Goal: Information Seeking & Learning: Understand process/instructions

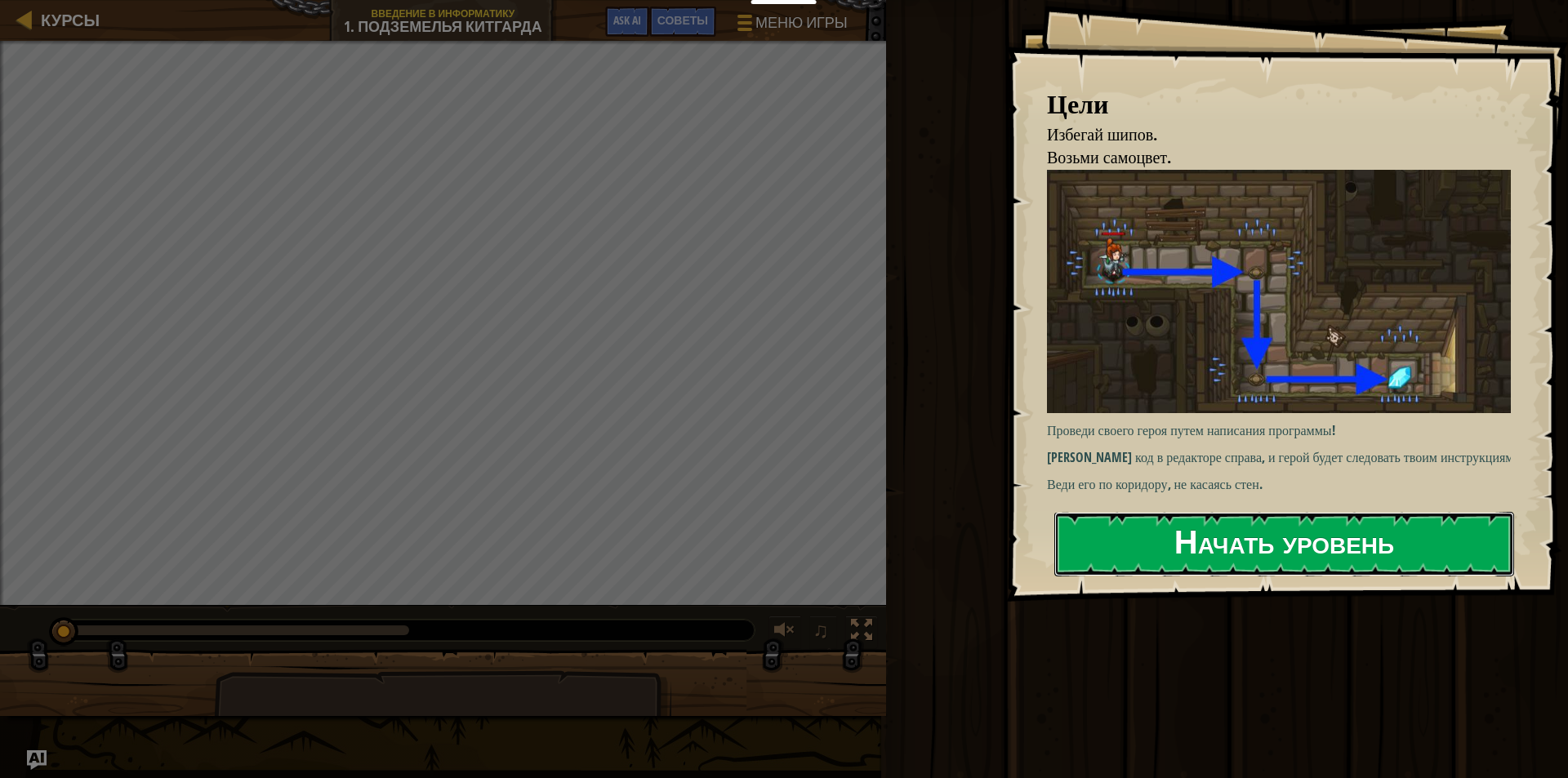
click at [1350, 519] on button "Начать уровень" at bounding box center [1283, 544] width 459 height 64
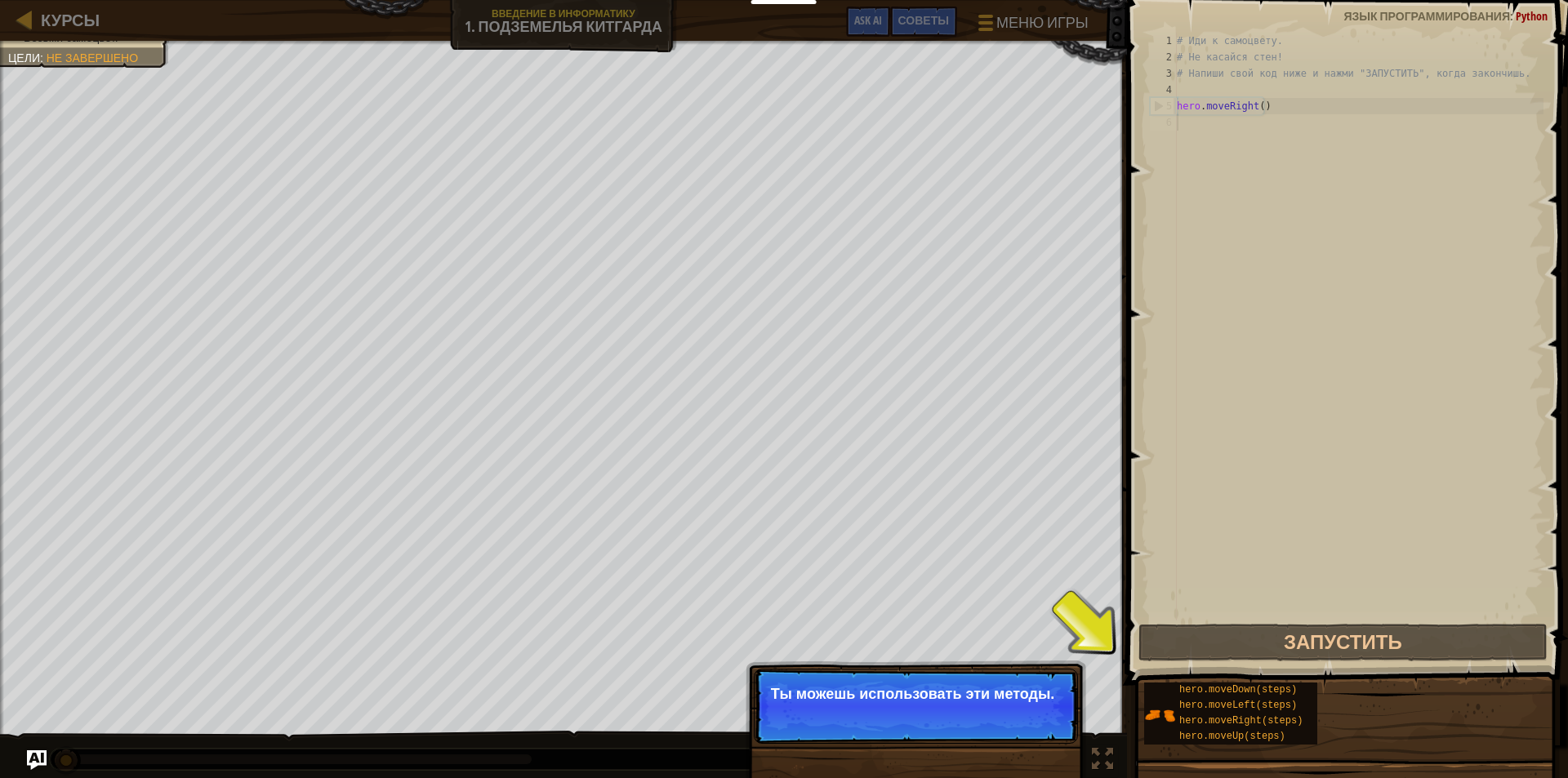
drag, startPoint x: 1023, startPoint y: 668, endPoint x: 1055, endPoint y: 697, distance: 43.2
click at [1028, 696] on div "Пропуск (Esc) Продолжить Ты можешь использовать эти методы." at bounding box center [915, 781] width 341 height 241
click at [1055, 695] on p "Ты можешь использовать эти методы." at bounding box center [915, 693] width 290 height 16
drag, startPoint x: 986, startPoint y: 663, endPoint x: 996, endPoint y: 700, distance: 38.3
click at [995, 700] on div "Пропуск (Esc) Продолжить Ты можешь использовать эти методы." at bounding box center [915, 781] width 341 height 241
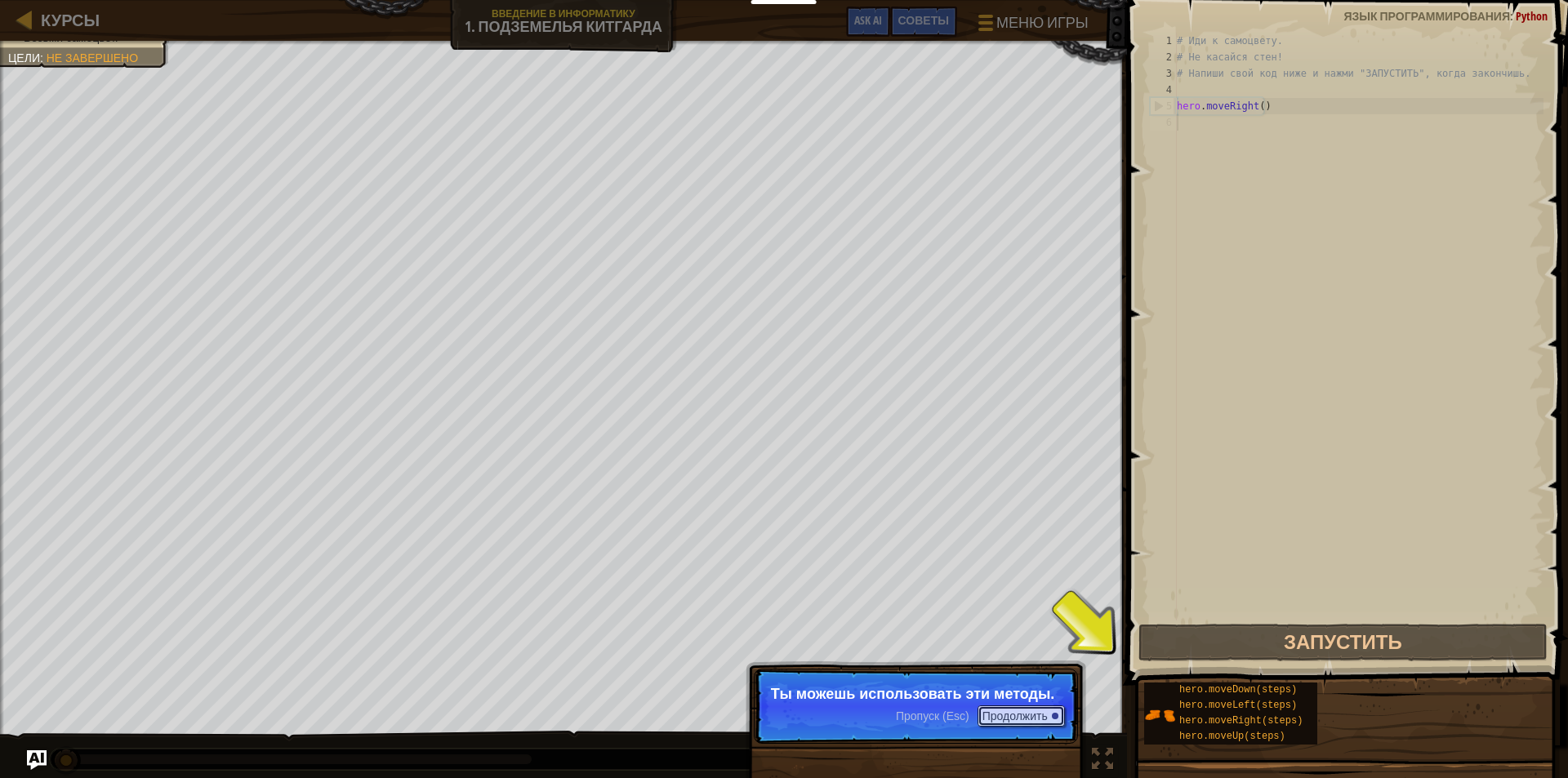
drag, startPoint x: 1011, startPoint y: 767, endPoint x: 1013, endPoint y: 774, distance: 7.3
click at [1011, 773] on div "Пропуск (Esc) Продолжить Ты можешь использовать эти методы." at bounding box center [915, 789] width 341 height 241
click at [1005, 713] on button "Продолжить" at bounding box center [1021, 716] width 88 height 22
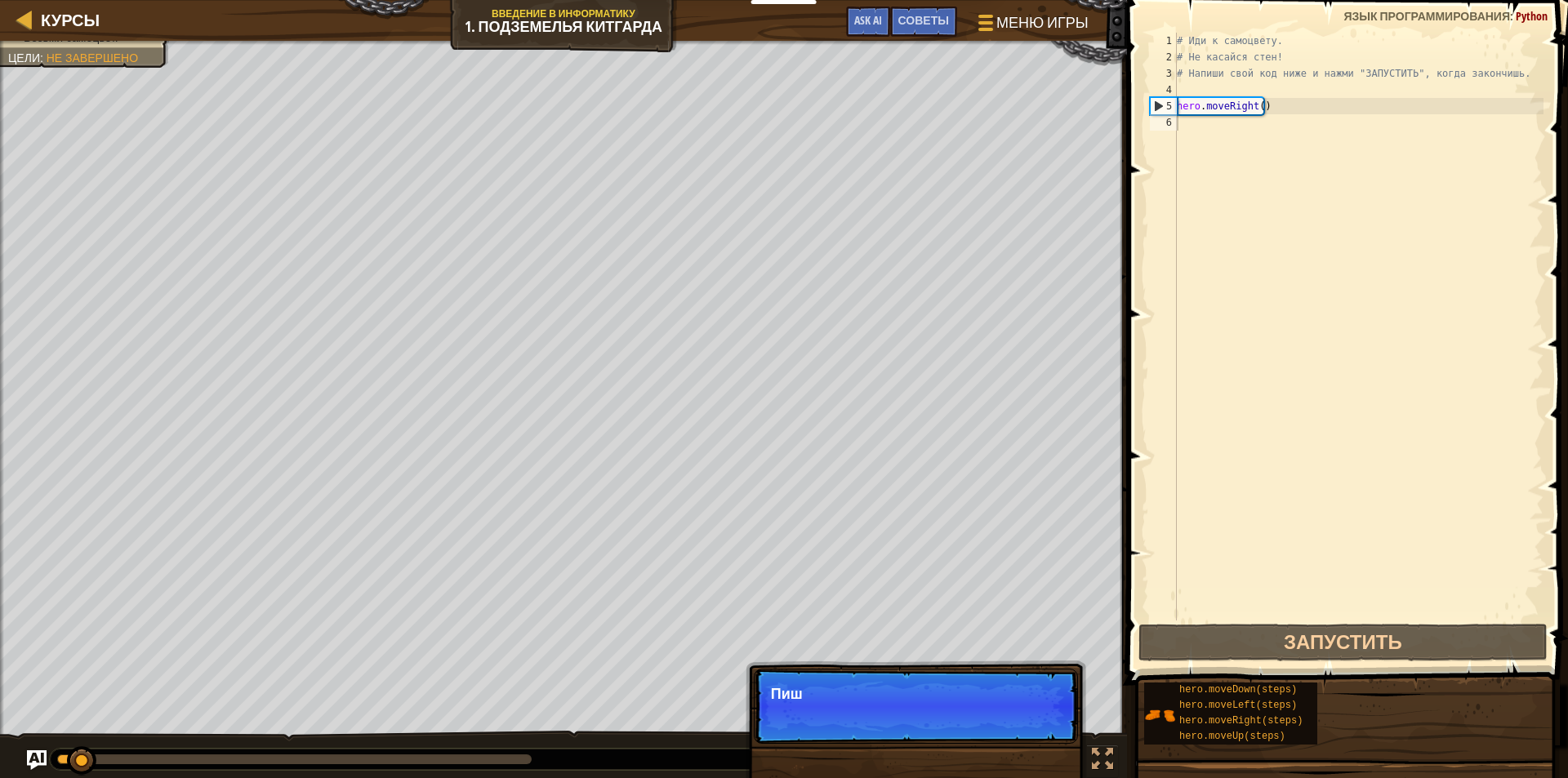
click at [1002, 710] on p "Пропуск (Esc) Продолжить Пиш" at bounding box center [916, 706] width 325 height 75
click at [1002, 709] on p "Пропуск (Esc) Продолжить Пиши свой" at bounding box center [916, 706] width 325 height 75
click at [1002, 709] on p "Пропуск (Esc) Продолжить Пиши свой код спр" at bounding box center [916, 706] width 325 height 75
click at [1002, 709] on button "Продолжить" at bounding box center [1021, 716] width 88 height 22
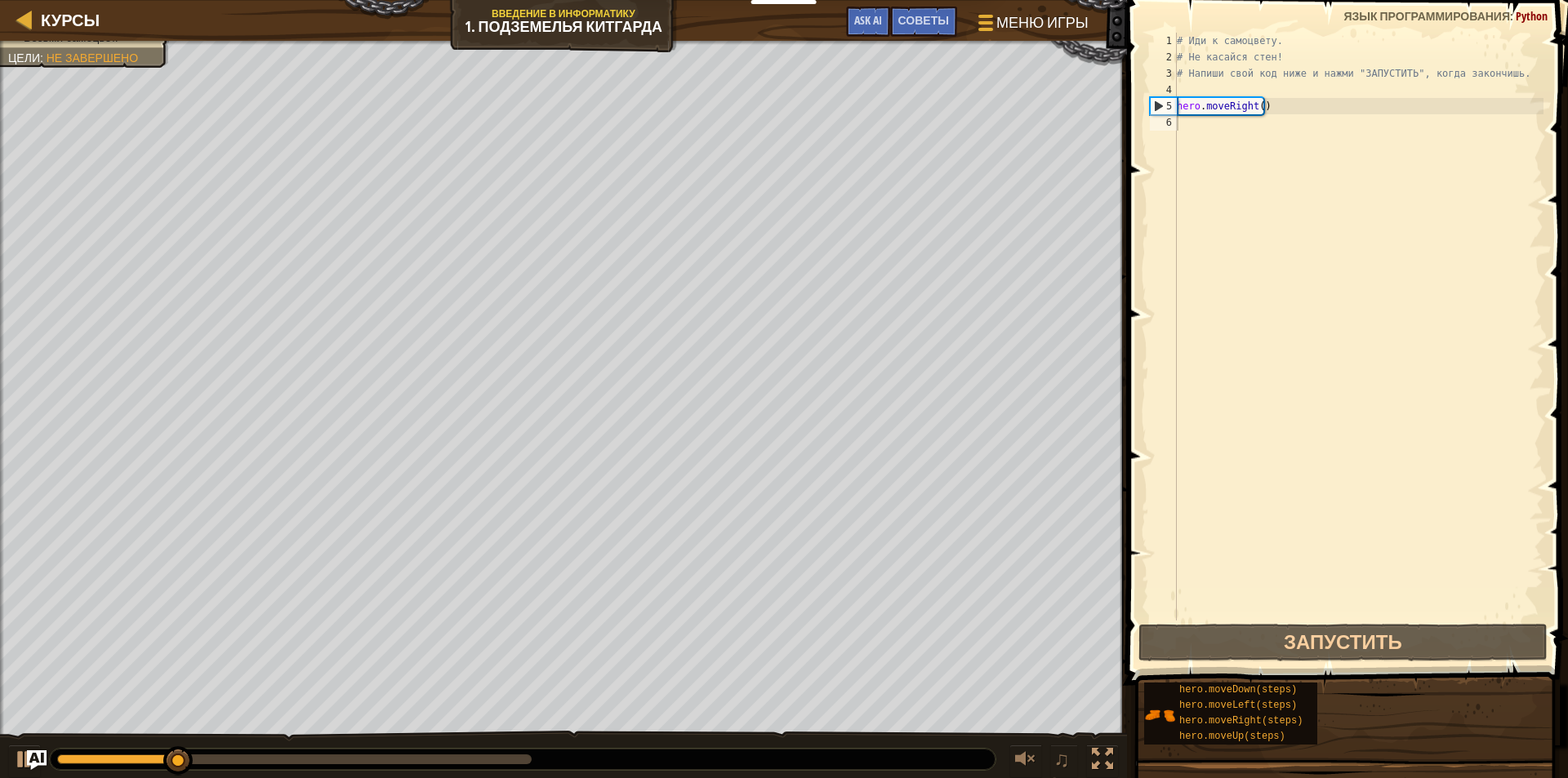
click at [1002, 709] on div "Избегай шипов. Возьми самоцвет. Цели : Не завершено ♫ [PERSON_NAME] 11 x: 14 y:…" at bounding box center [784, 409] width 1568 height 738
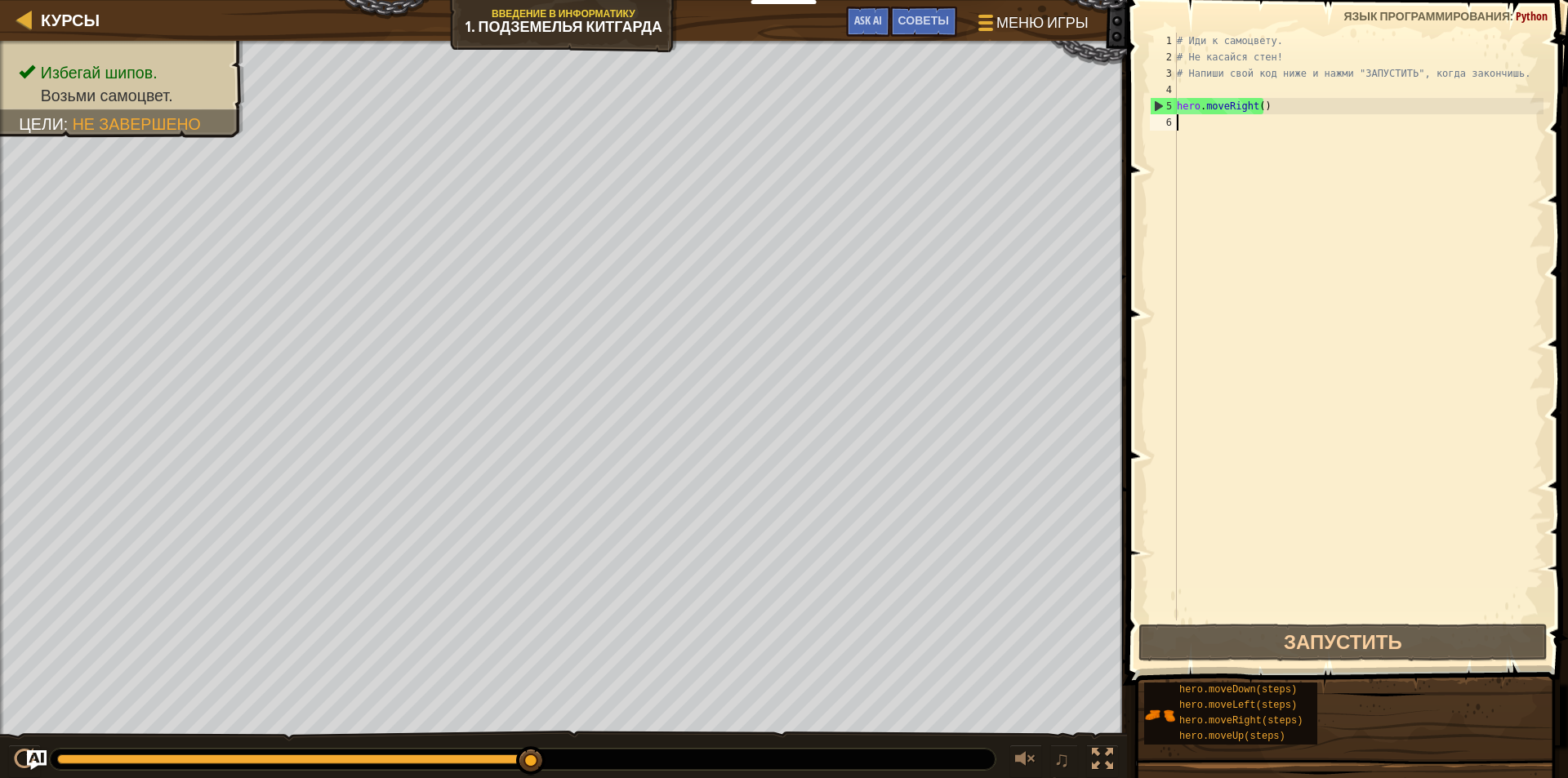
type textarea "р"
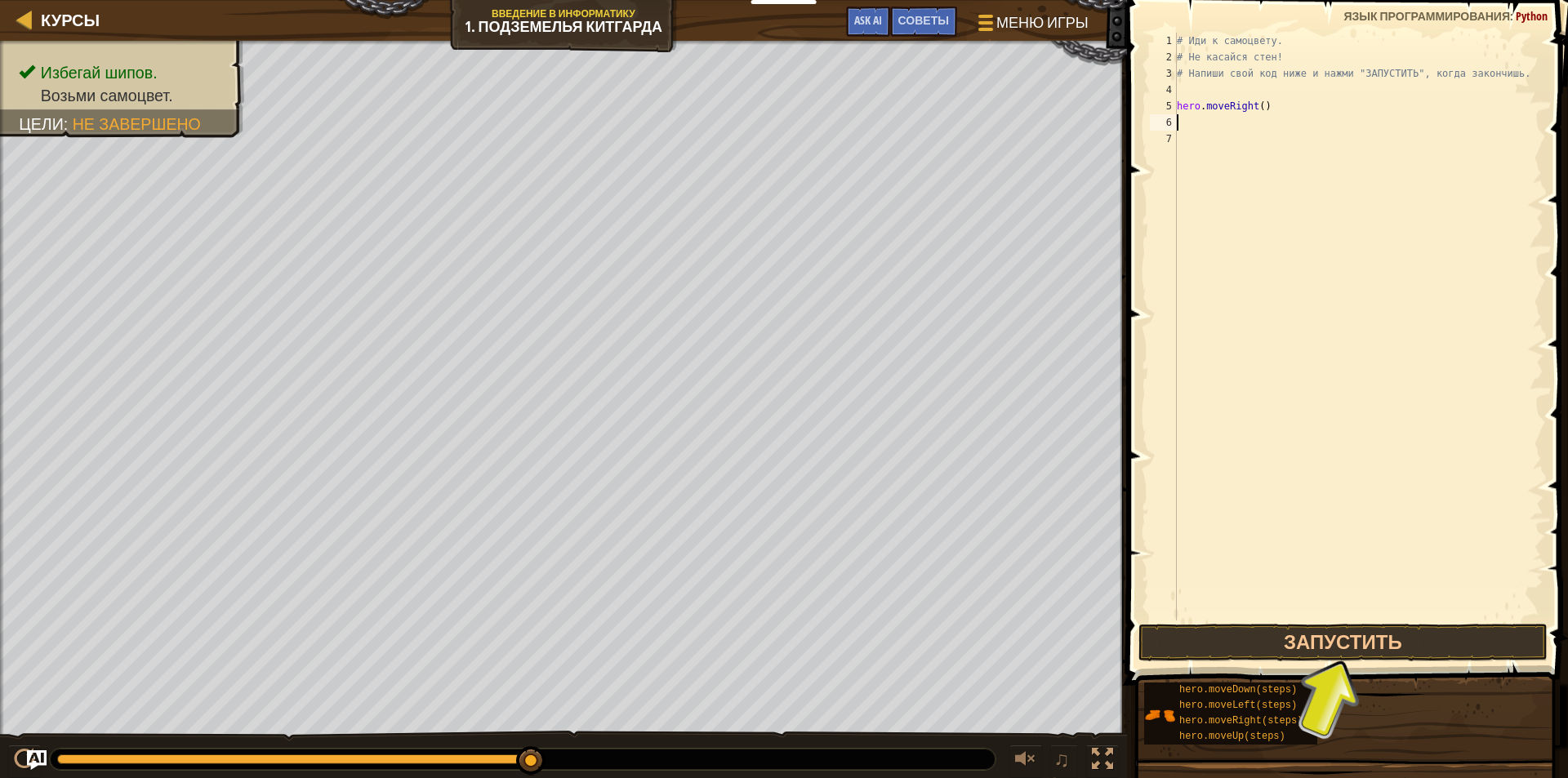
type textarea "h"
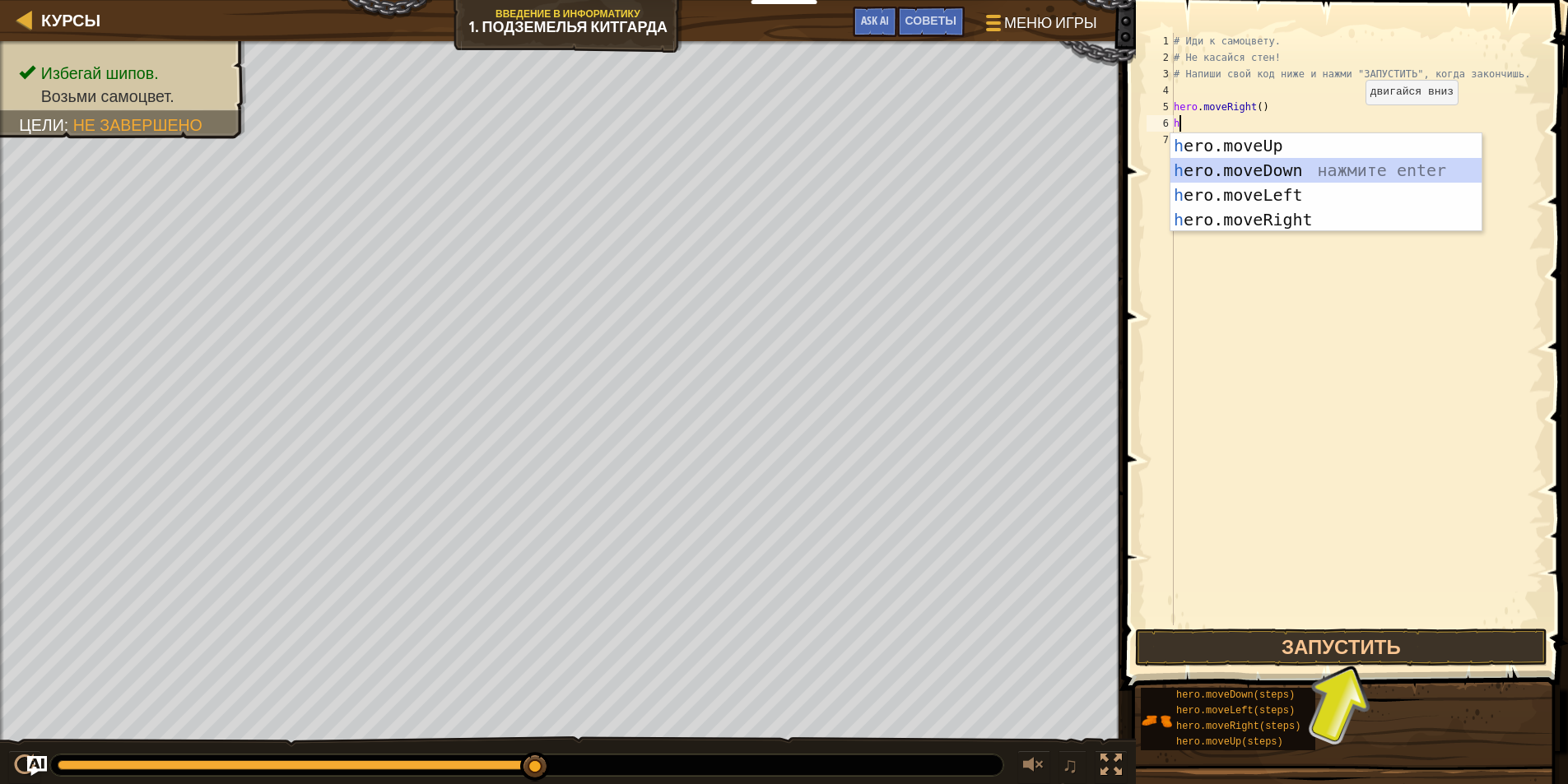
click at [1282, 162] on div "h ero.moveUp нажмите enter h ero.moveDown нажмите enter h ero.moveLeft нажмите …" at bounding box center [1326, 207] width 311 height 148
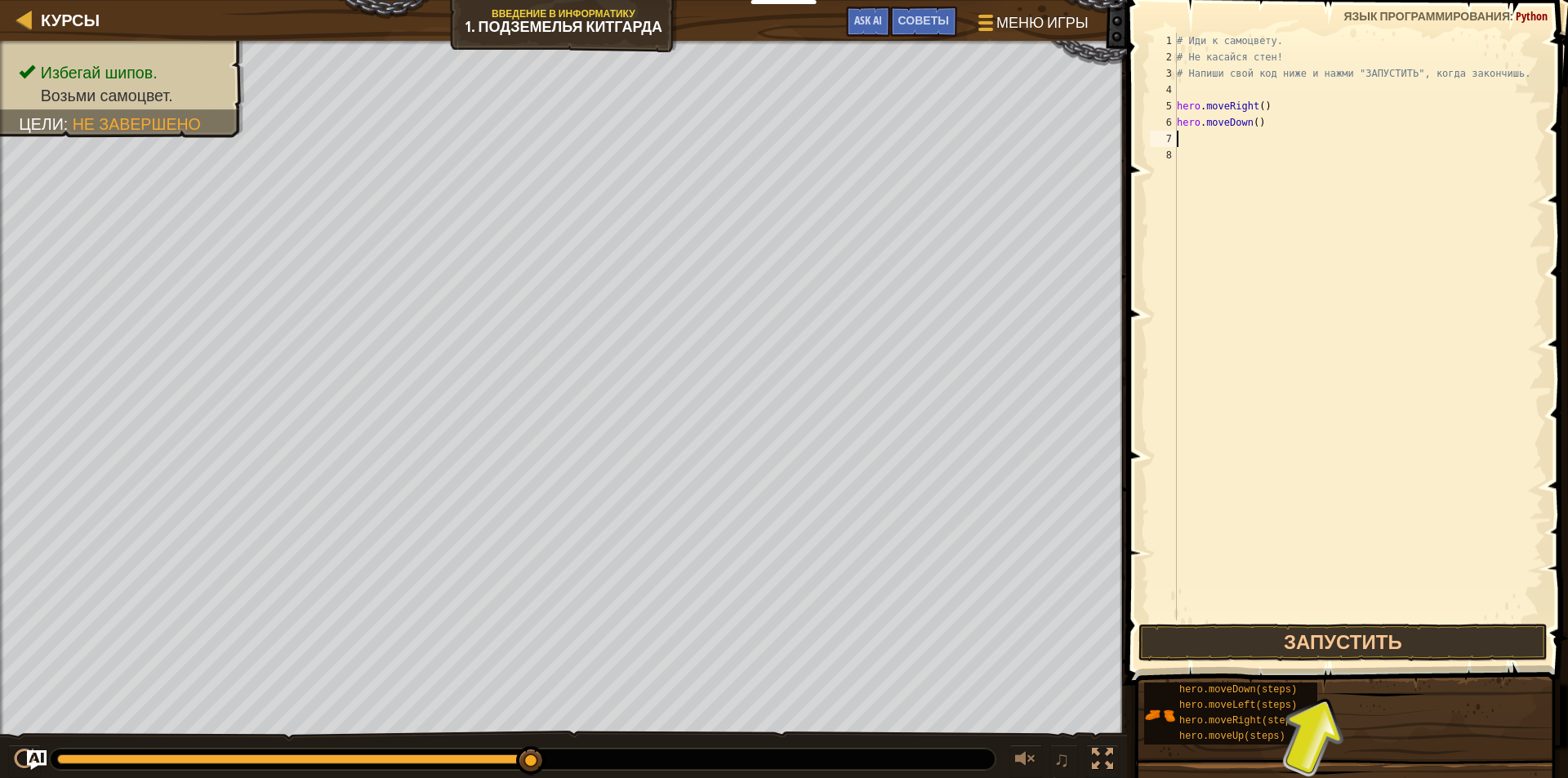
type textarea "h"
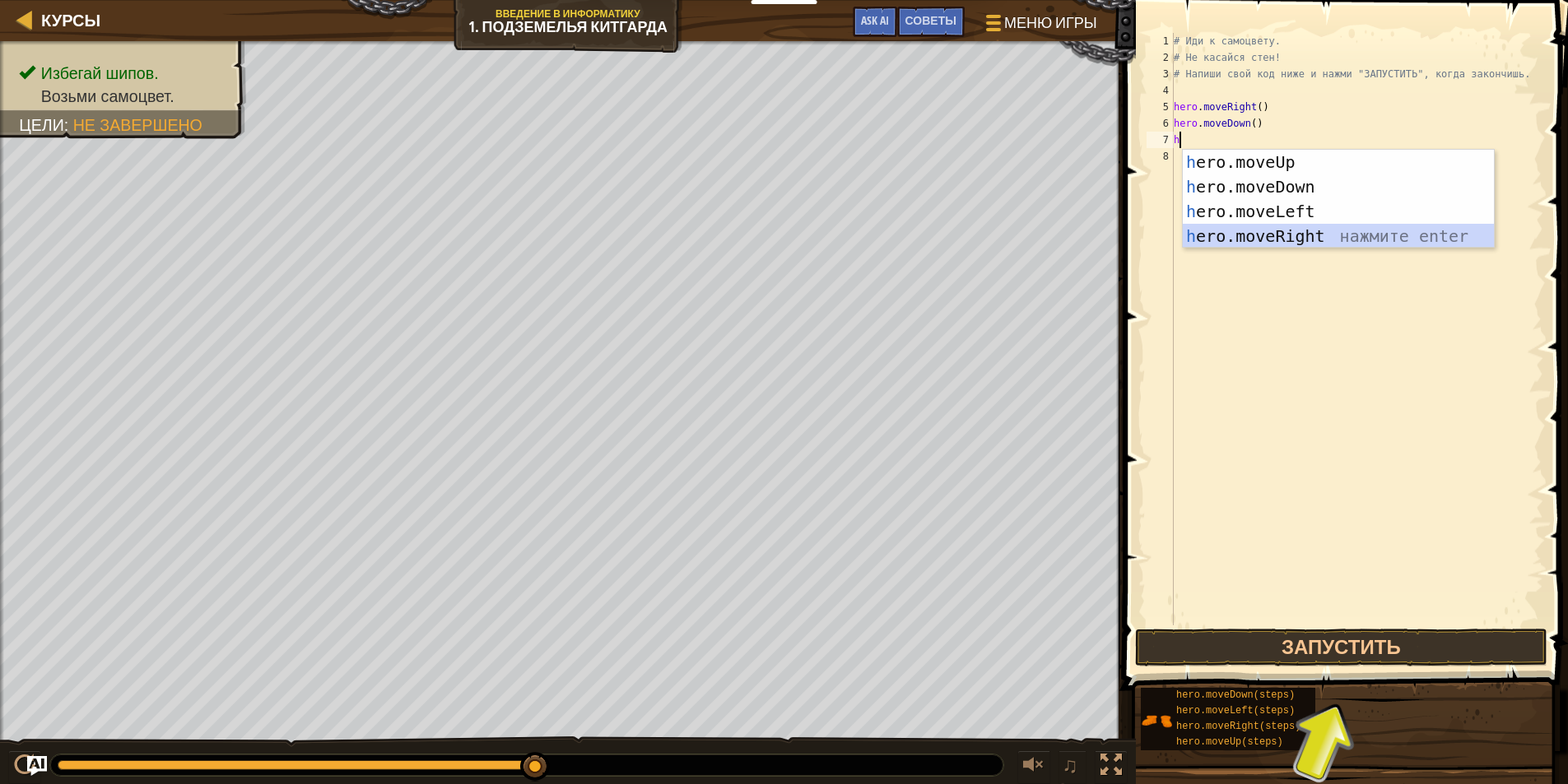
click at [1354, 227] on div "h ero.moveUp нажмите enter h ero.moveDown нажмите enter h ero.moveLeft нажмите …" at bounding box center [1338, 224] width 311 height 148
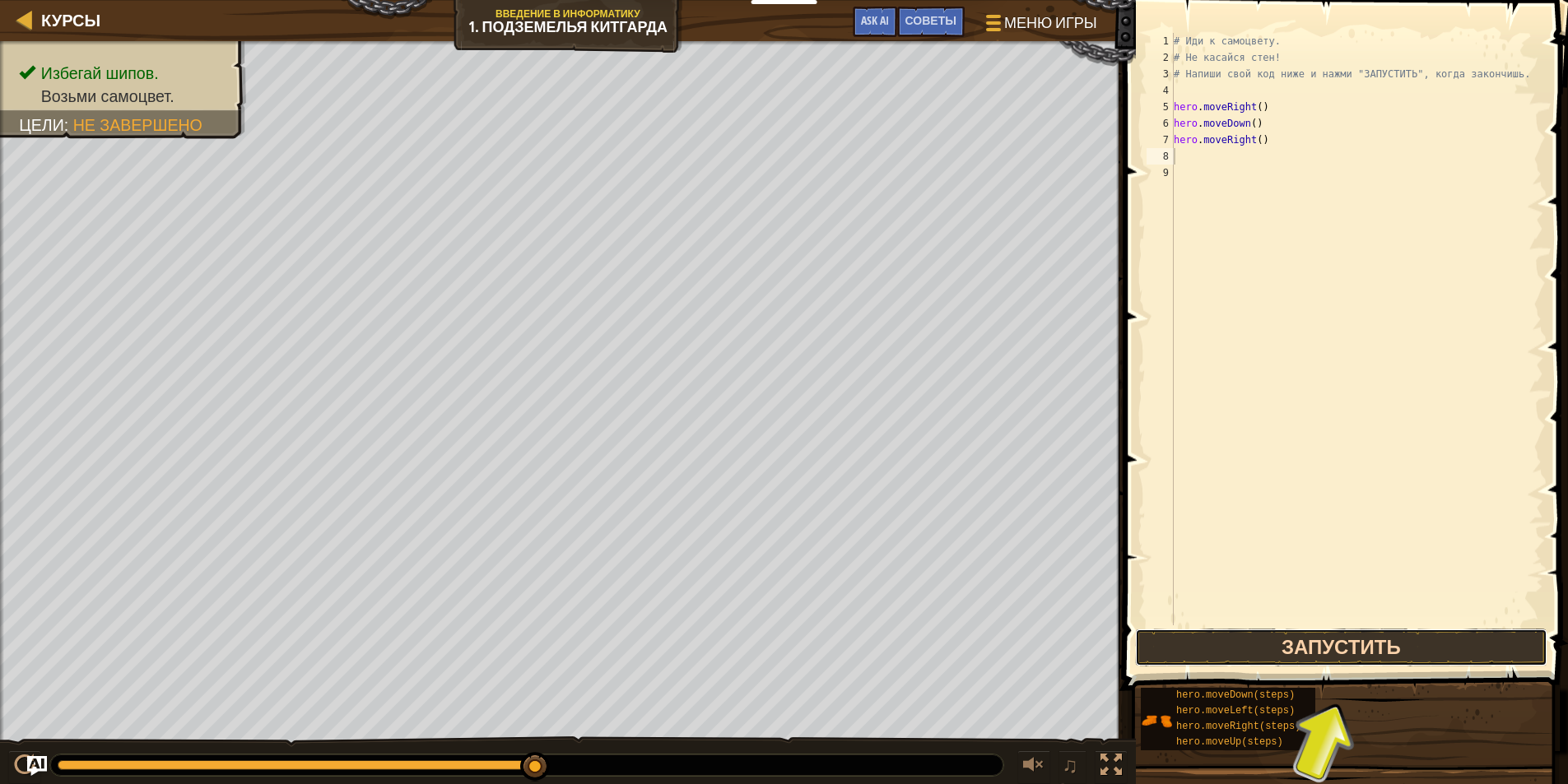
click at [1279, 641] on button "Запустить" at bounding box center [1342, 647] width 413 height 38
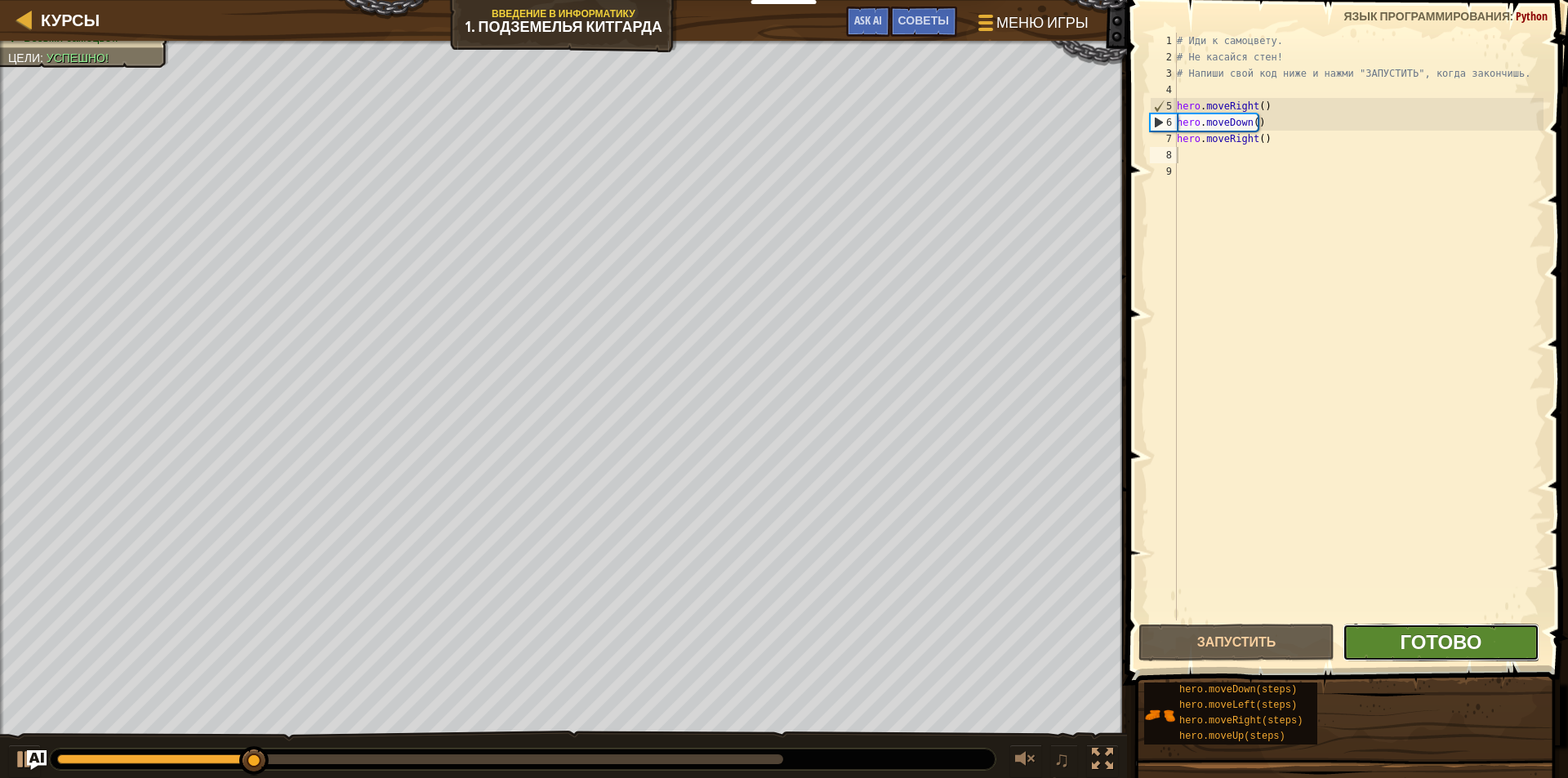
click at [1475, 645] on span "Готово" at bounding box center [1440, 641] width 82 height 26
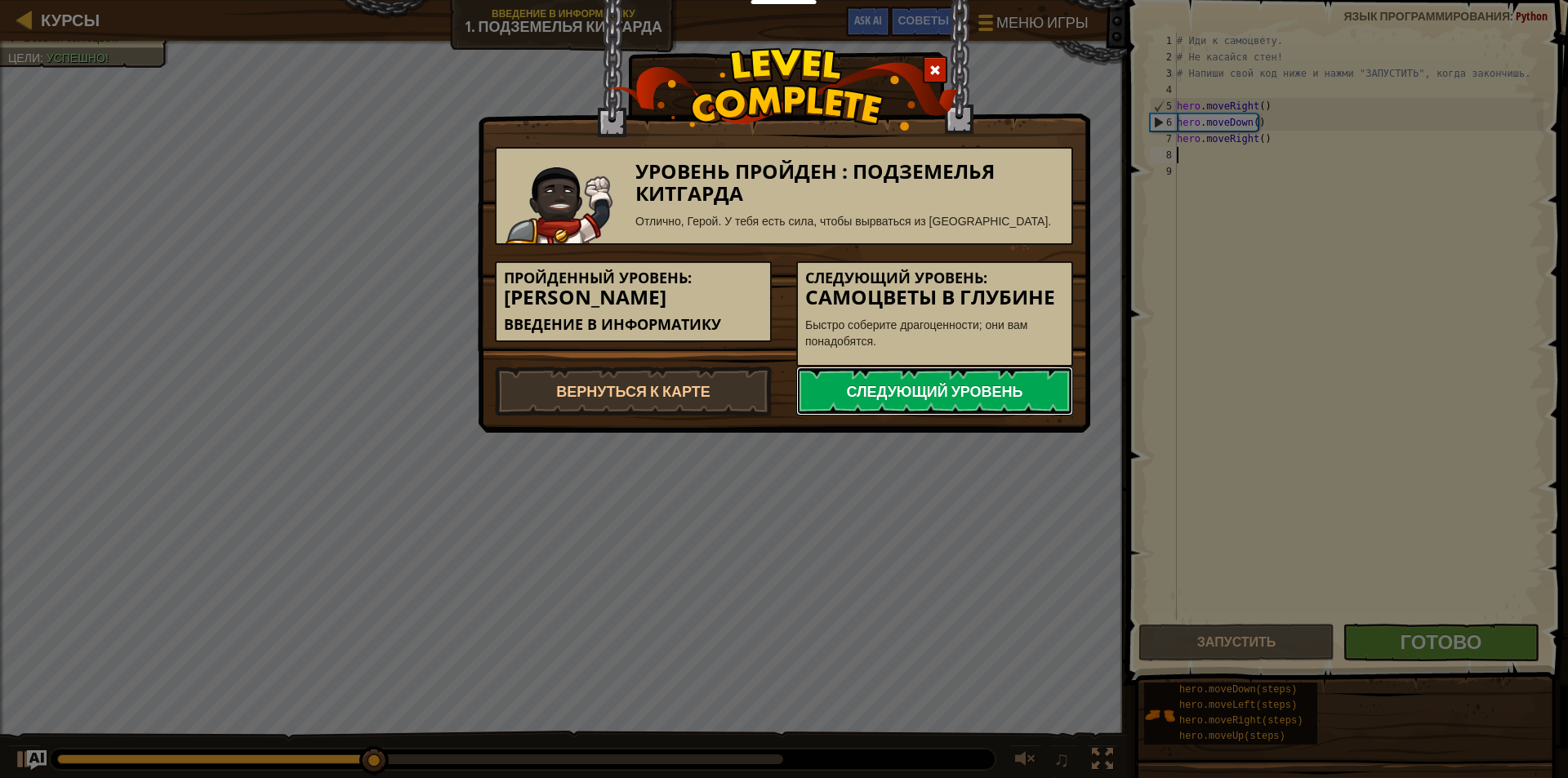
click at [917, 389] on link "Следующий уровень" at bounding box center [934, 391] width 276 height 49
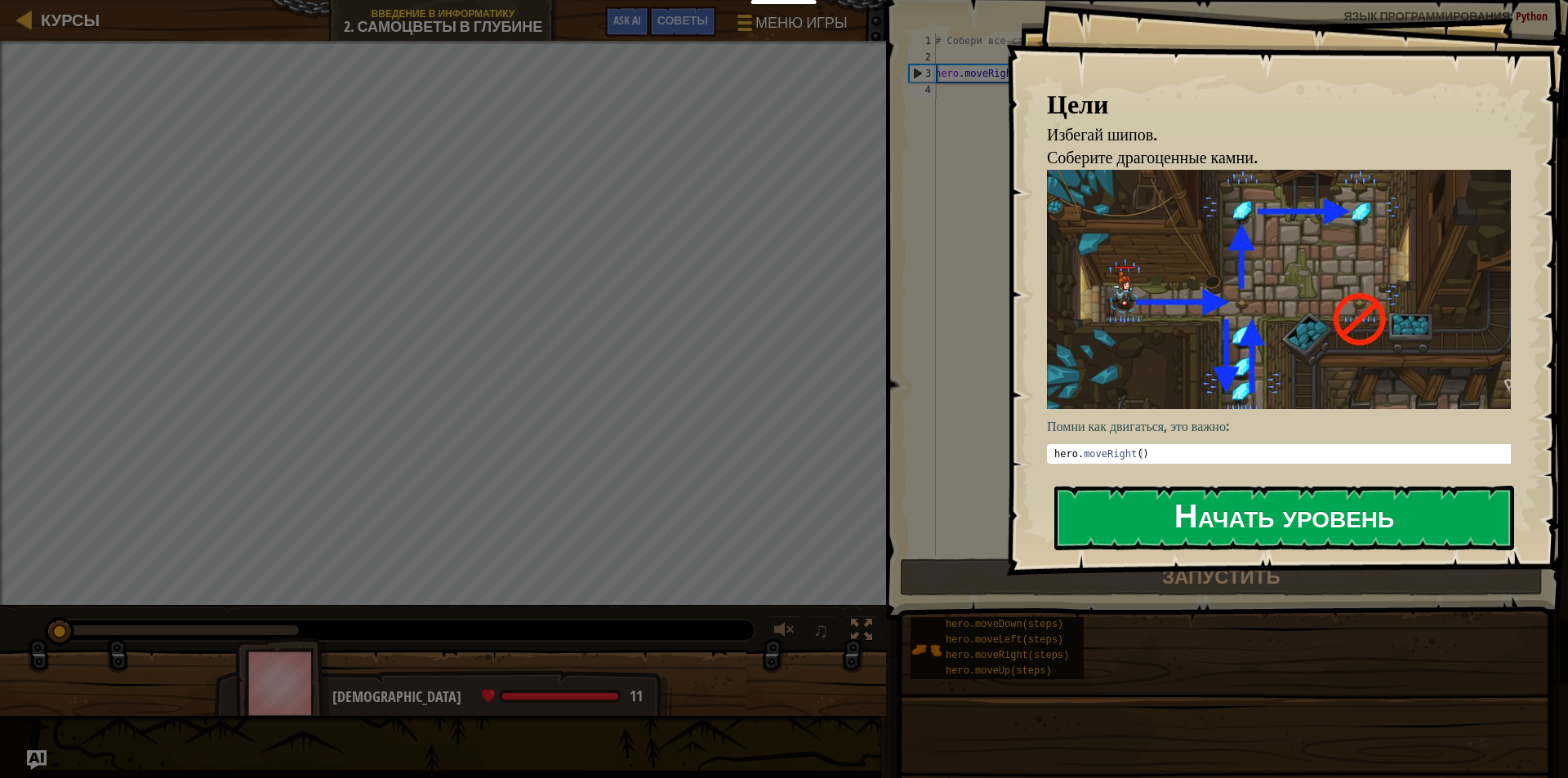
click at [1146, 486] on button "Начать уровень" at bounding box center [1283, 518] width 459 height 64
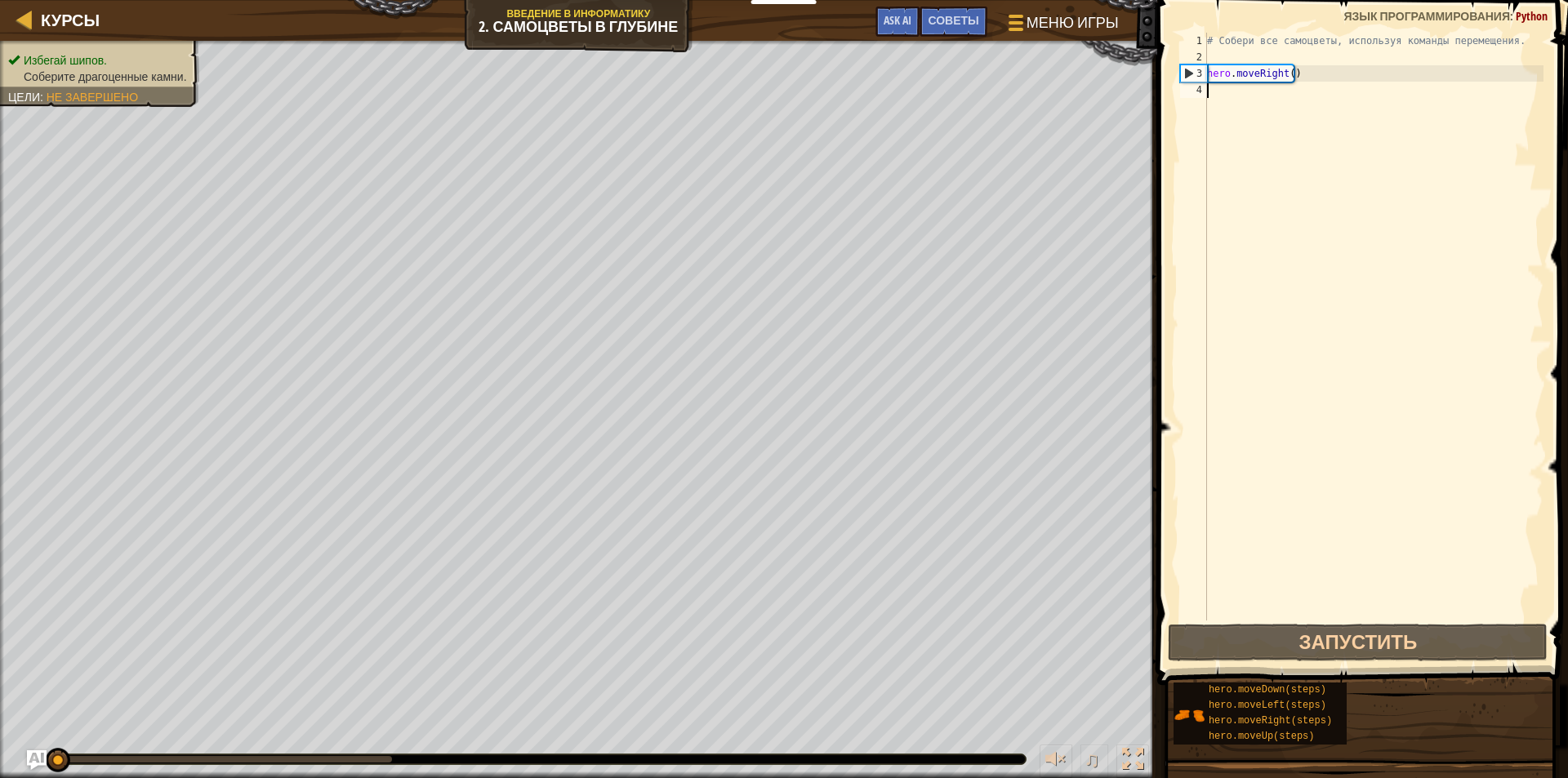
type textarea "h"
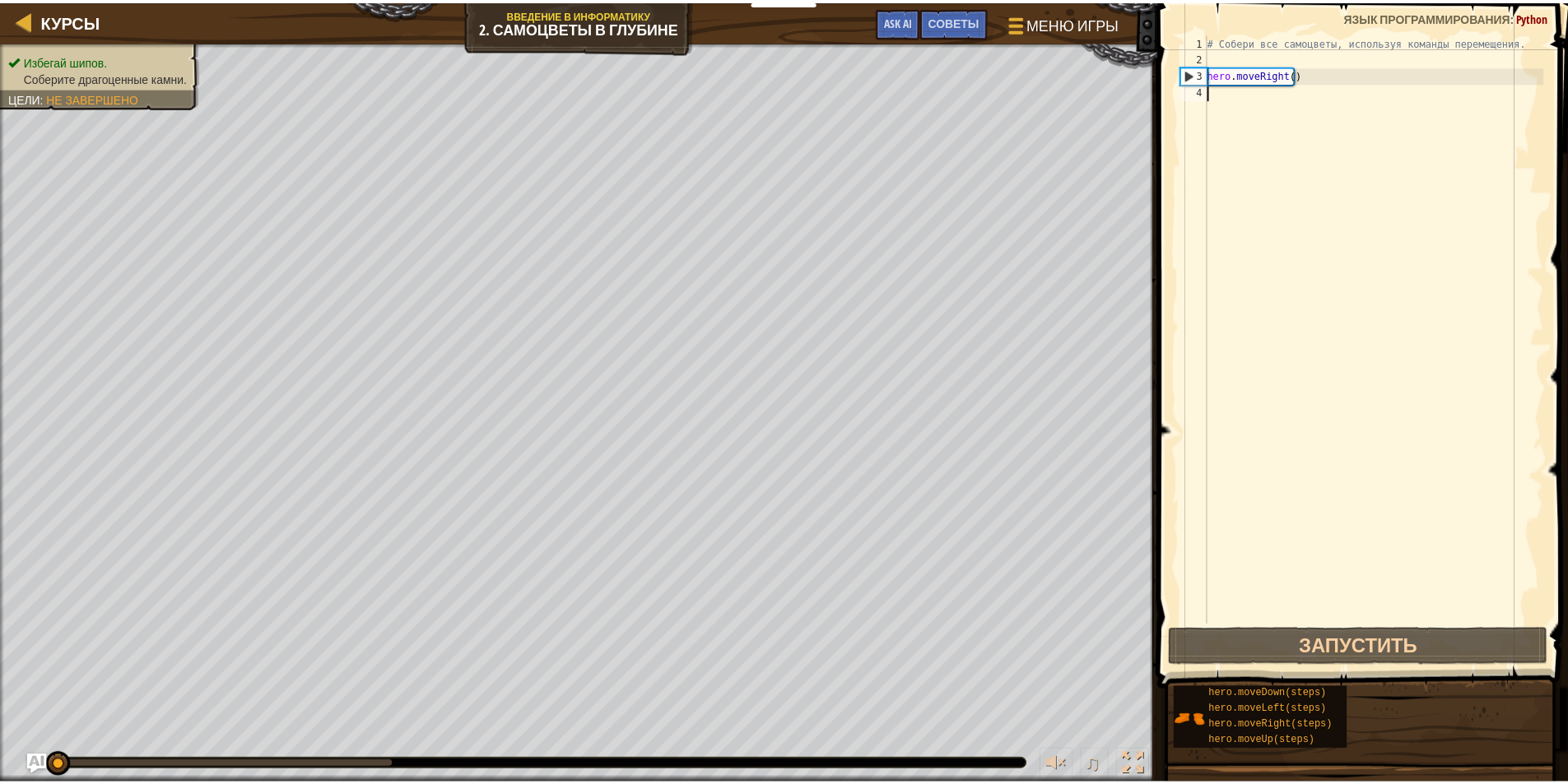
scroll to position [8, 0]
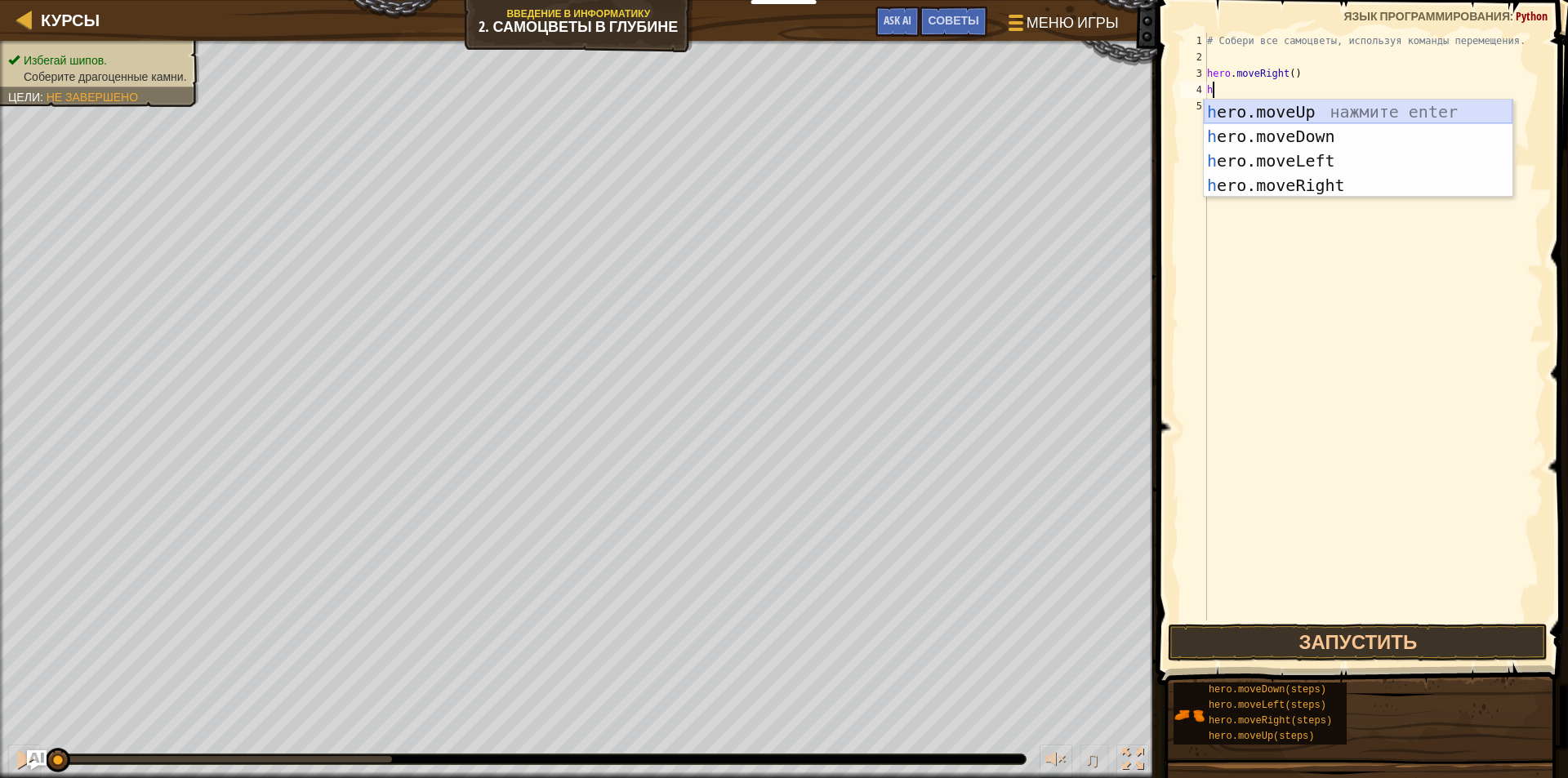
click at [1328, 122] on div "h ero.moveUp нажмите enter h ero.moveDown нажмите enter h ero.moveLeft нажмите …" at bounding box center [1358, 174] width 309 height 147
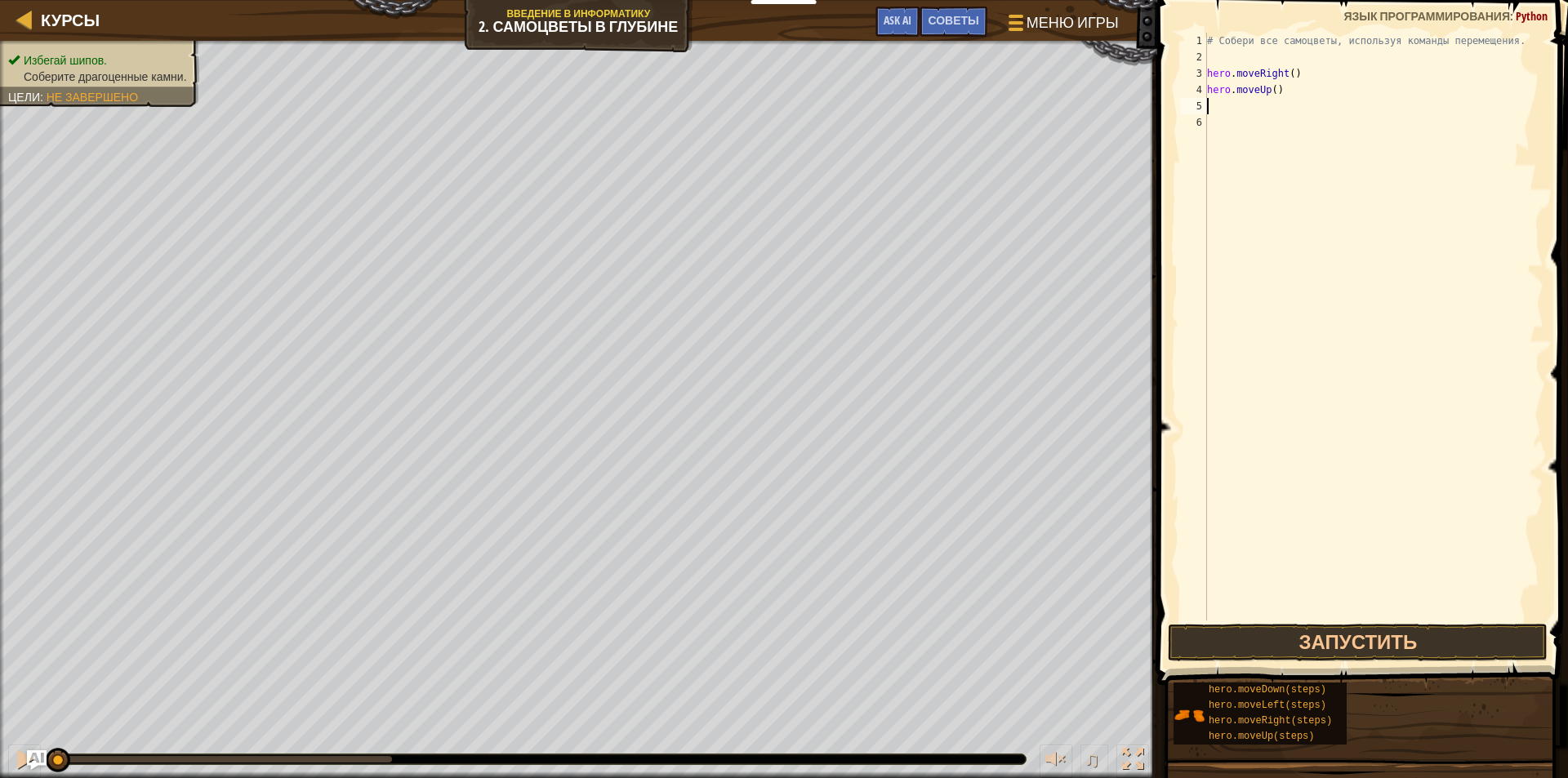
click at [1284, 89] on div "# Собери все самоцветы, используя команды перемещения. hero . moveRight ( ) her…" at bounding box center [1374, 343] width 340 height 621
type textarea "hero.moveUp"
type textarea "h"
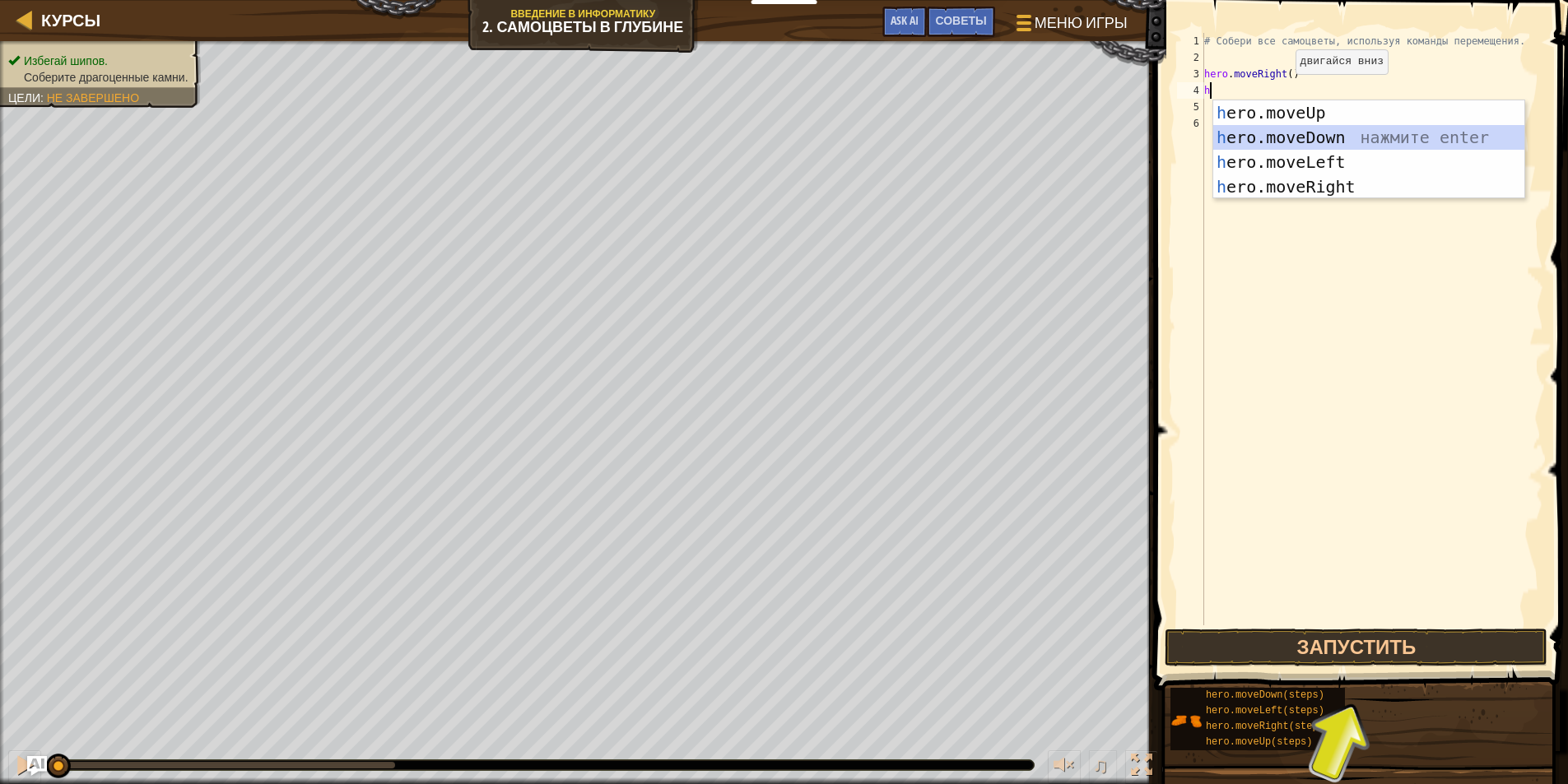
click at [1321, 138] on div "h ero.moveUp нажмите enter h ero.moveDown нажмите enter h ero.moveLeft нажмите …" at bounding box center [1368, 175] width 311 height 148
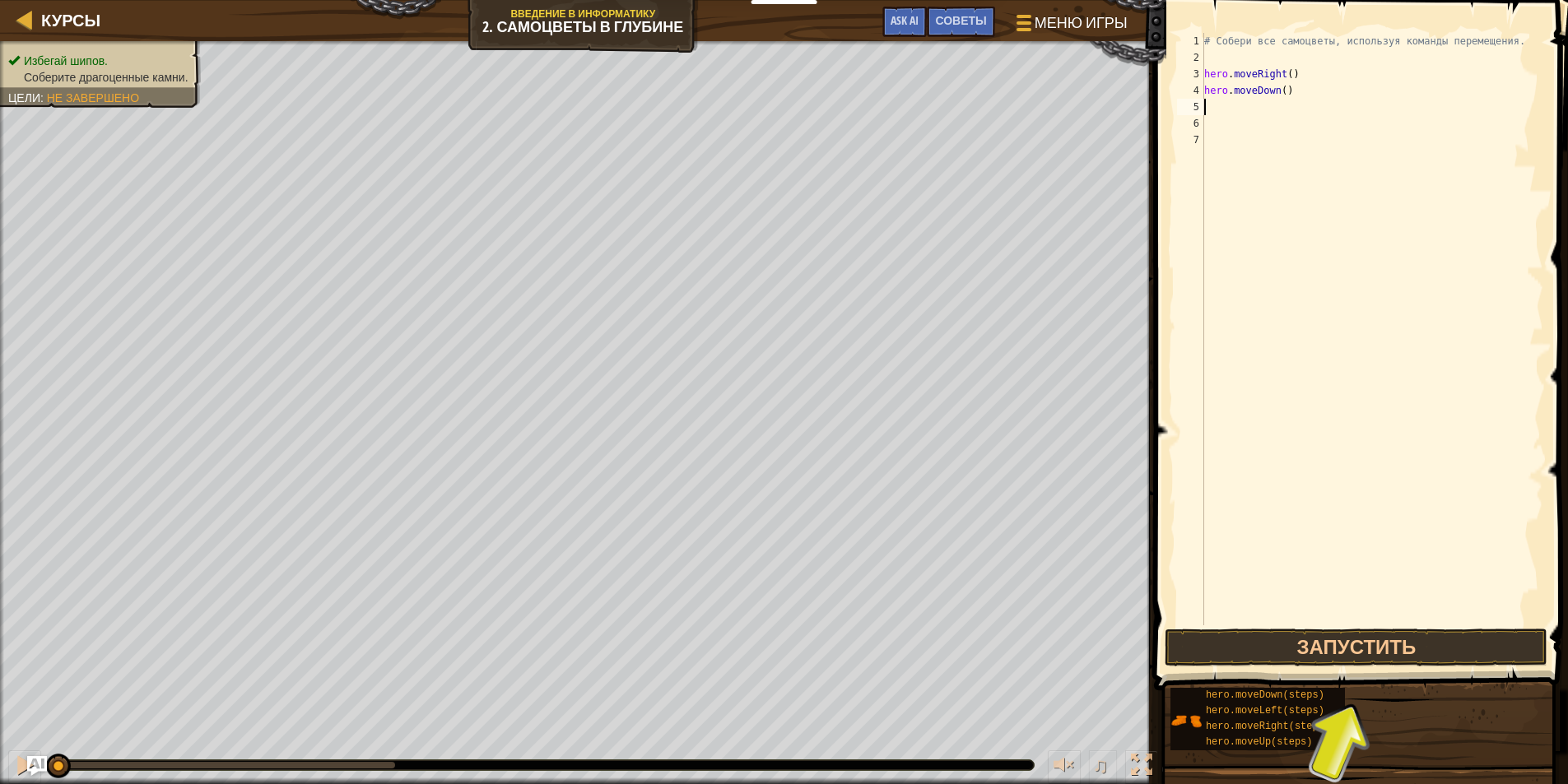
type textarea "h"
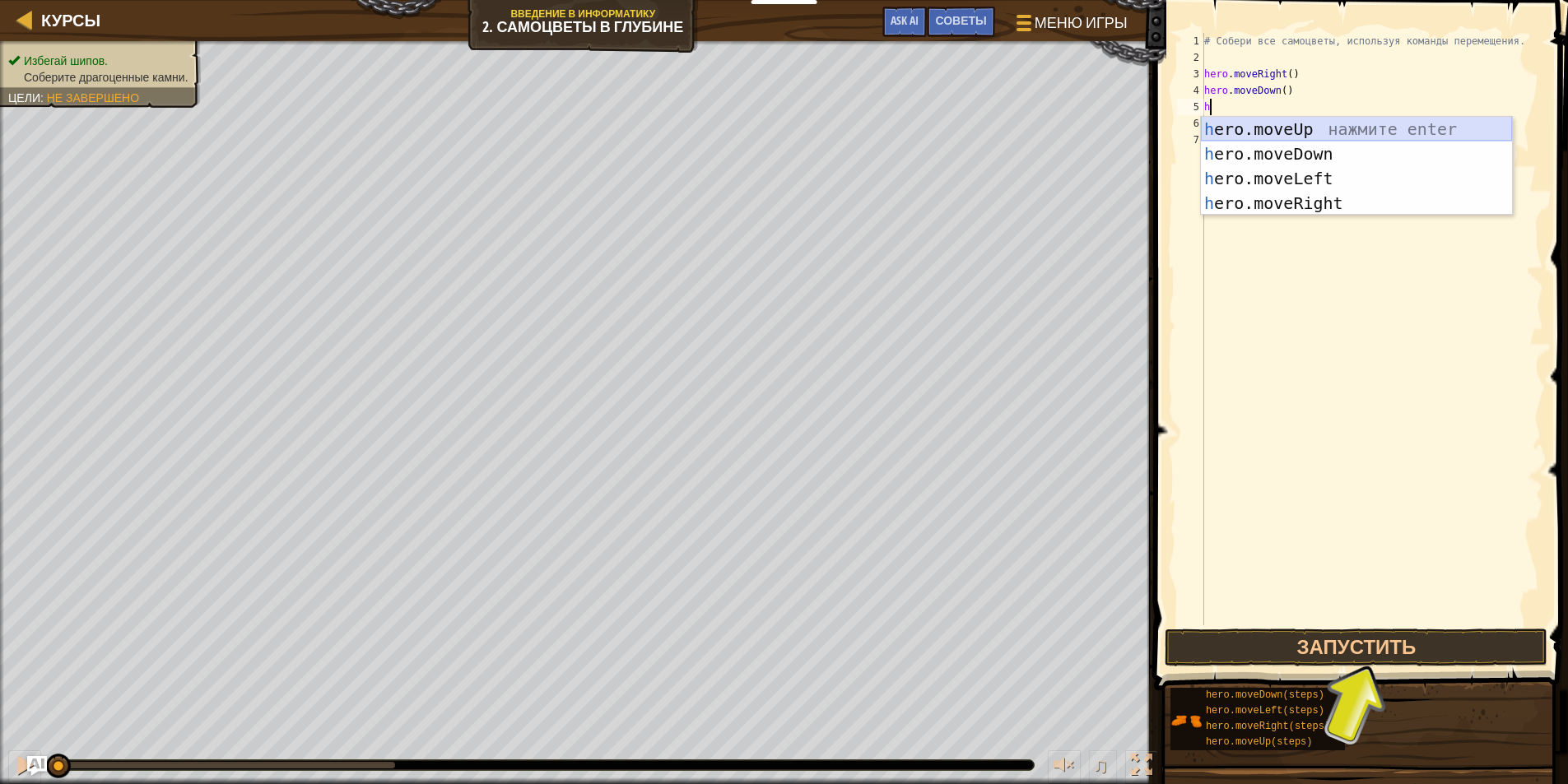
click at [1305, 131] on div "h ero.moveUp нажмите enter h ero.moveDown нажмите enter h ero.moveLeft нажмите …" at bounding box center [1356, 191] width 311 height 148
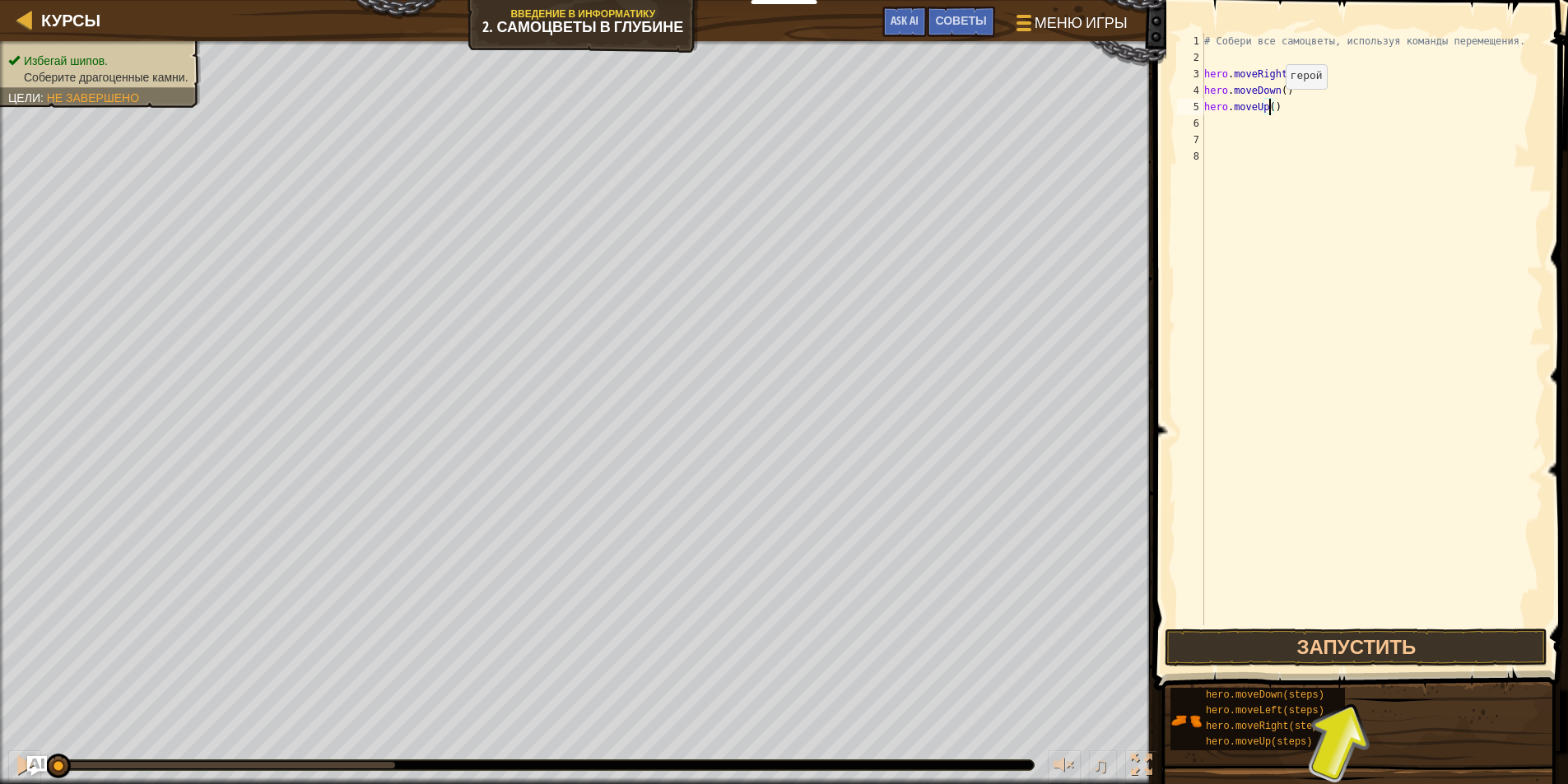
click at [1271, 105] on div "# Собери все самоцветы, используя команды перемещения. hero . moveRight ( ) her…" at bounding box center [1372, 346] width 342 height 625
type textarea "hero.moveUp(2)"
click at [1233, 124] on div "# Собери все самоцветы, используя команды перемещения. hero . moveRight ( ) her…" at bounding box center [1372, 346] width 342 height 625
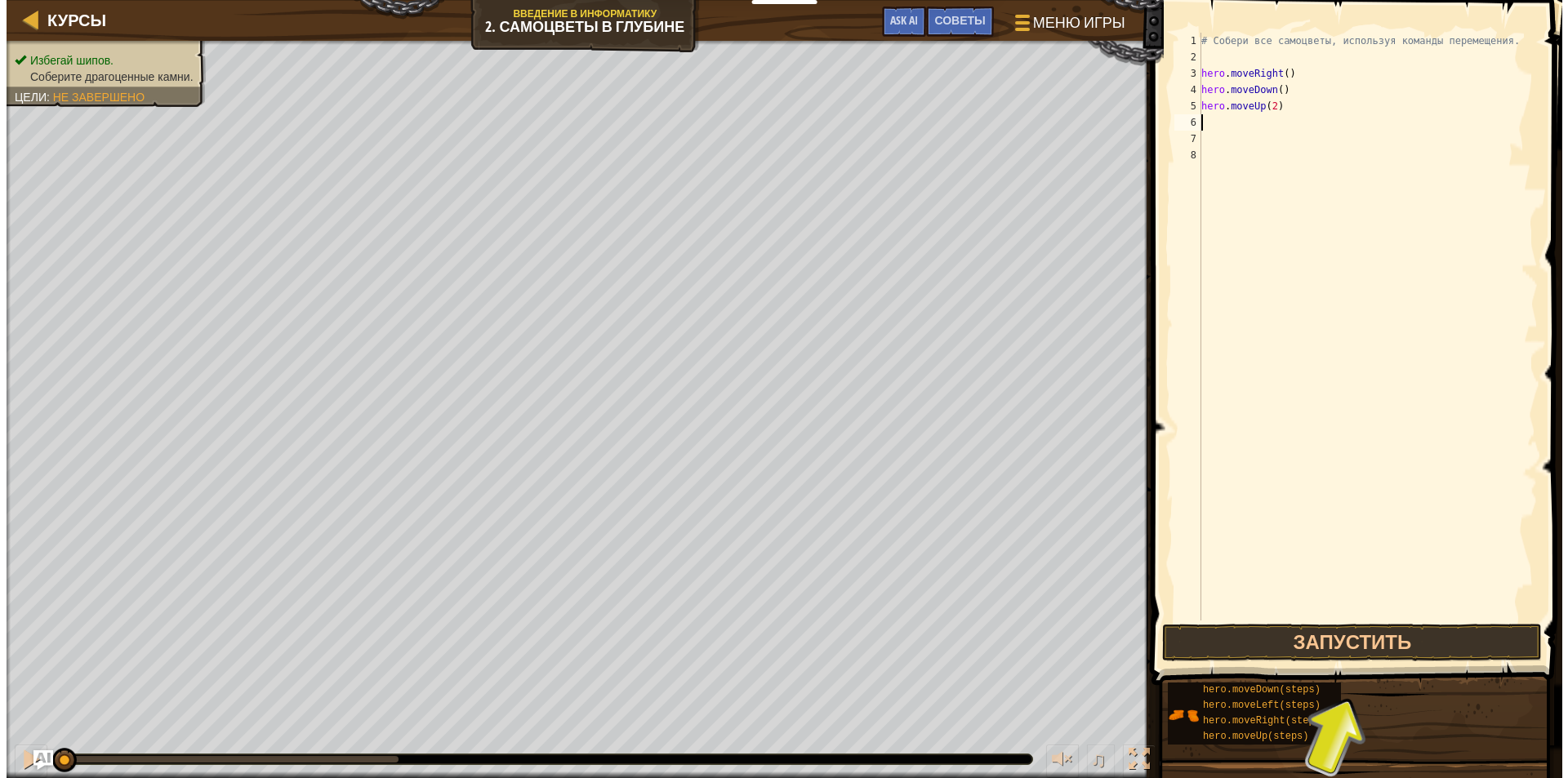
scroll to position [8, 0]
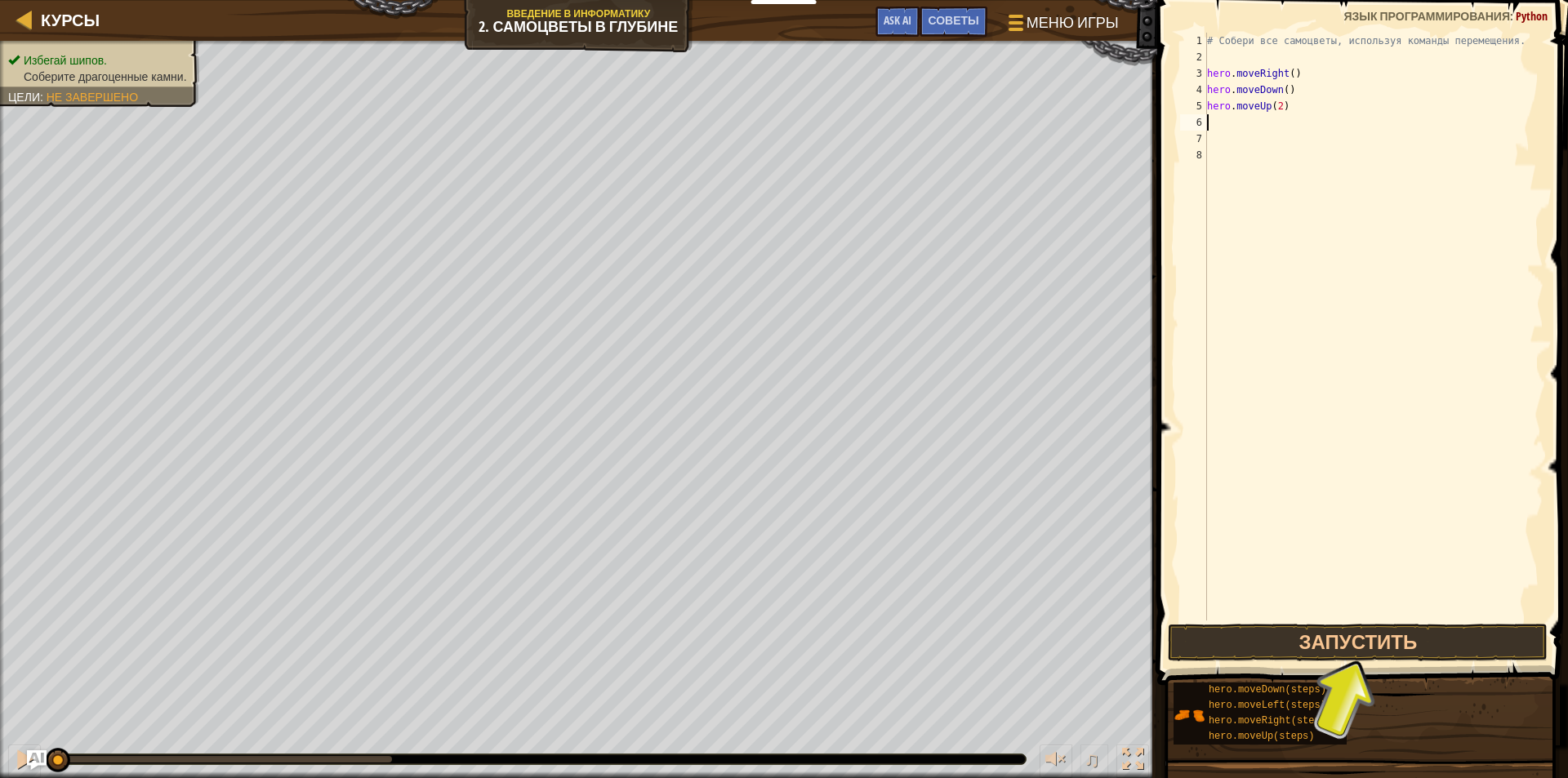
type textarea "h"
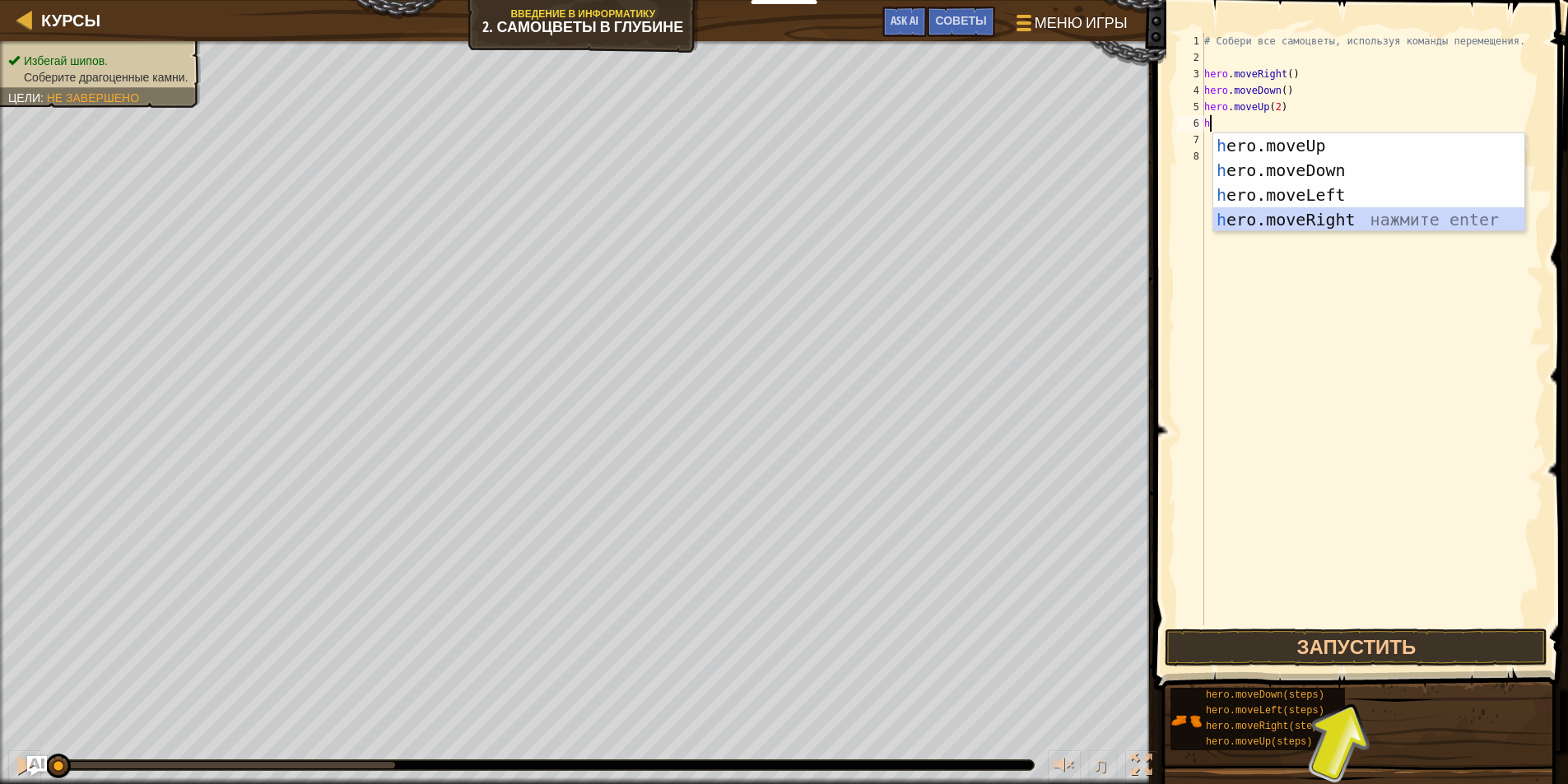
click at [1273, 211] on div "h ero.moveUp нажмите enter h ero.moveDown нажмите enter h ero.moveLeft нажмите …" at bounding box center [1368, 207] width 311 height 148
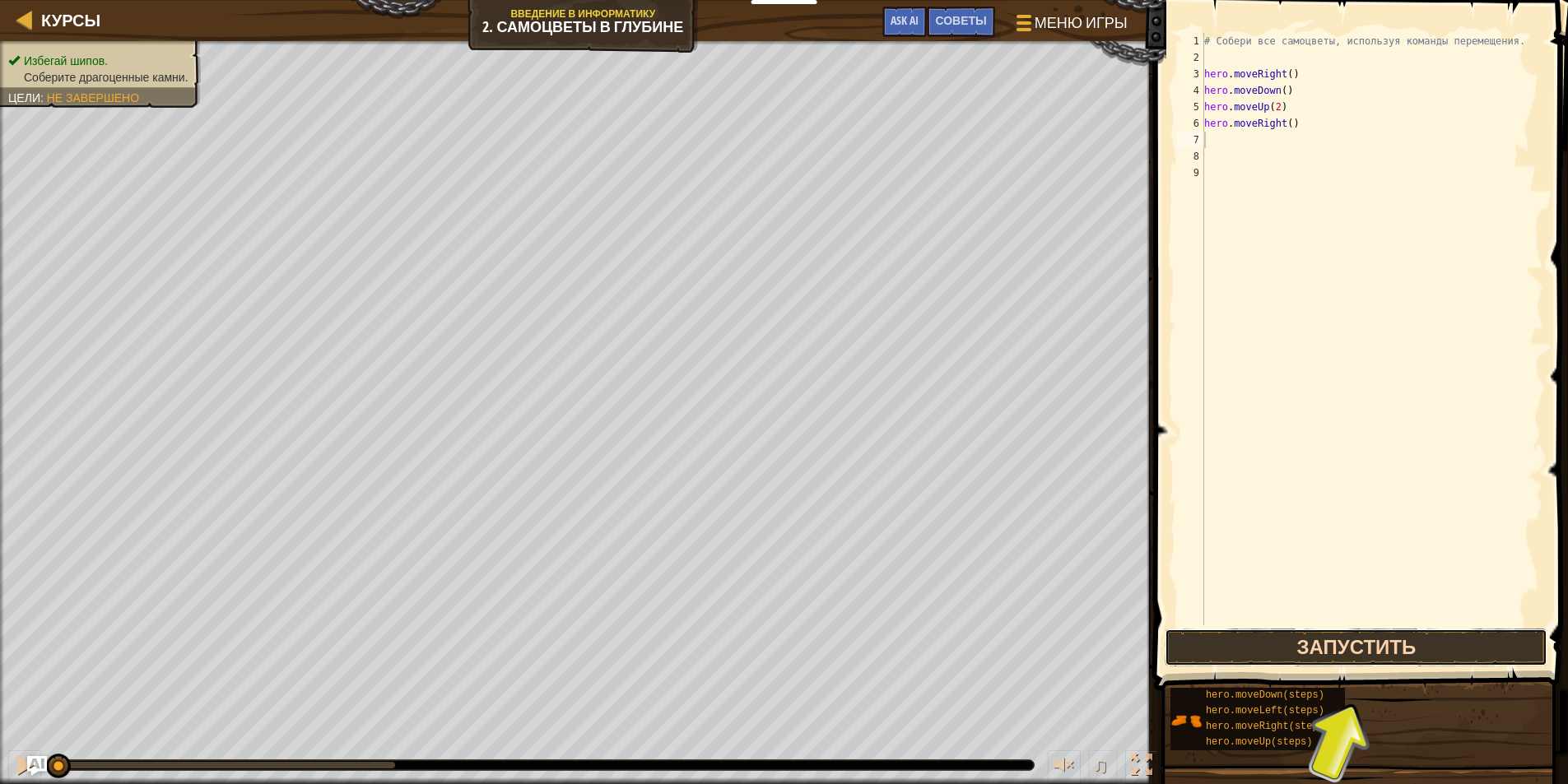
click at [1321, 629] on button "Запустить" at bounding box center [1356, 647] width 382 height 38
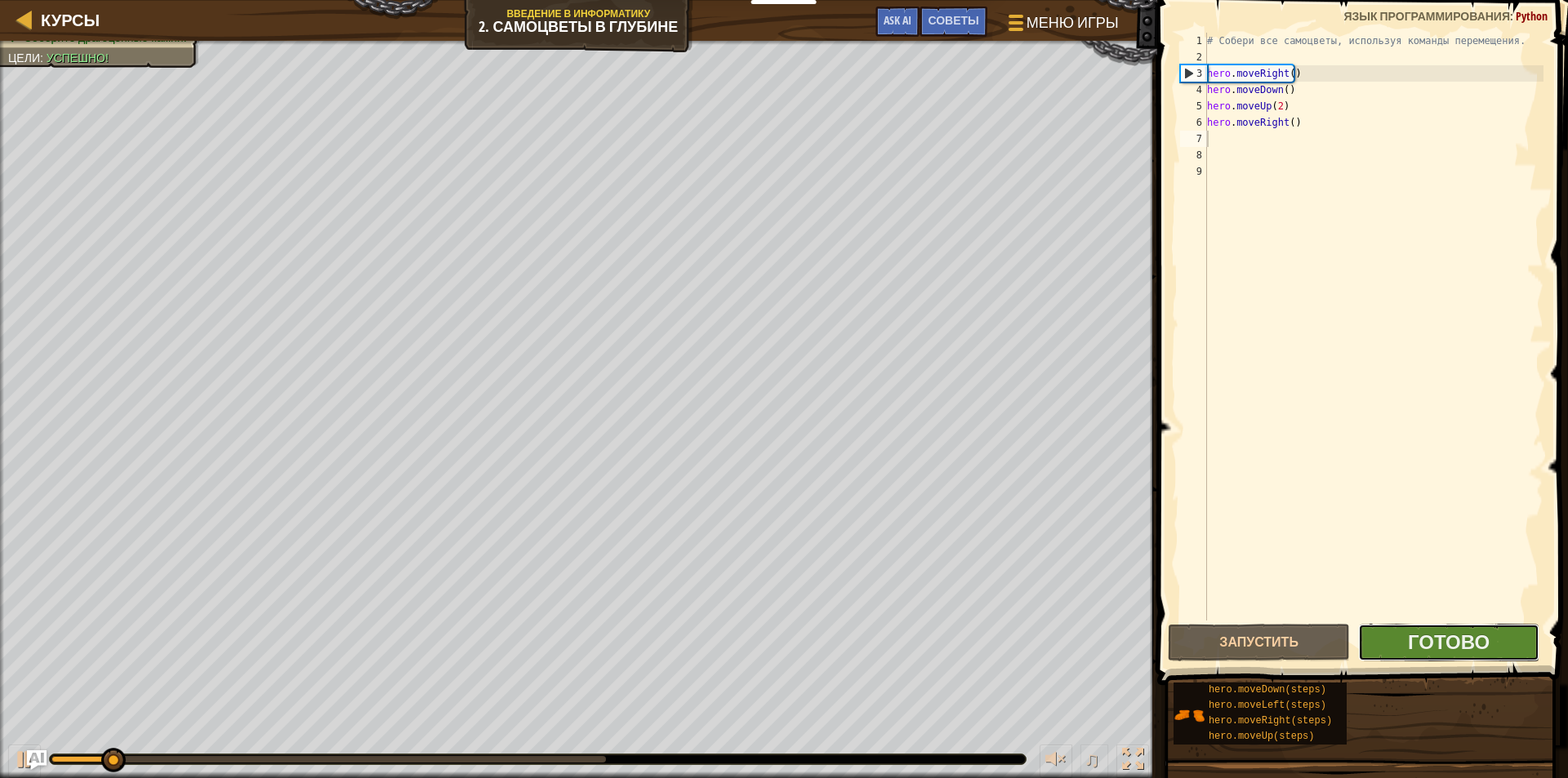
click at [1376, 636] on button "Готово" at bounding box center [1448, 642] width 182 height 38
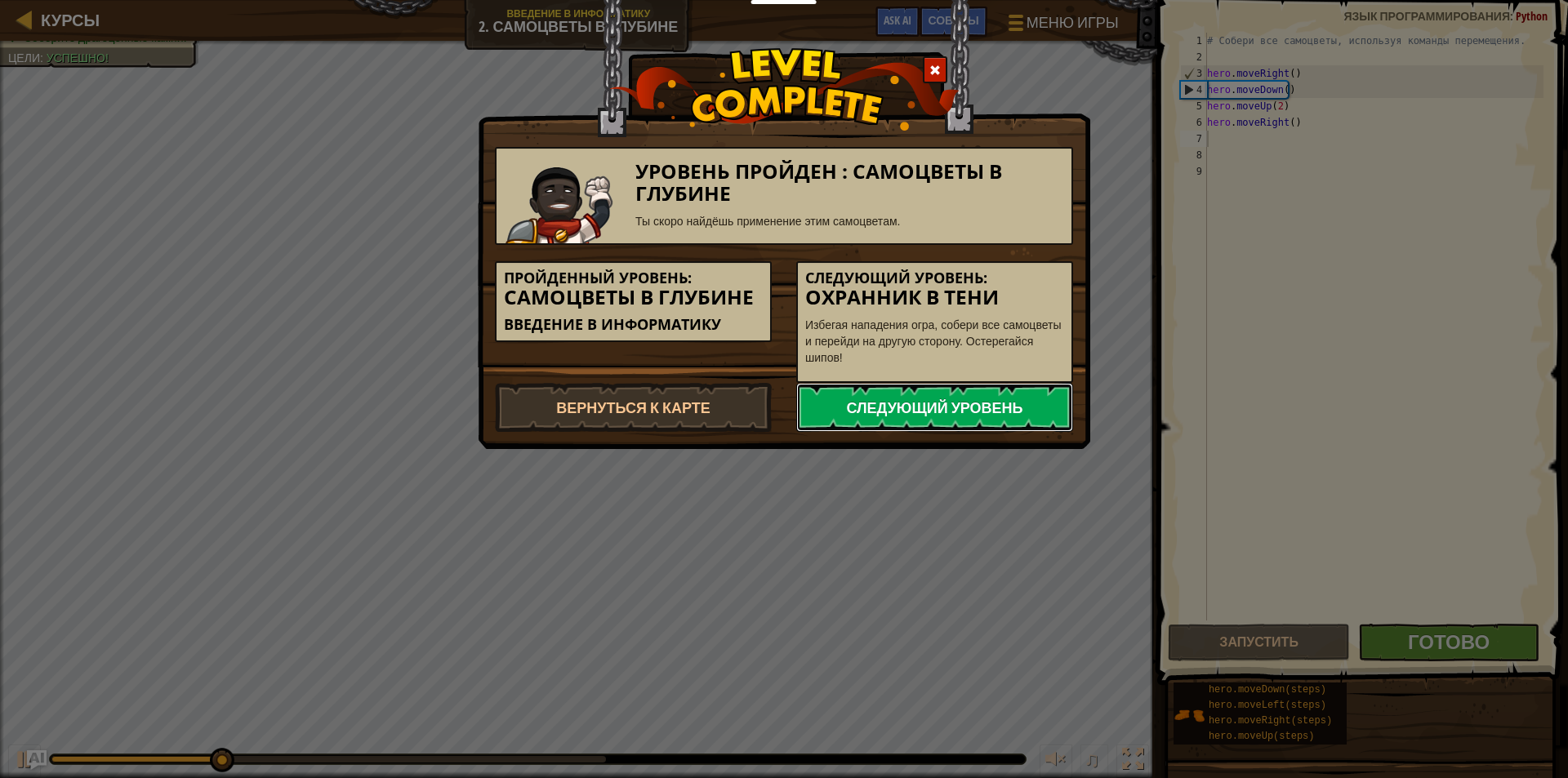
click at [1002, 398] on link "Следующий уровень" at bounding box center [934, 407] width 276 height 49
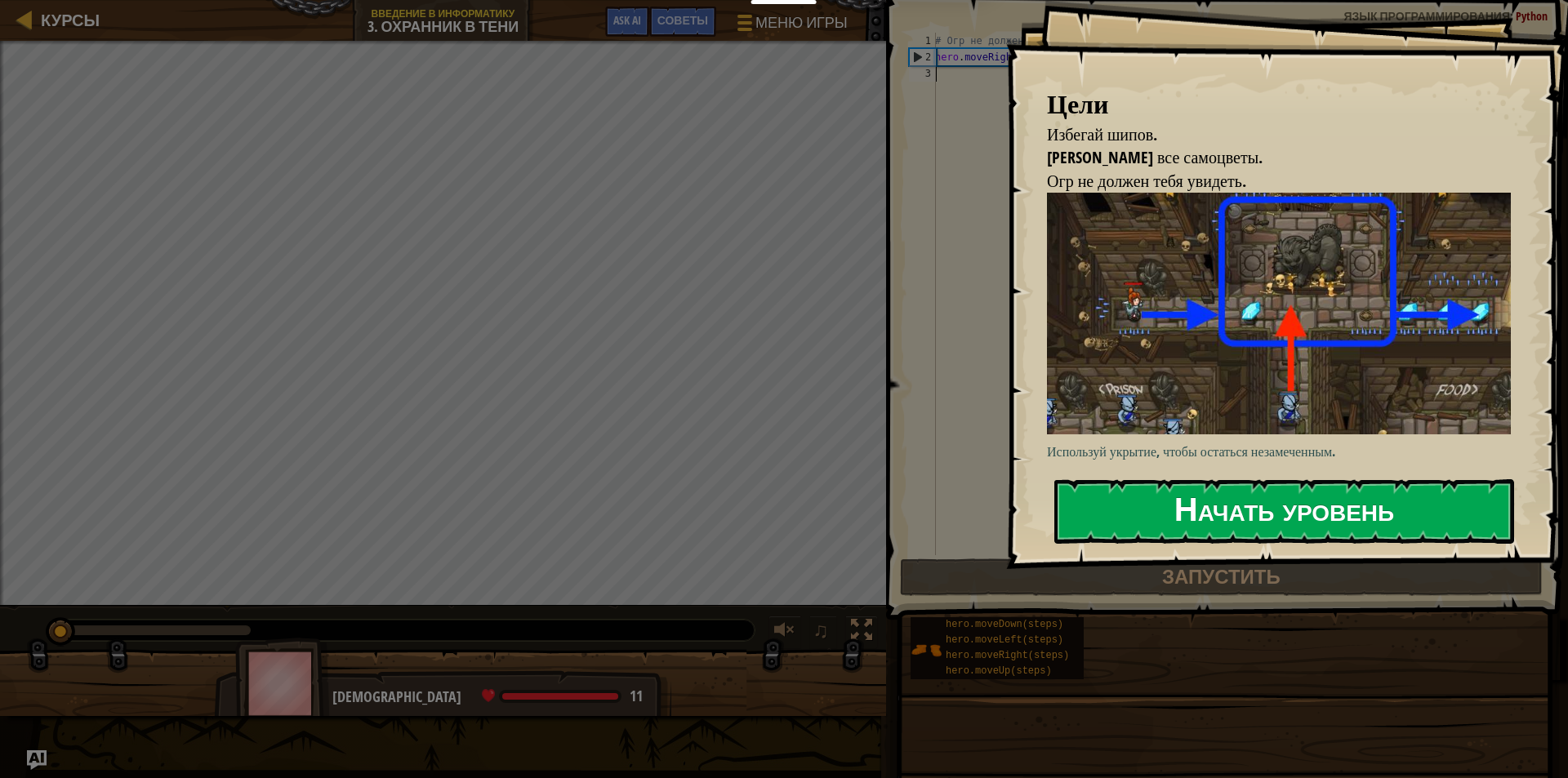
click at [1262, 487] on button "Начать уровень" at bounding box center [1283, 511] width 459 height 64
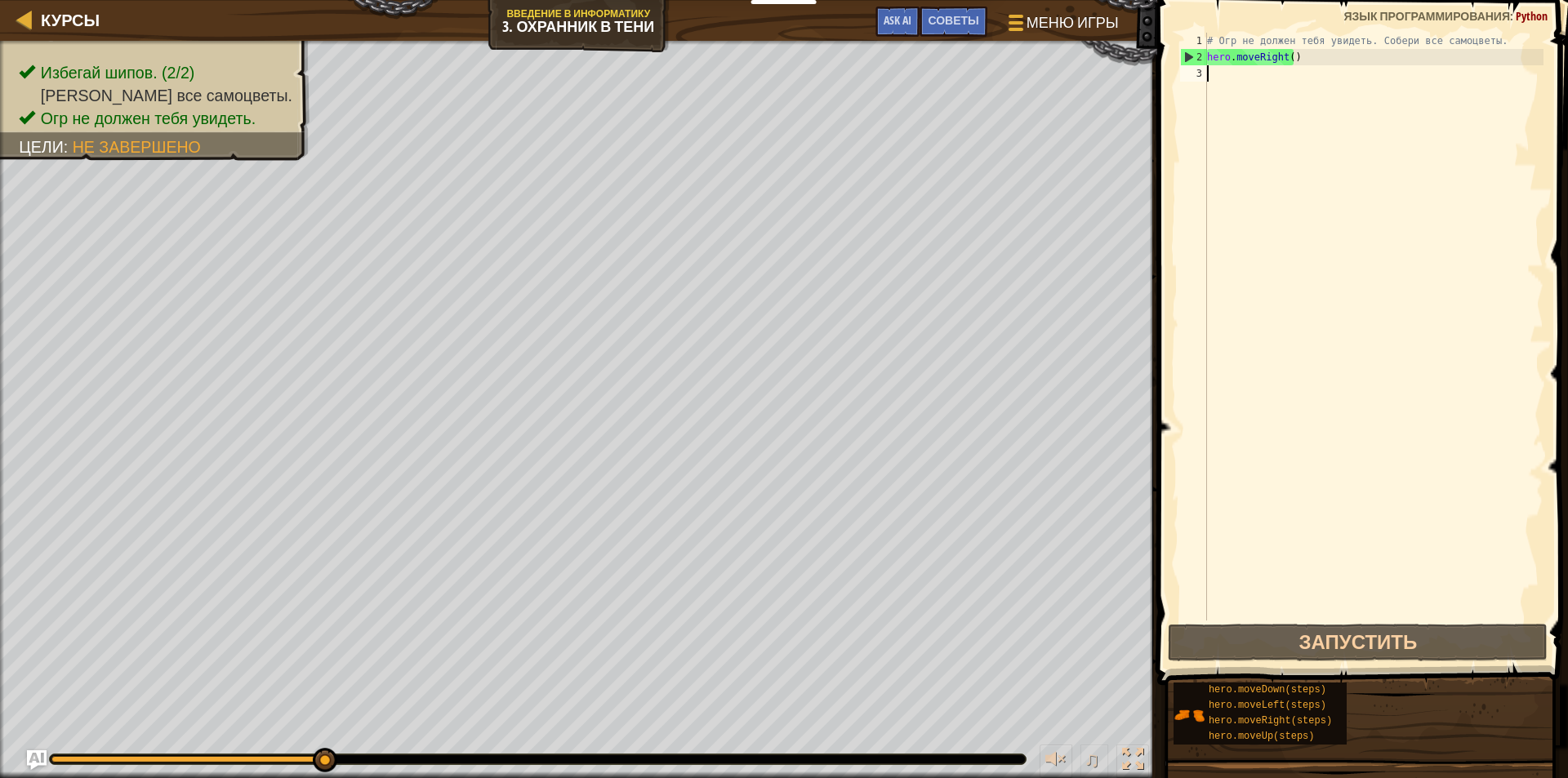
type textarea "h"
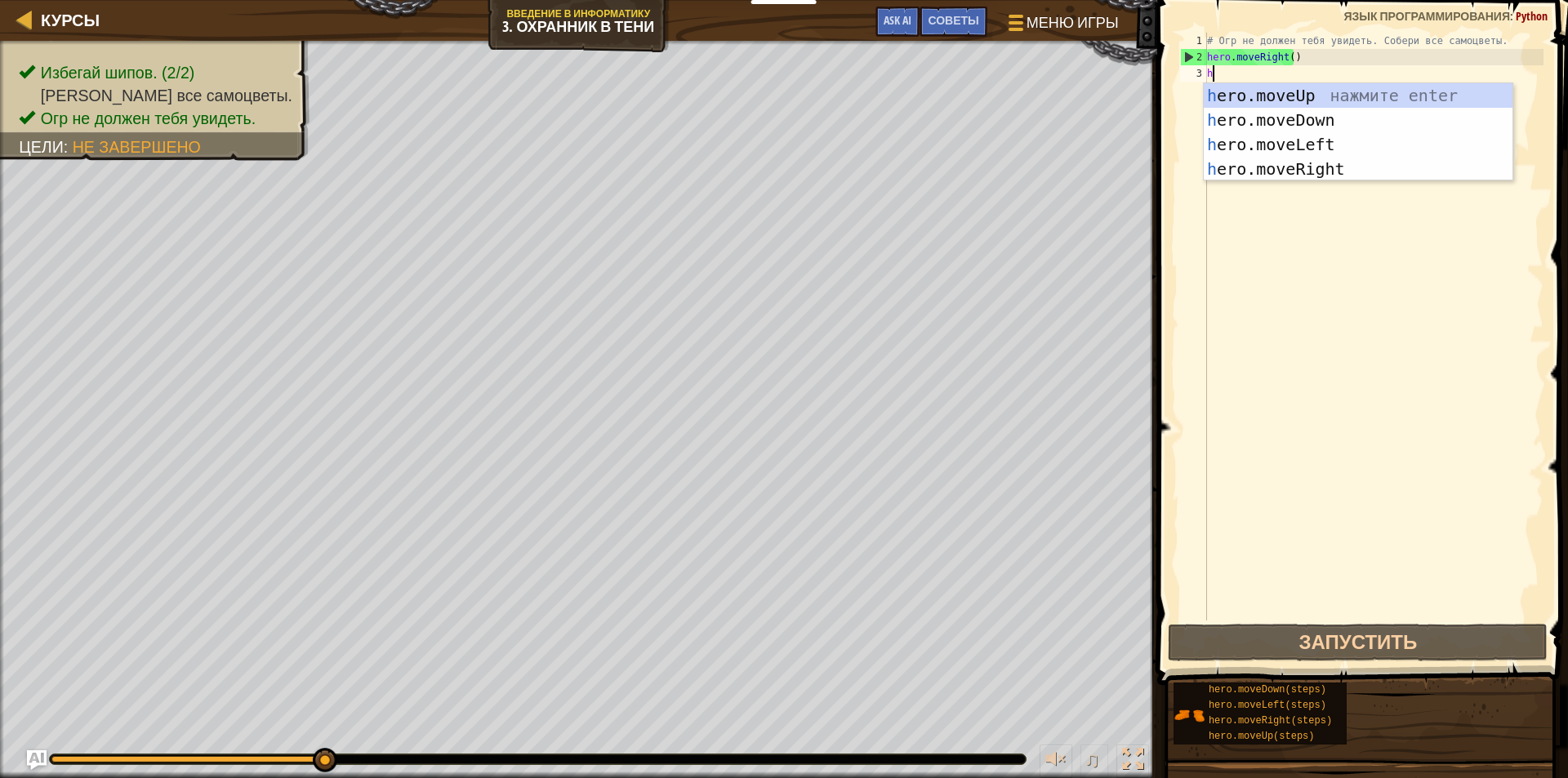
scroll to position [8, 0]
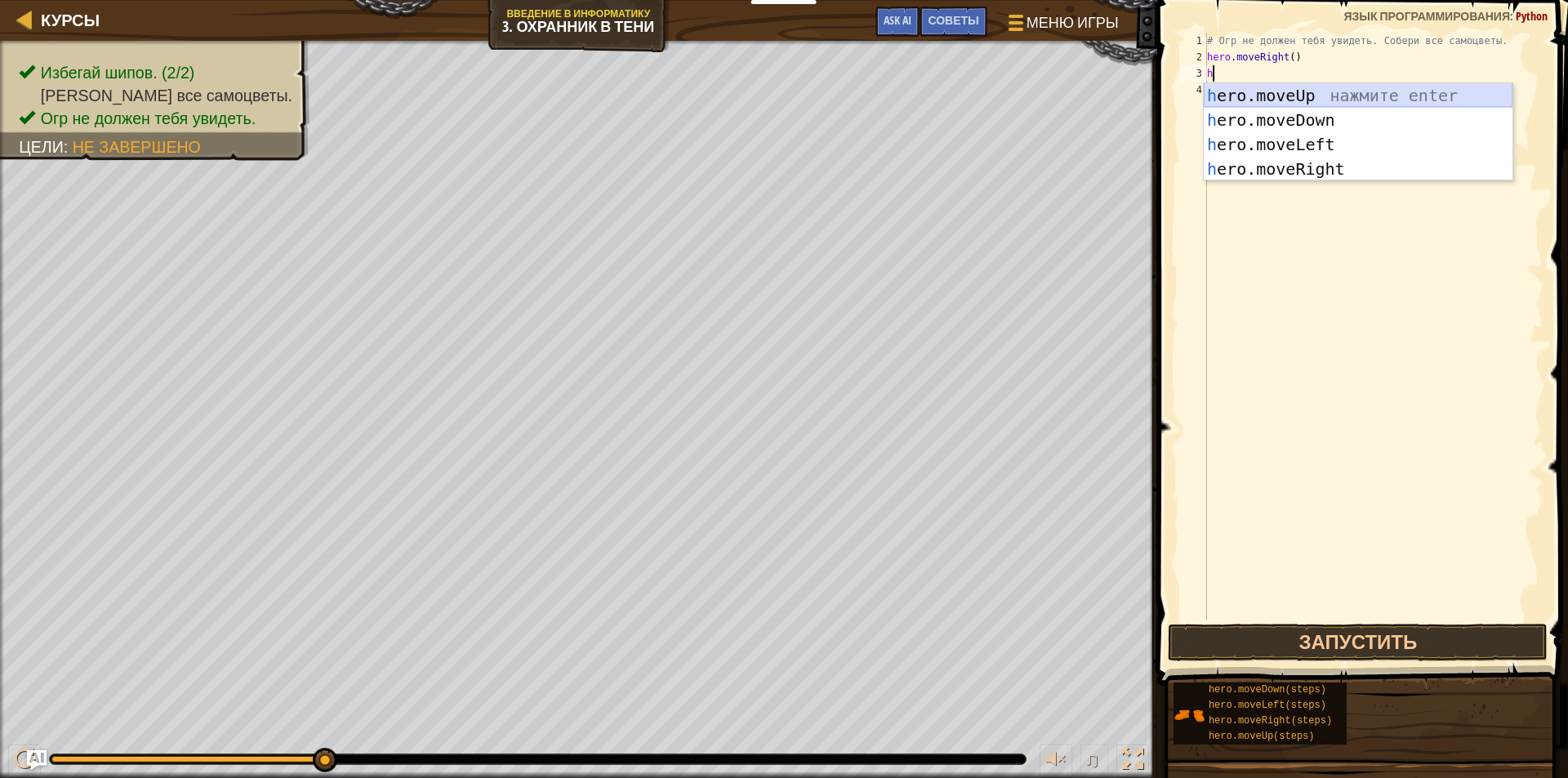
click at [1311, 83] on div "h ero.moveUp нажмите enter h ero.moveDown нажмите enter h ero.moveLeft нажмите …" at bounding box center [1358, 157] width 309 height 147
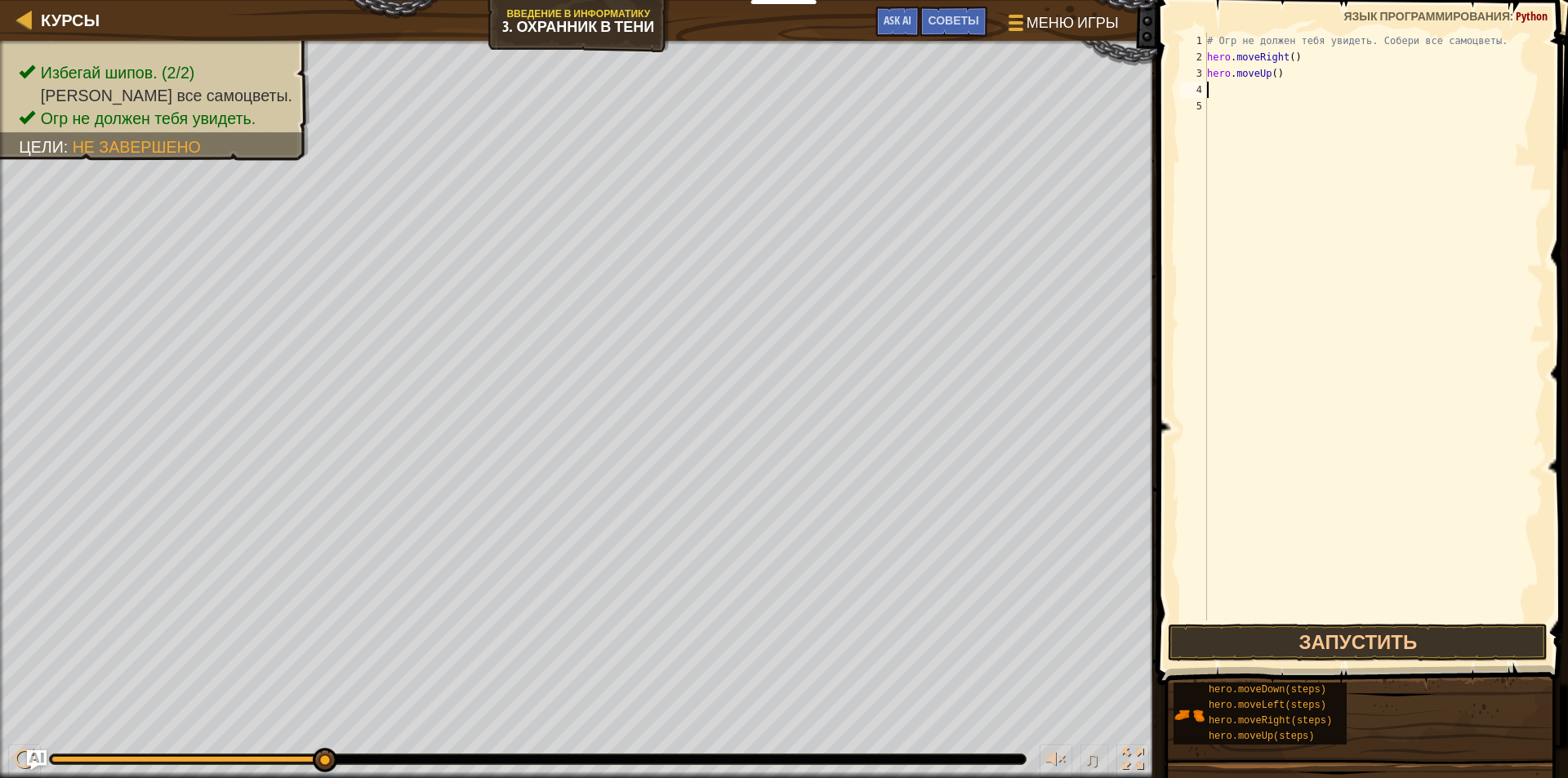
type textarea "h"
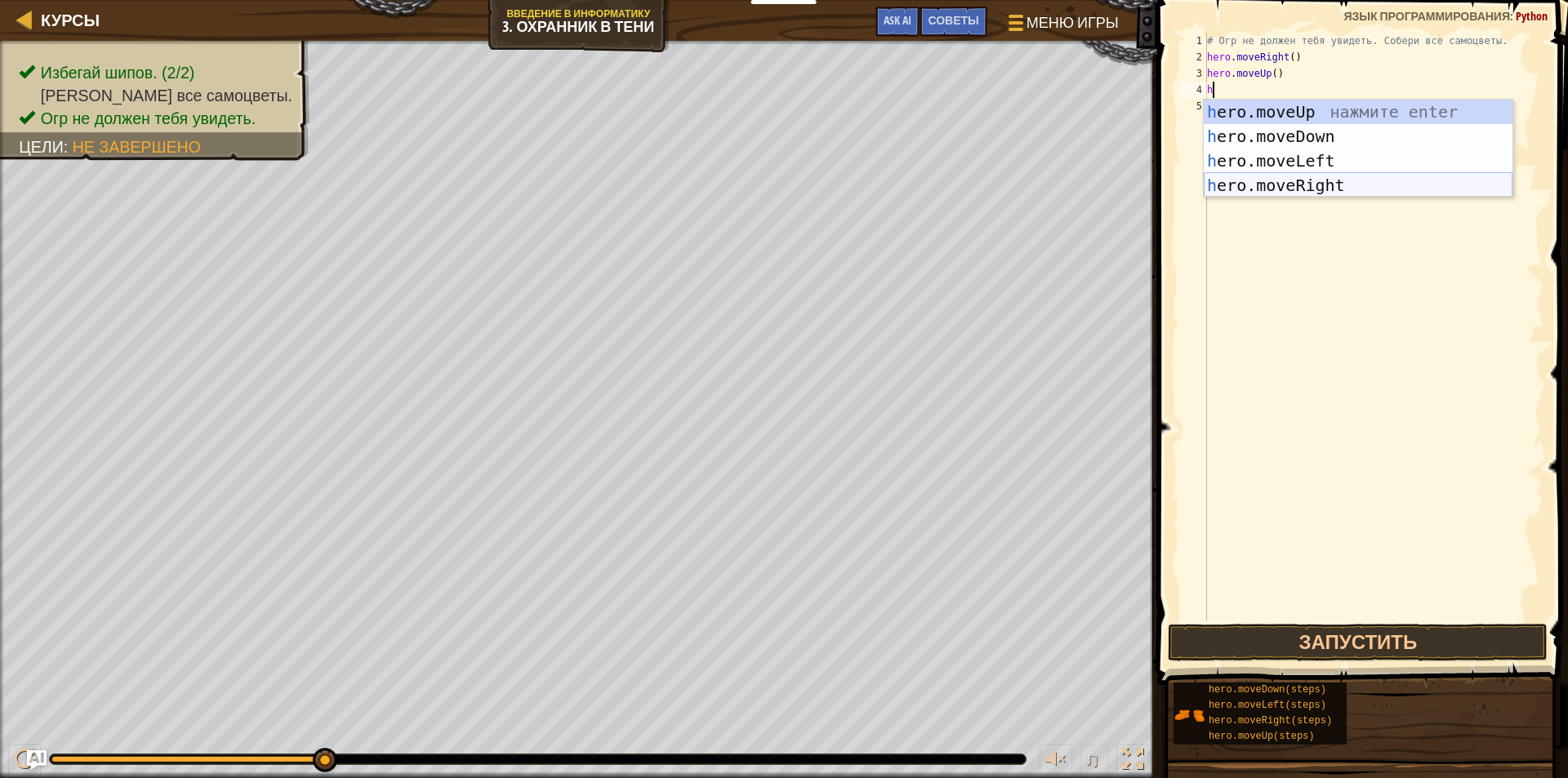
click at [1293, 177] on div "h ero.moveUp нажмите enter h ero.moveDown нажмите enter h ero.moveLeft нажмите …" at bounding box center [1358, 174] width 309 height 147
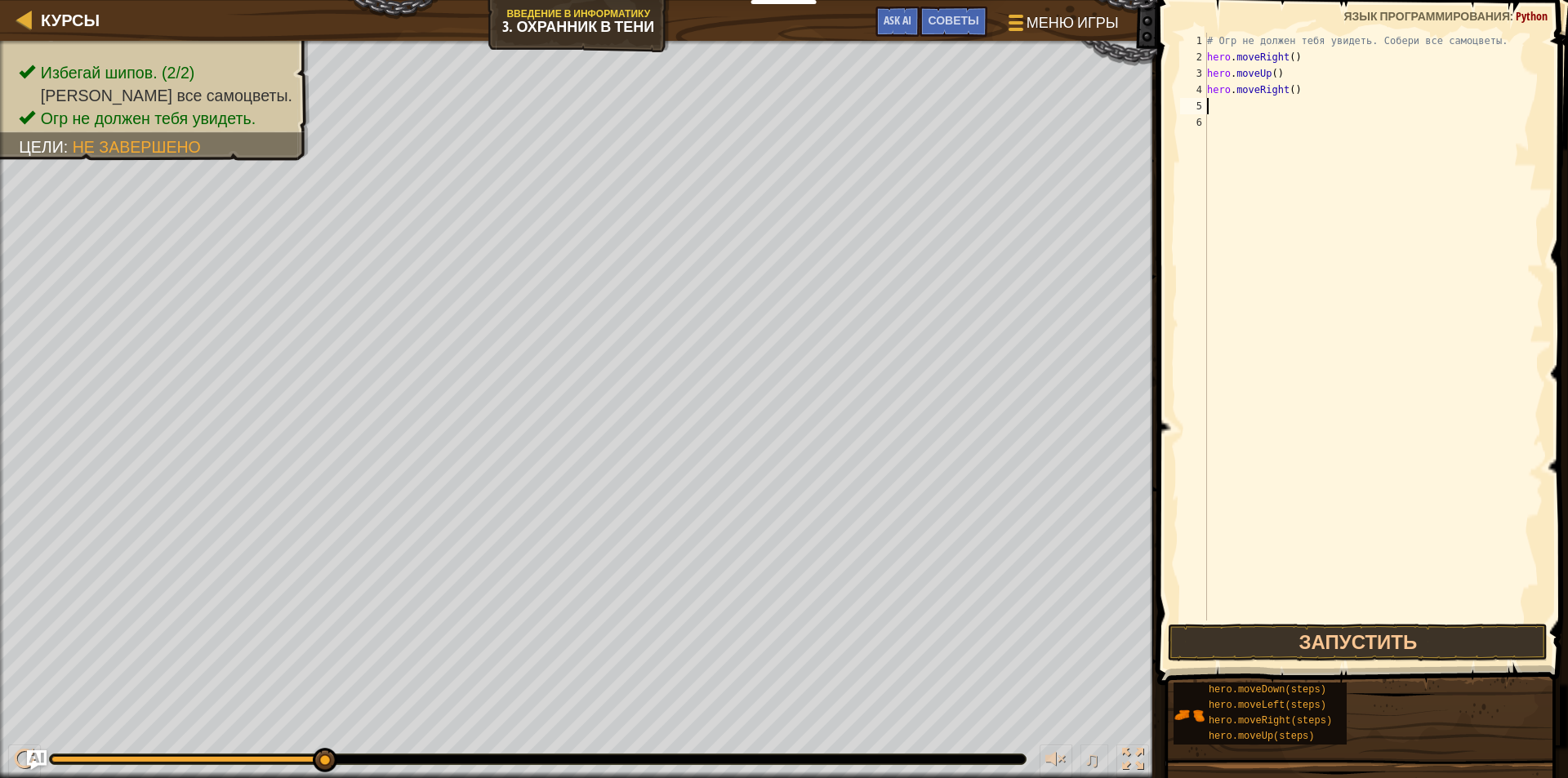
type textarea "h"
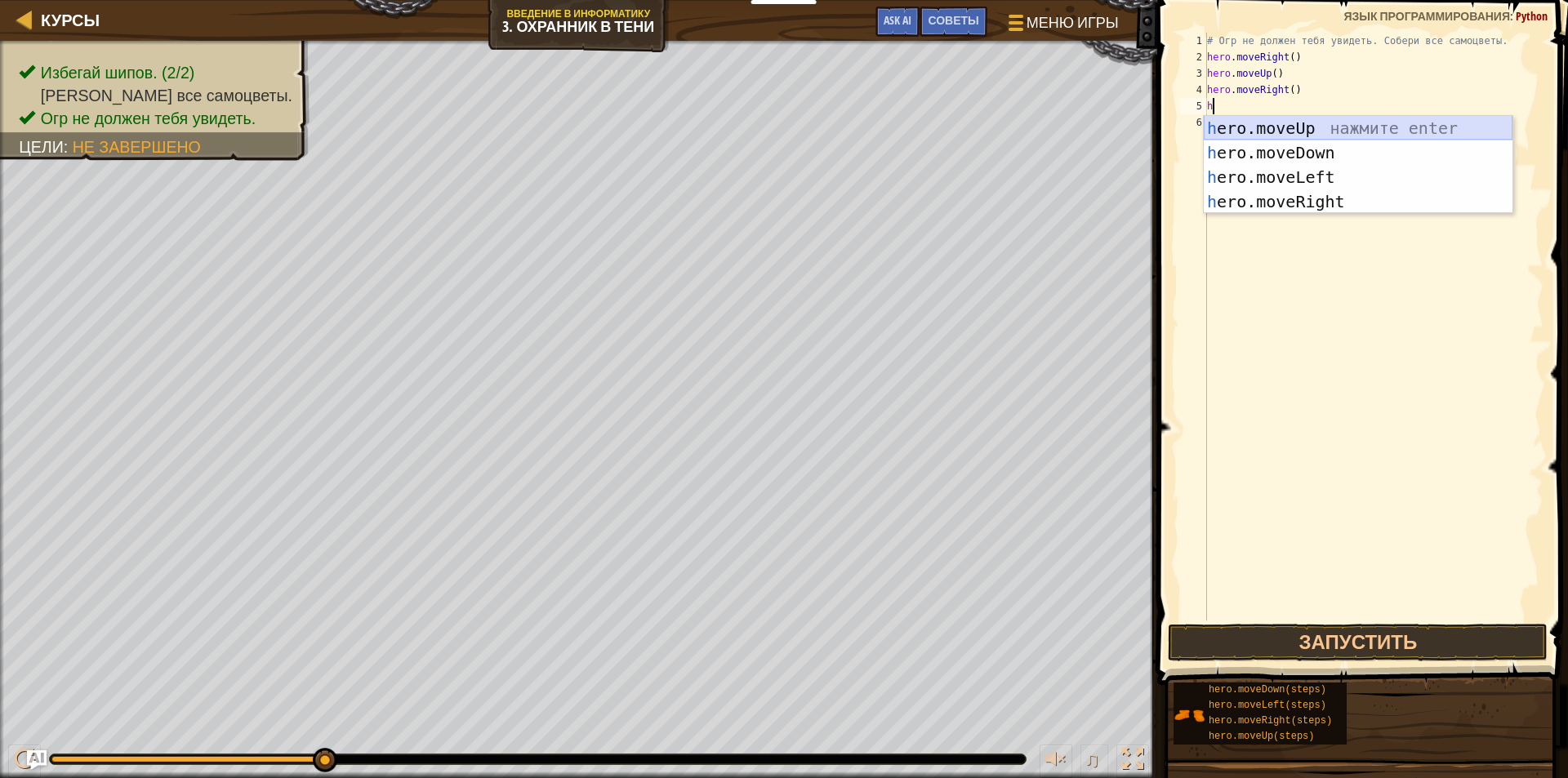
click at [1285, 137] on div "h ero.moveUp нажмите enter h ero.moveDown нажмите enter h ero.moveLeft нажмите …" at bounding box center [1358, 190] width 309 height 147
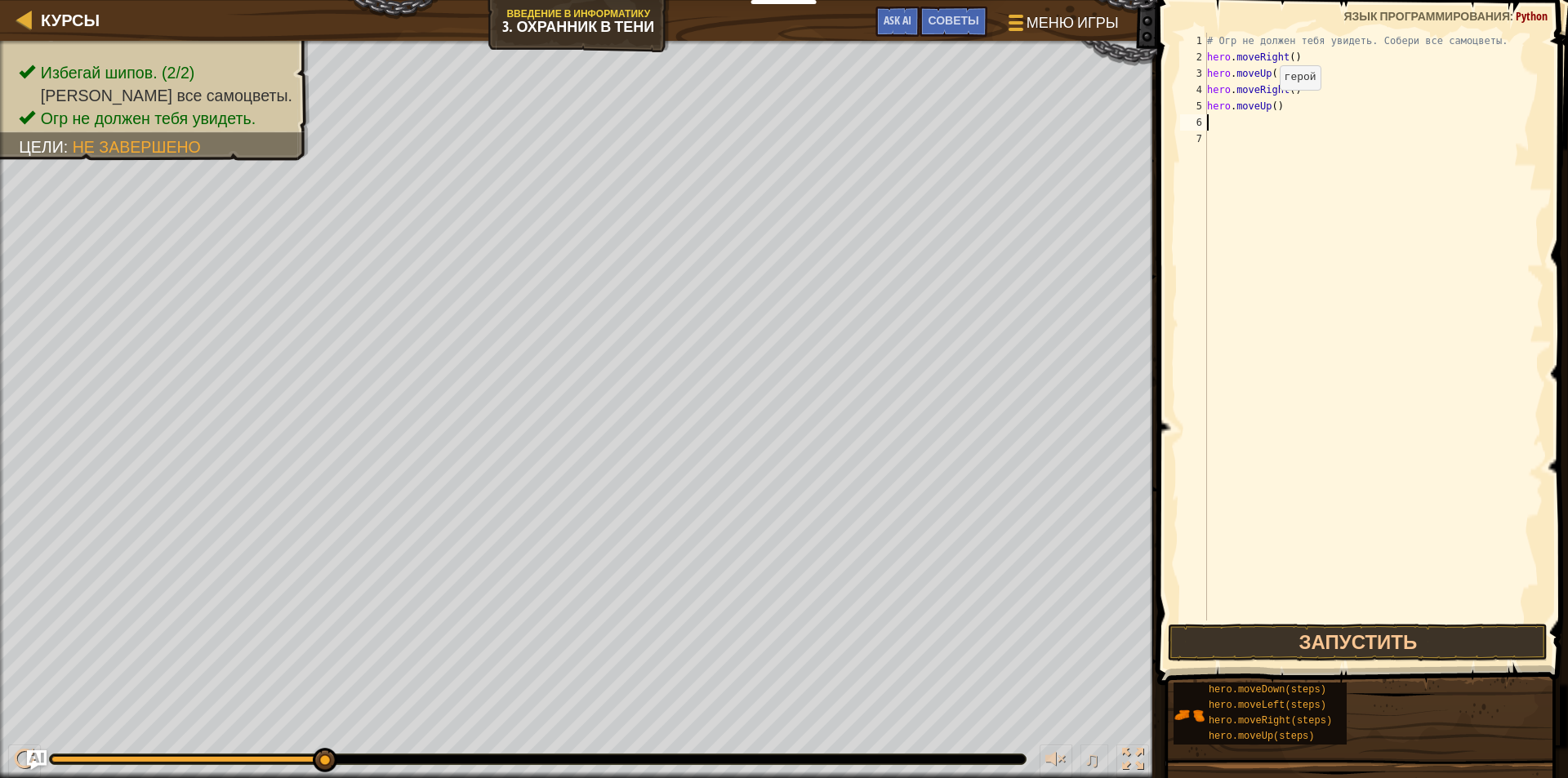
click at [1266, 107] on div "# Огр не должен тебя увидеть. Собери все самоцветы. hero . moveRight ( ) hero .…" at bounding box center [1374, 343] width 340 height 621
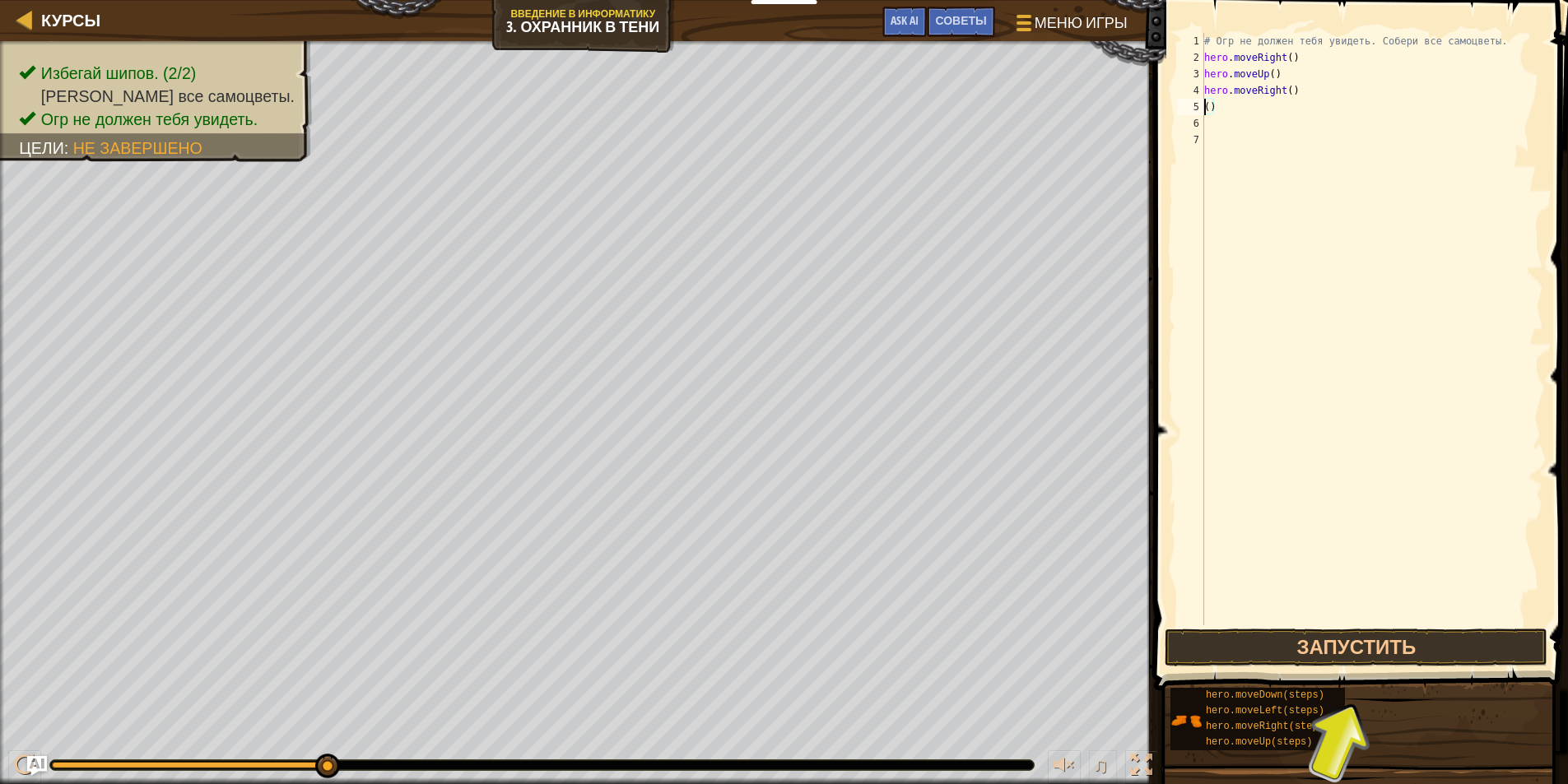
click at [1231, 102] on div "# Огр не должен тебя увидеть. Собери все самоцветы. hero . moveRight ( ) hero .…" at bounding box center [1372, 346] width 342 height 625
type textarea "("
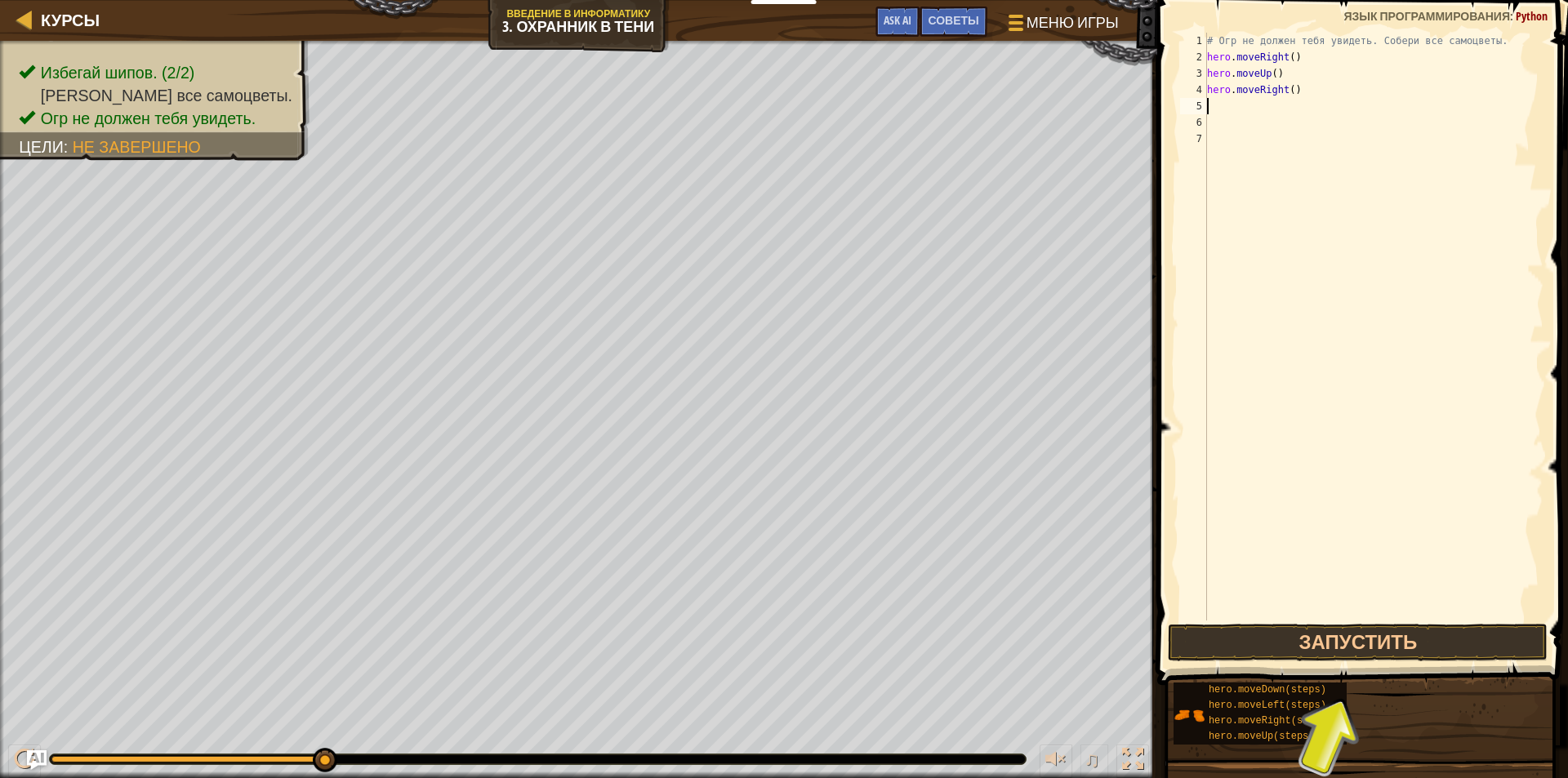
type textarea "h"
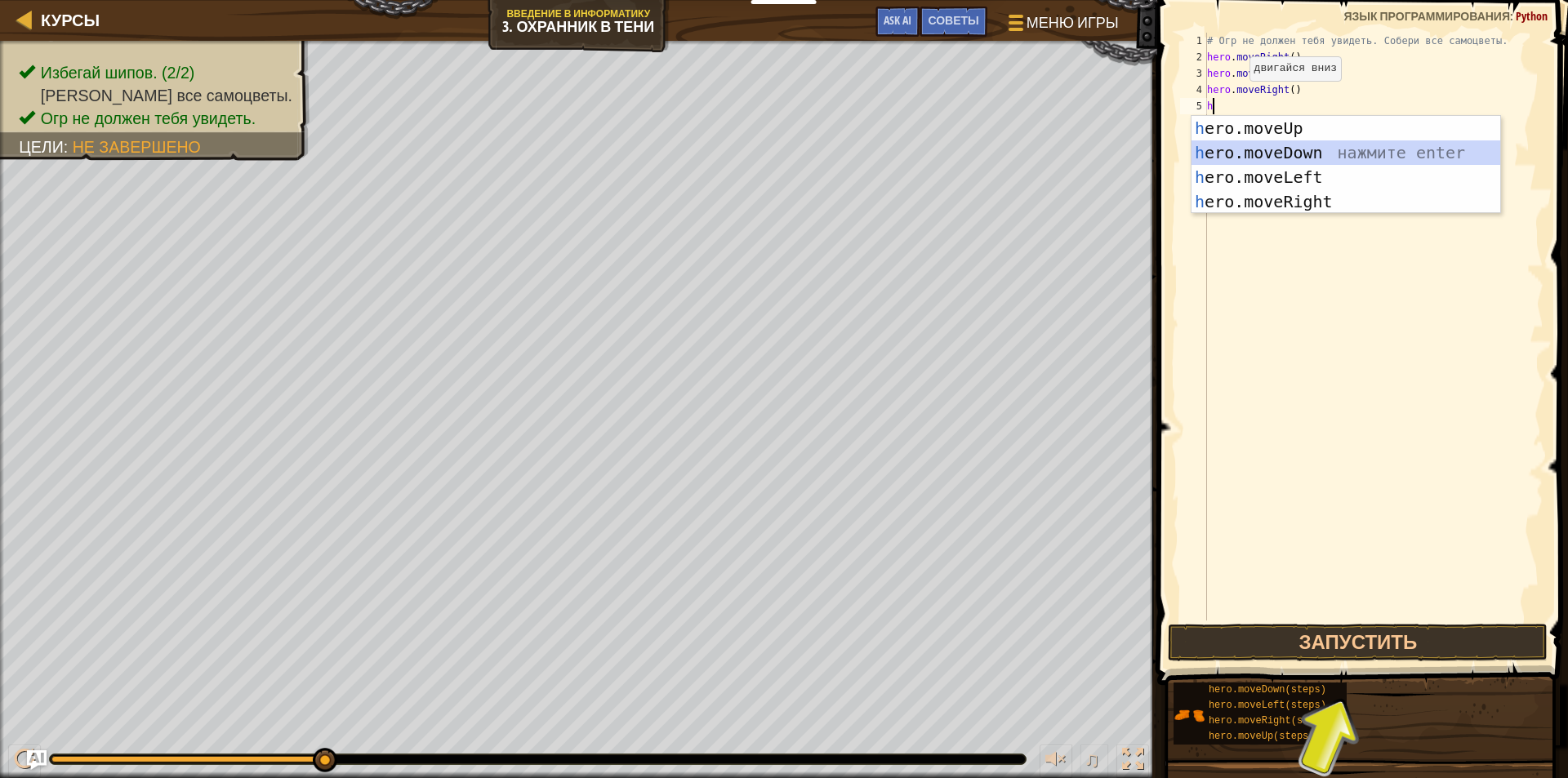
click at [1333, 155] on div "h ero.moveUp нажмите enter h ero.moveDown нажмите enter h ero.moveLeft нажмите …" at bounding box center [1345, 190] width 309 height 147
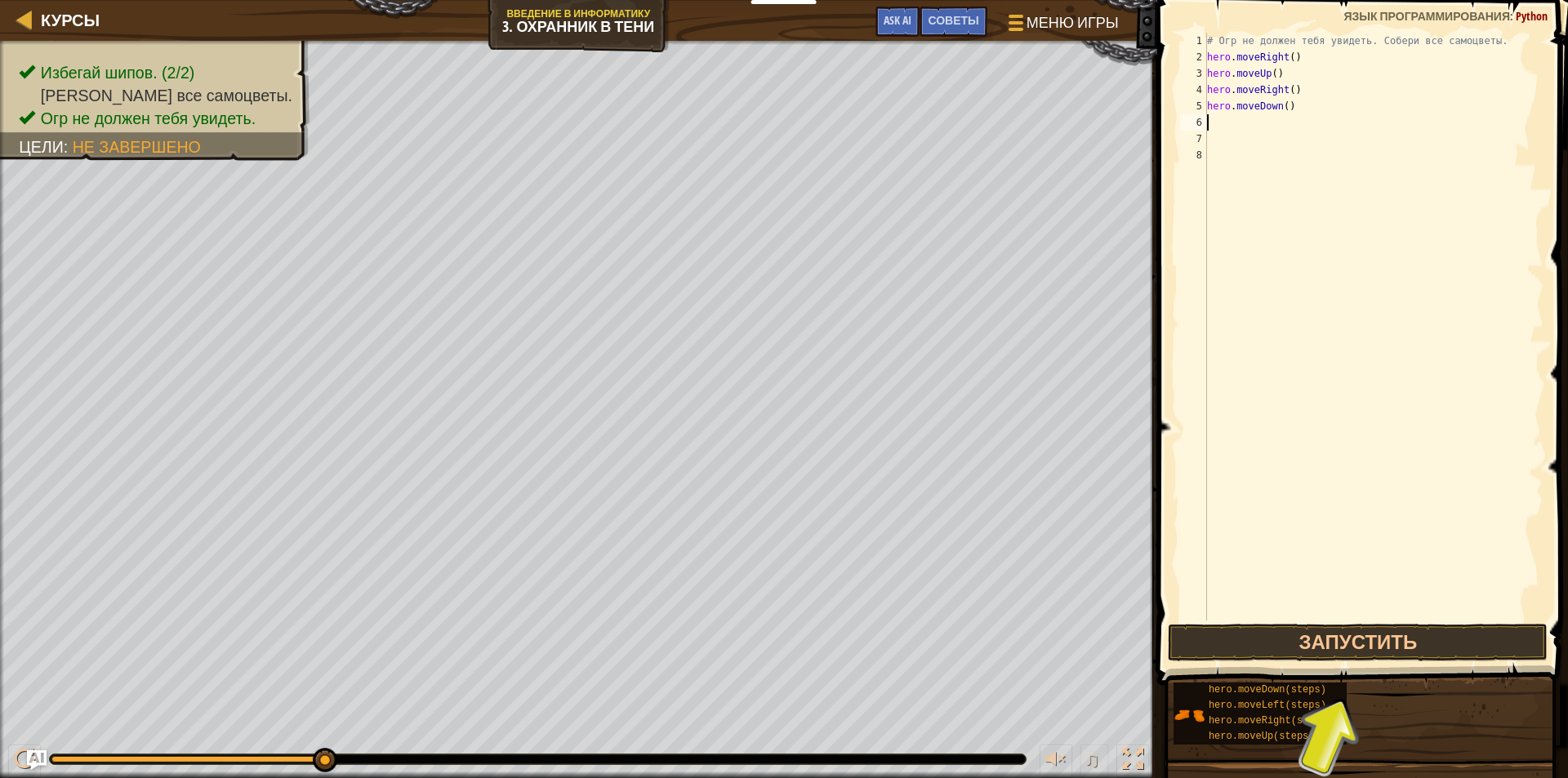
type textarea "h"
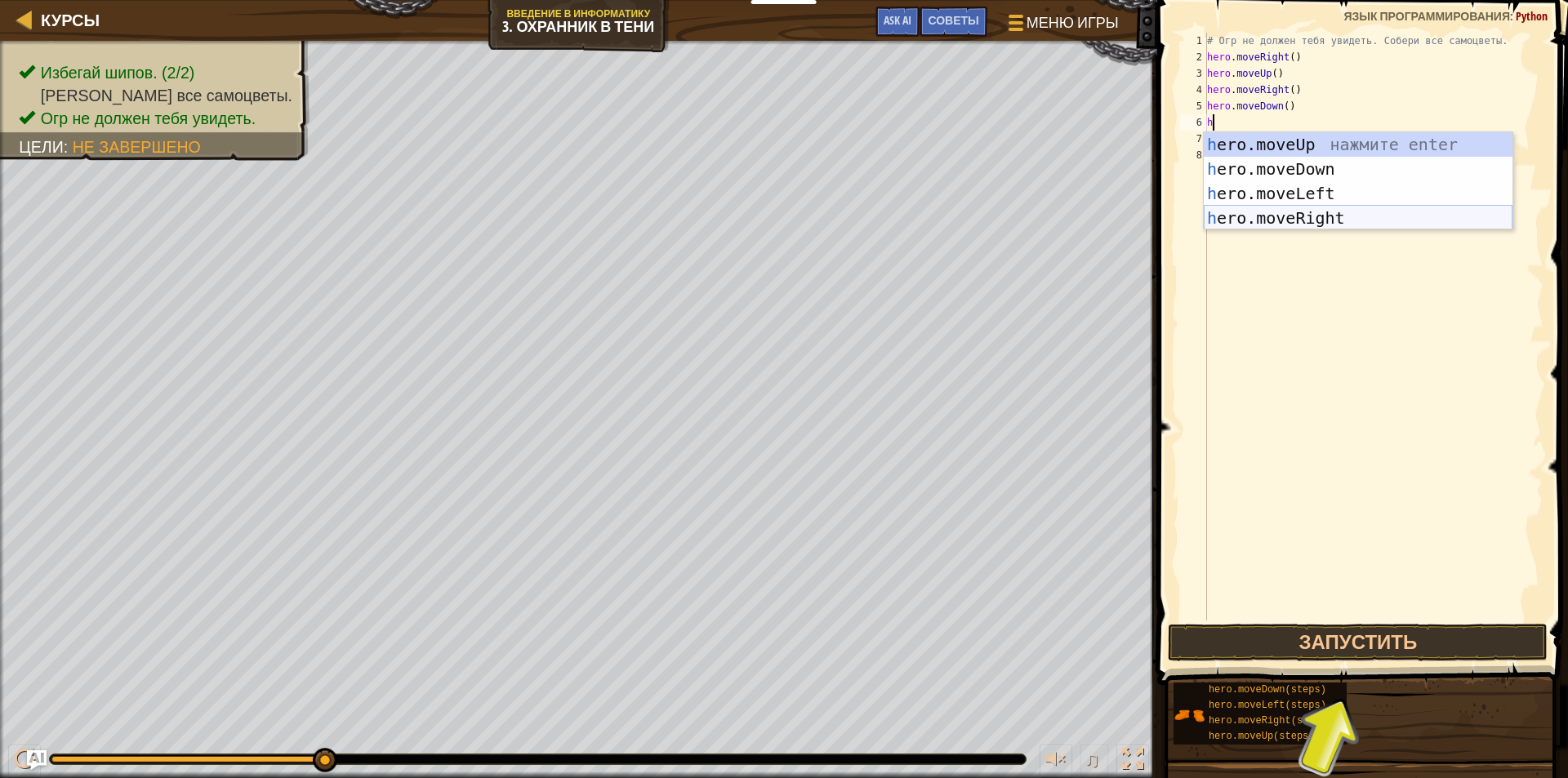
click at [1284, 217] on div "h ero.moveUp нажмите enter h ero.moveDown нажмите enter h ero.moveLeft нажмите …" at bounding box center [1358, 206] width 309 height 147
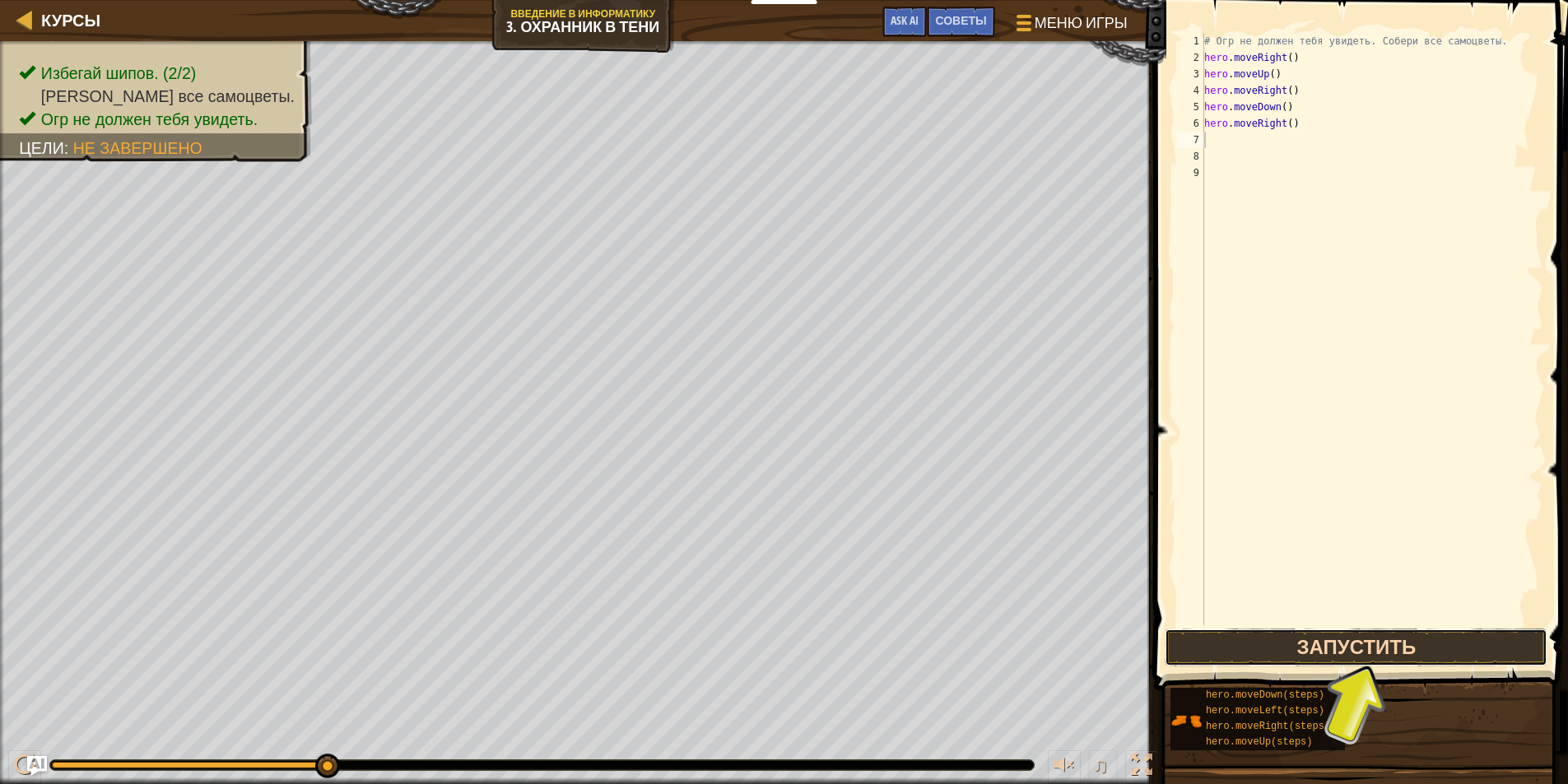
click at [1371, 631] on button "Запустить" at bounding box center [1356, 647] width 382 height 38
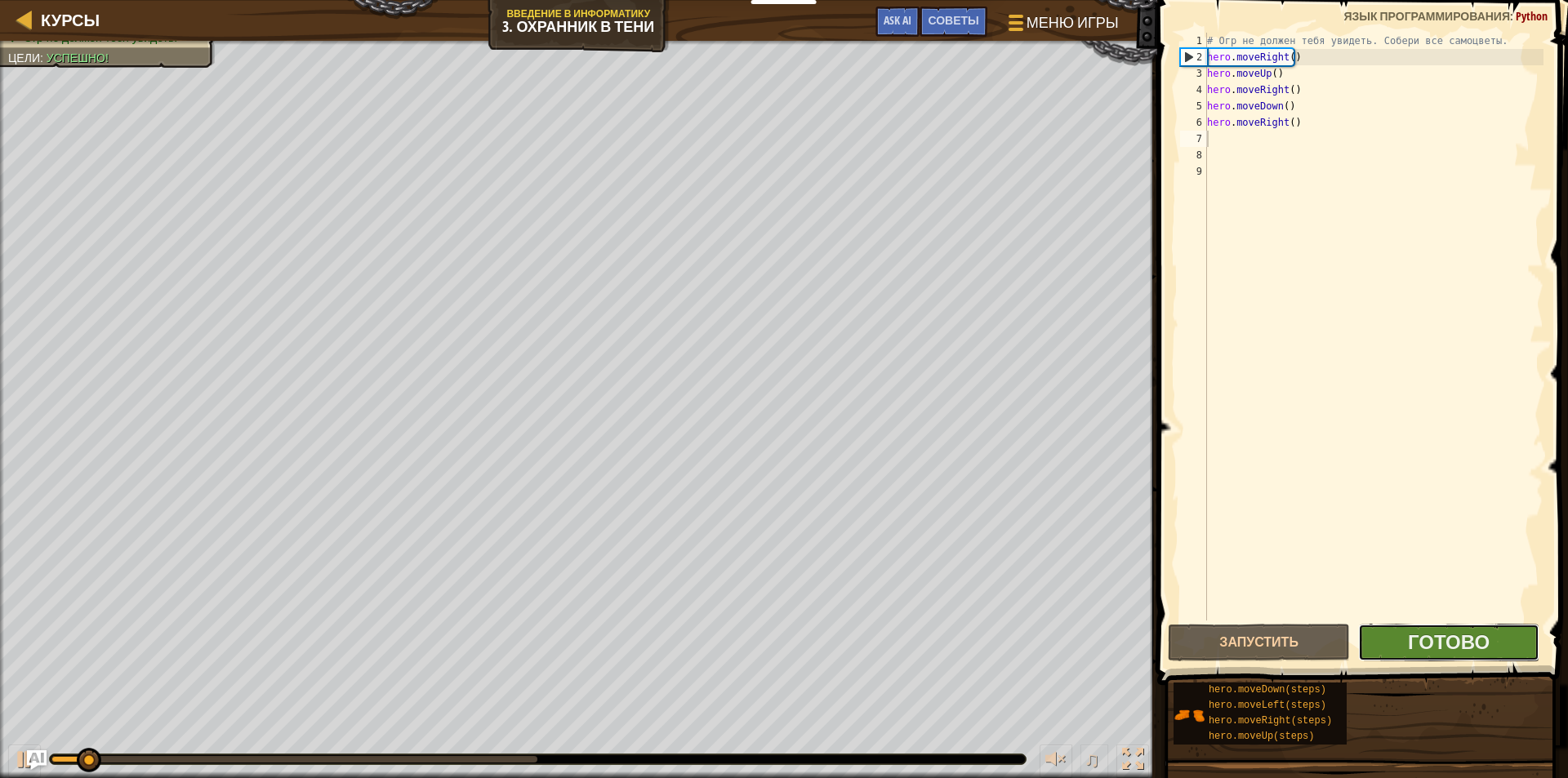
click at [1381, 637] on button "Готово" at bounding box center [1448, 642] width 182 height 38
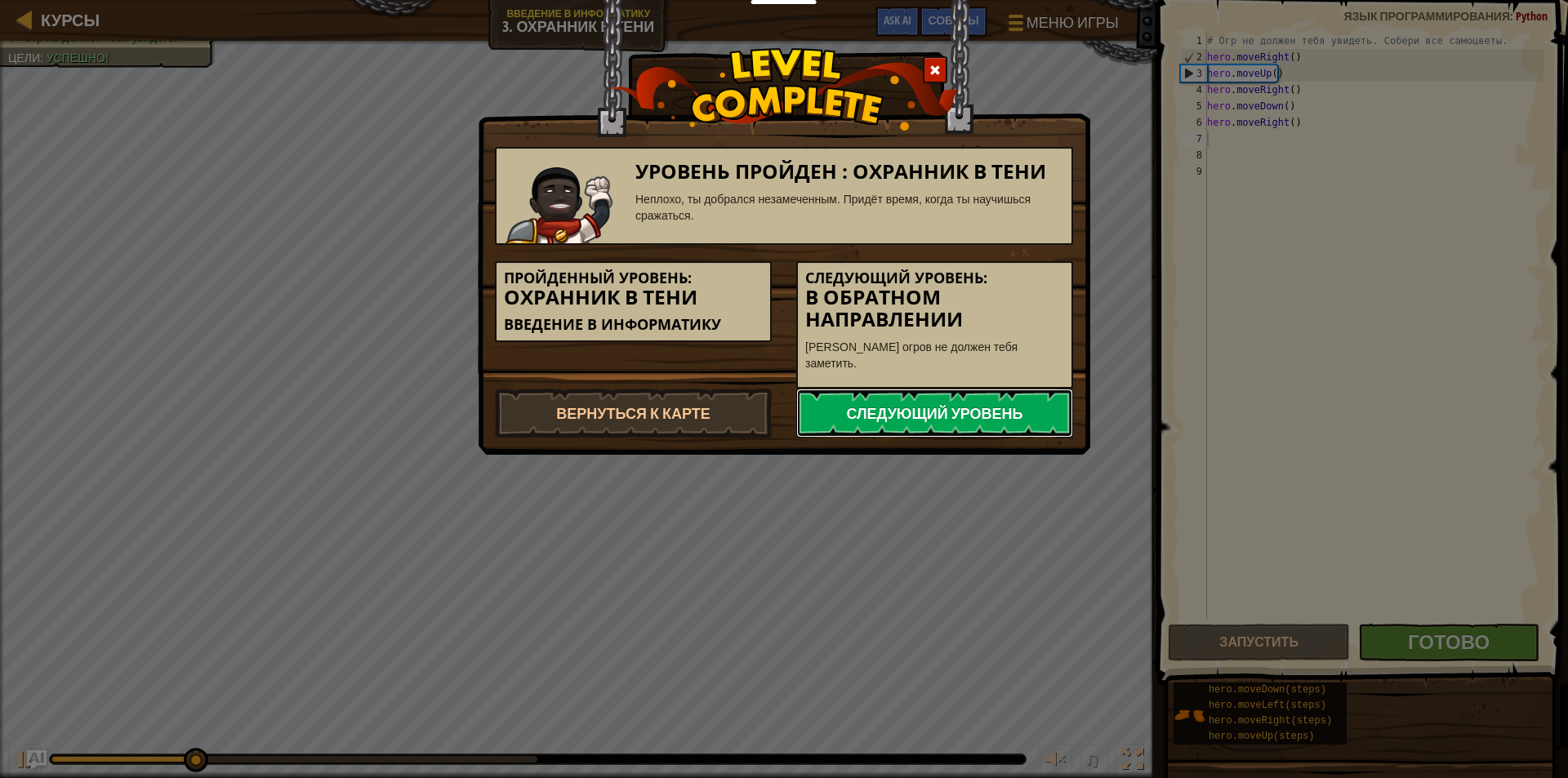
click at [1005, 392] on link "Следующий уровень" at bounding box center [934, 413] width 276 height 49
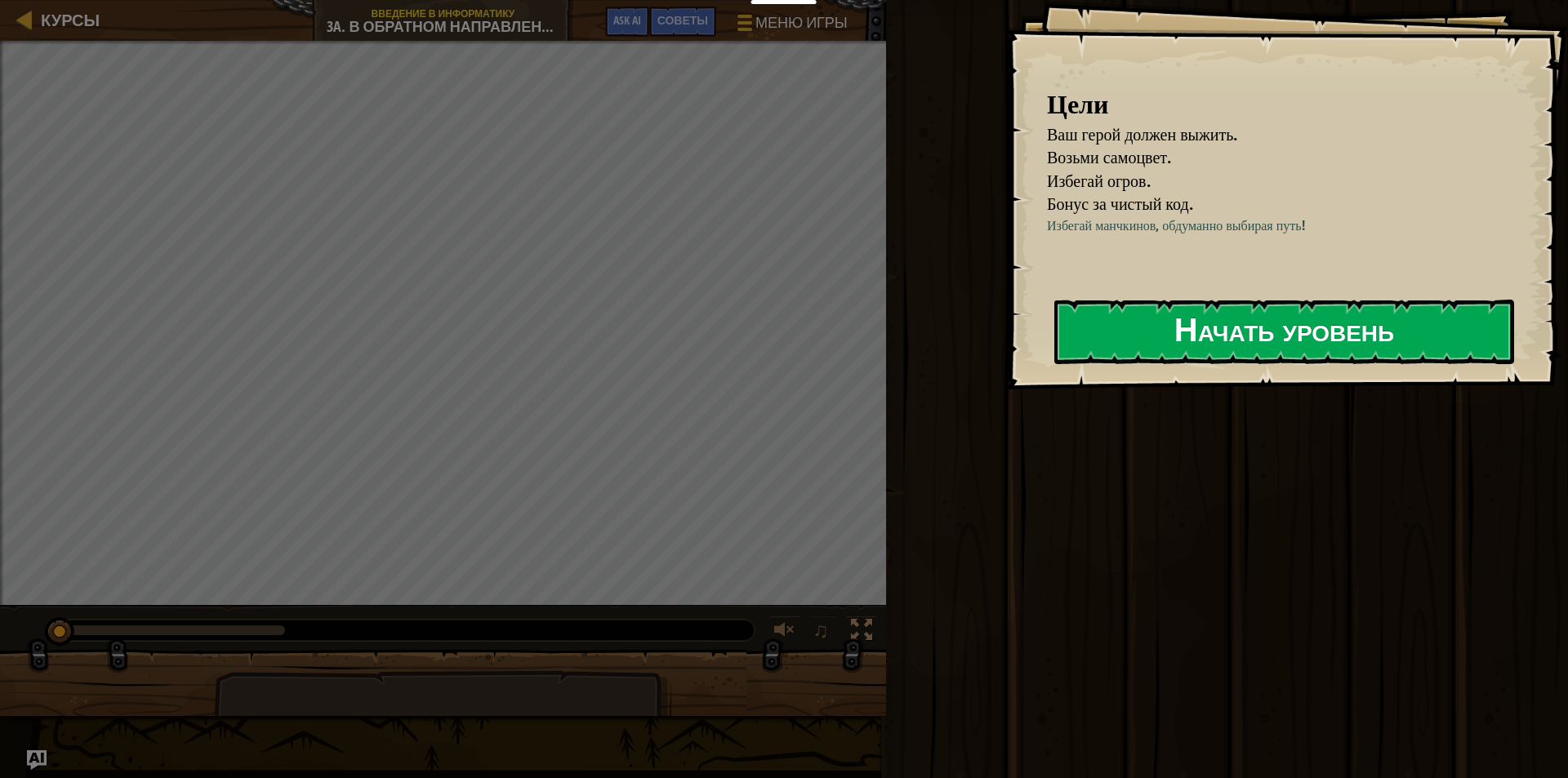
click at [1131, 306] on button "Начать уровень" at bounding box center [1283, 332] width 459 height 64
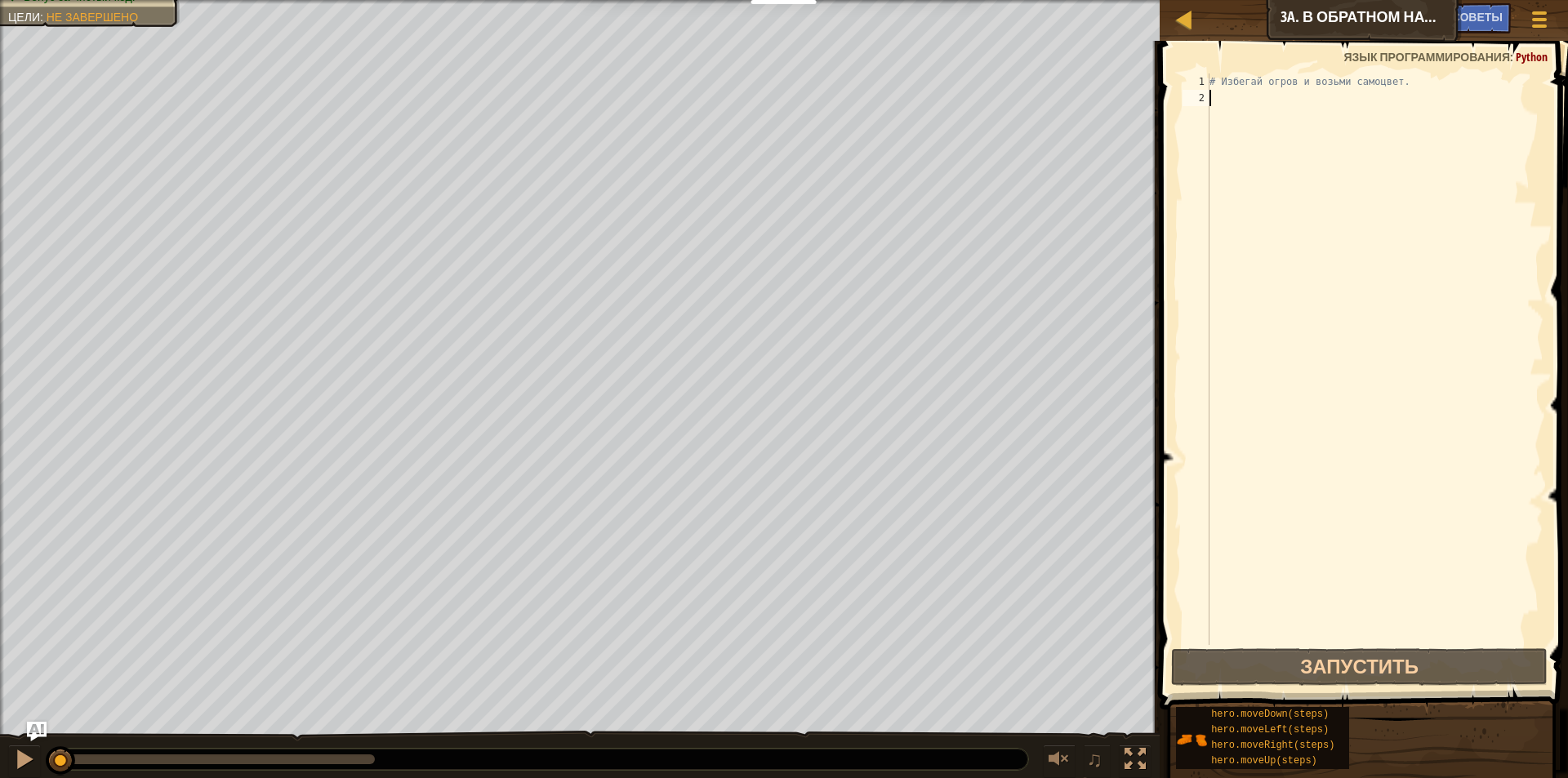
type textarea "h"
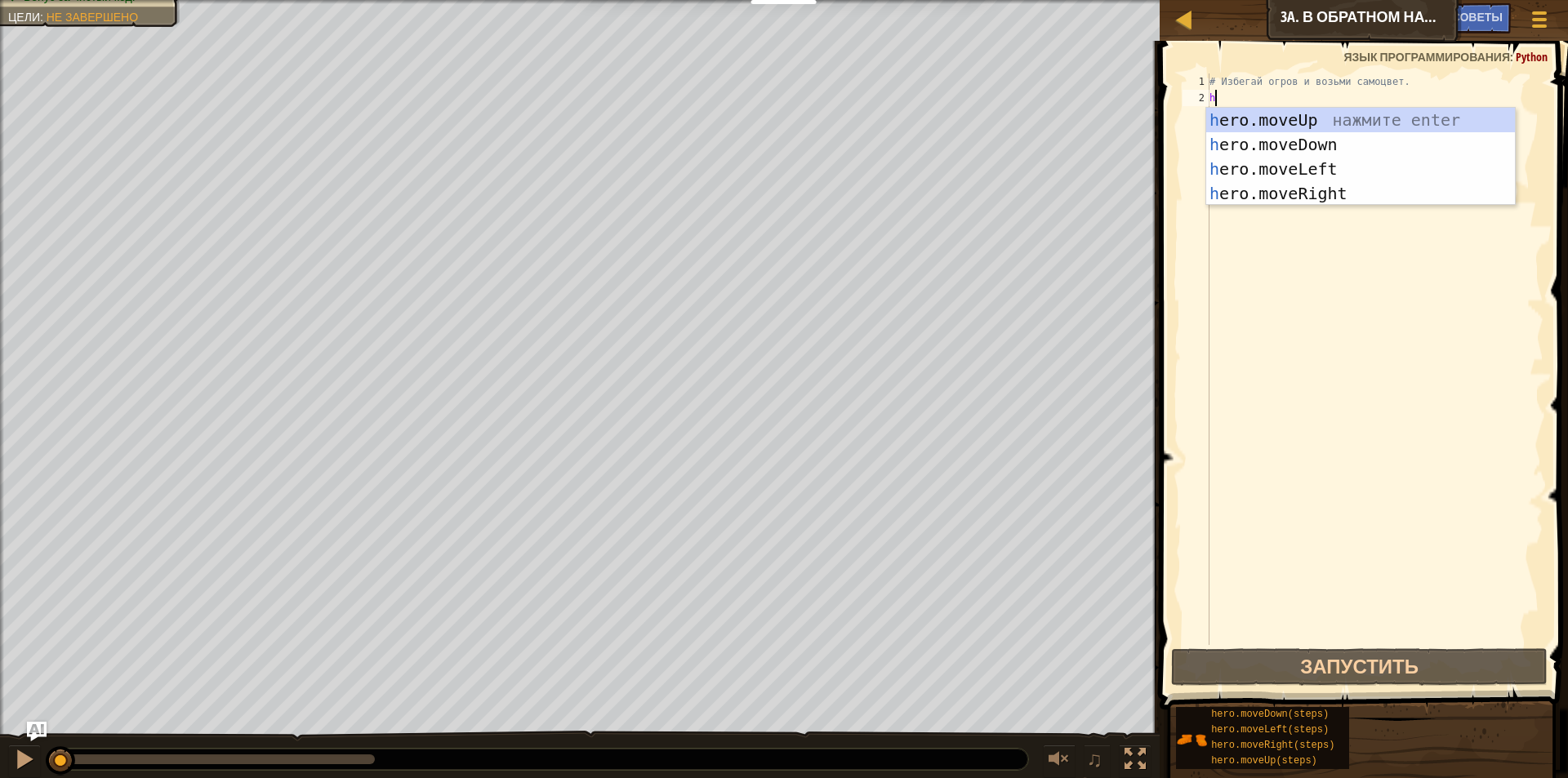
scroll to position [8, 0]
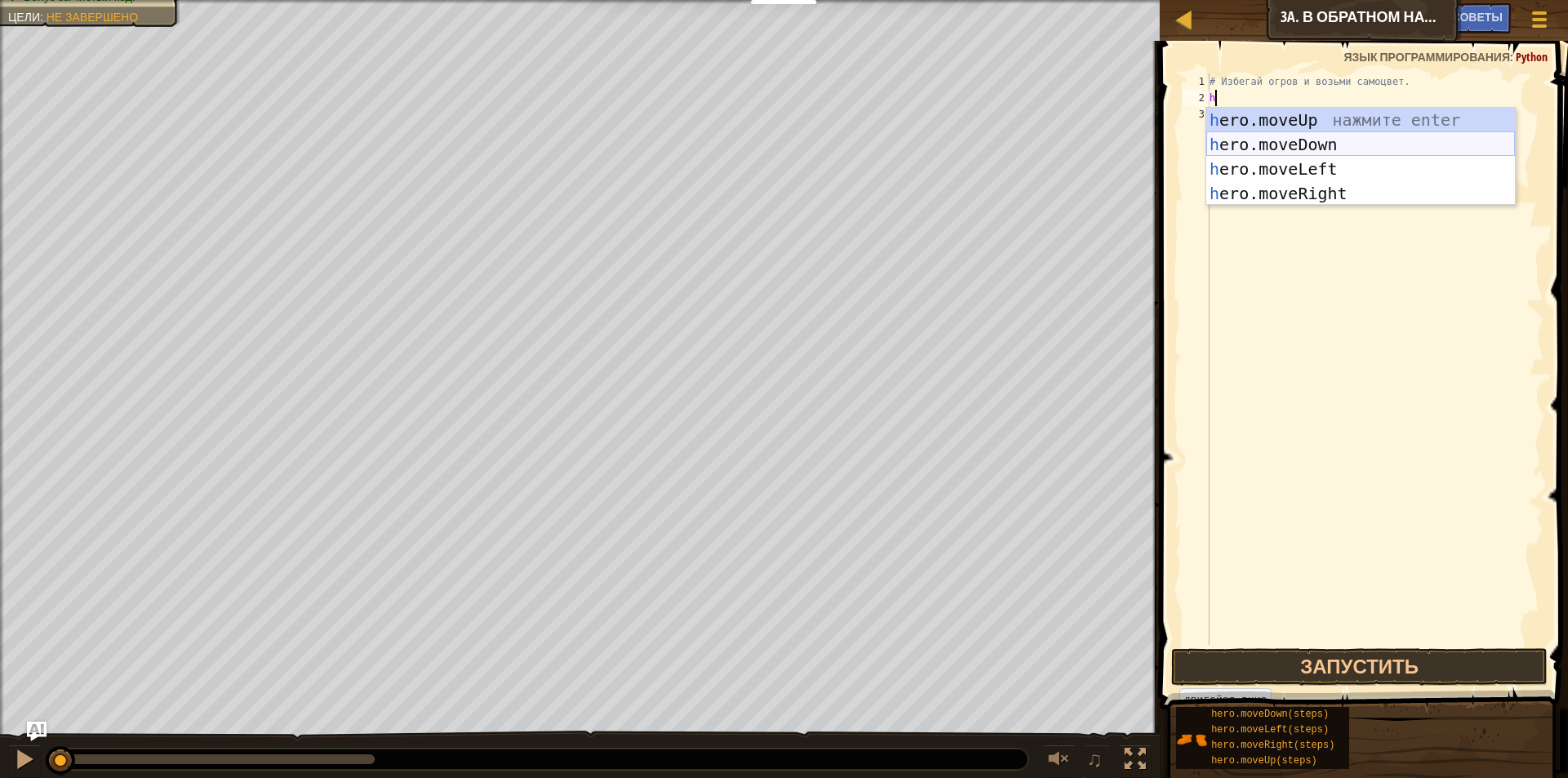
click at [1290, 146] on div "h ero.moveUp нажмите enter h ero.moveDown нажмите enter h ero.moveLeft нажмите …" at bounding box center [1359, 181] width 309 height 147
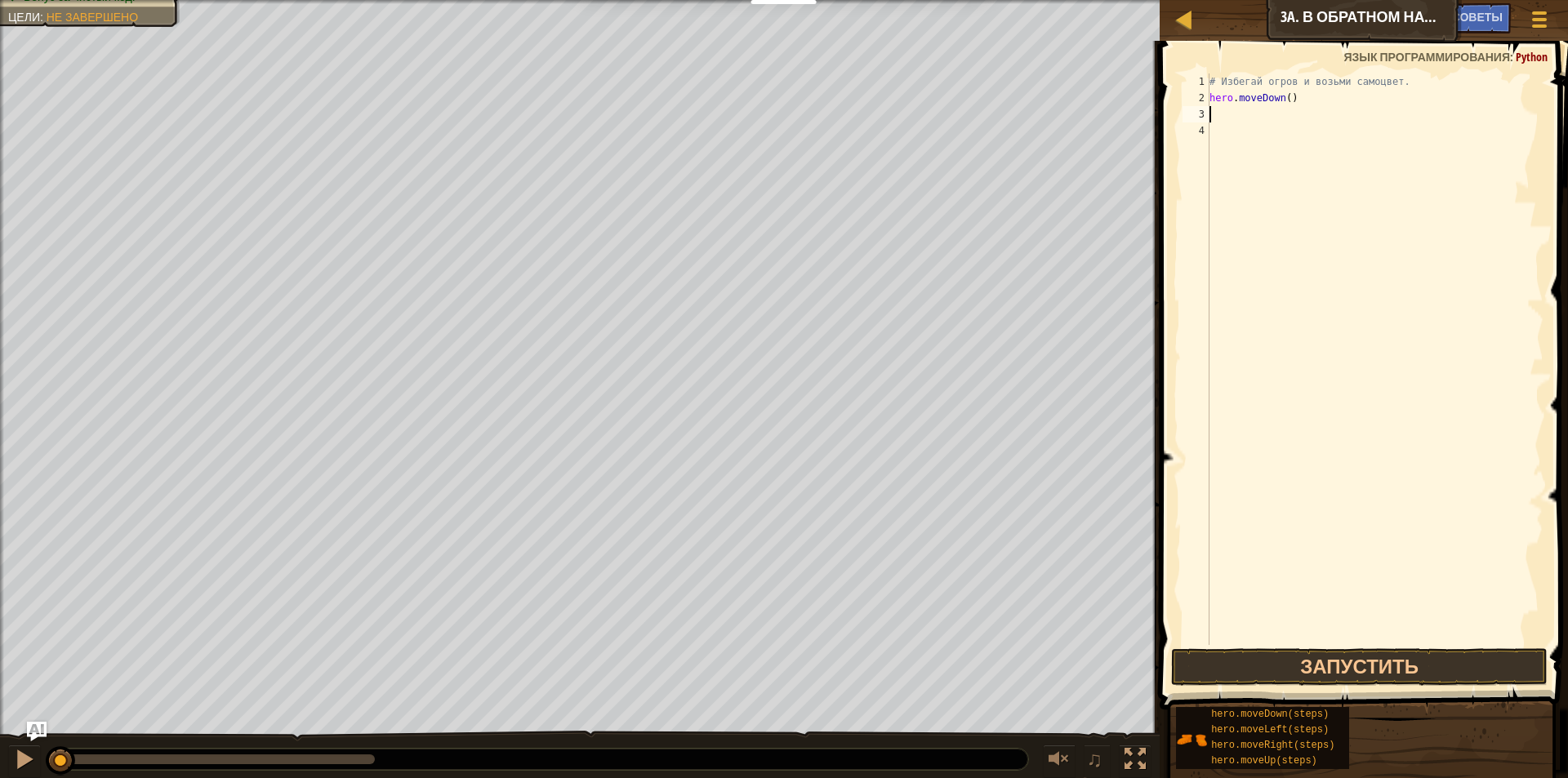
type textarea "h"
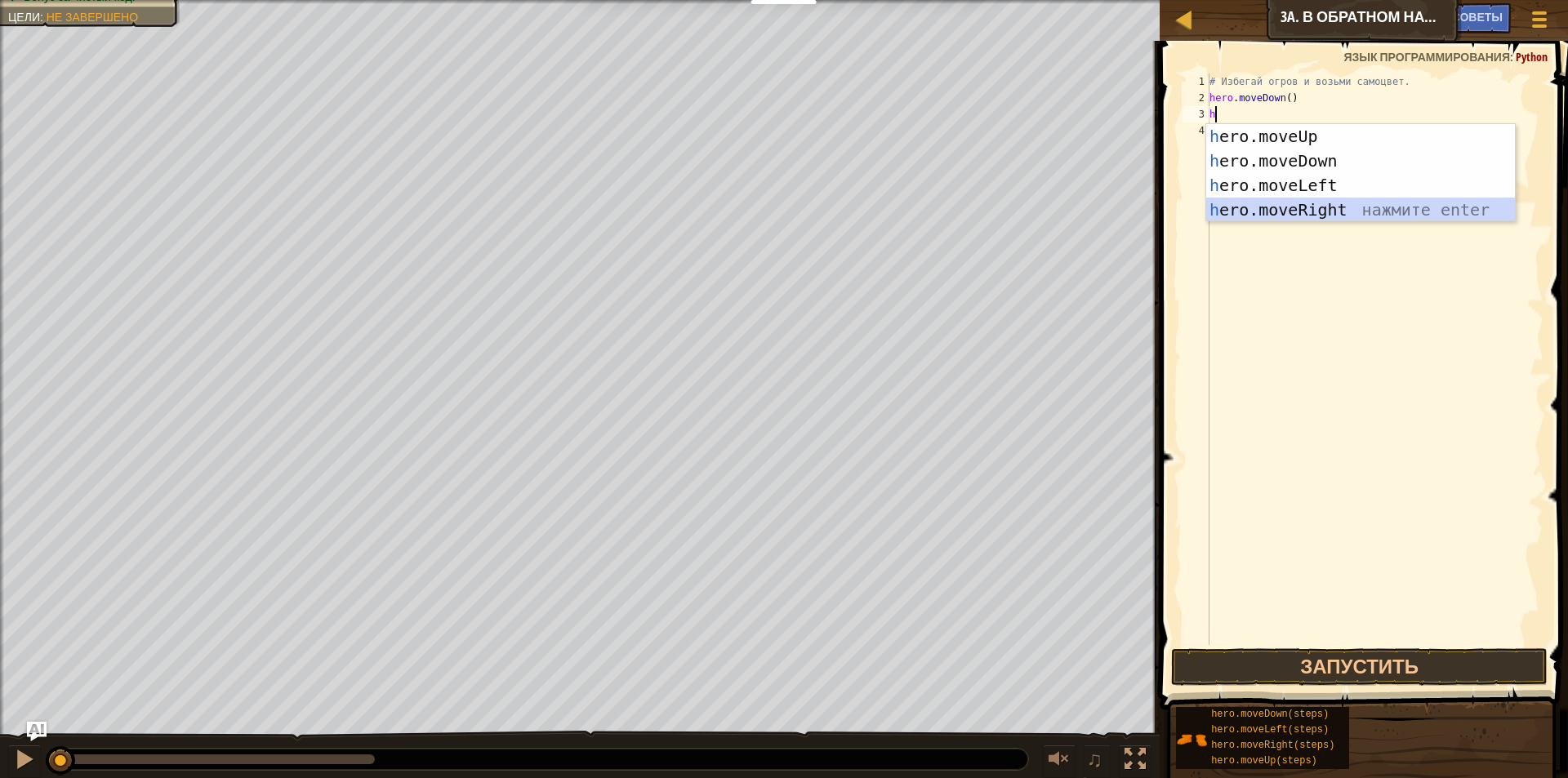
click at [1297, 211] on div "h ero.moveUp нажмите enter h ero.moveDown нажмите enter h ero.moveLeft нажмите …" at bounding box center [1359, 198] width 309 height 147
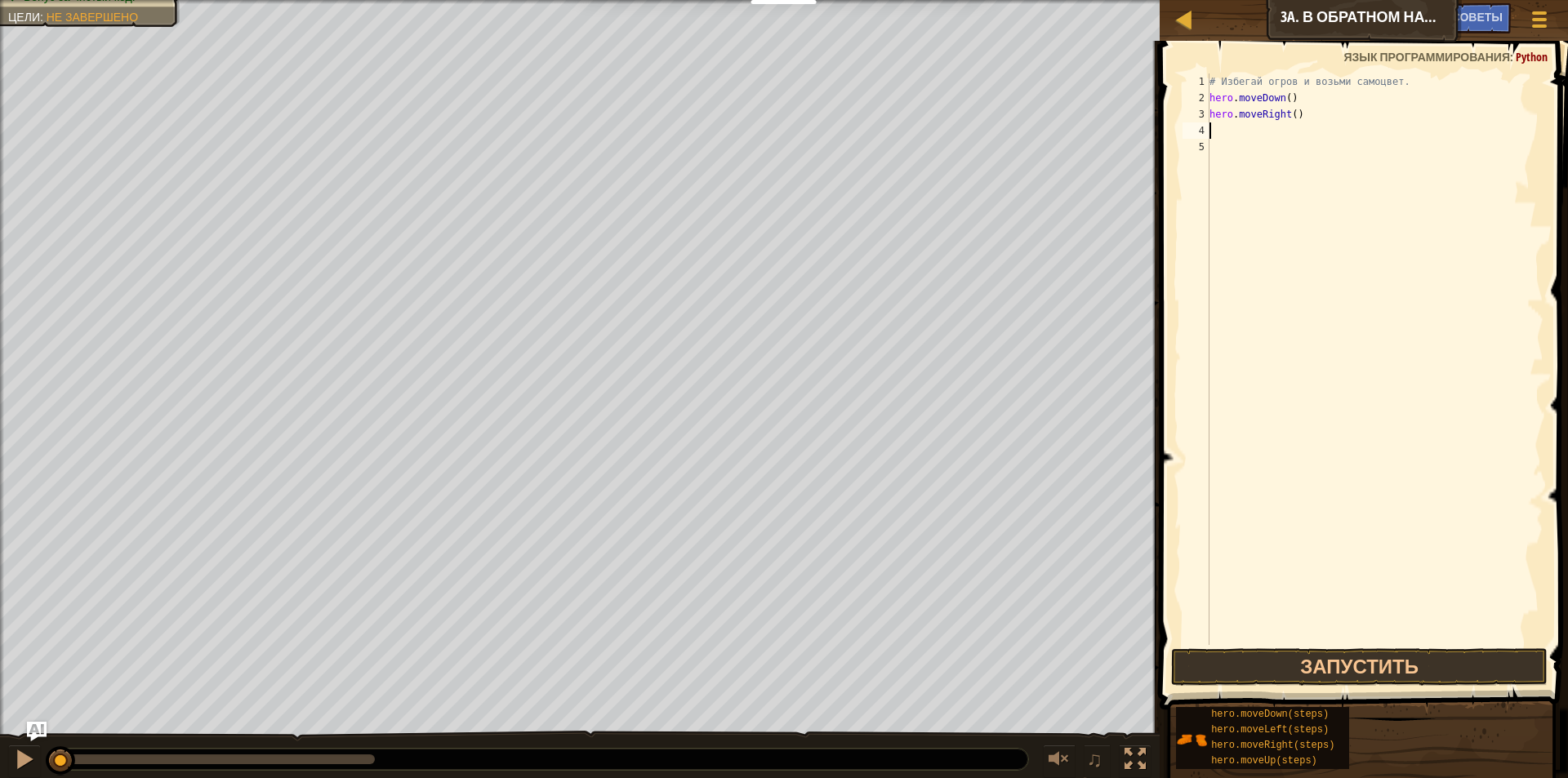
type textarea "h"
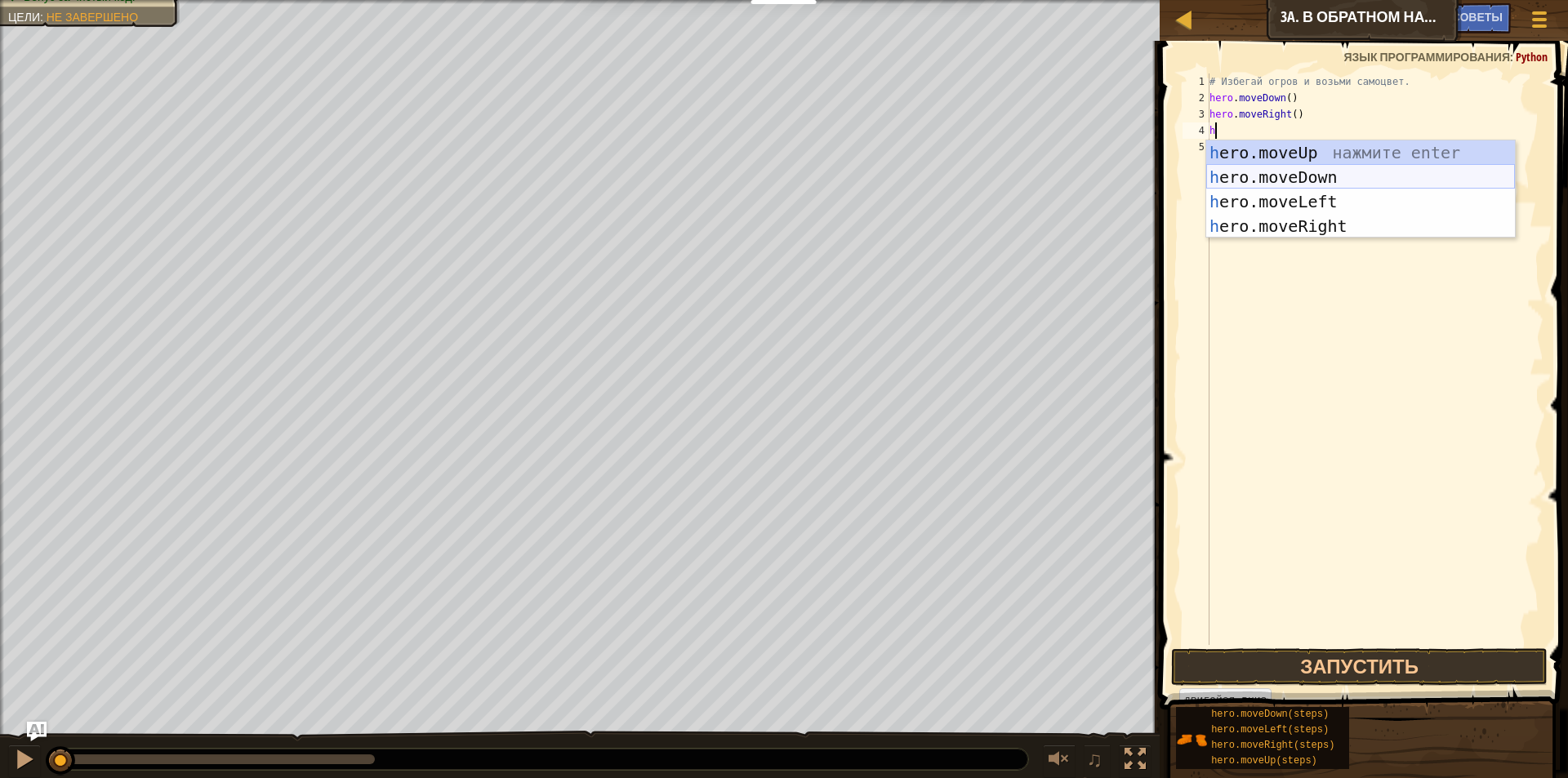
click at [1308, 173] on div "h ero.moveUp нажмите enter h ero.moveDown нажмите enter h ero.moveLeft нажмите …" at bounding box center [1359, 214] width 309 height 147
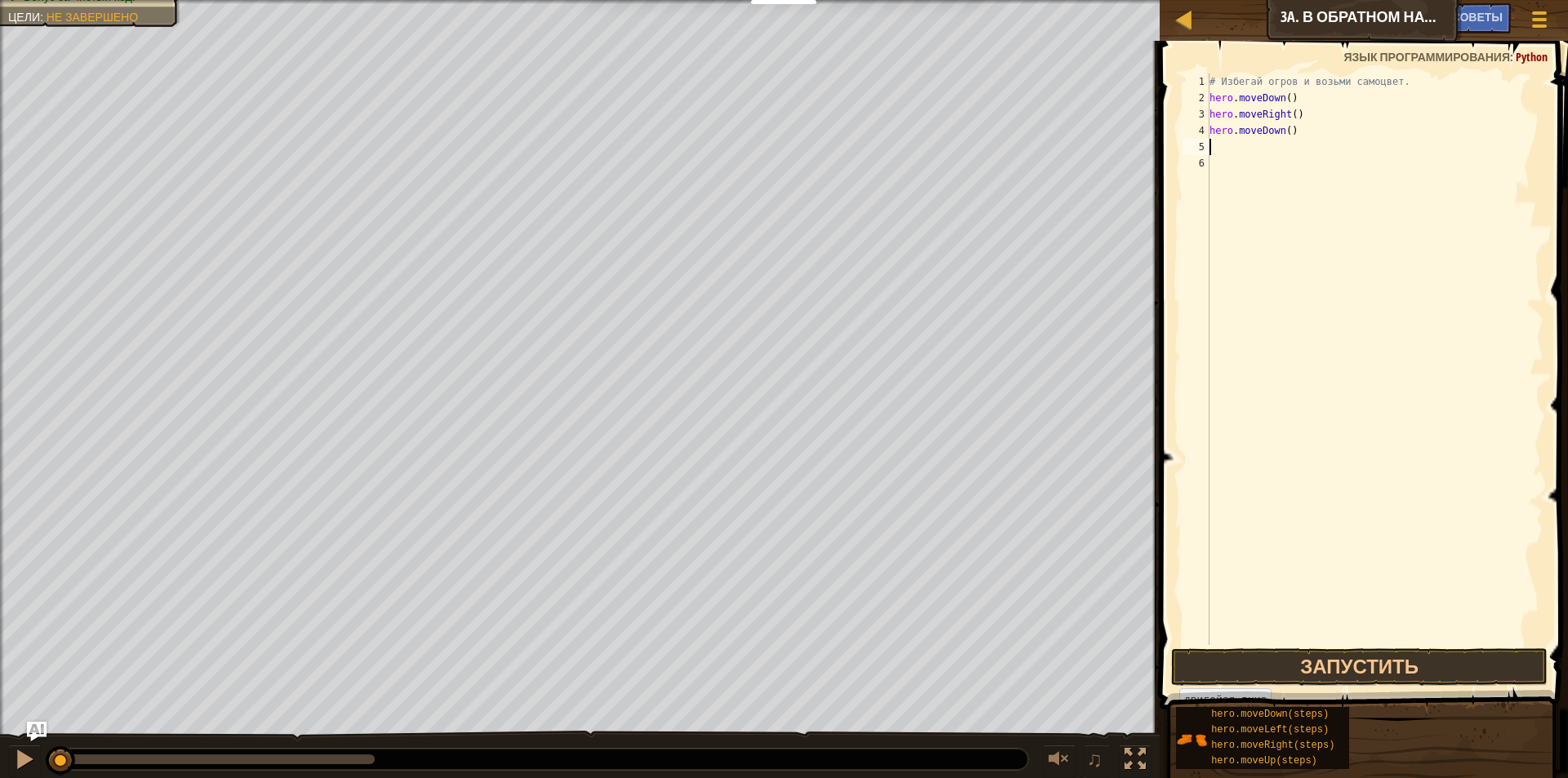
type textarea "h"
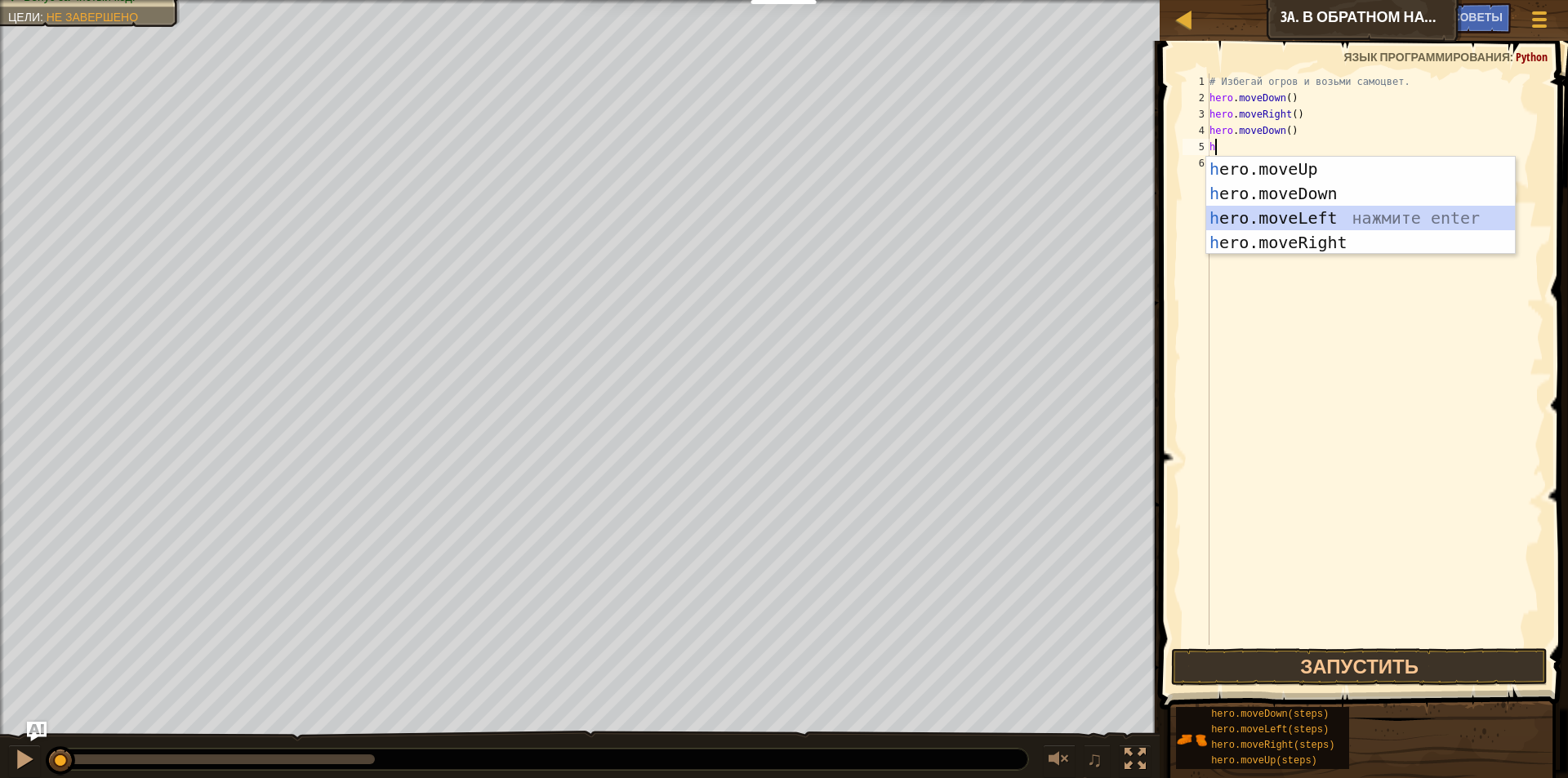
click at [1315, 211] on div "h ero.moveUp нажмите enter h ero.moveDown нажмите enter h ero.moveLeft нажмите …" at bounding box center [1359, 230] width 309 height 147
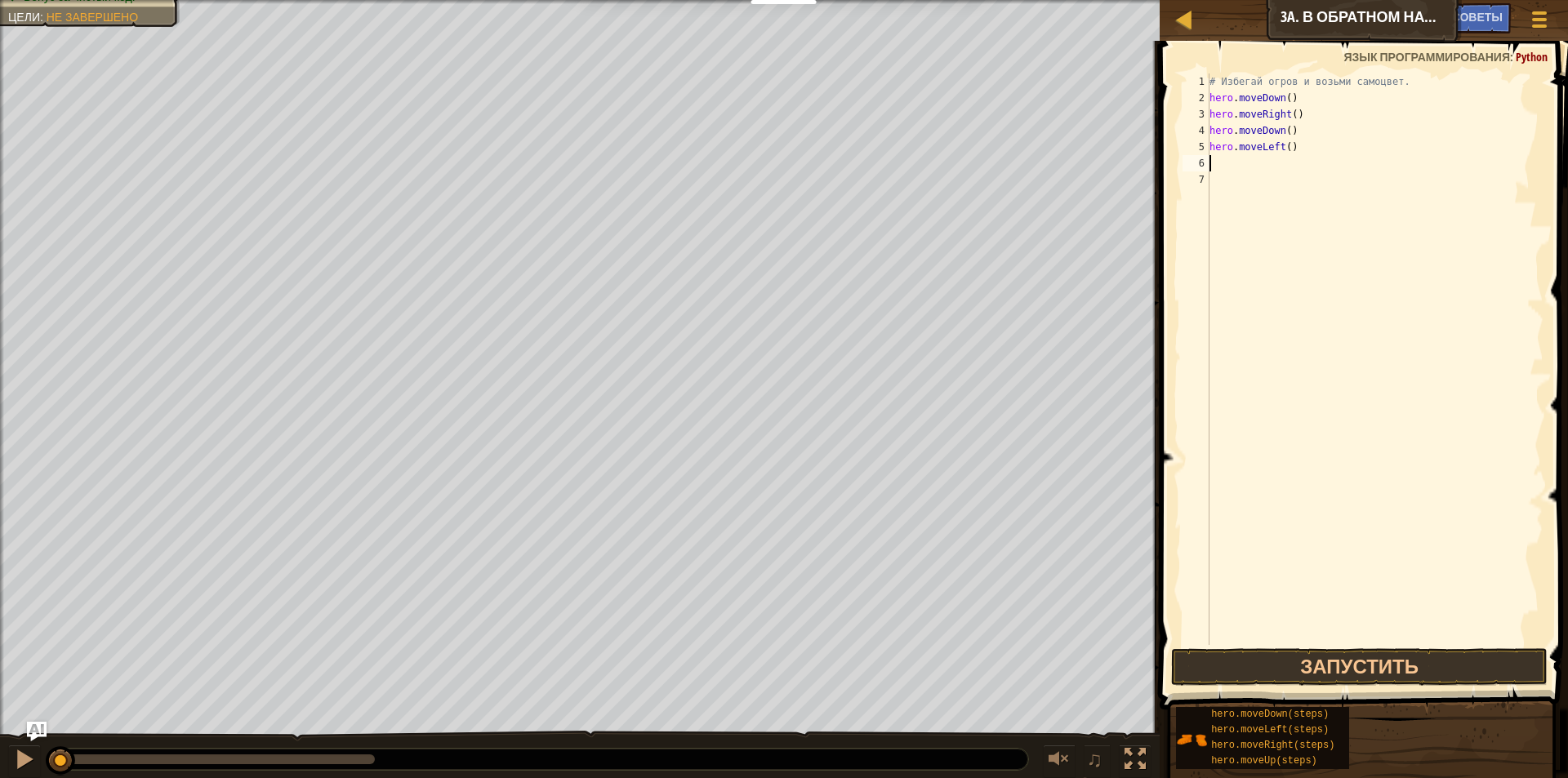
type textarea "h"
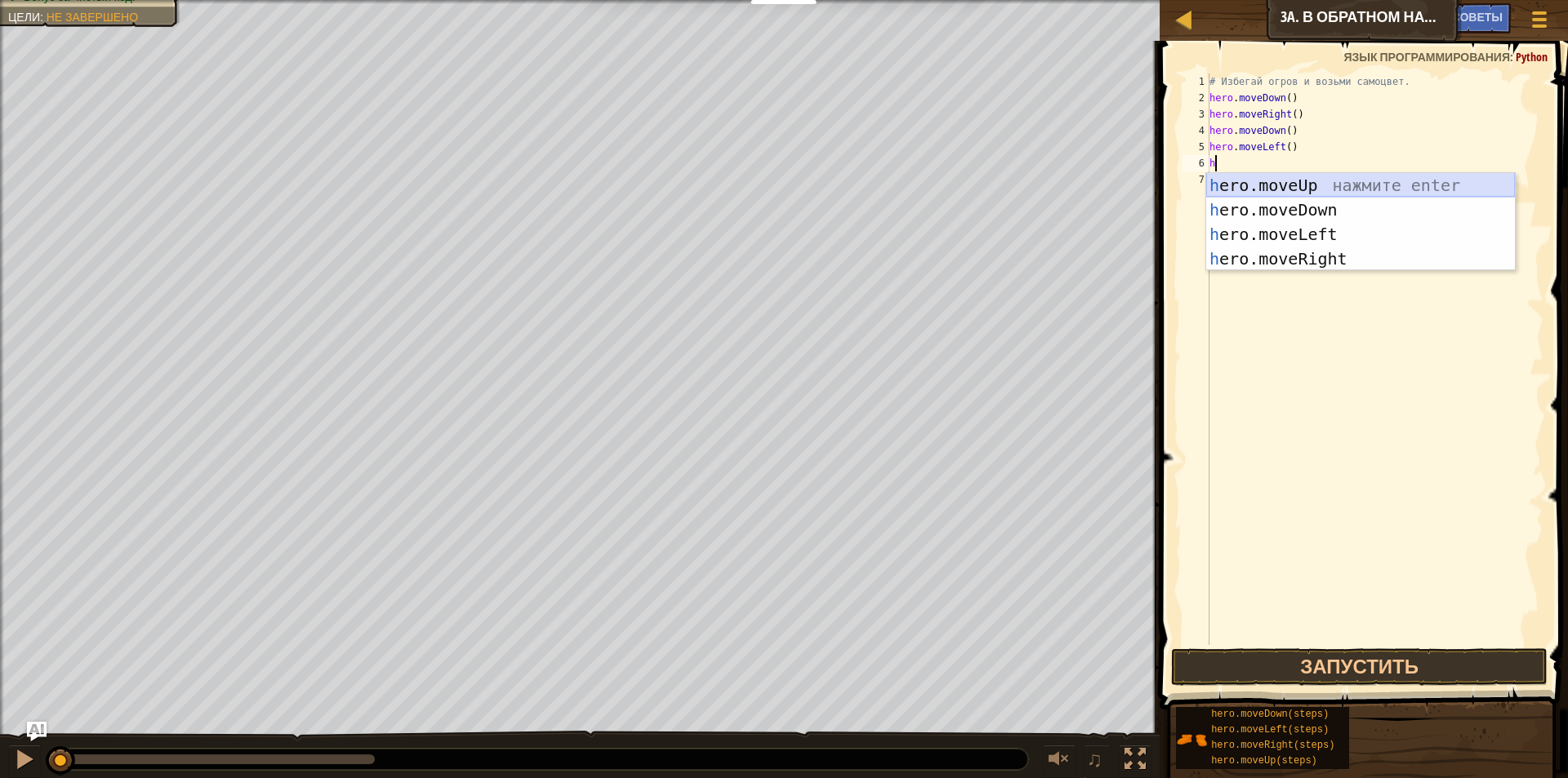
click at [1314, 186] on div "h ero.moveUp нажмите enter h ero.moveDown нажмите enter h ero.moveLeft нажмите …" at bounding box center [1359, 246] width 309 height 147
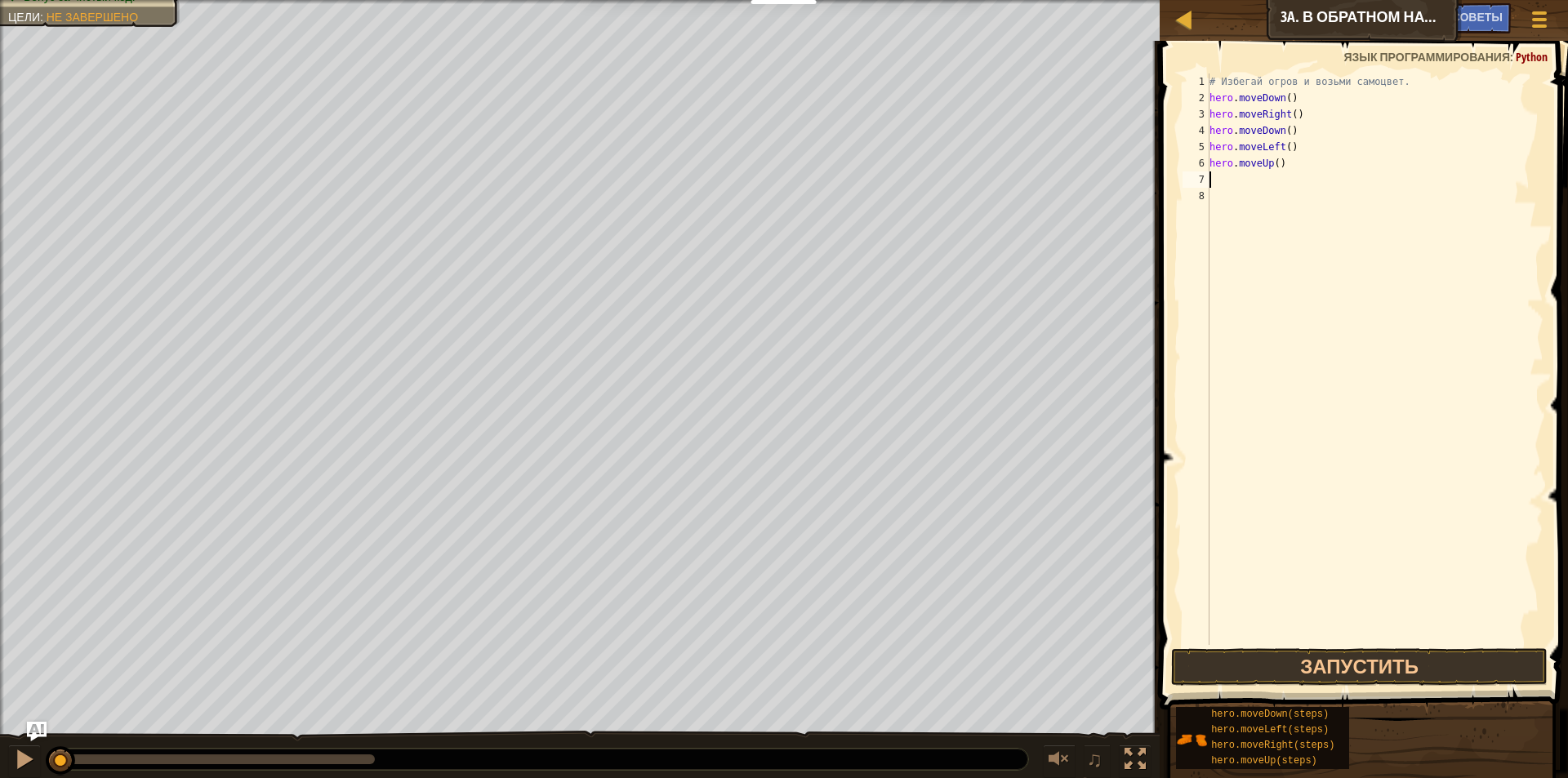
type textarea "h"
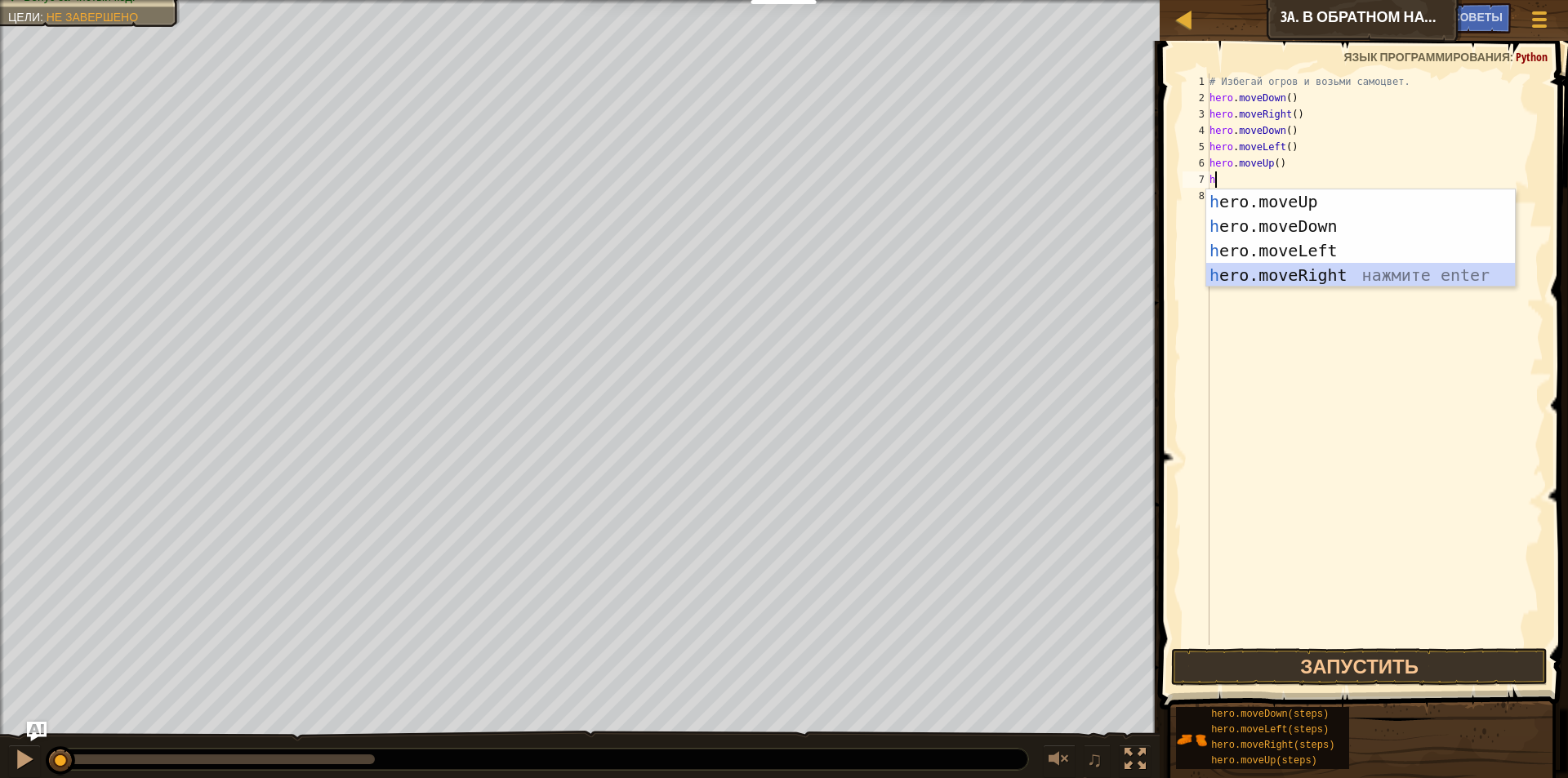
click at [1297, 267] on div "h ero.moveUp нажмите enter h ero.moveDown нажмите enter h ero.moveLeft нажмите …" at bounding box center [1359, 263] width 309 height 147
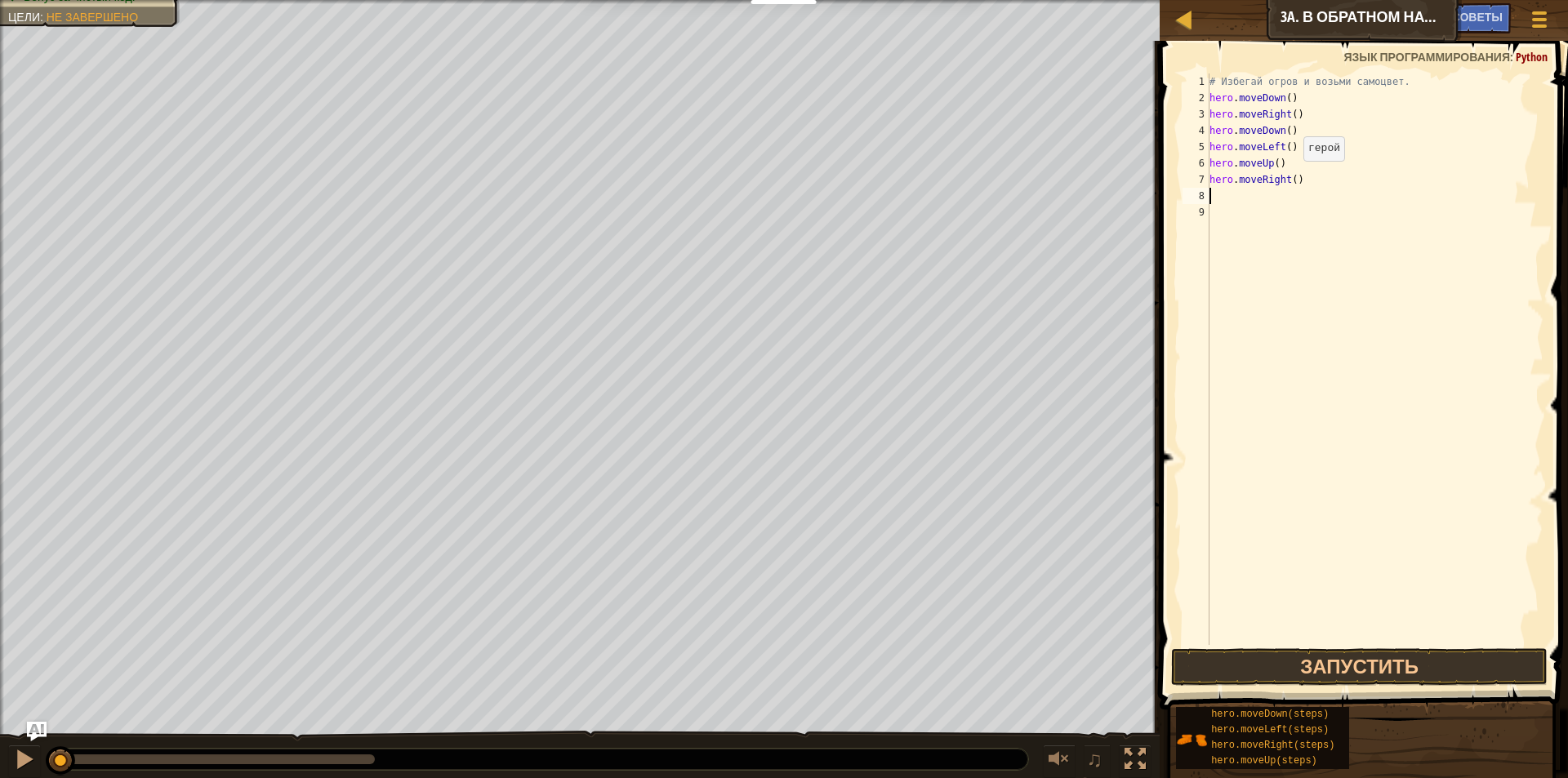
click at [1290, 177] on div "# Избегай огров и возьми самоцвет. hero . moveDown ( ) hero . moveRight ( ) her…" at bounding box center [1374, 375] width 337 height 604
type textarea "hero.moveRight(2)"
click at [1309, 180] on div "# Избегай огров и возьми самоцвет. hero . moveDown ( ) hero . moveRight ( ) her…" at bounding box center [1374, 375] width 337 height 604
click at [1214, 195] on div "# Избегай огров и возьми самоцвет. hero . moveDown ( ) hero . moveRight ( ) her…" at bounding box center [1374, 375] width 337 height 604
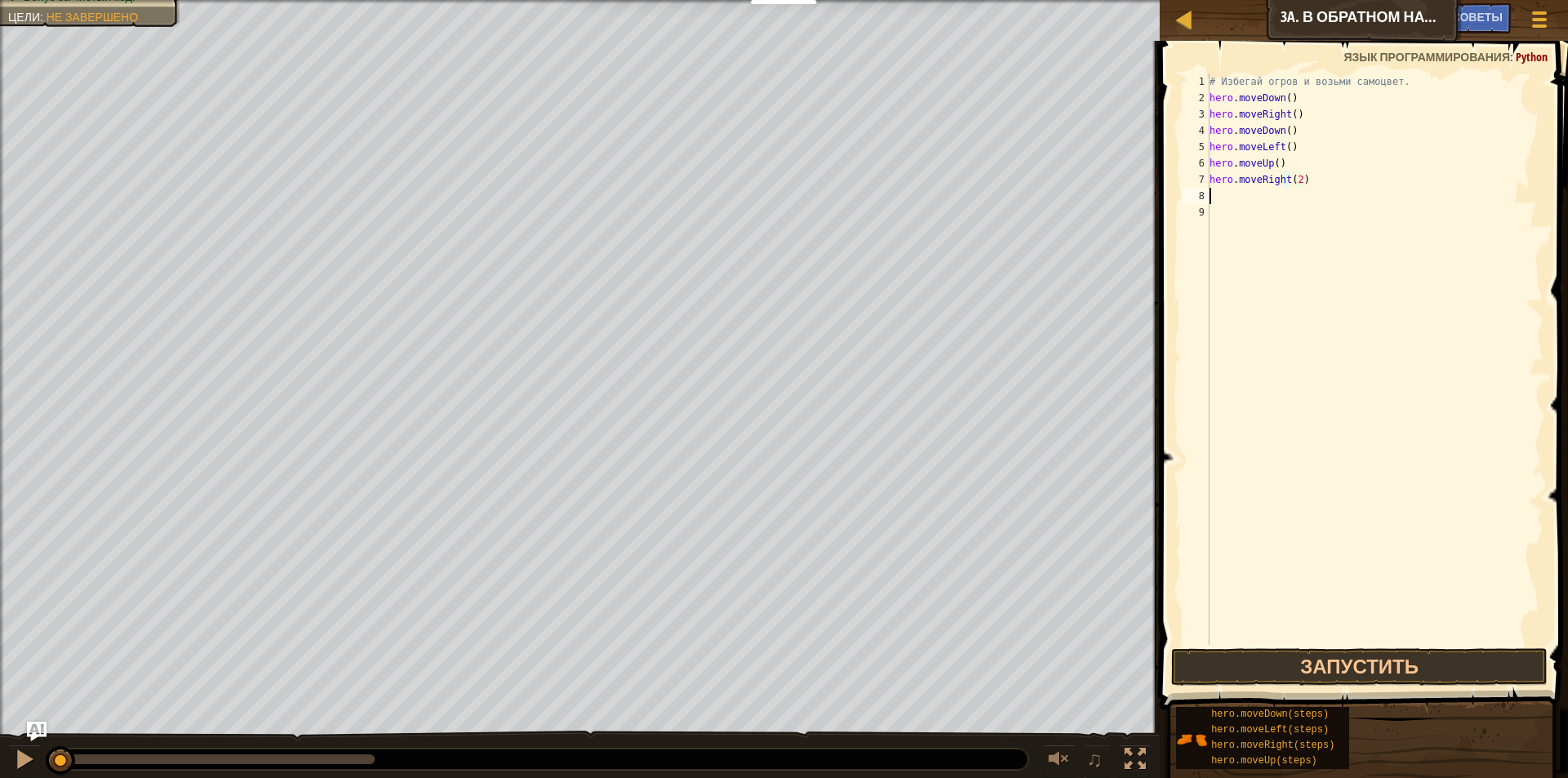
scroll to position [8, 0]
click at [1463, 669] on button "Запустить" at bounding box center [1359, 667] width 377 height 38
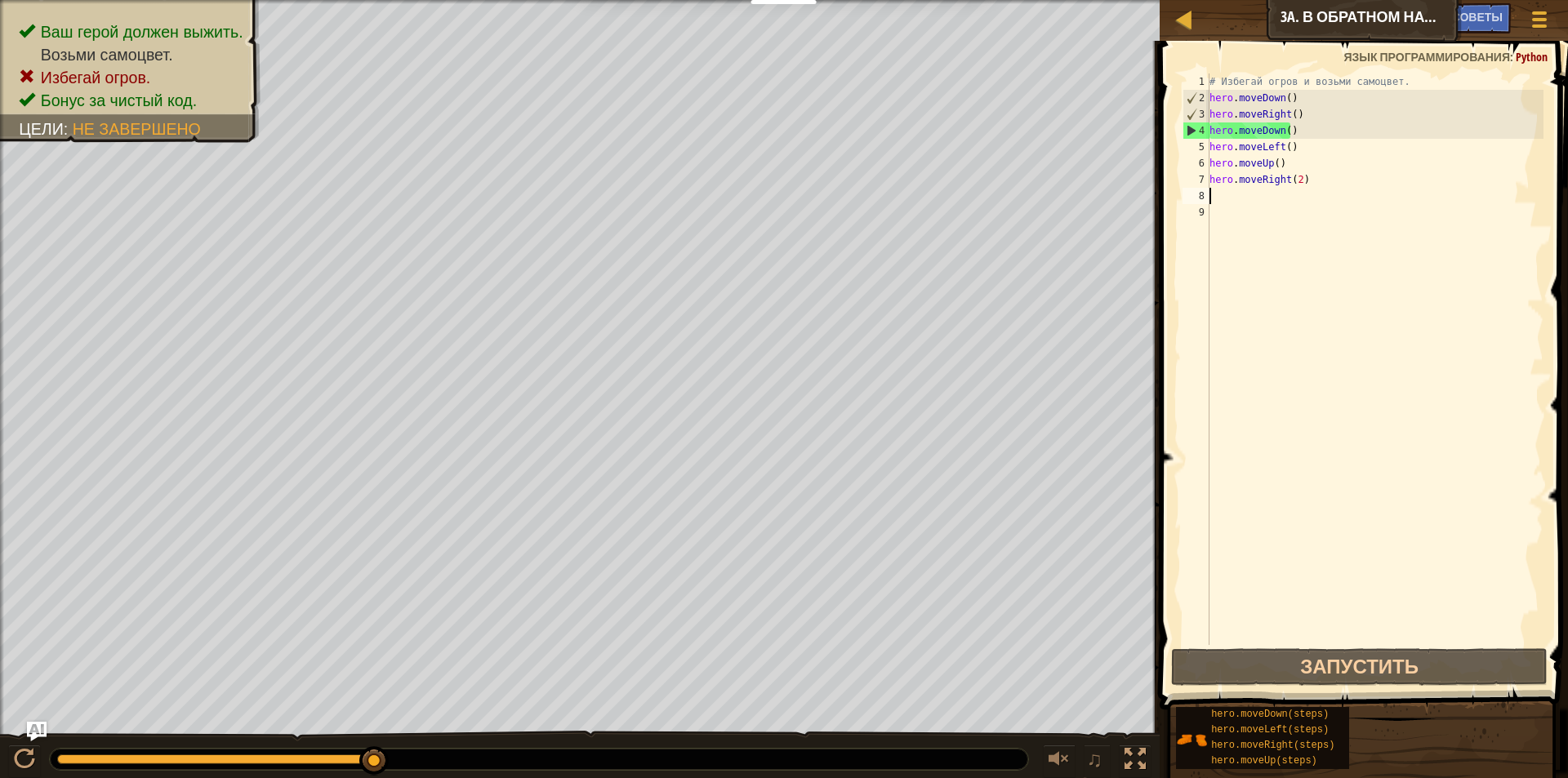
click at [1313, 180] on div "# Избегай огров и возьми самоцвет. hero . moveDown ( ) hero . moveRight ( ) her…" at bounding box center [1374, 375] width 337 height 604
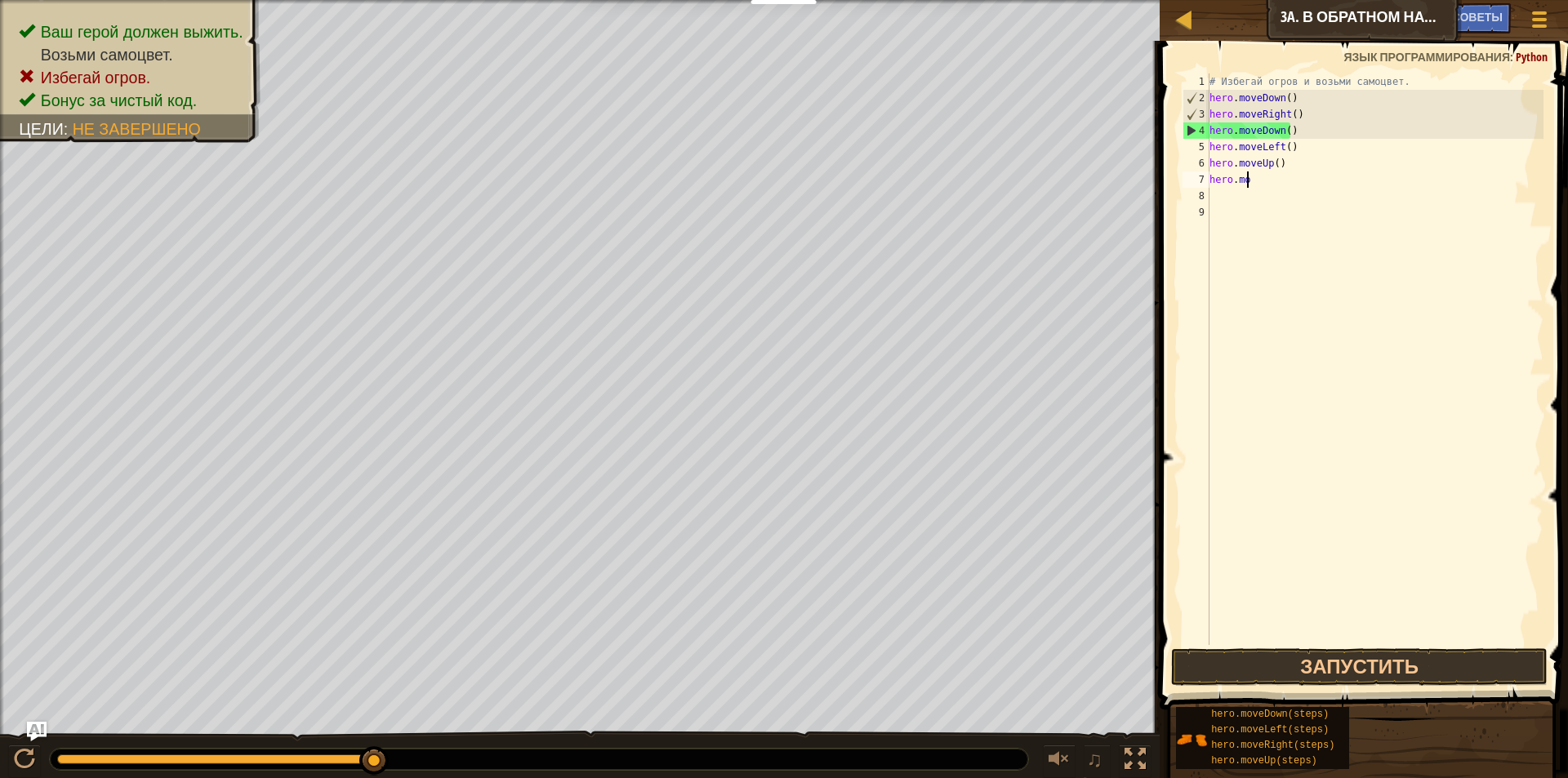
type textarea "h"
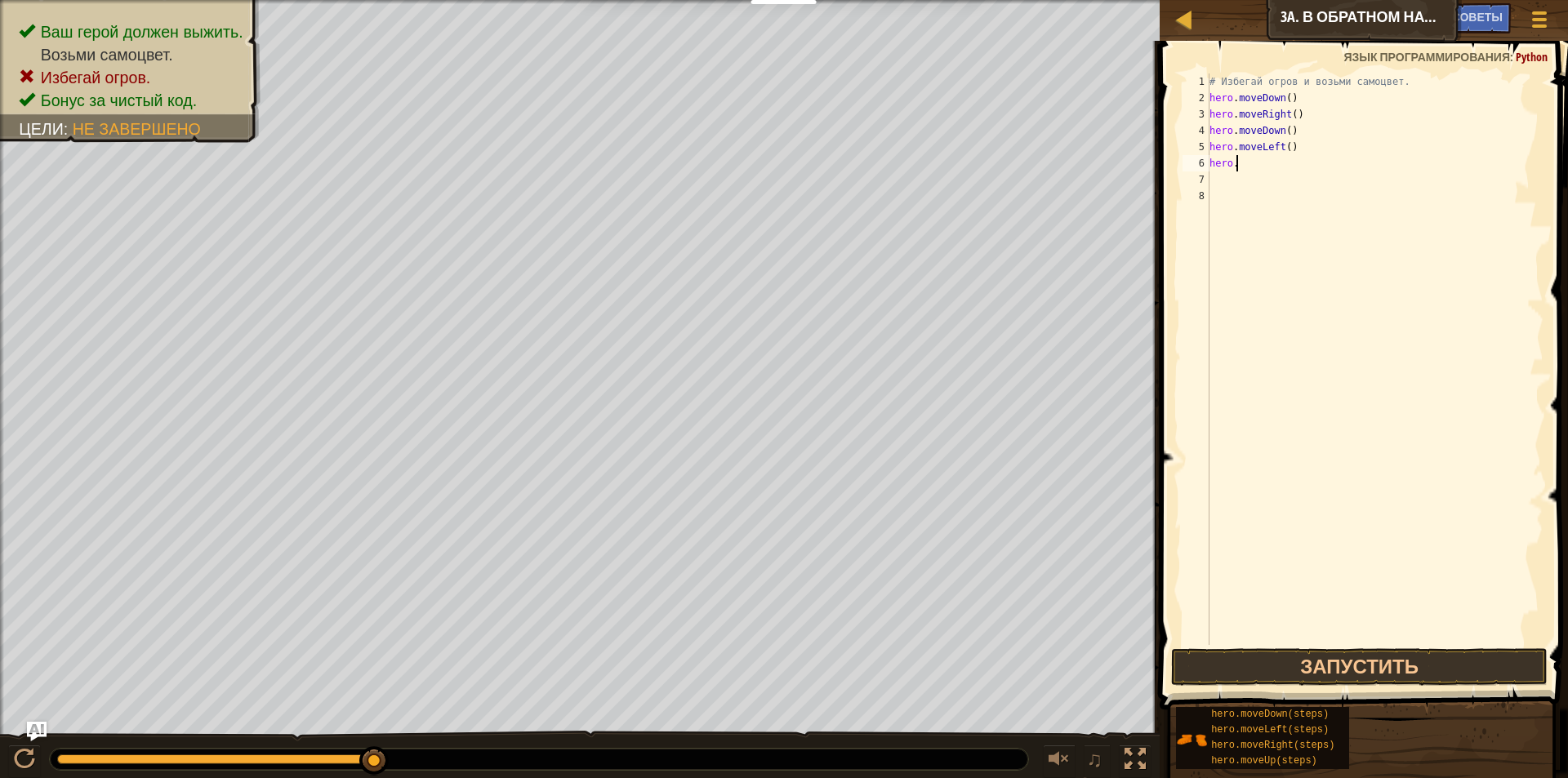
type textarea "h"
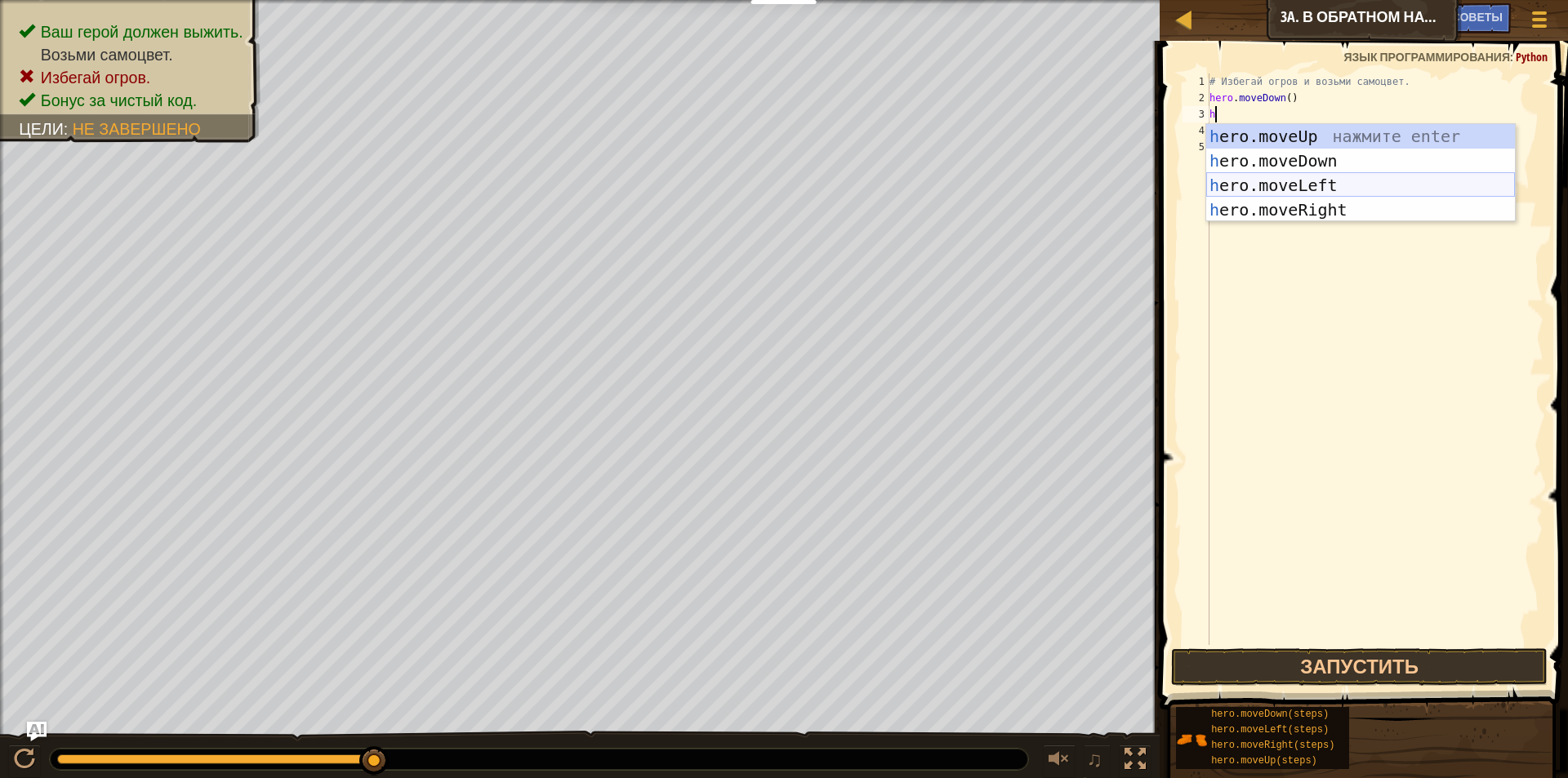
click at [1326, 186] on div "h ero.moveUp нажмите enter h ero.moveDown нажмите enter h ero.moveLeft нажмите …" at bounding box center [1359, 198] width 309 height 147
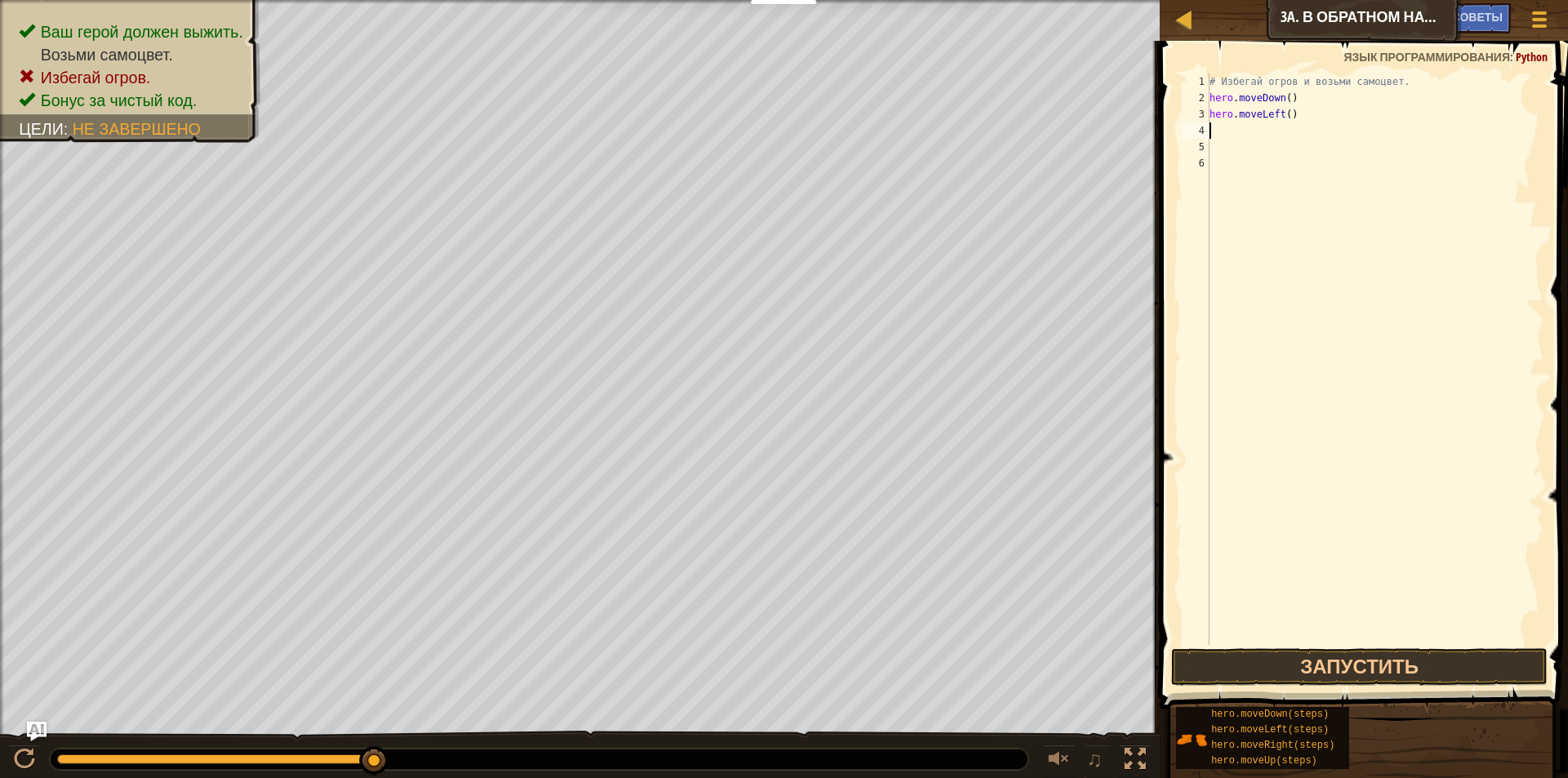
click at [1326, 122] on div "# Избегай огров и возьми самоцвет. hero . moveDown ( ) hero . moveLeft ( )" at bounding box center [1374, 375] width 337 height 604
type textarea "h"
click at [1313, 98] on div "# Избегай огров и возьми самоцвет. hero . moveDown ( ) h" at bounding box center [1374, 375] width 337 height 604
click at [1280, 98] on div "# Избегай огров и возьми самоцвет. hero . moveDown ( ) h" at bounding box center [1374, 375] width 337 height 604
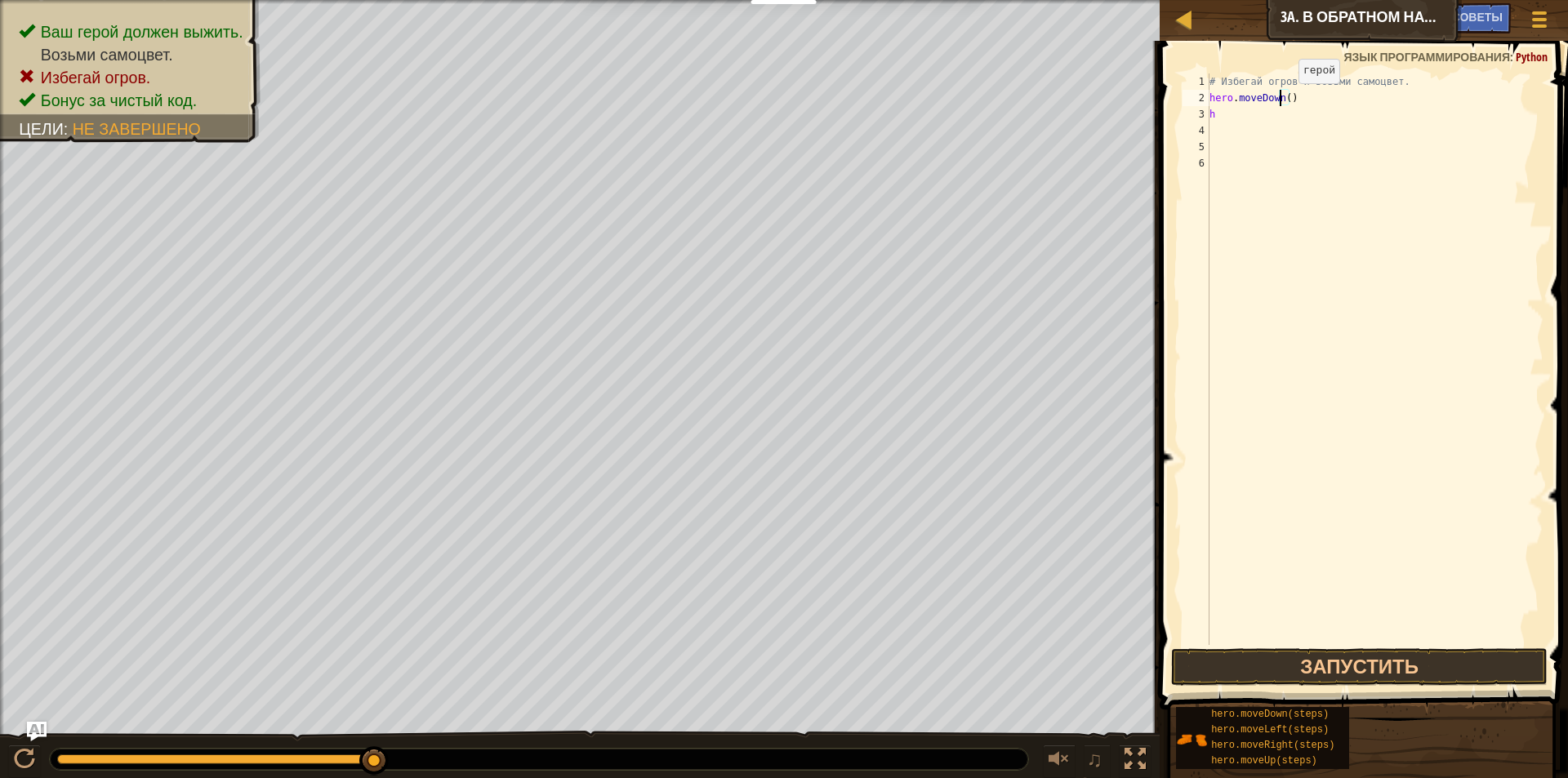
click at [1284, 100] on div "# Избегай огров и возьми самоцвет. hero . moveDown ( ) h" at bounding box center [1374, 375] width 337 height 604
click at [1242, 113] on div "# Избегай огров и возьми самоцвет. hero . moveDown ( 2 ) h" at bounding box center [1374, 375] width 337 height 604
type textarea "h"
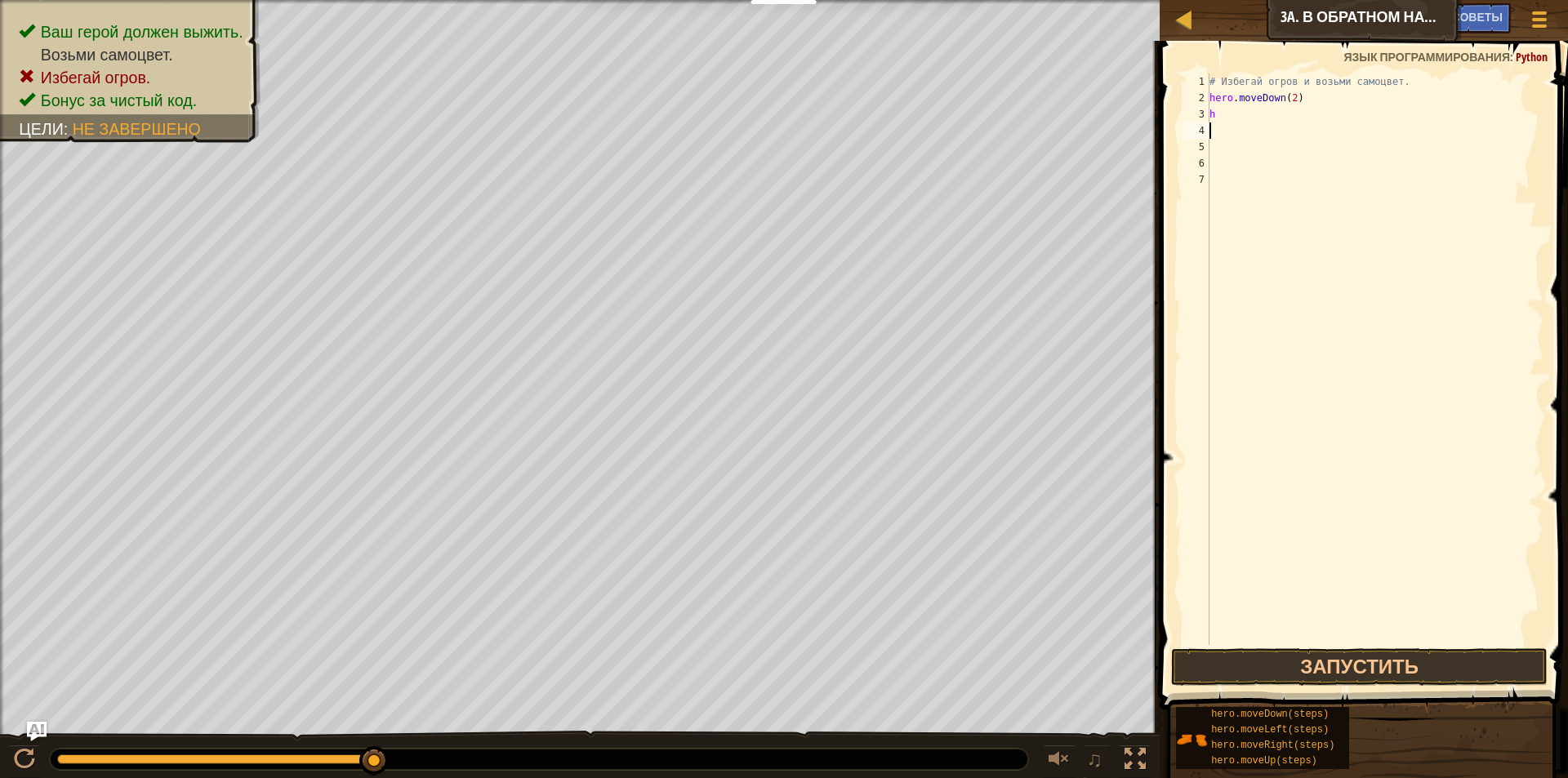
click at [1242, 113] on div "# Избегай огров и возьми самоцвет. hero . moveDown ( 2 ) h" at bounding box center [1374, 375] width 337 height 604
type textarea "h"
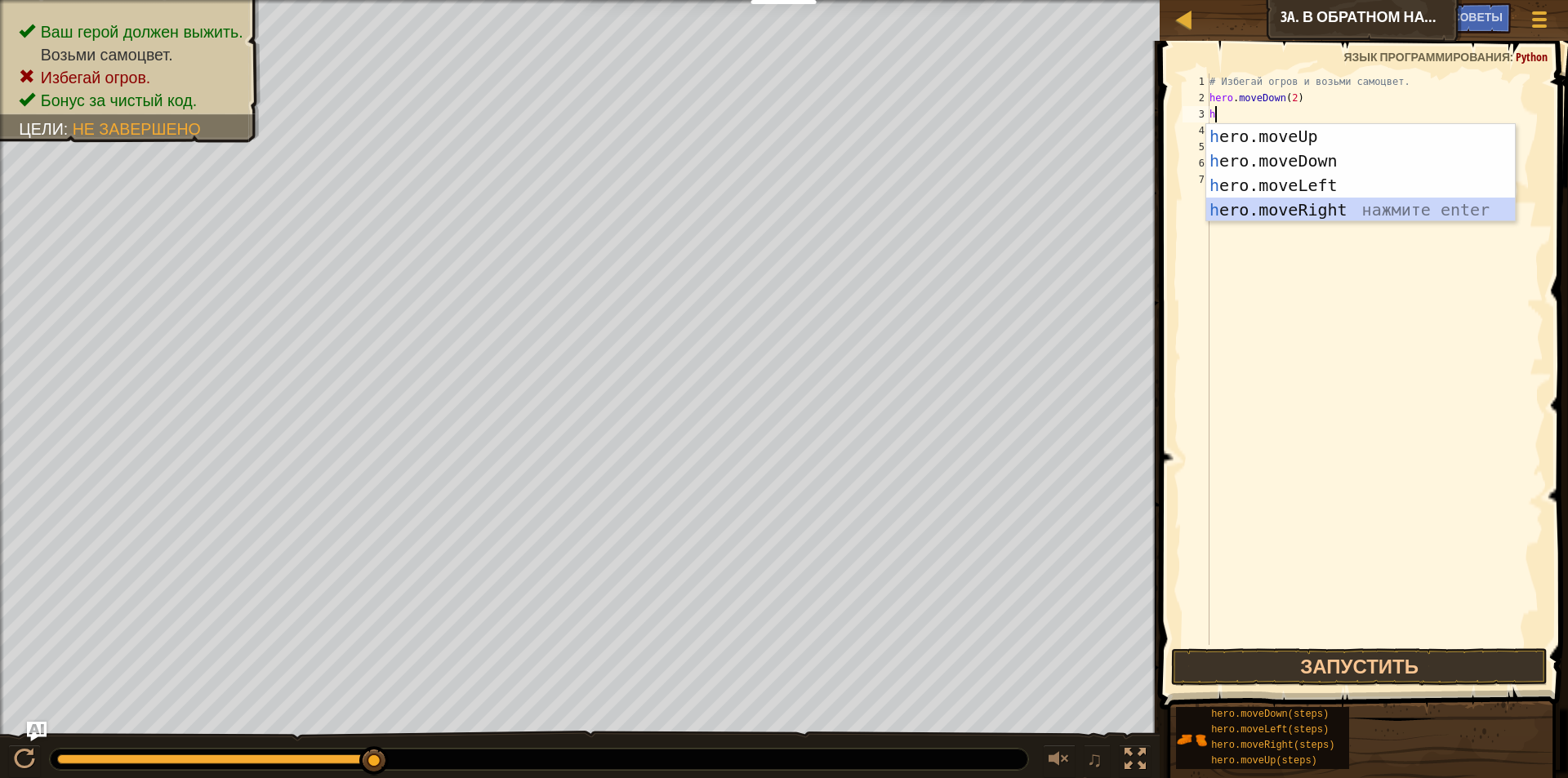
click at [1292, 211] on div "h ero.moveUp нажмите enter h ero.moveDown нажмите enter h ero.moveLeft нажмите …" at bounding box center [1359, 198] width 309 height 147
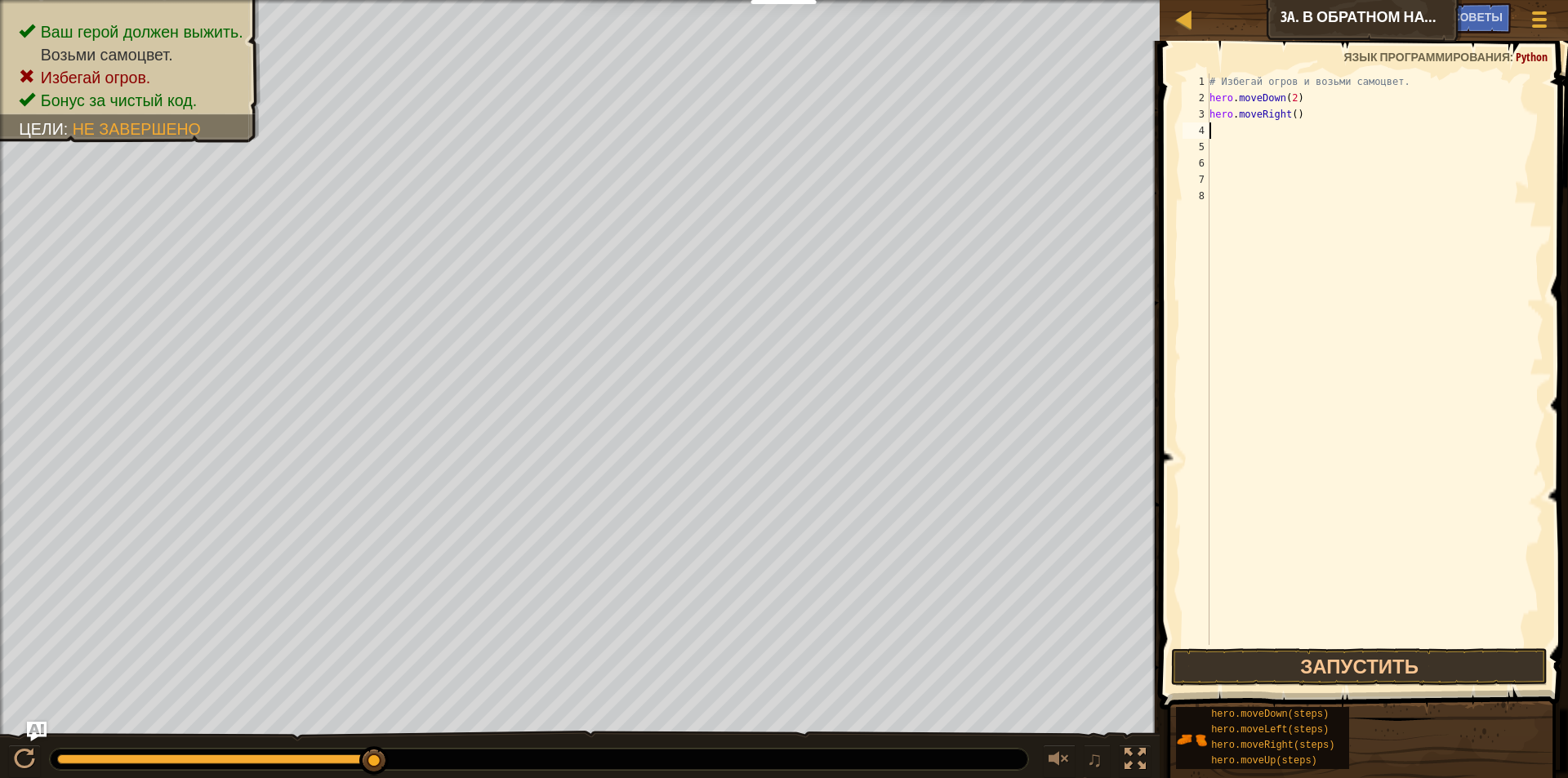
type textarea "h"
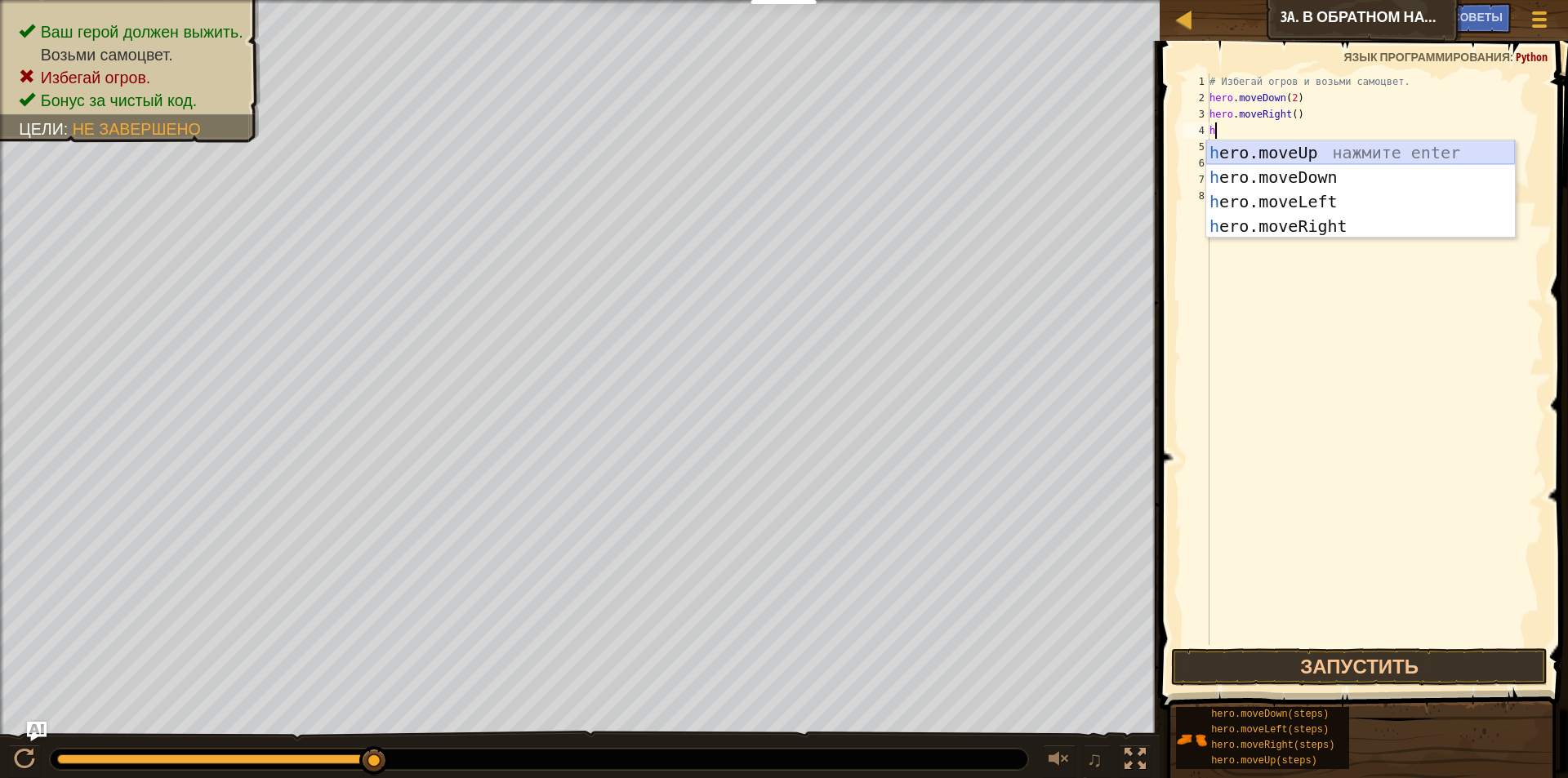
click at [1321, 141] on div "h ero.moveUp нажмите enter h ero.moveDown нажмите enter h ero.moveLeft нажмите …" at bounding box center [1359, 214] width 309 height 147
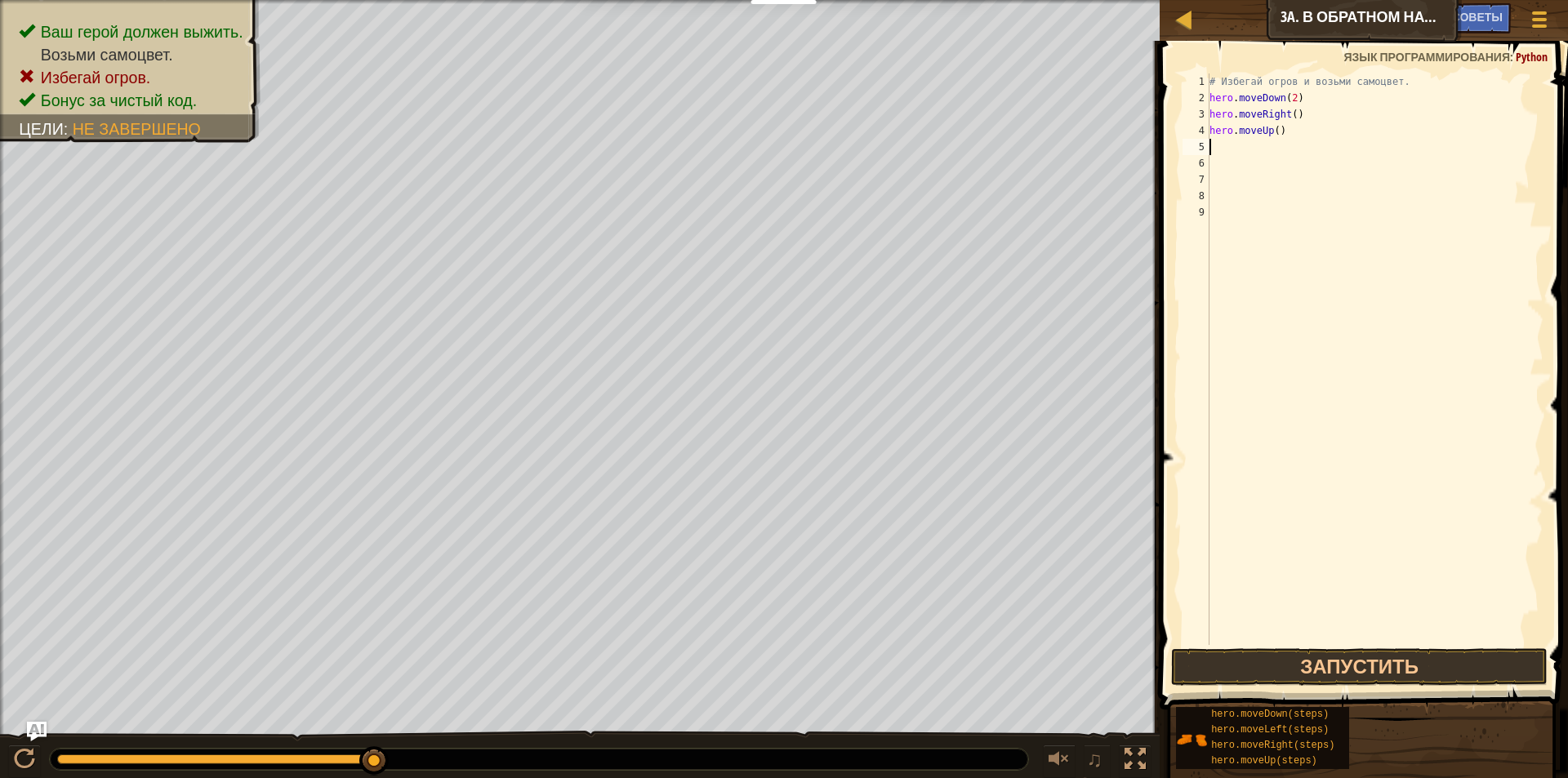
type textarea "h"
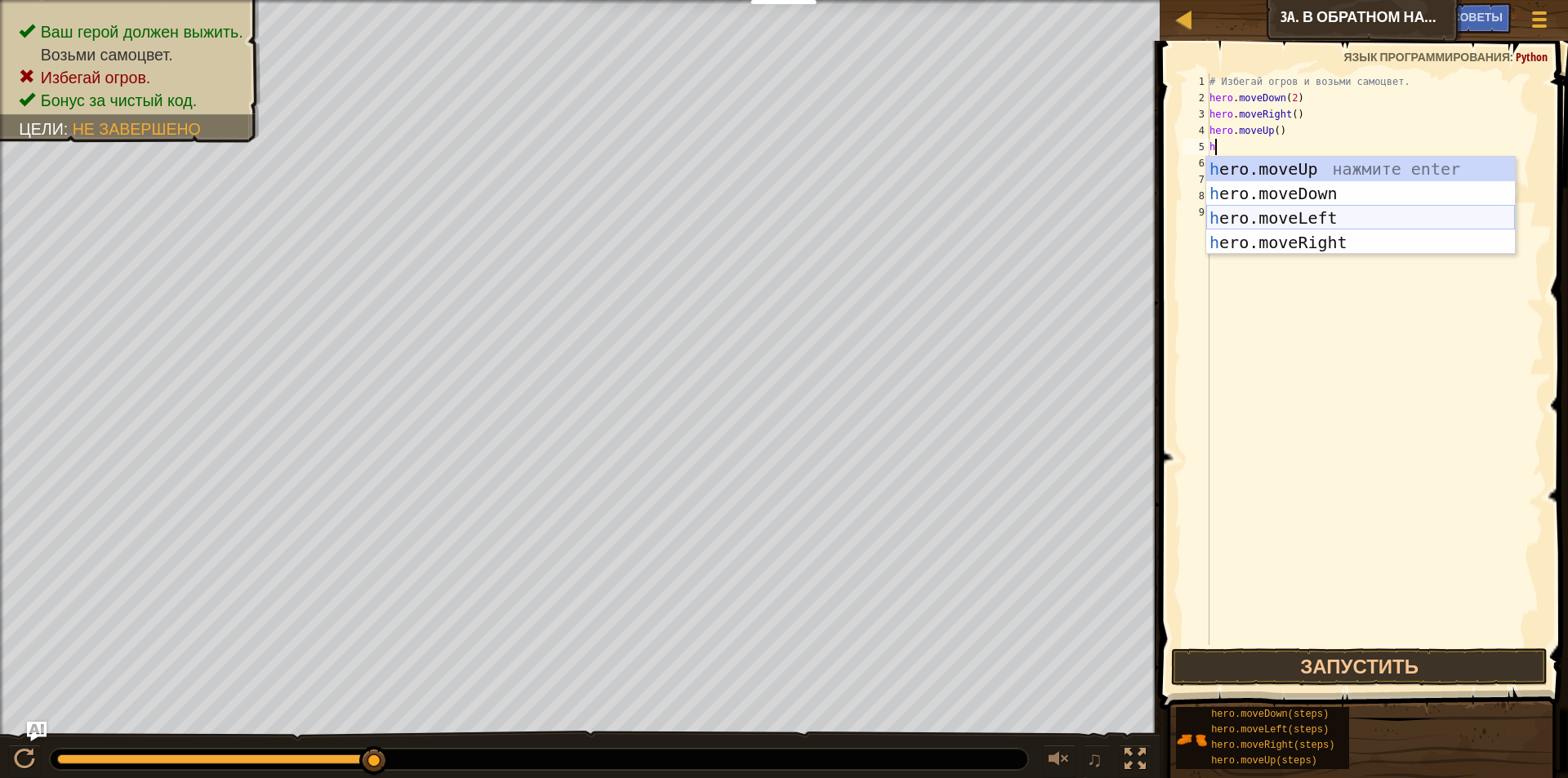
click at [1324, 222] on div "h ero.moveUp нажмите enter h ero.moveDown нажмите enter h ero.moveLeft нажмите …" at bounding box center [1359, 230] width 309 height 147
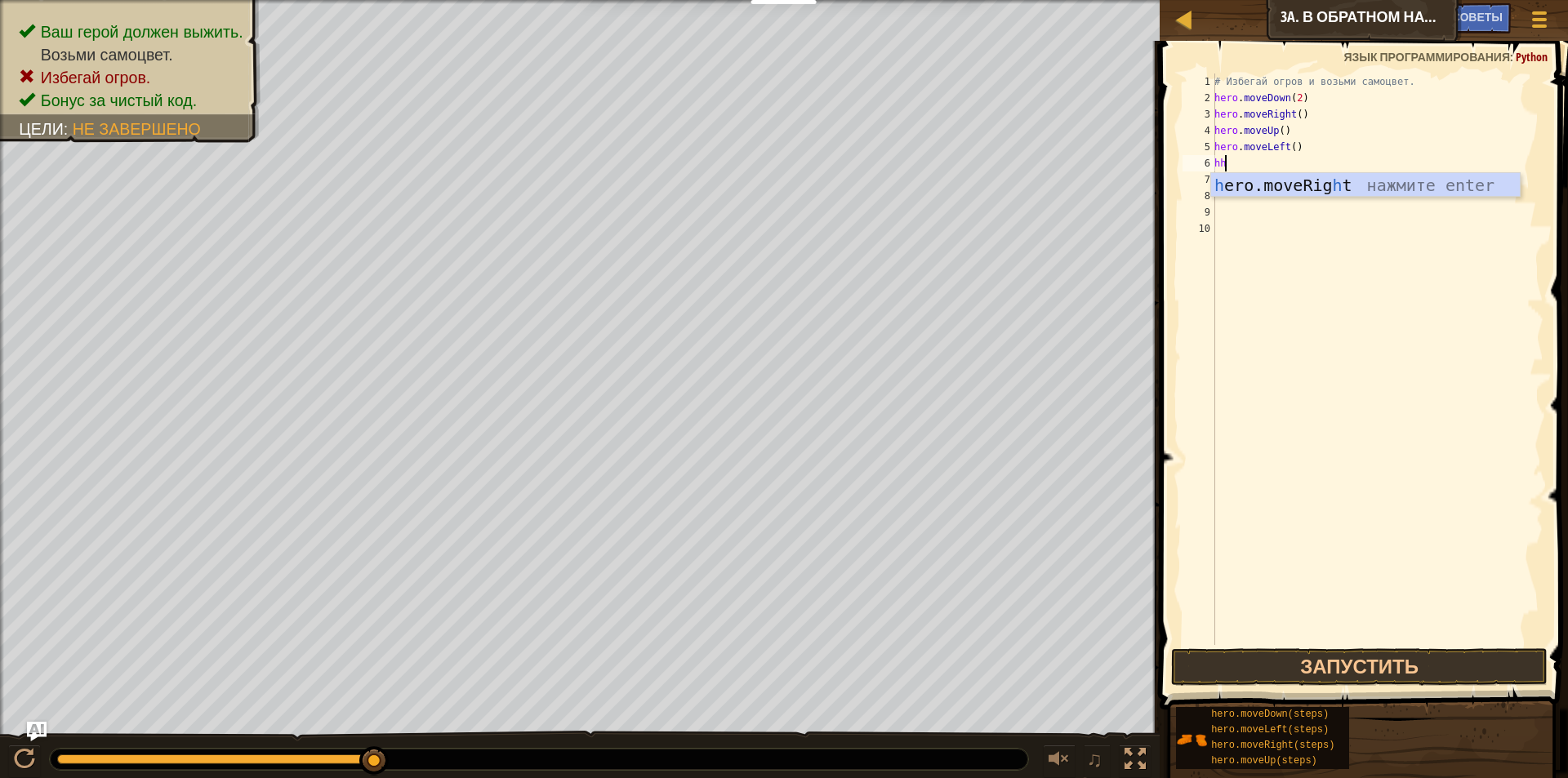
type textarea "h"
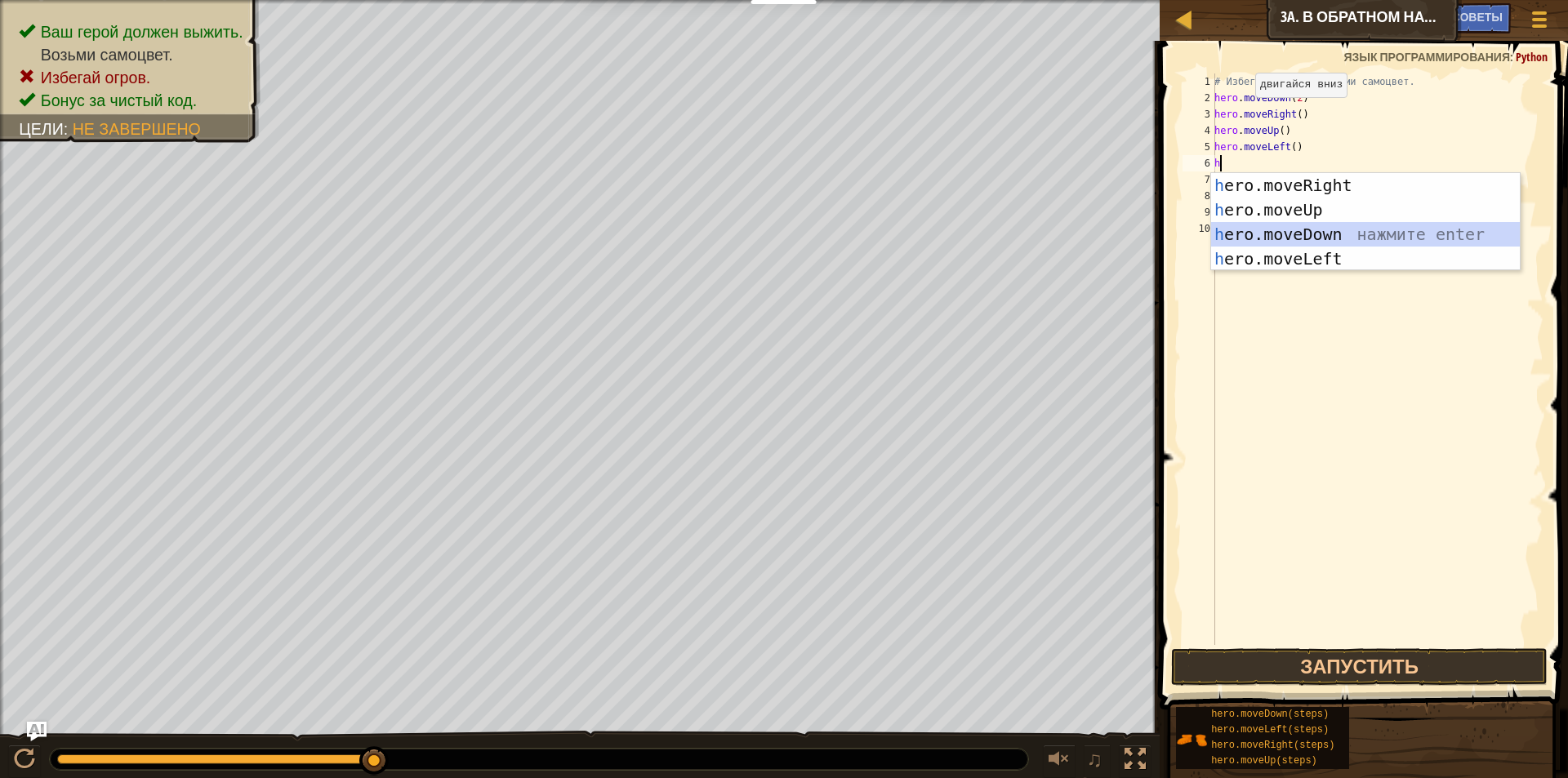
click at [1321, 228] on div "h ero.moveRight нажмите enter h ero.moveUp нажмите enter h ero.moveDown нажмите…" at bounding box center [1365, 246] width 309 height 147
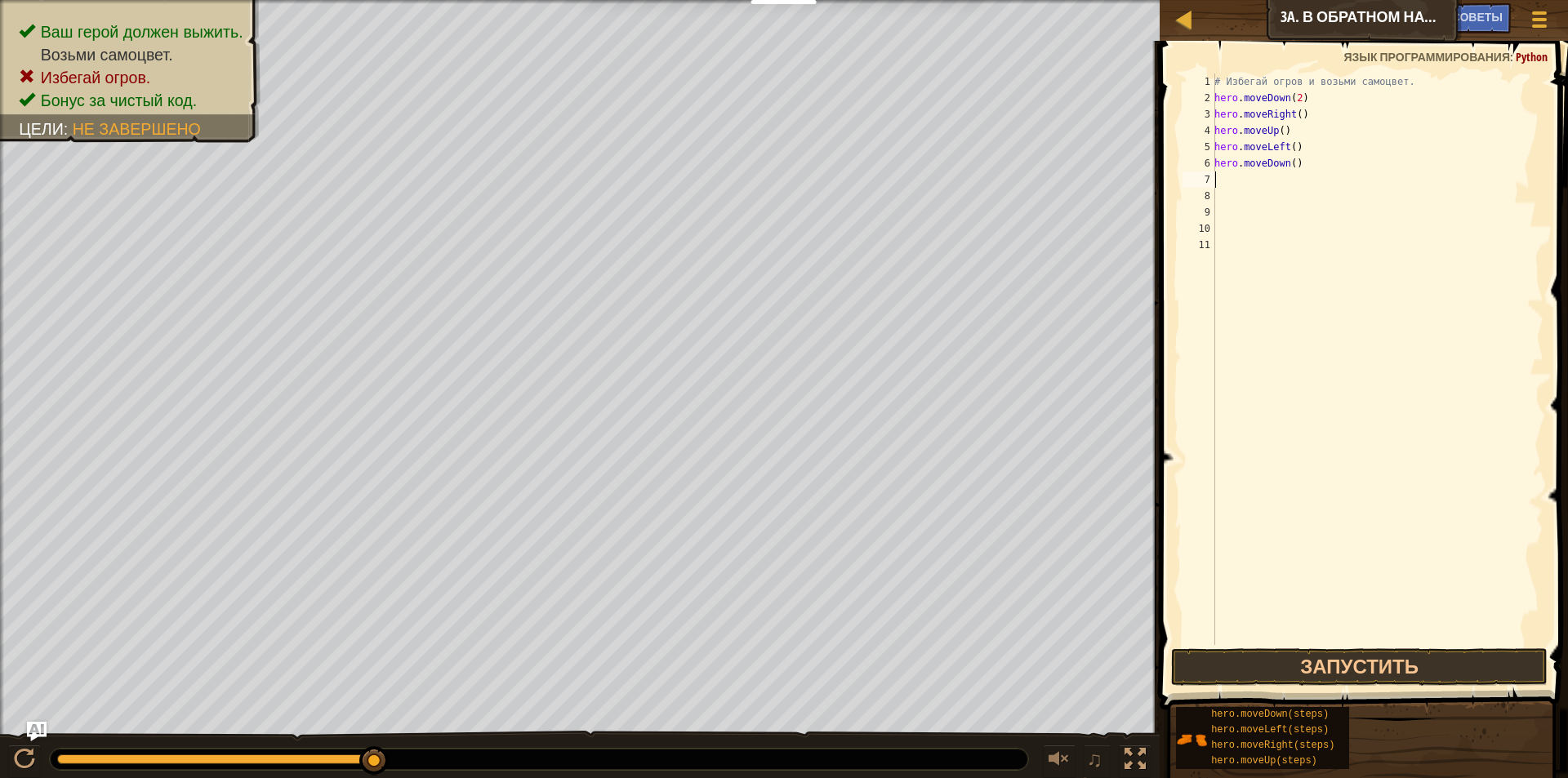
type textarea "h"
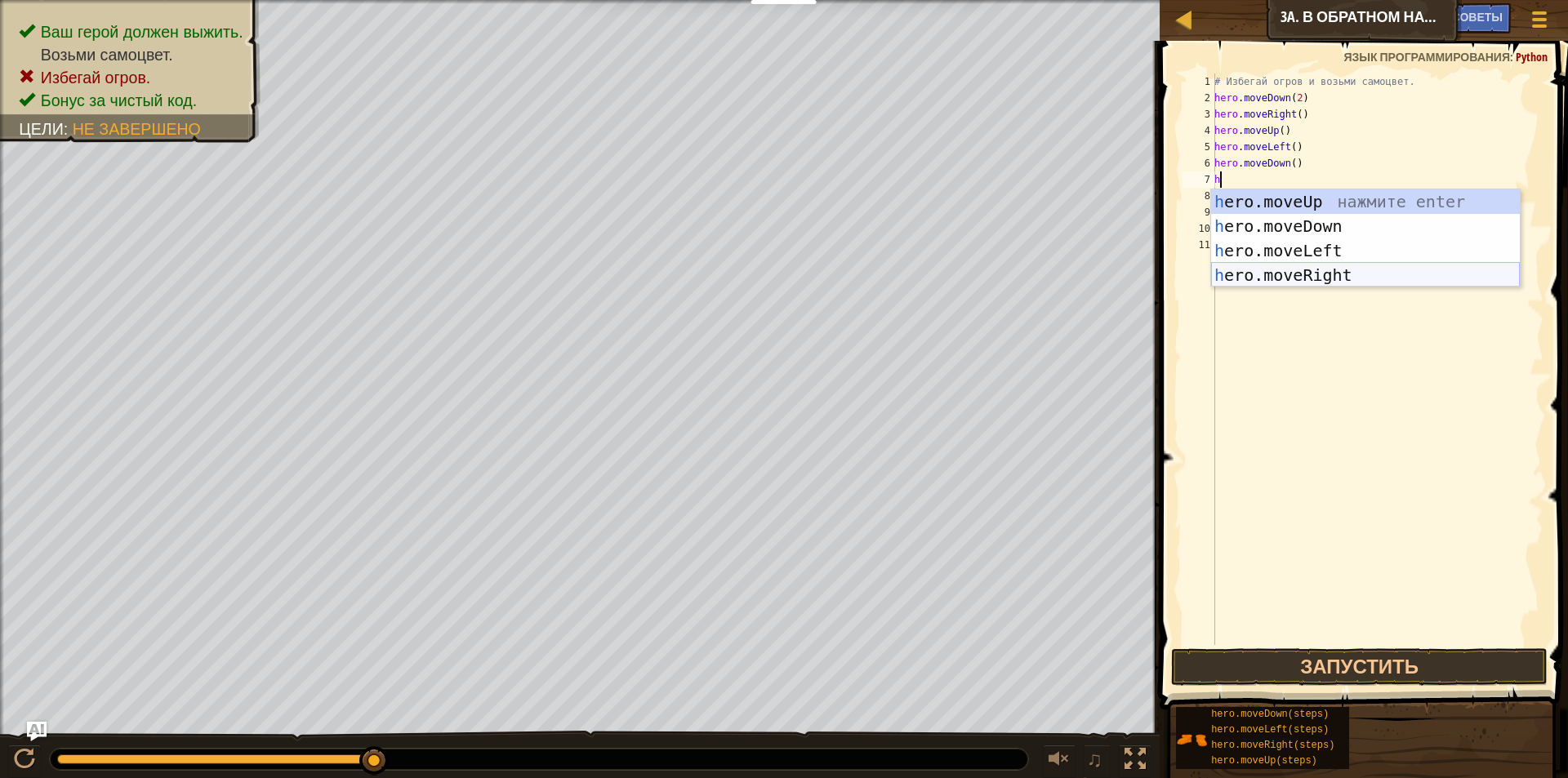
click at [1343, 273] on div "h ero.moveUp нажмите enter h ero.moveDown нажмите enter h ero.moveLeft нажмите …" at bounding box center [1365, 263] width 309 height 147
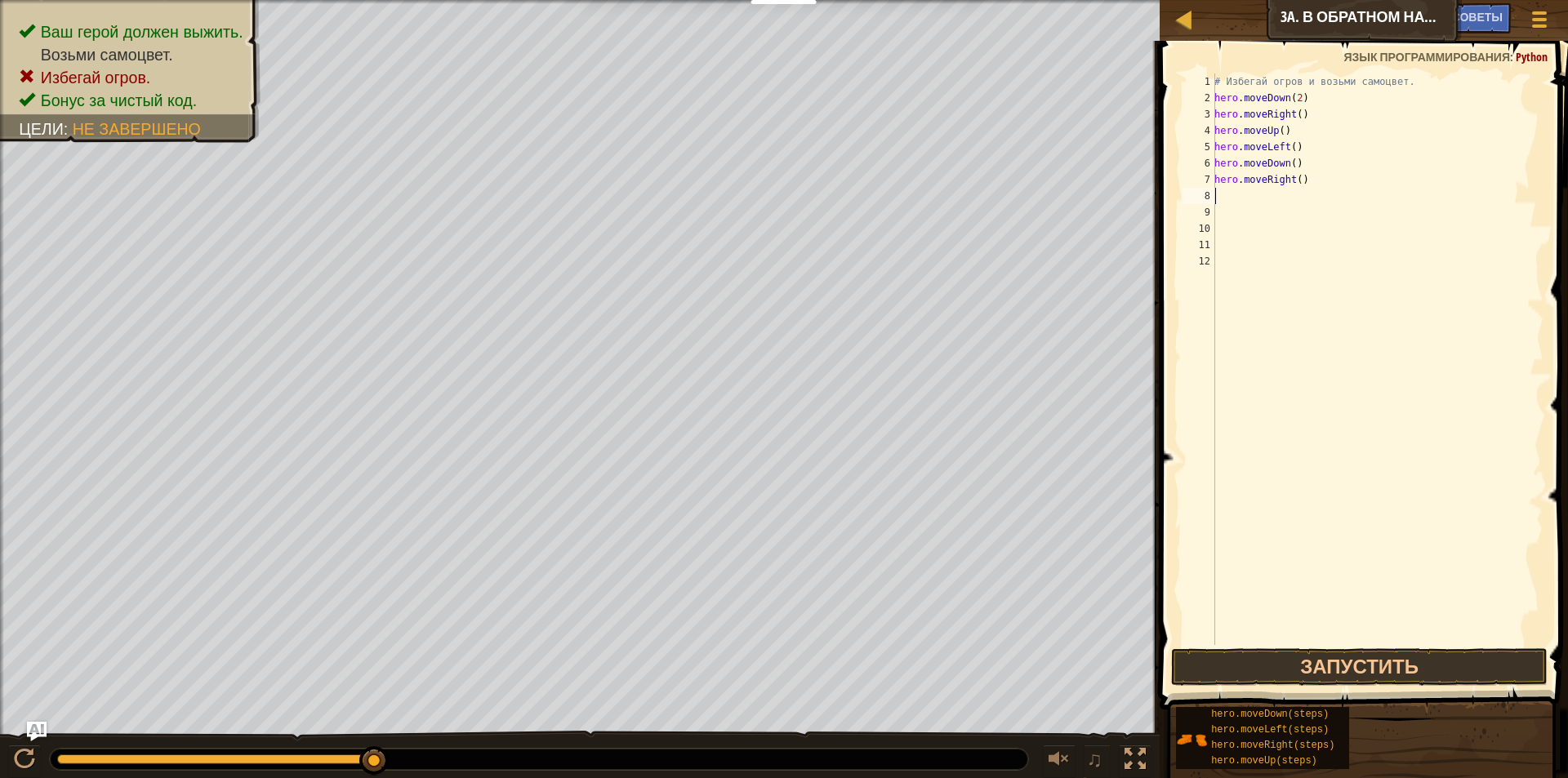
type textarea "h"
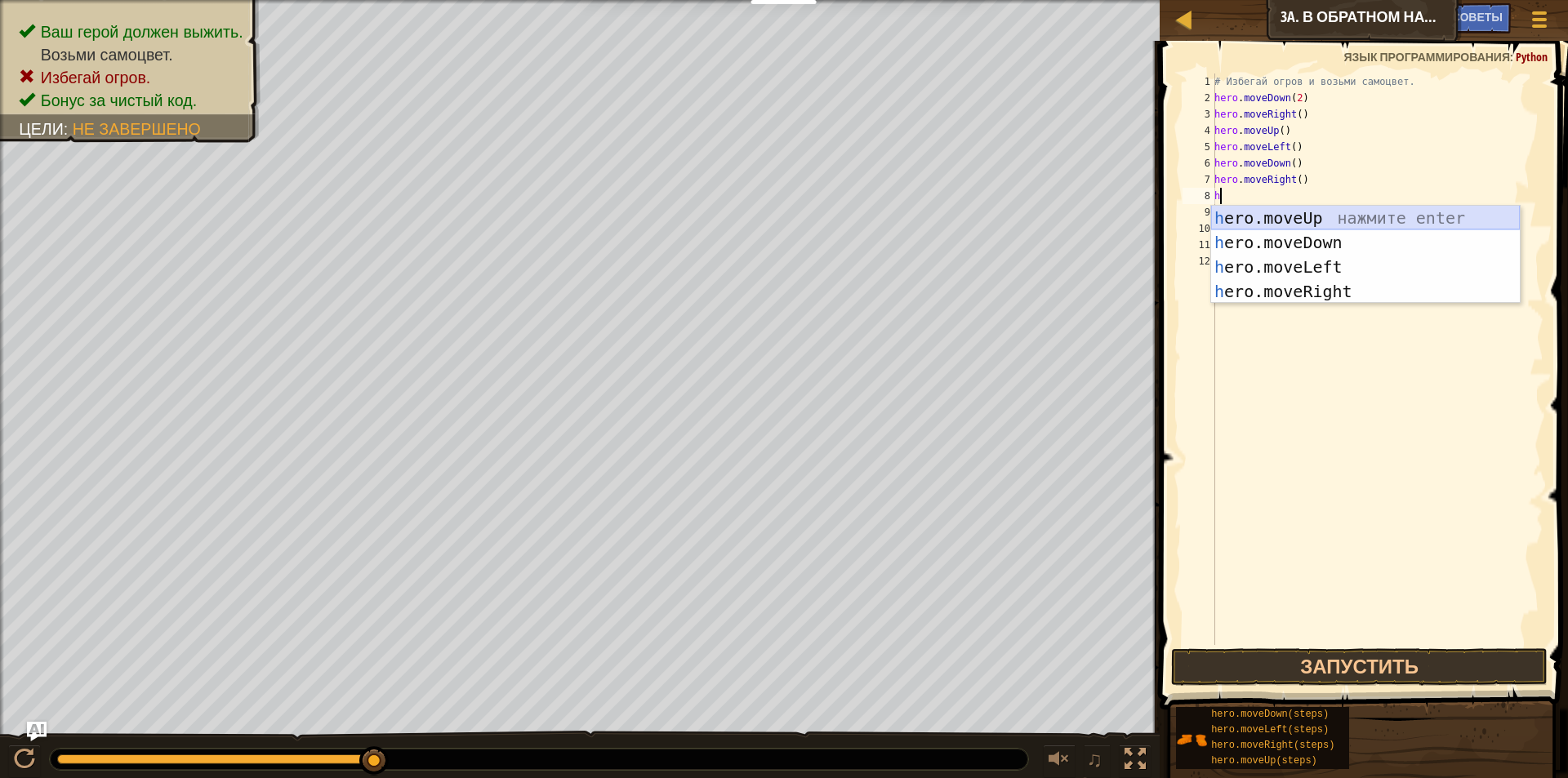
click at [1320, 209] on div "h ero.moveUp нажмите enter h ero.moveDown нажмите enter h ero.moveLeft нажмите …" at bounding box center [1365, 279] width 309 height 147
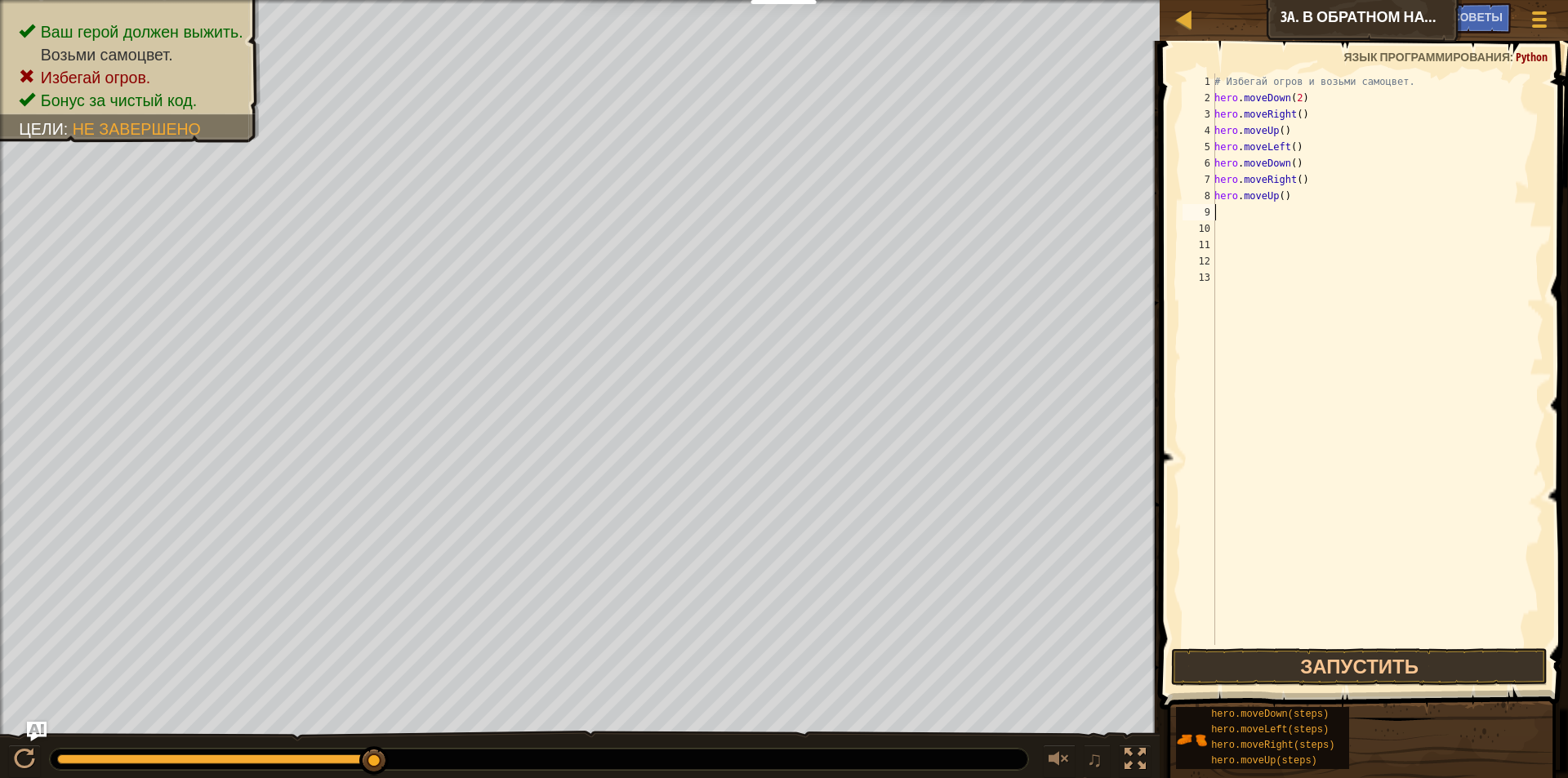
type textarea "h"
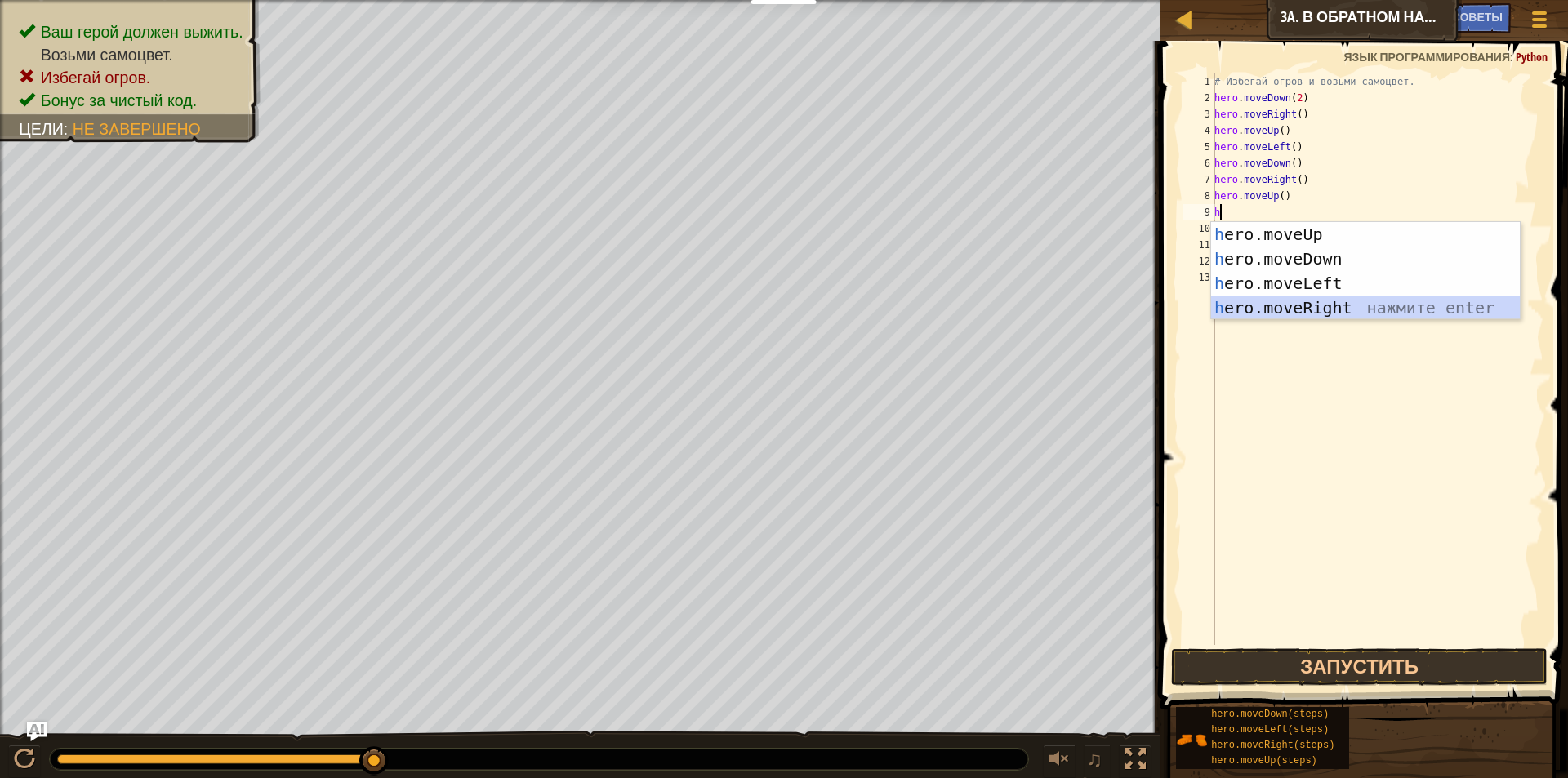
click at [1302, 299] on div "h ero.moveUp нажмите enter h ero.moveDown нажмите enter h ero.moveLeft нажмите …" at bounding box center [1365, 295] width 309 height 147
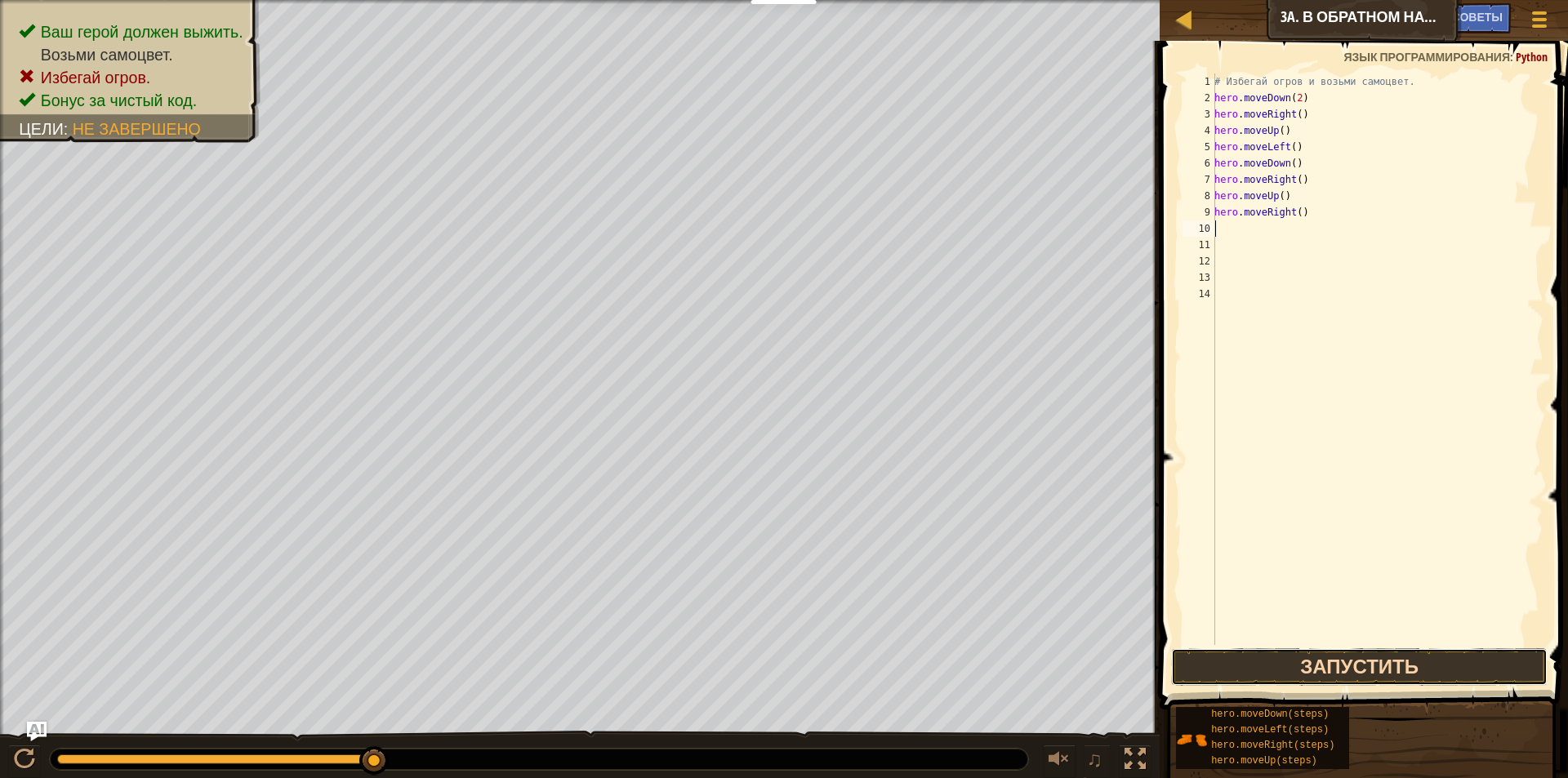
click at [1315, 669] on button "Запустить" at bounding box center [1359, 667] width 377 height 38
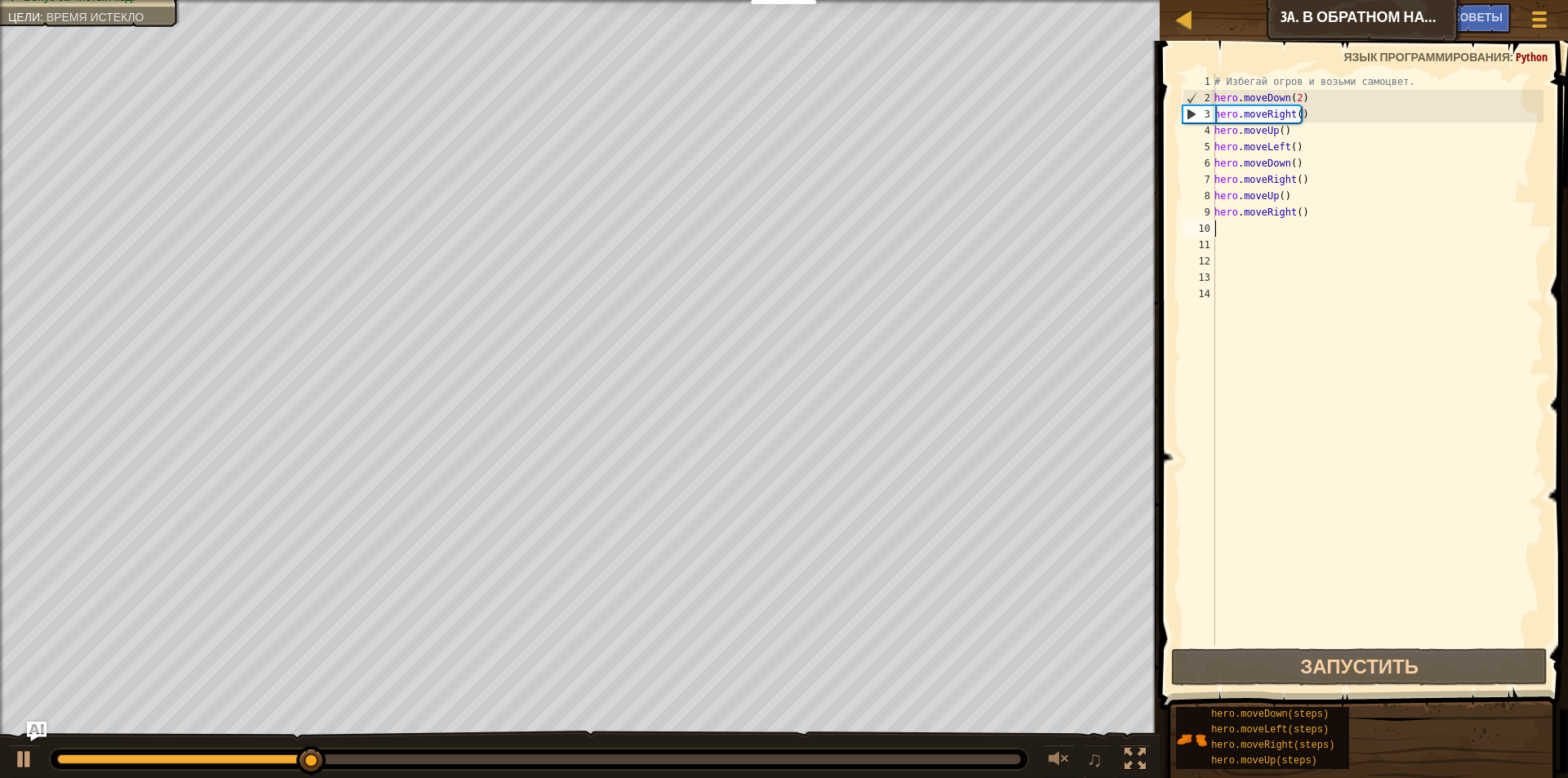
type textarea "h"
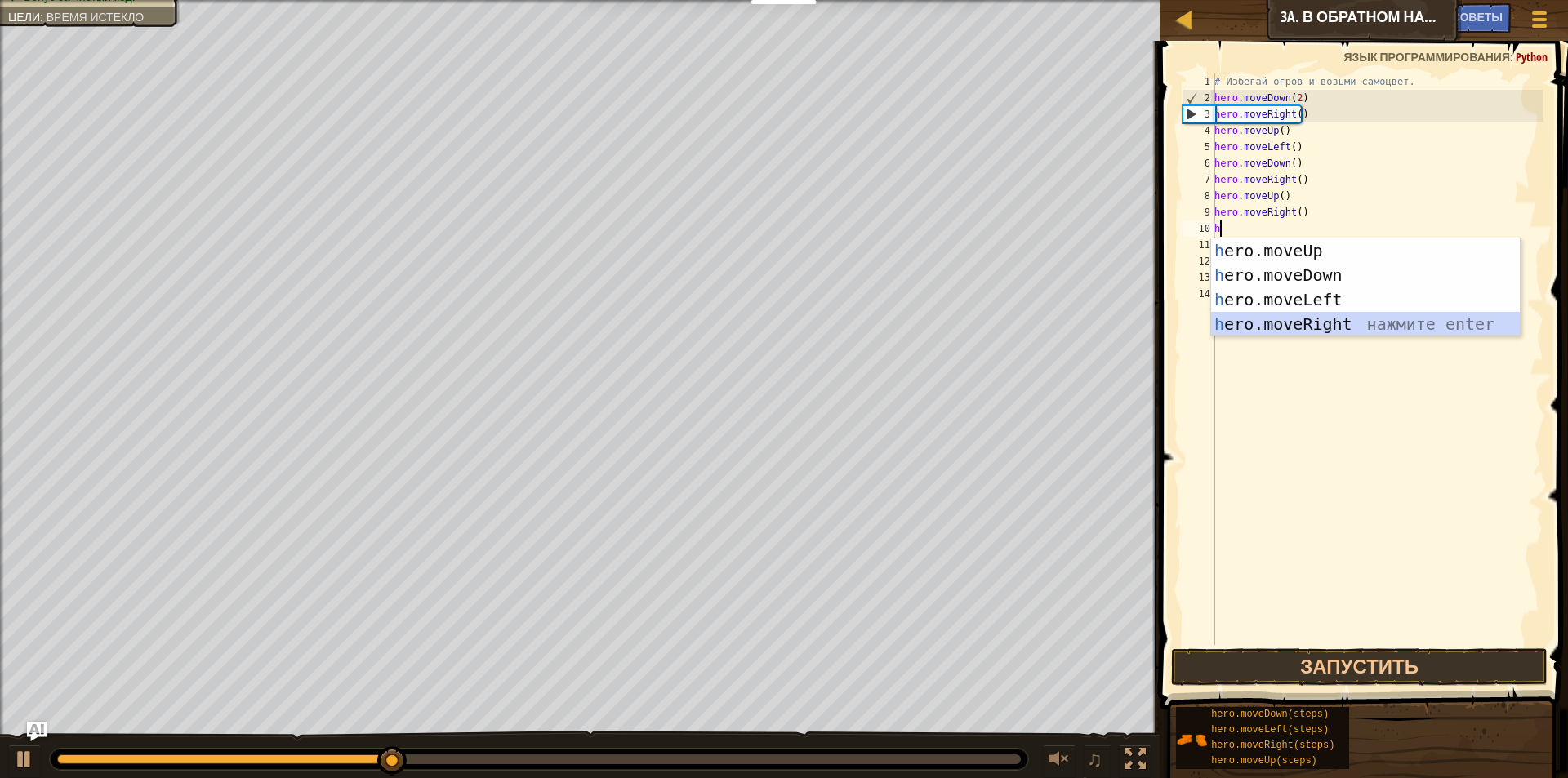
click at [1314, 317] on div "h ero.moveUp нажмите enter h ero.moveDown нажмите enter h ero.moveLeft нажмите …" at bounding box center [1365, 312] width 309 height 147
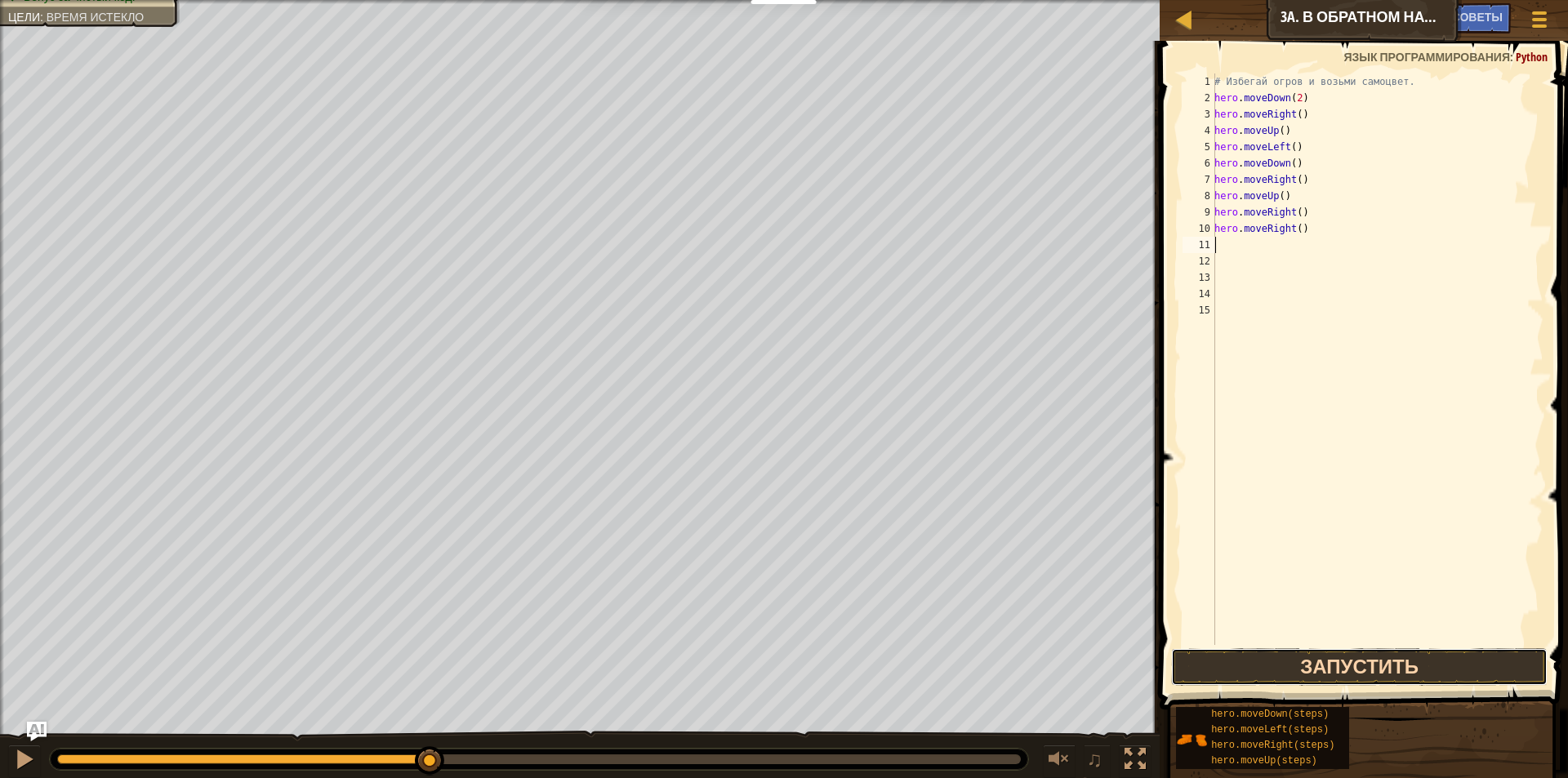
click at [1439, 655] on button "Запустить" at bounding box center [1359, 667] width 377 height 38
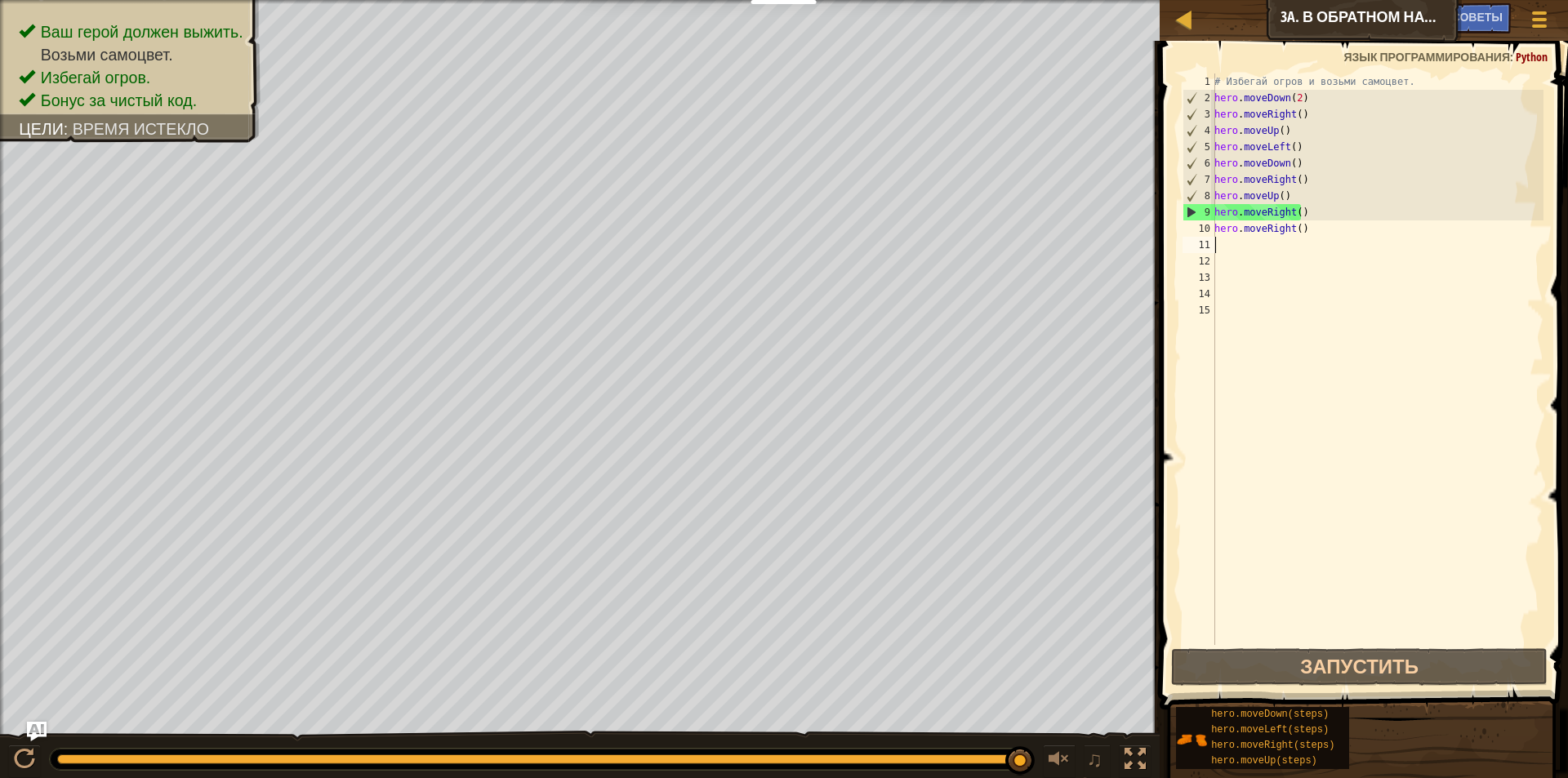
click at [1309, 227] on div "# Избегай огров и возьми самоцвет. hero . moveDown ( 2 ) hero . moveRight ( ) h…" at bounding box center [1377, 375] width 332 height 604
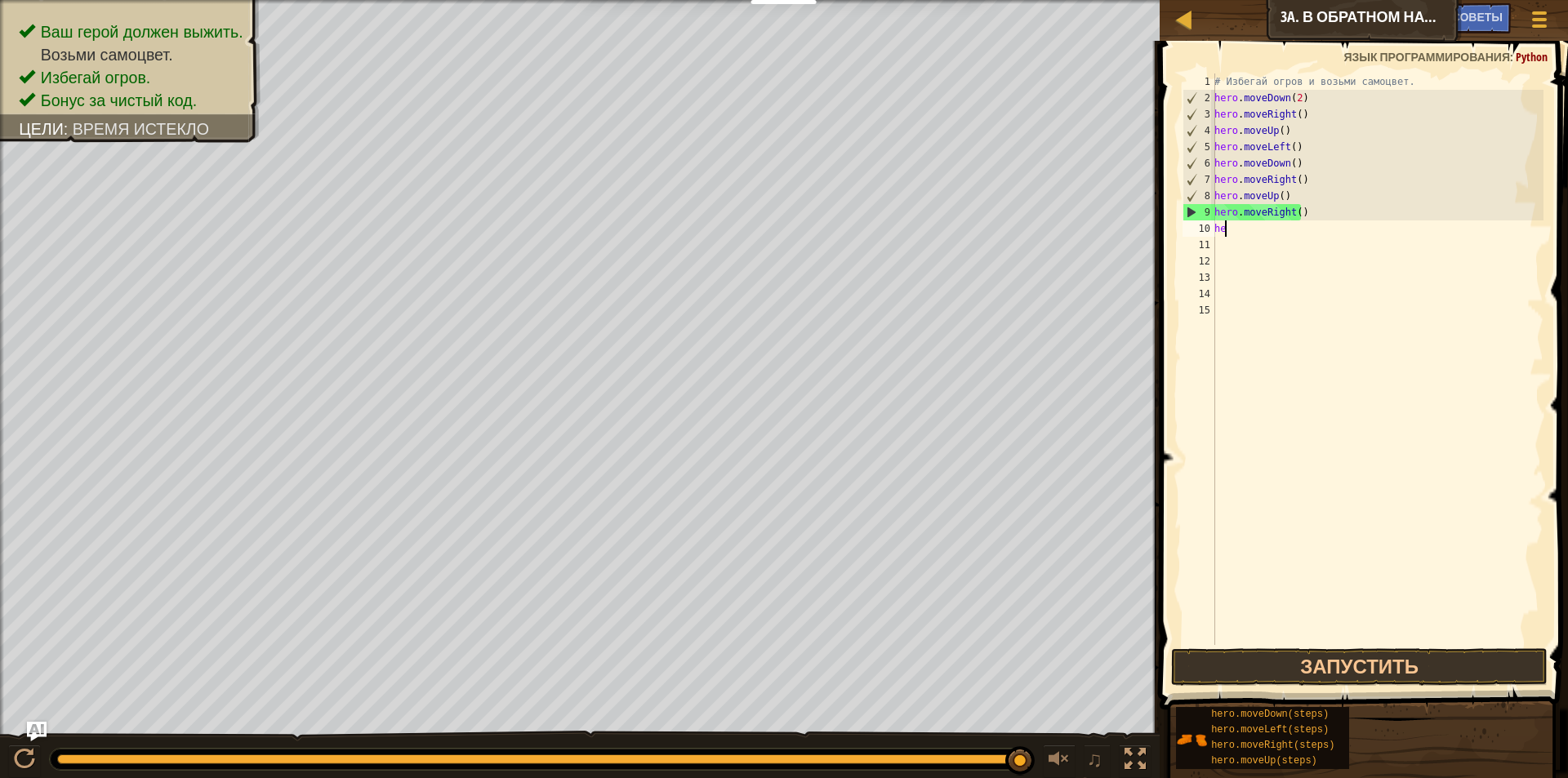
type textarea "h"
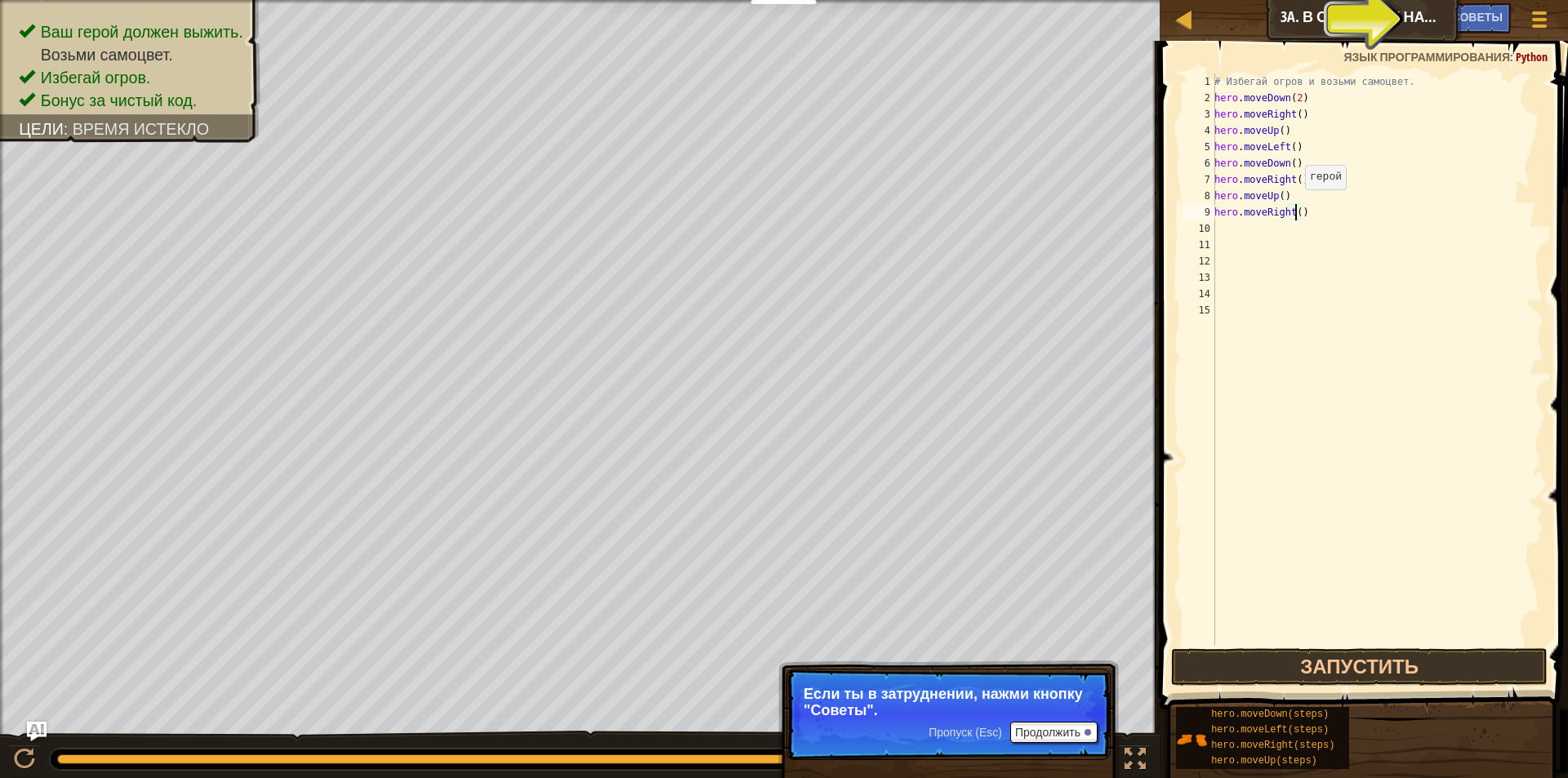
click at [1296, 206] on div "# Избегай огров и возьми самоцвет. hero . moveDown ( 2 ) hero . moveRight ( ) h…" at bounding box center [1377, 375] width 332 height 604
type textarea "hero.moveRight(2)"
click at [1370, 658] on button "Запустить" at bounding box center [1359, 667] width 377 height 38
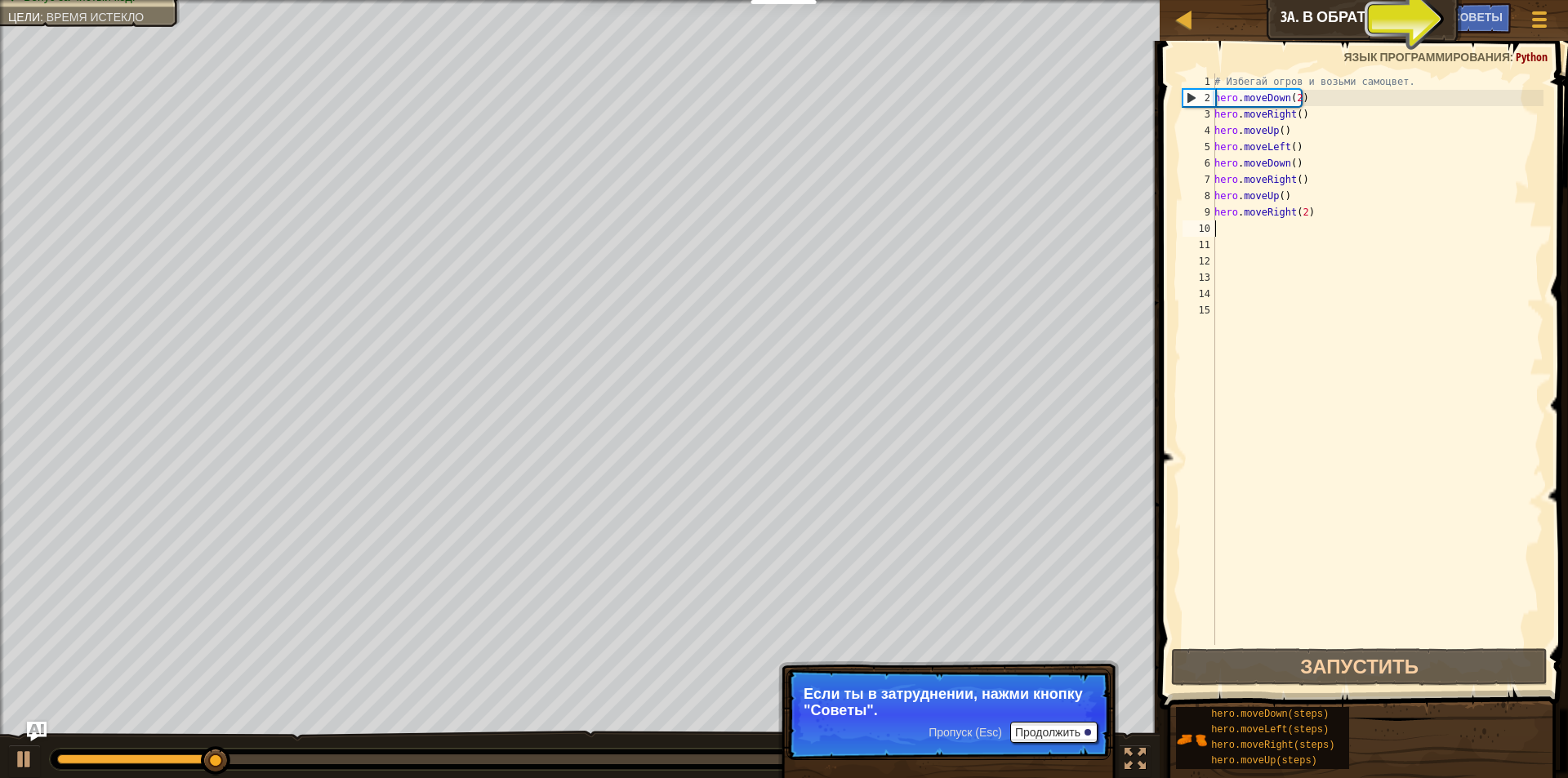
click at [1224, 227] on div "# Избегай огров и возьми самоцвет. hero . moveDown ( 2 ) hero . moveRight ( ) h…" at bounding box center [1377, 375] width 332 height 604
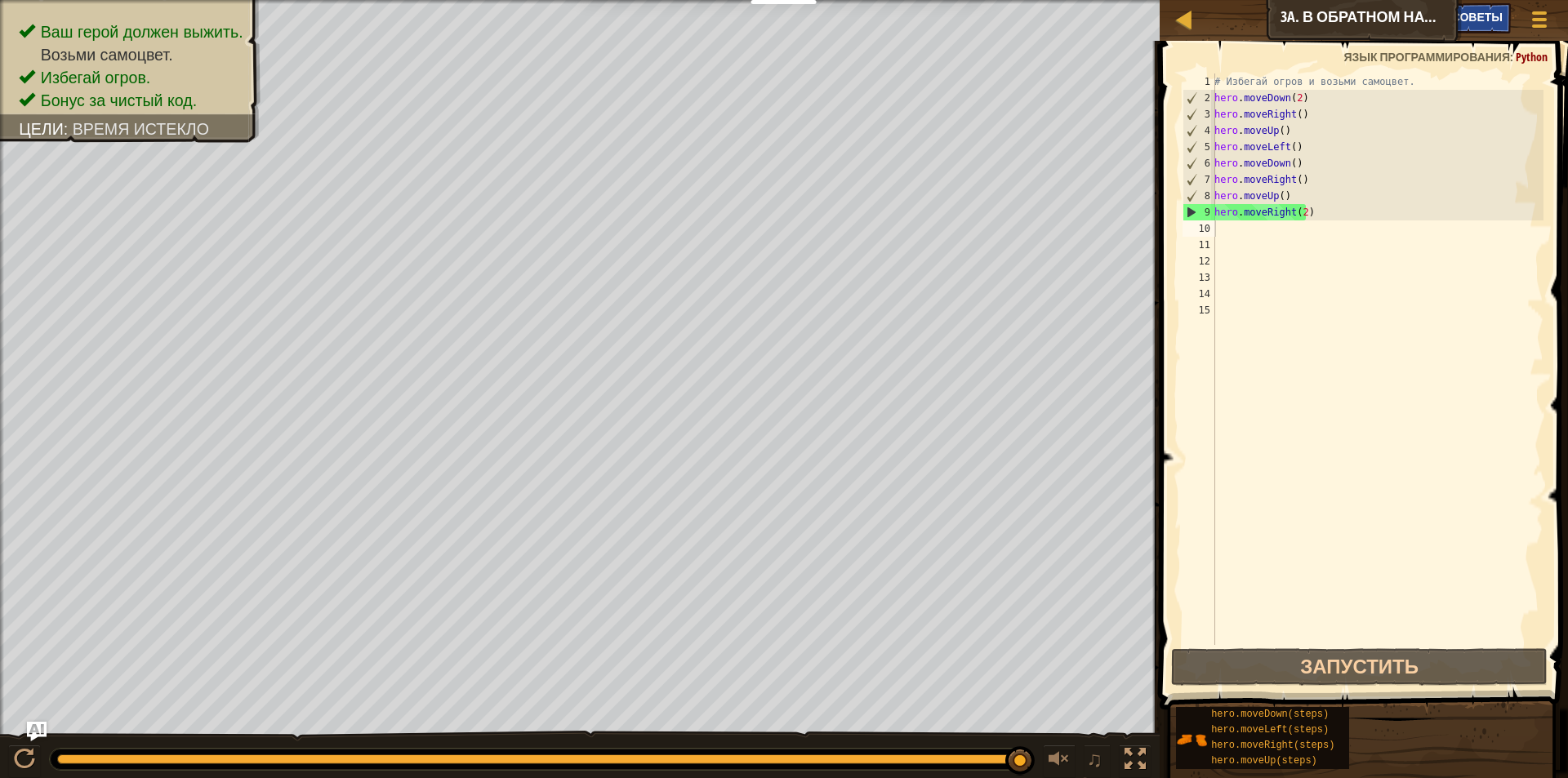
click at [1486, 11] on span "Советы" at bounding box center [1477, 17] width 51 height 15
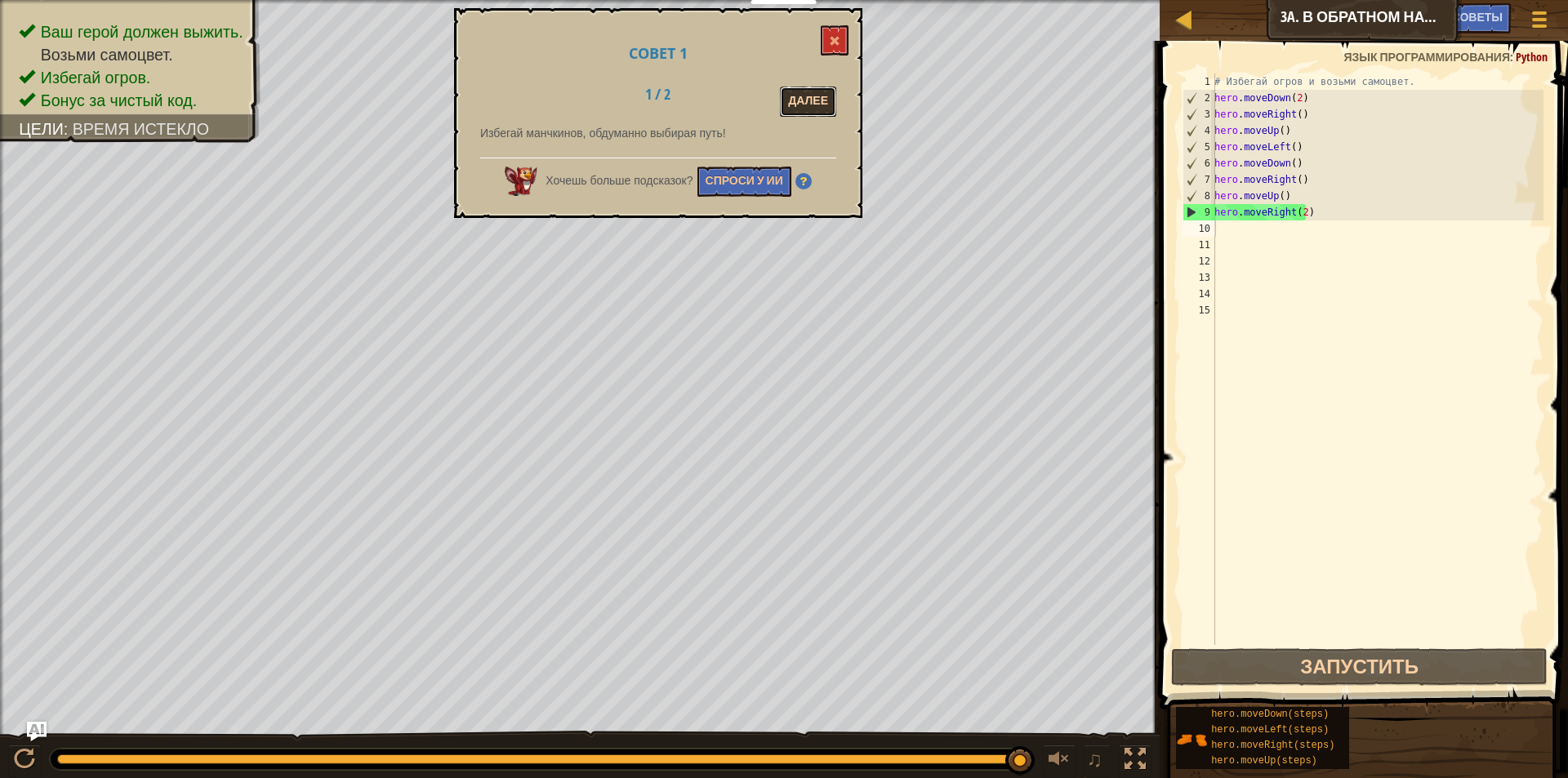
click at [823, 87] on button "Далее" at bounding box center [809, 102] width 57 height 30
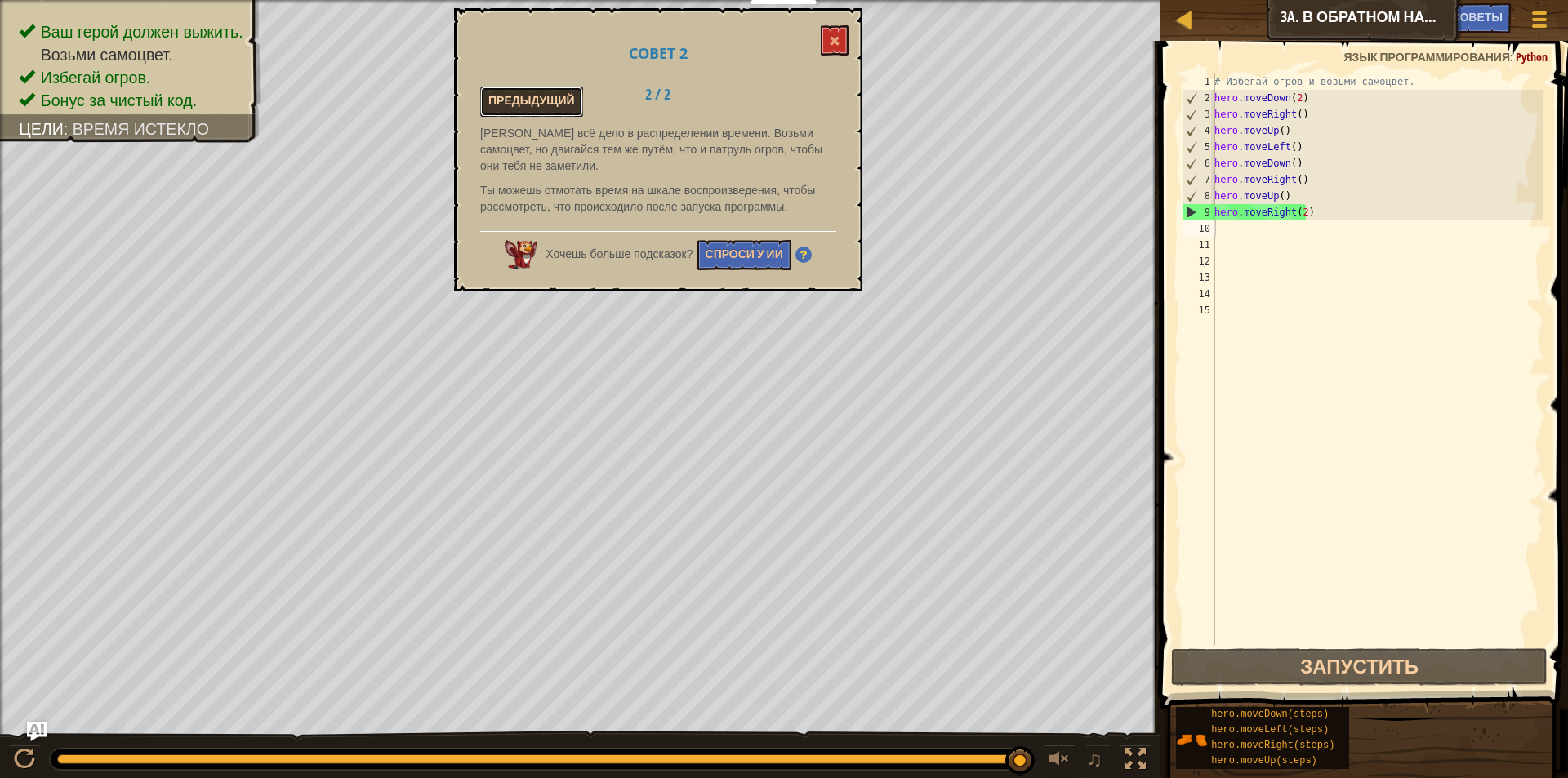
click at [541, 100] on button "Предыдущий" at bounding box center [531, 102] width 103 height 30
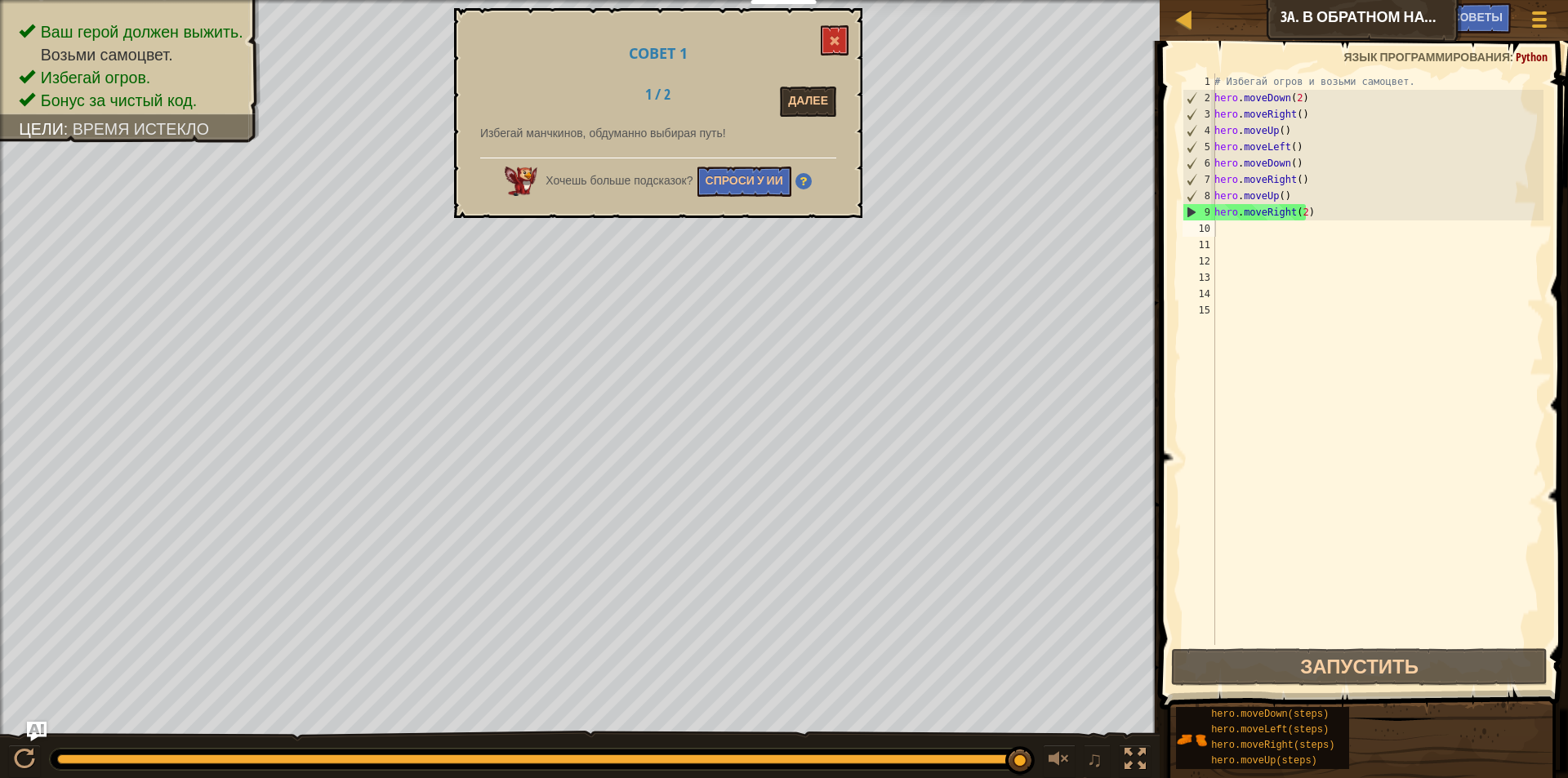
drag, startPoint x: 1029, startPoint y: 755, endPoint x: 1095, endPoint y: 778, distance: 69.9
click at [1095, 0] on html "Мои панели мониторинга CodeCombat Учительская Панель Панель учителя Ozaria Reso…" at bounding box center [784, 0] width 1568 height 0
click at [843, 31] on button at bounding box center [834, 41] width 27 height 30
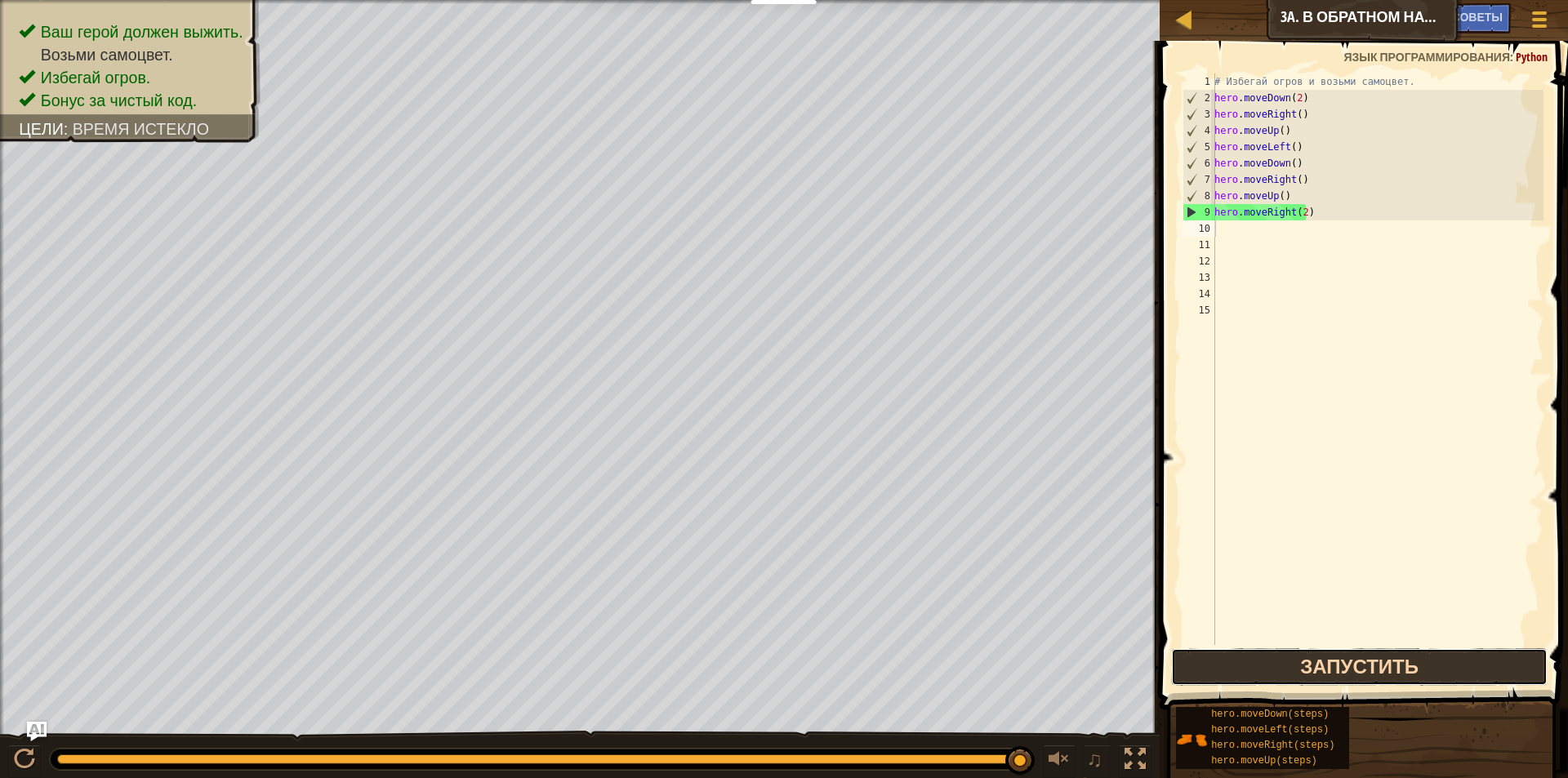
click at [1334, 654] on button "Запустить" at bounding box center [1359, 667] width 377 height 38
drag, startPoint x: 1021, startPoint y: 765, endPoint x: 1043, endPoint y: 731, distance: 40.5
click at [1041, 735] on div "♫" at bounding box center [579, 755] width 1159 height 49
click at [1336, 215] on div "# Избегай огров и возьми самоцвет. hero . moveDown ( 2 ) hero . moveRight ( ) h…" at bounding box center [1377, 375] width 332 height 604
type textarea "h"
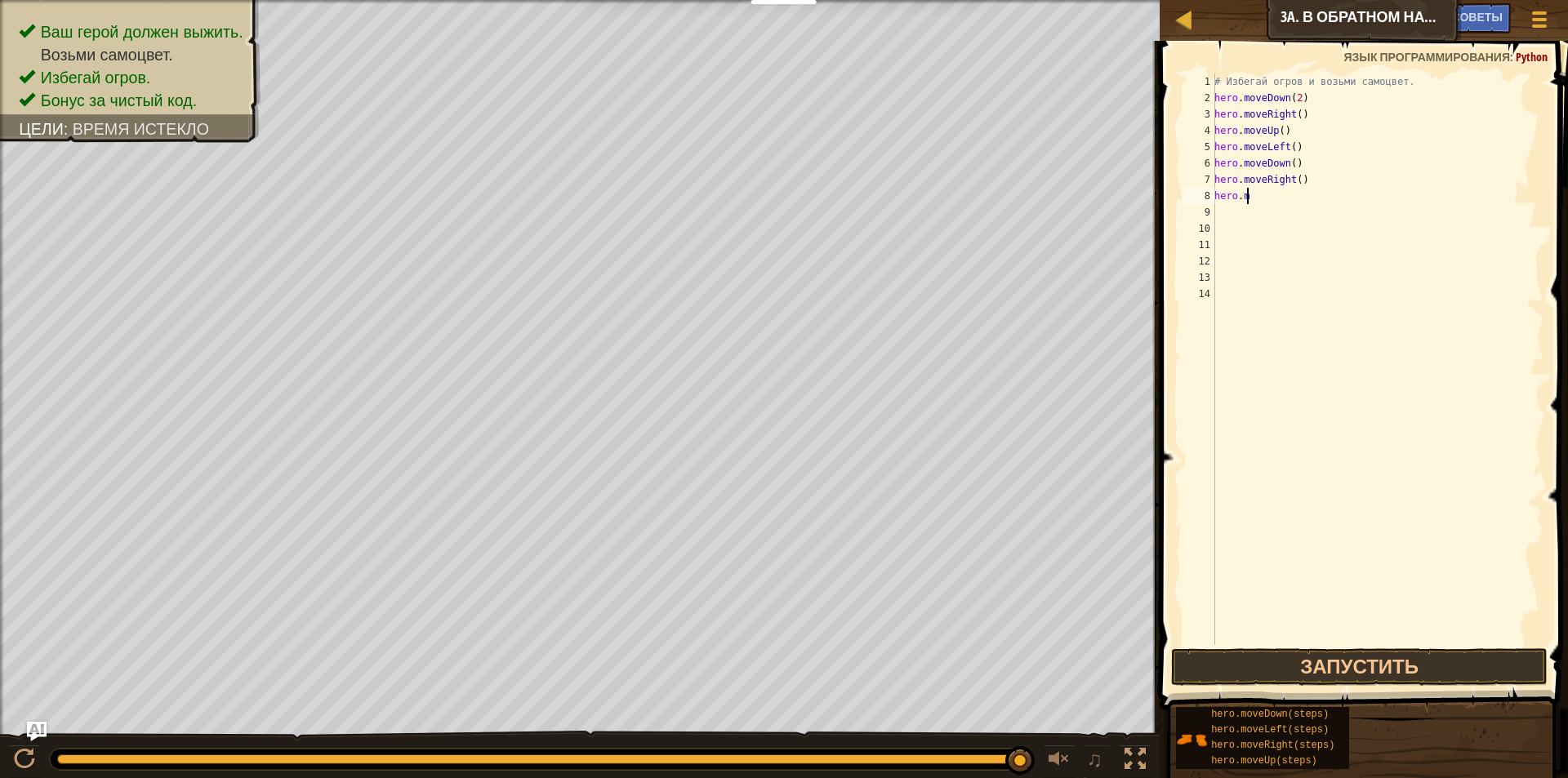
type textarea "h"
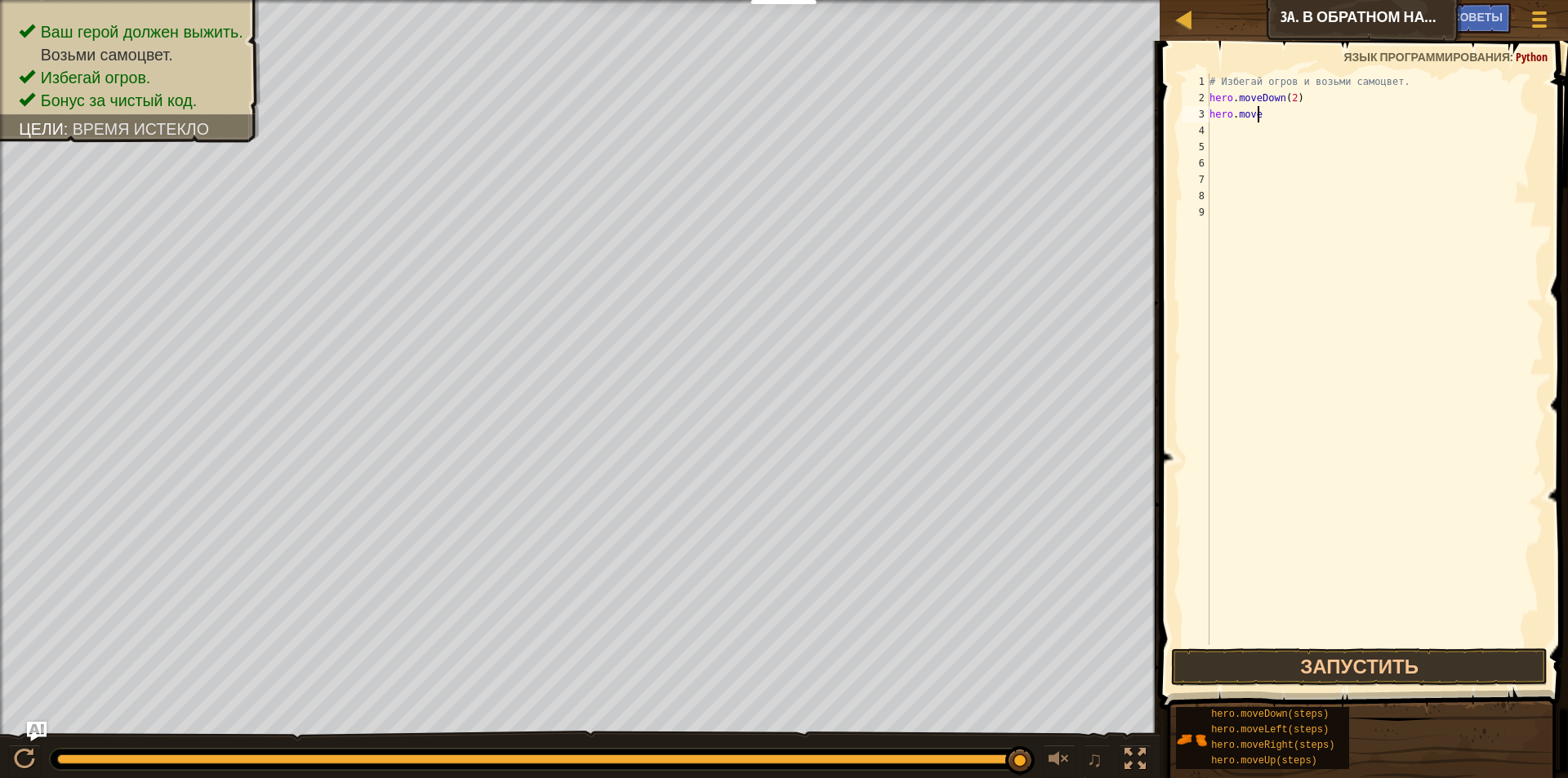
type textarea "h"
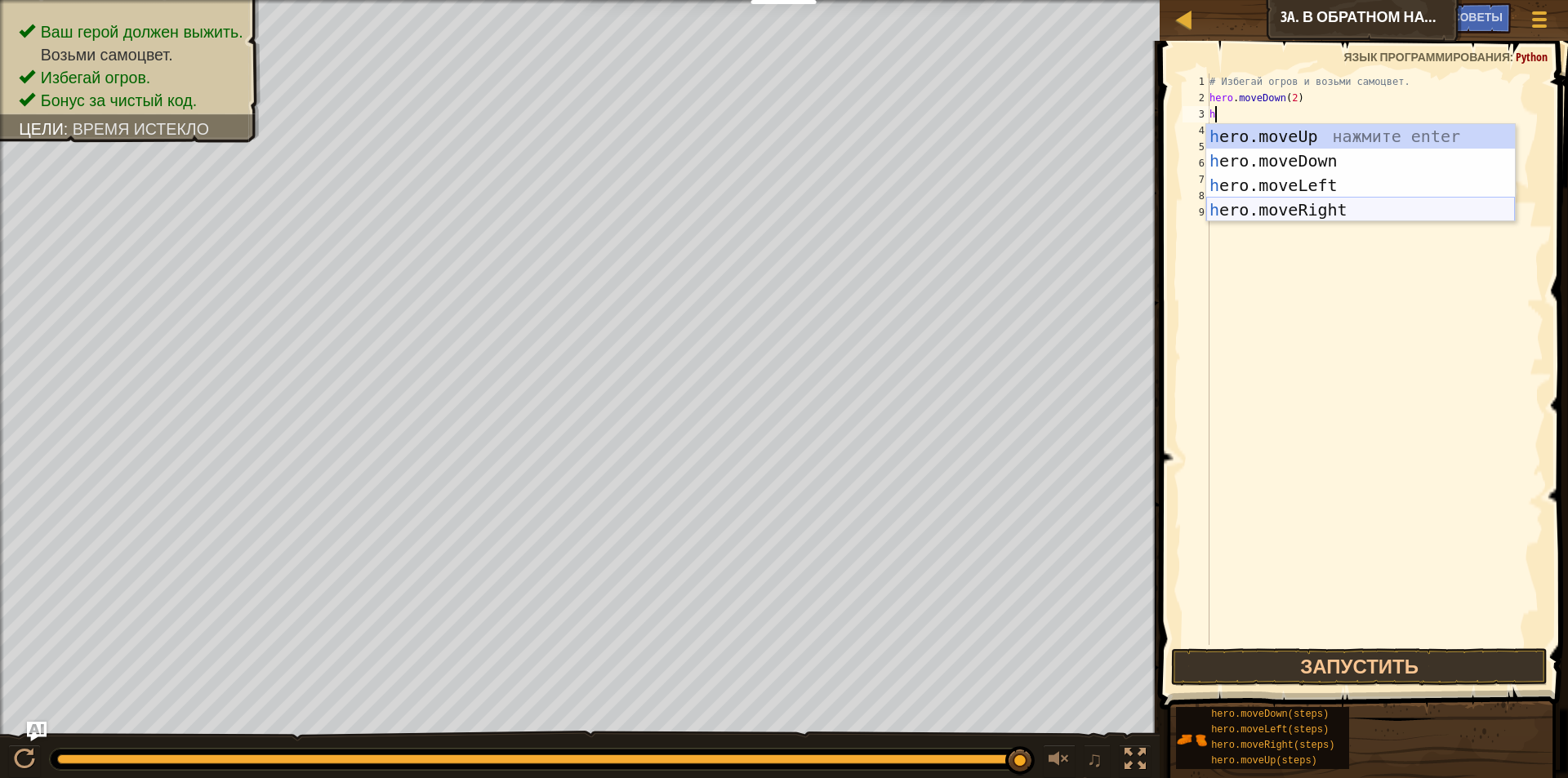
click at [1349, 201] on div "h ero.moveUp нажмите enter h ero.moveDown нажмите enter h ero.moveLeft нажмите …" at bounding box center [1359, 198] width 309 height 147
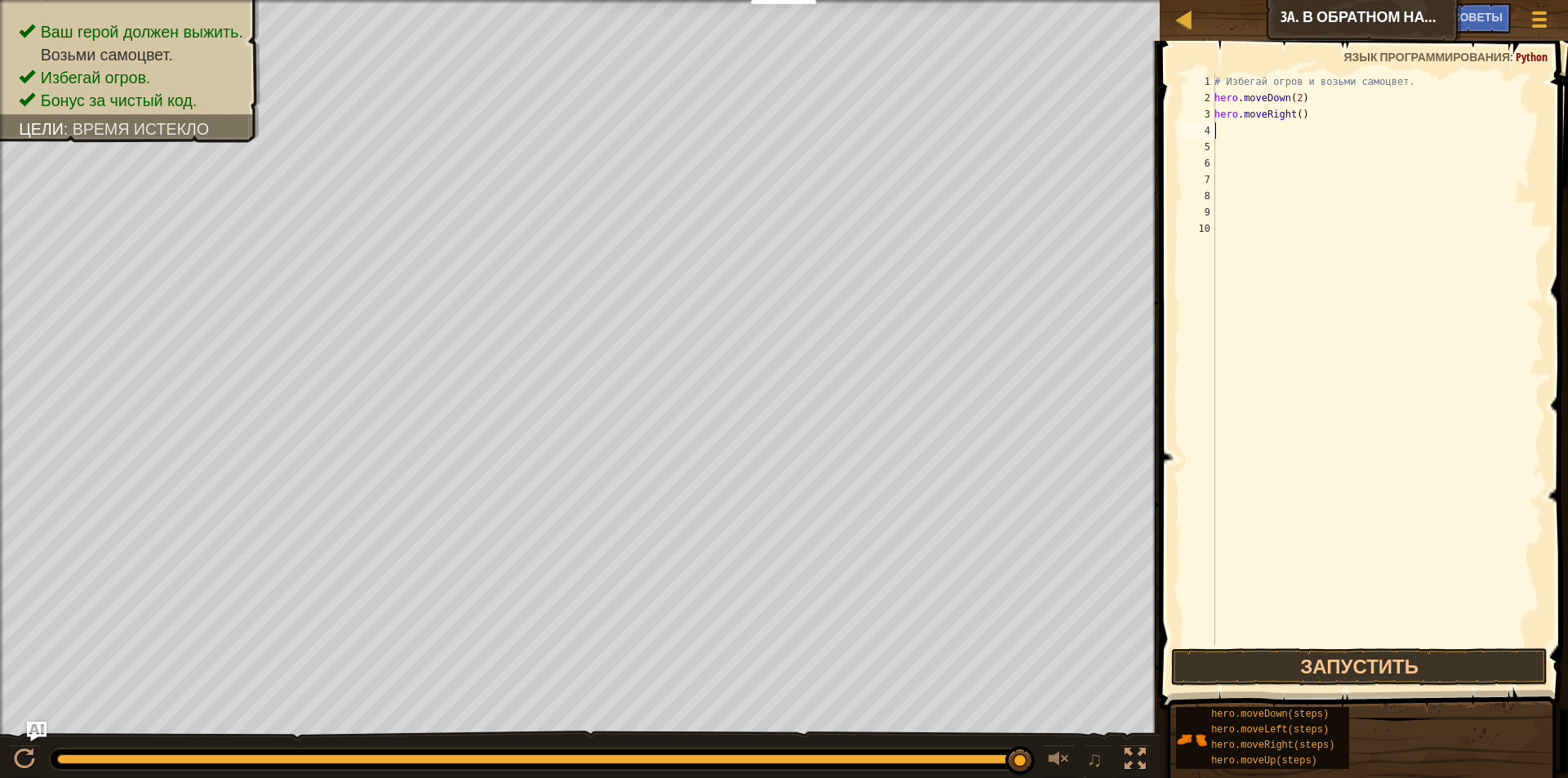
type textarea "h"
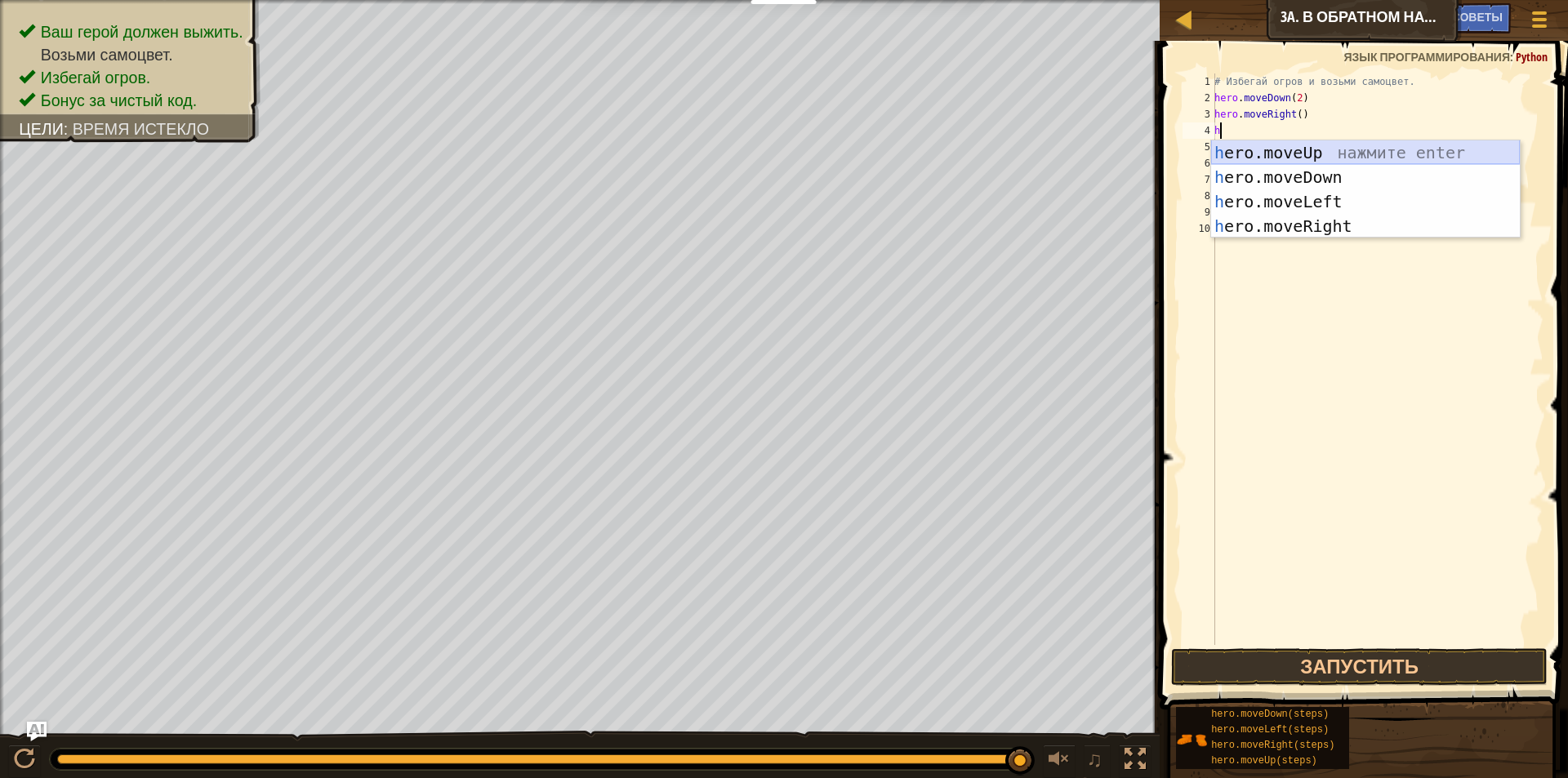
click at [1314, 142] on div "h ero.moveUp нажмите enter h ero.moveDown нажмите enter h ero.moveLeft нажмите …" at bounding box center [1365, 214] width 309 height 147
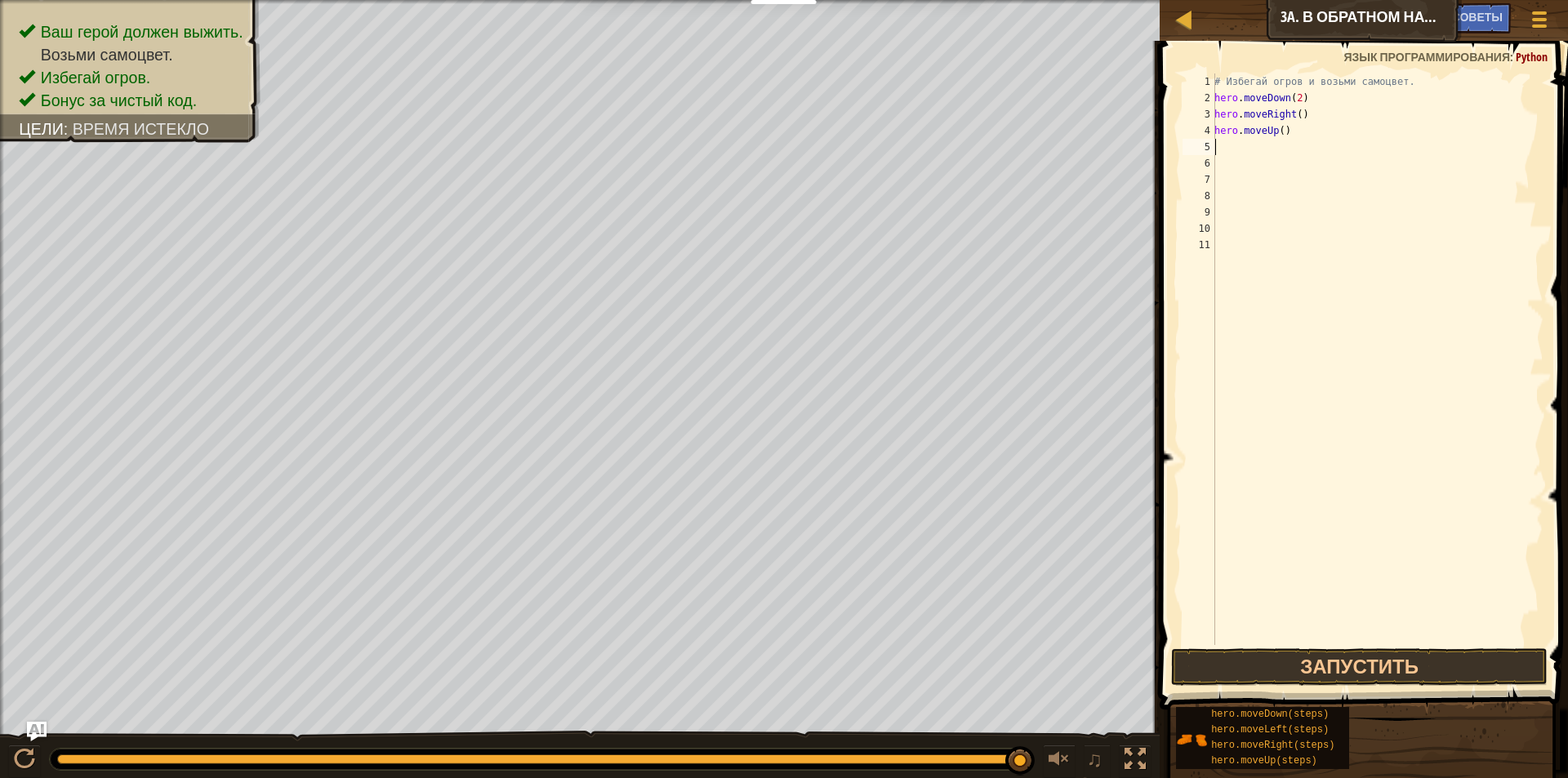
type textarea "h"
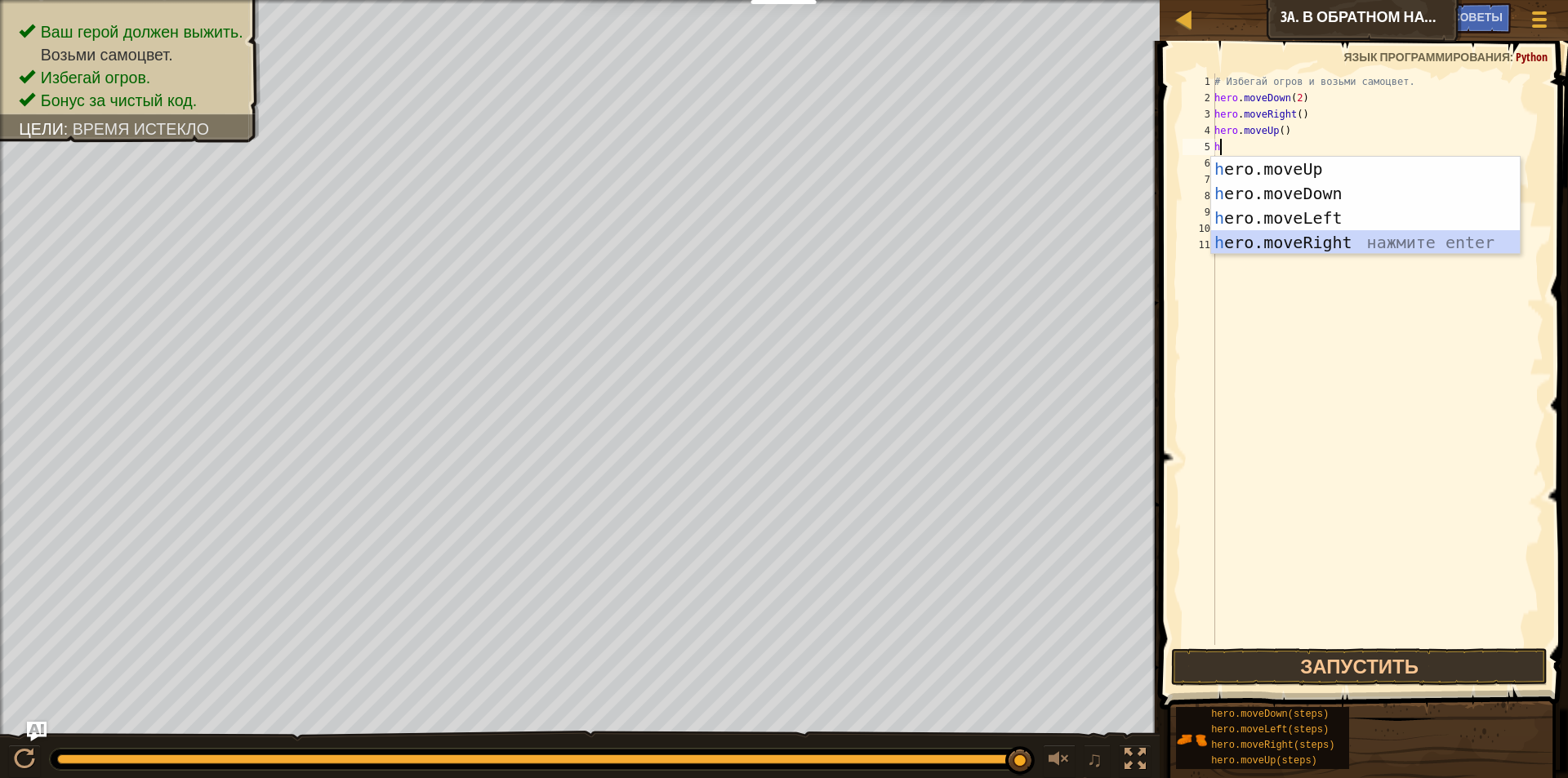
click at [1332, 240] on div "h ero.moveUp нажмите enter h ero.moveDown нажмите enter h ero.moveLeft нажмите …" at bounding box center [1365, 230] width 309 height 147
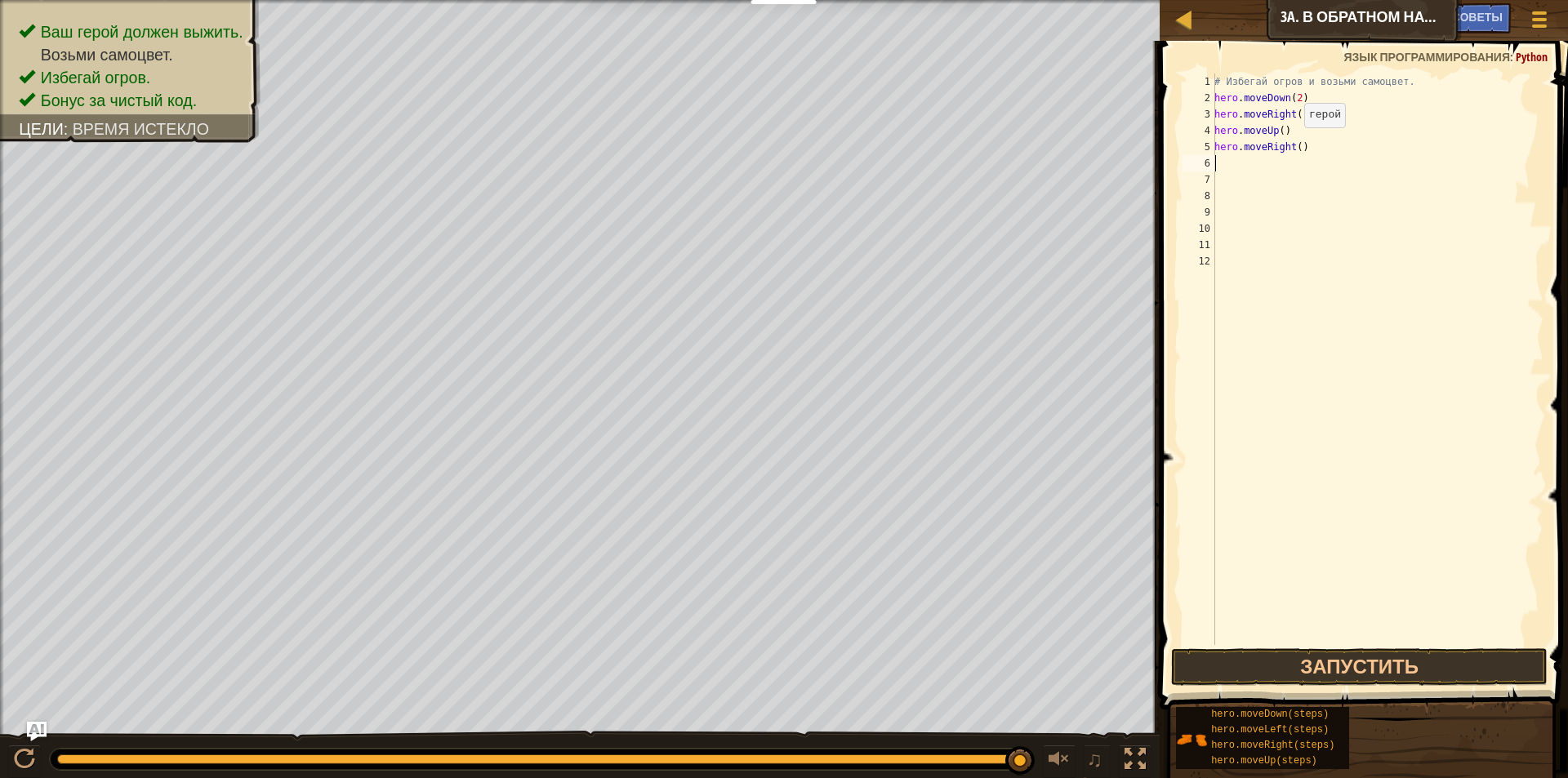
click at [1295, 143] on div "# Избегай огров и возьми самоцвет. hero . moveDown ( 2 ) hero . moveRight ( ) h…" at bounding box center [1377, 375] width 332 height 604
type textarea "hero.moveRight(2)"
click at [1403, 650] on button "Запустить" at bounding box center [1359, 667] width 377 height 38
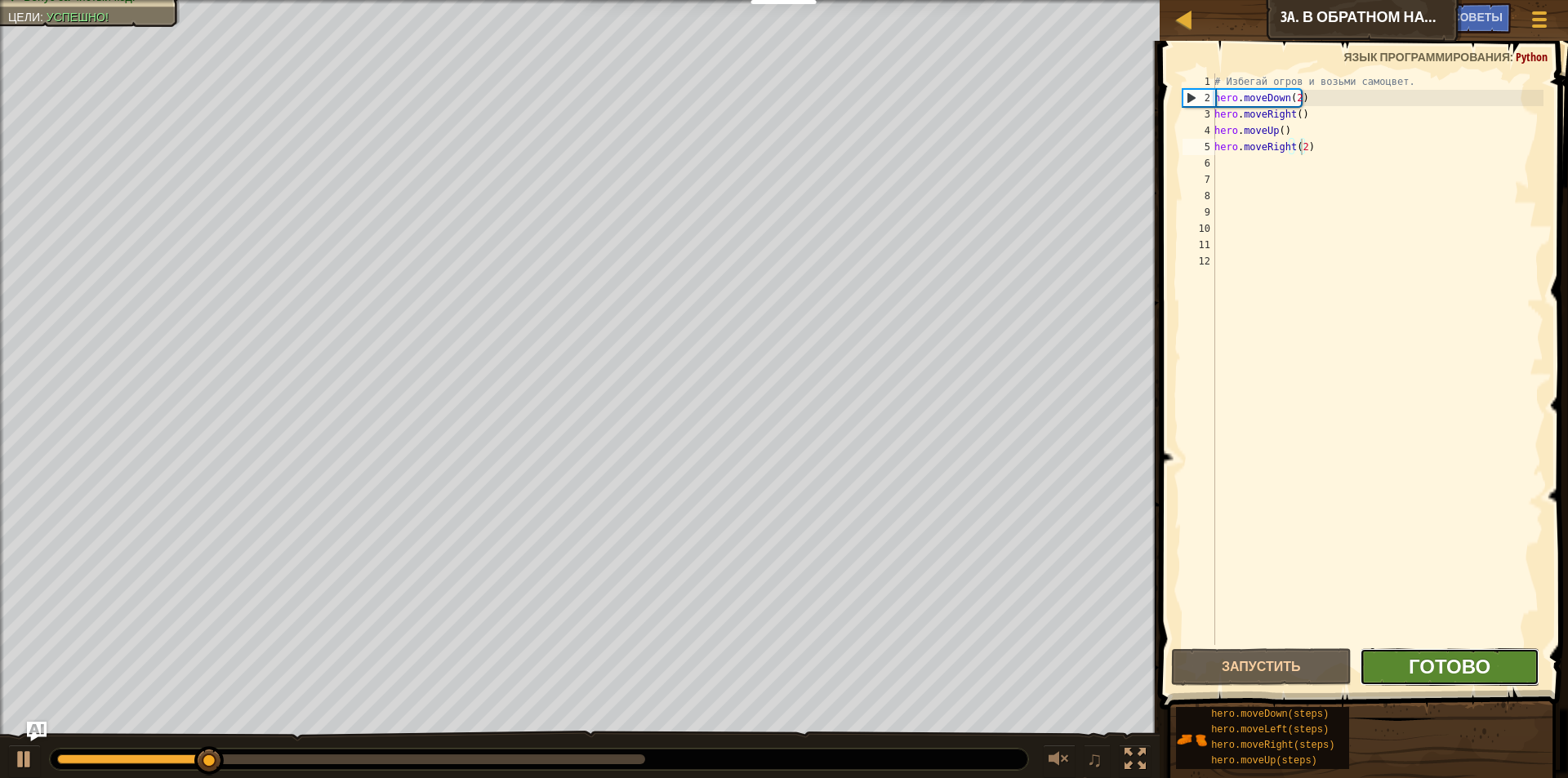
click at [1433, 659] on span "Готово" at bounding box center [1449, 666] width 82 height 26
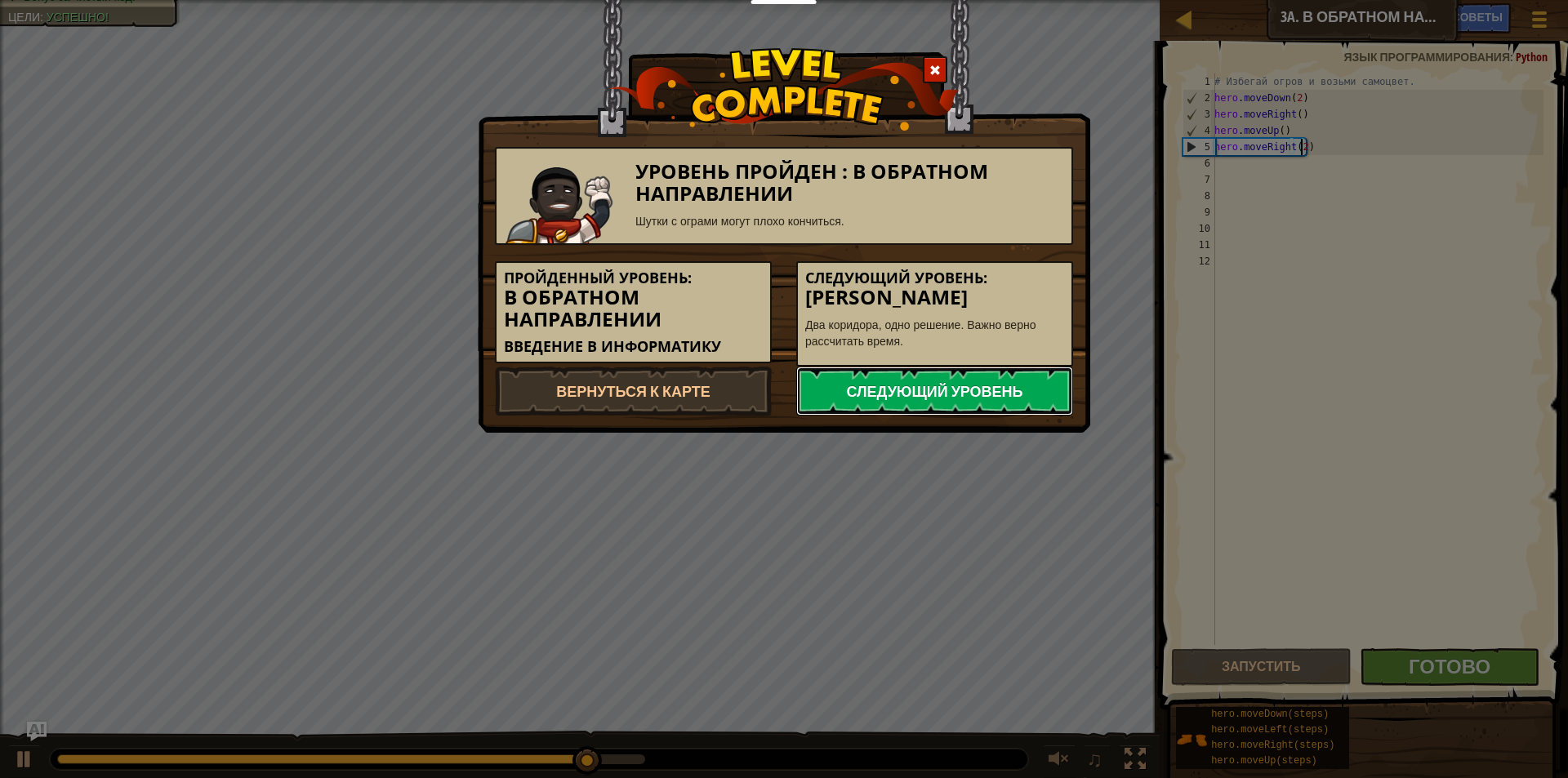
click at [999, 396] on link "Следующий уровень" at bounding box center [934, 391] width 276 height 49
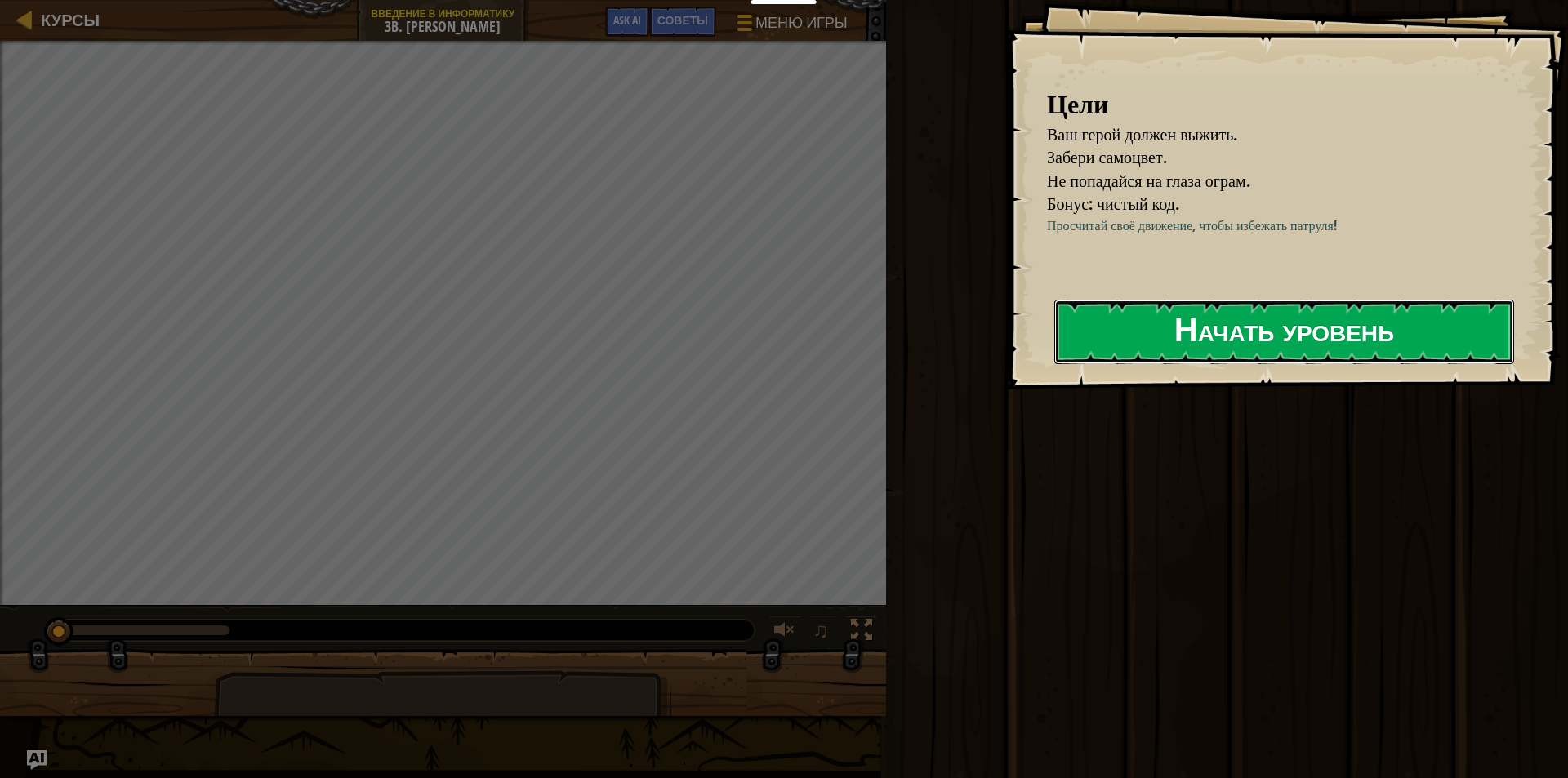
click at [1187, 351] on button "Начать уровень" at bounding box center [1283, 332] width 459 height 64
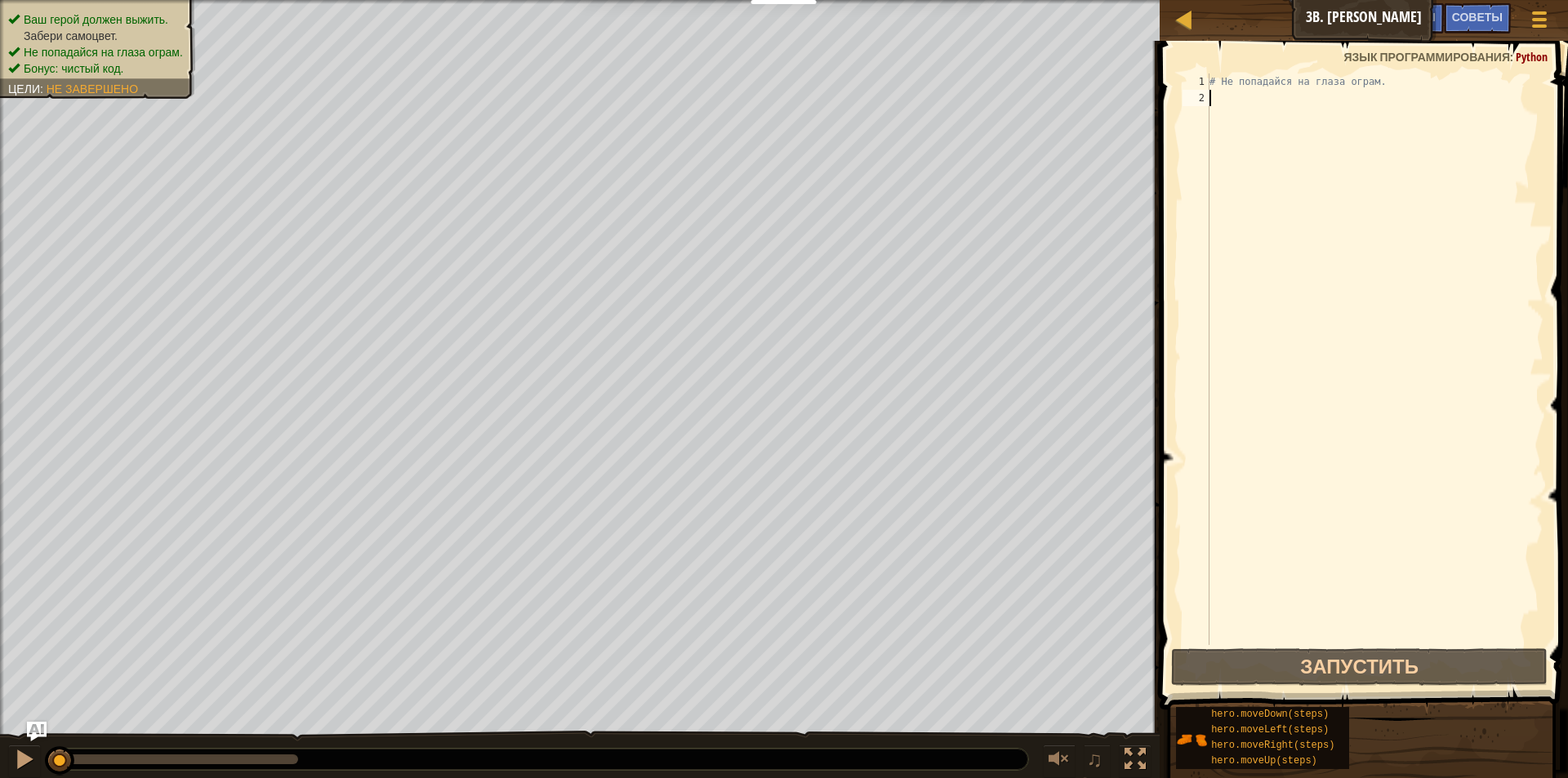
type textarea "h"
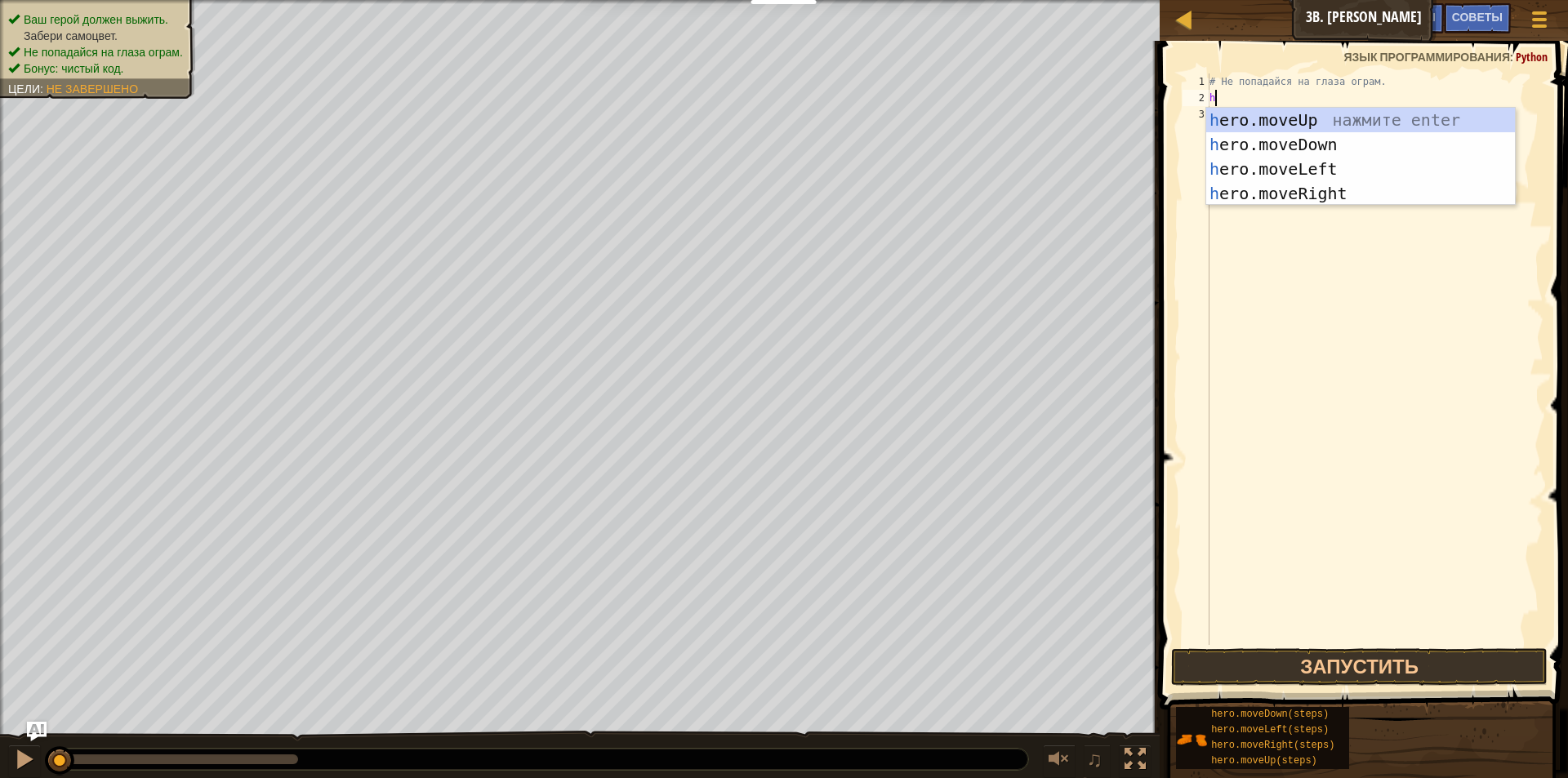
scroll to position [8, 0]
click at [1256, 197] on div "h ero.moveUp нажмите enter h ero.moveDown нажмите enter h ero.moveLeft нажмите …" at bounding box center [1359, 181] width 309 height 147
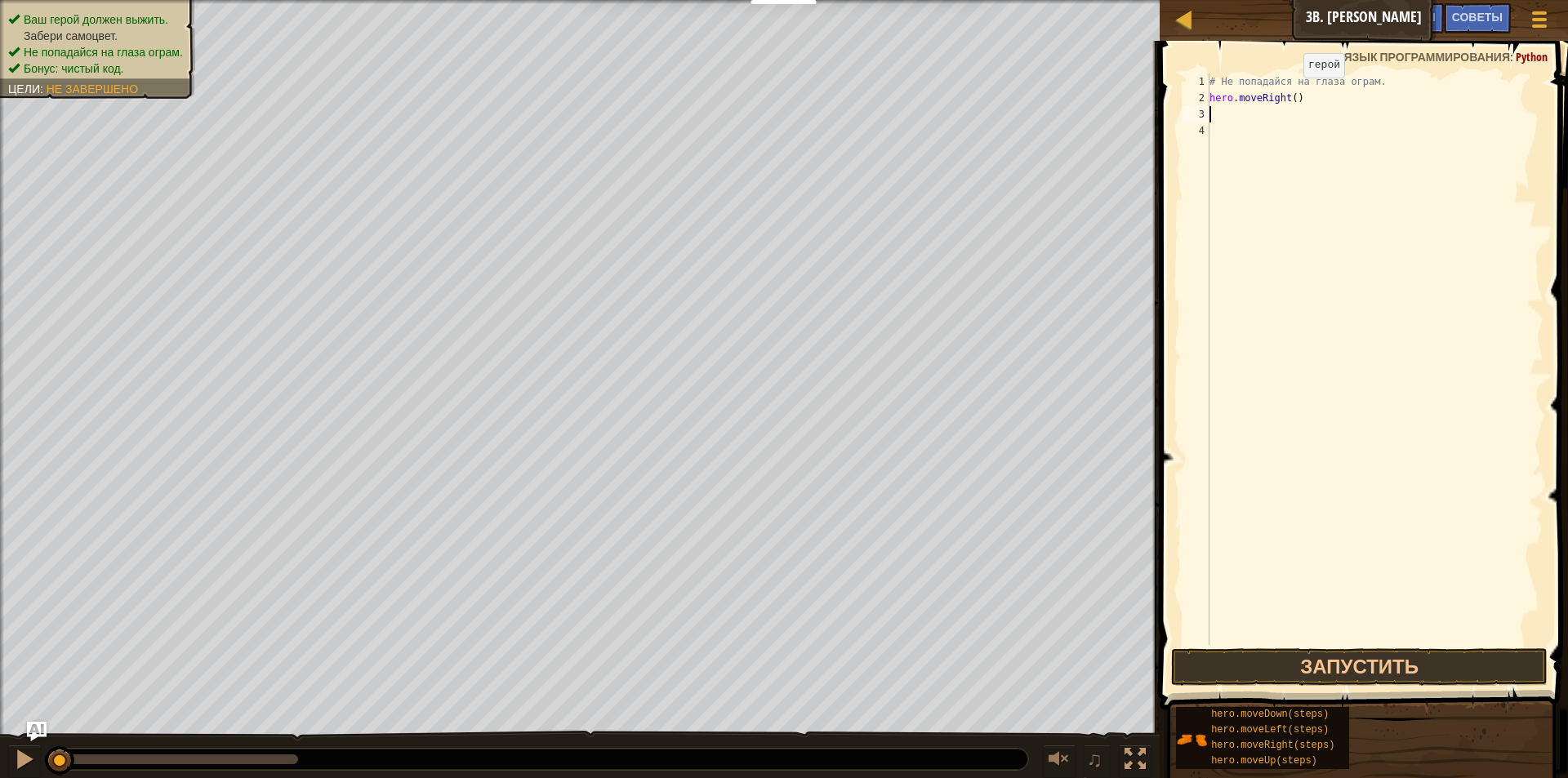
click at [1290, 94] on div "# Не попадайся на глаза ограм. hero . moveRight ( )" at bounding box center [1374, 375] width 337 height 604
type textarea "hero.moveRight(2)"
click at [1216, 112] on div "# Не попадайся на глаза ограм. hero . moveRight ( 2 )" at bounding box center [1374, 375] width 337 height 604
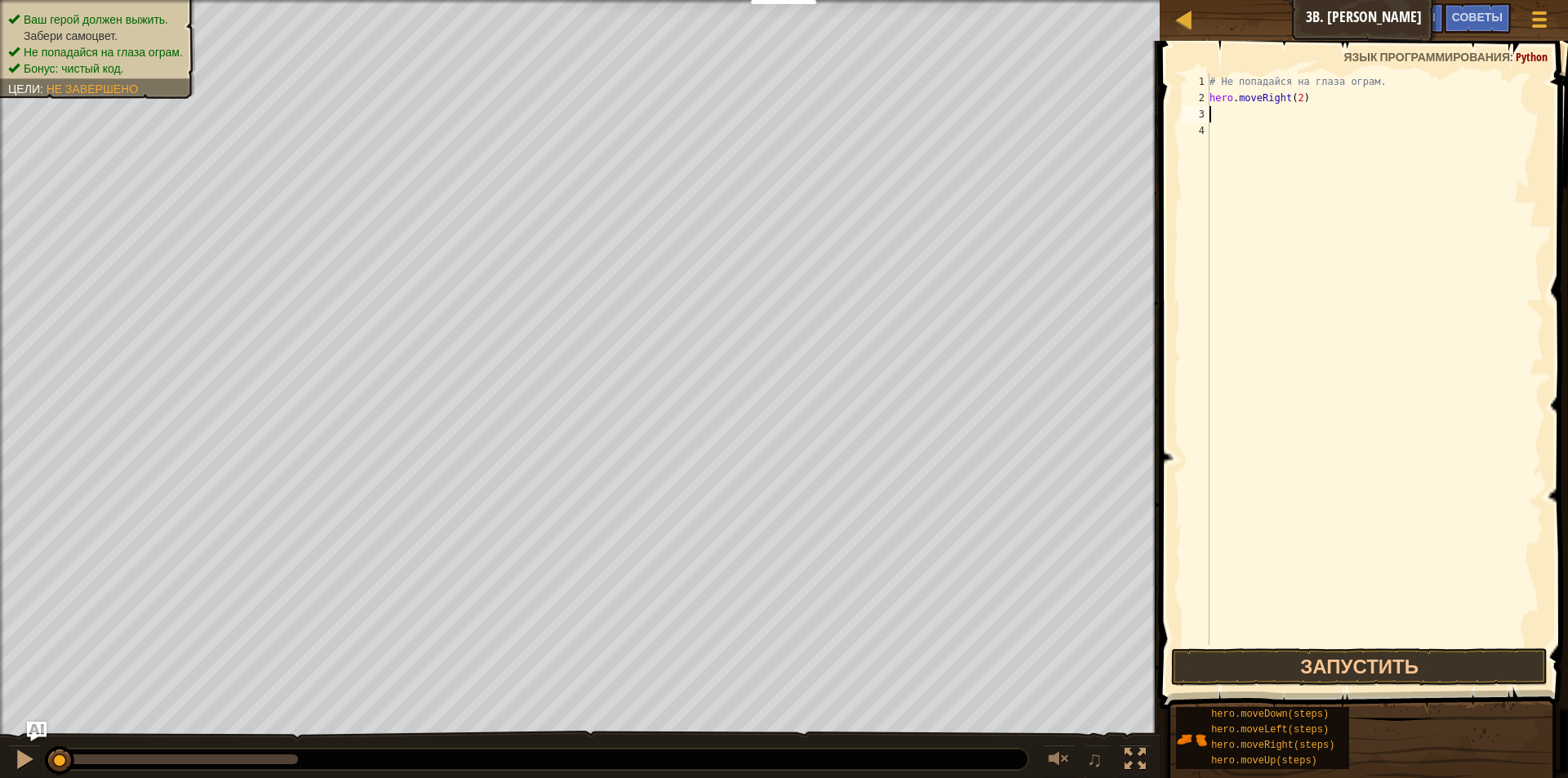
type textarea "h"
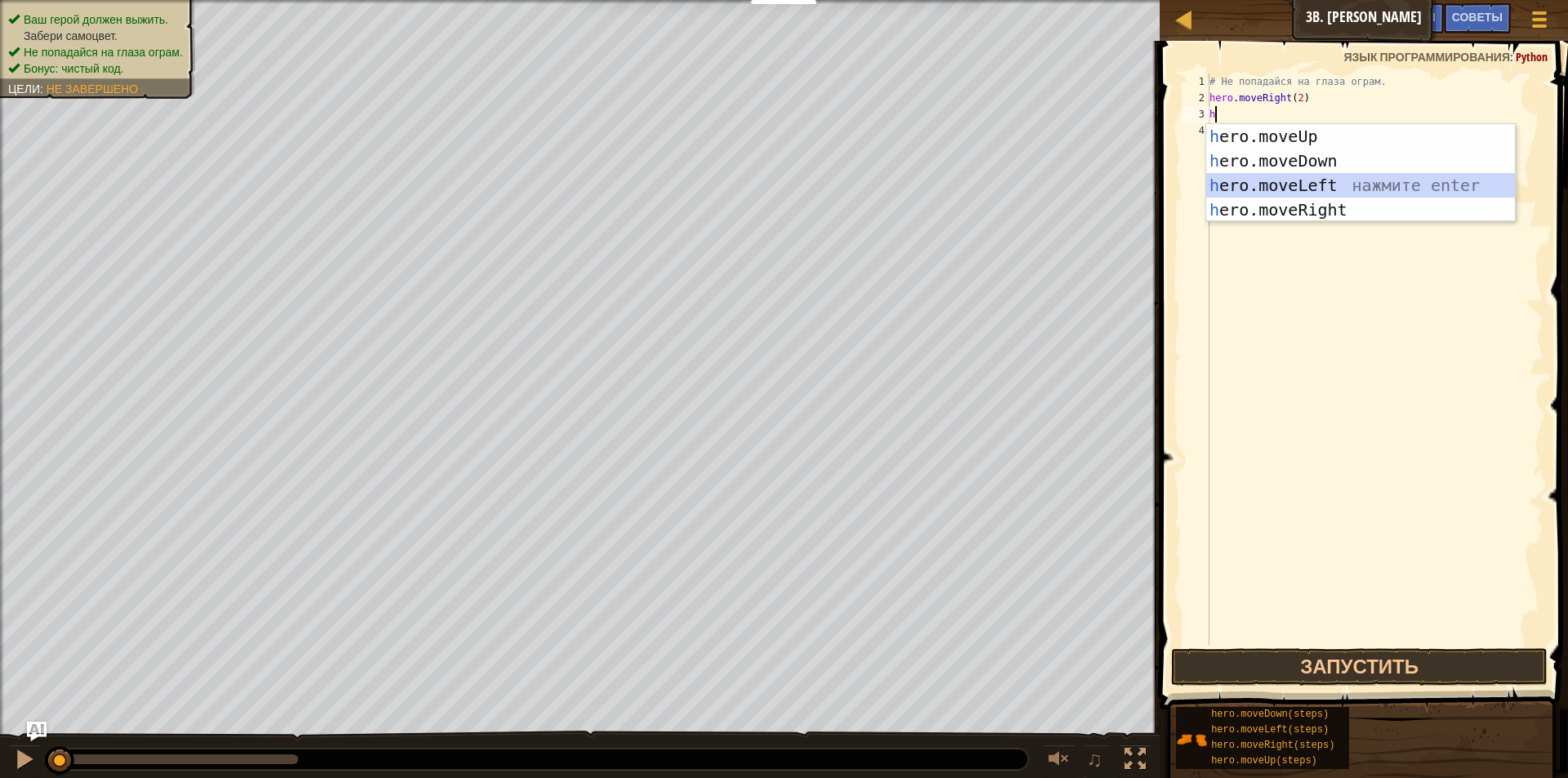
click at [1333, 187] on div "h ero.moveUp нажмите enter h ero.moveDown нажмите enter h ero.moveLeft нажмите …" at bounding box center [1359, 198] width 309 height 147
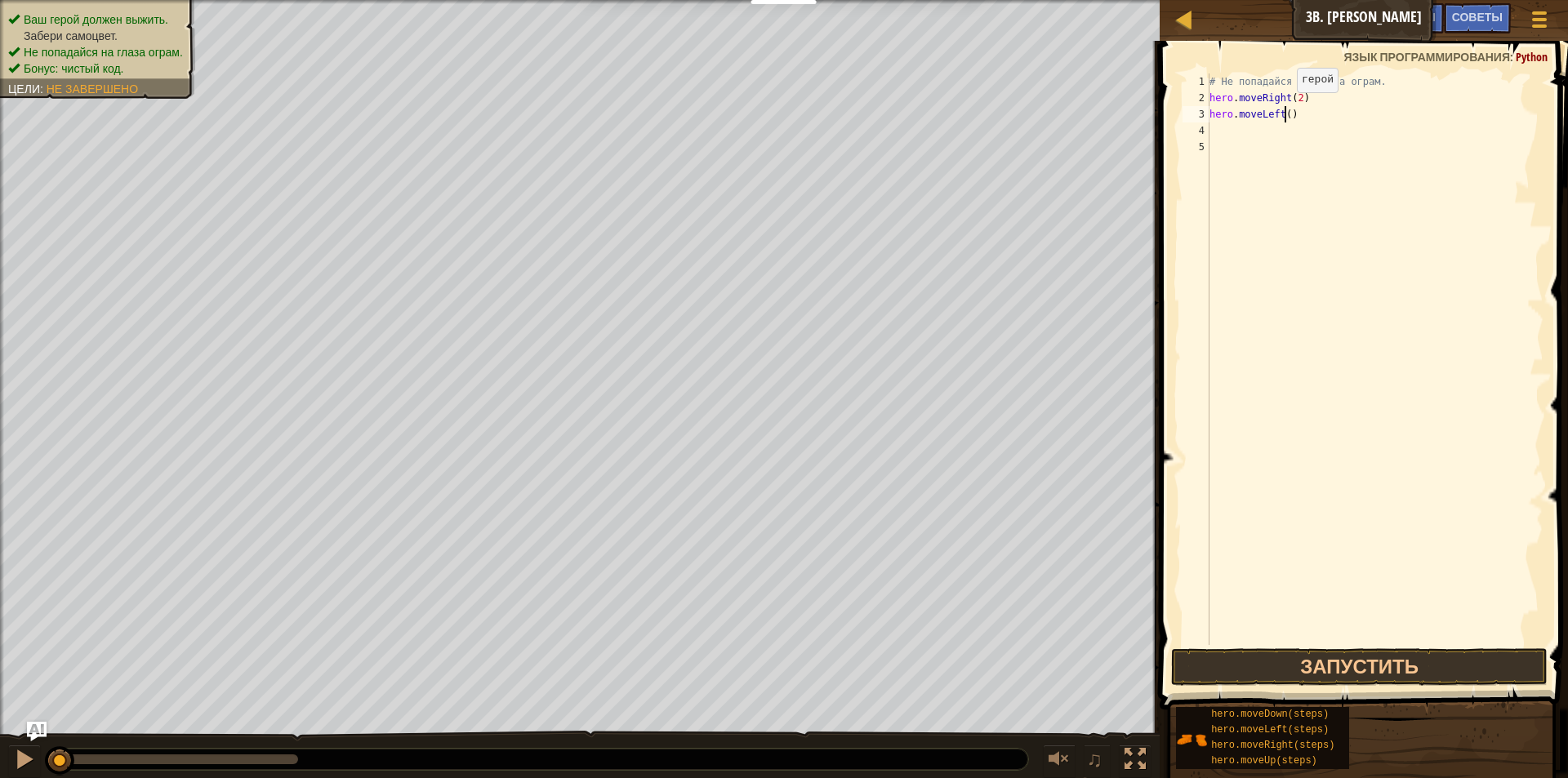
click at [1283, 108] on div "# Не попадайся на глаза ограм. hero . moveRight ( 2 ) hero . moveLeft ( )" at bounding box center [1374, 375] width 337 height 604
click at [1396, 670] on button "Запустить" at bounding box center [1359, 667] width 377 height 38
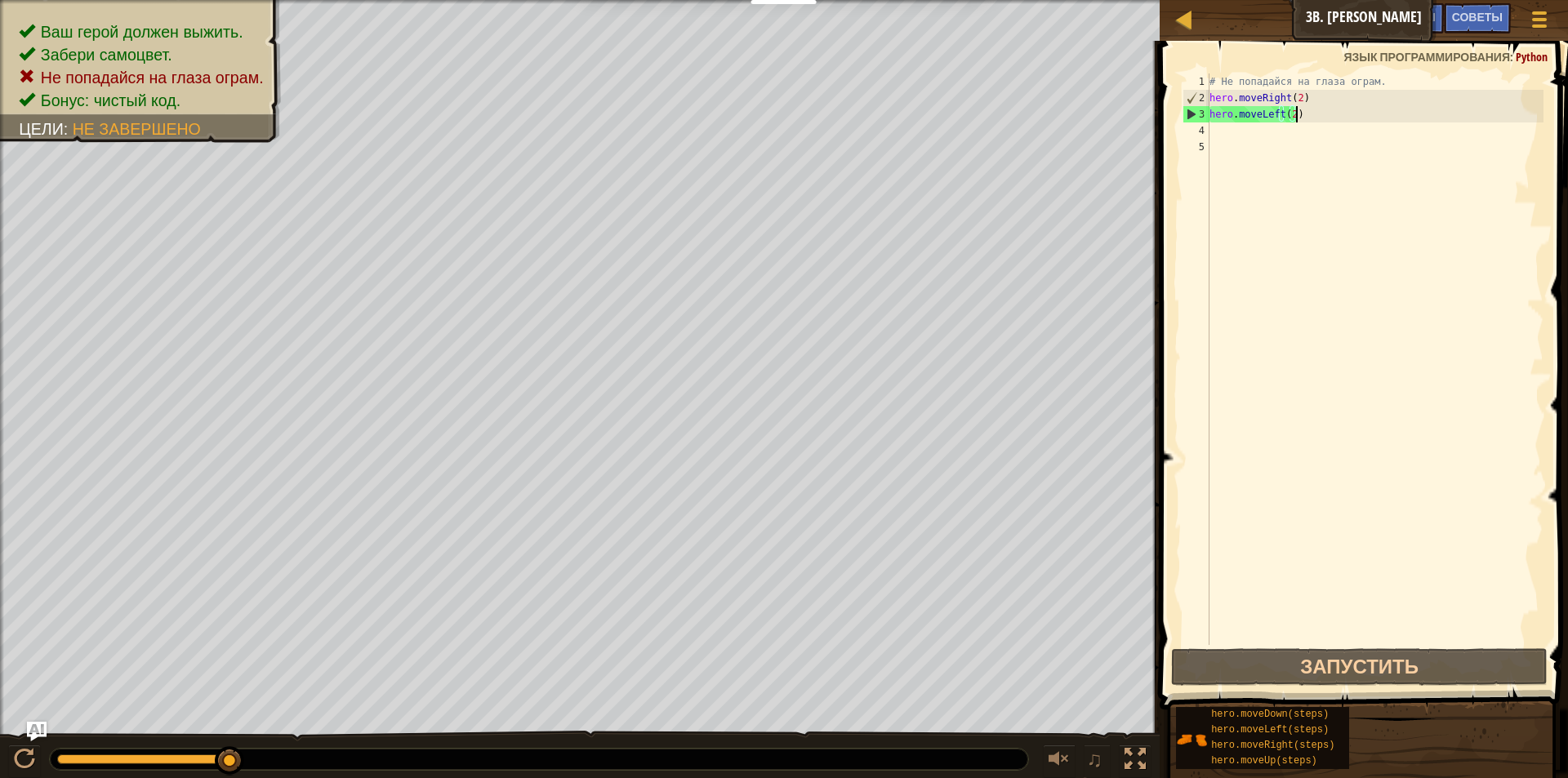
click at [1309, 114] on div "# Не попадайся на глаза ограм. hero . moveRight ( 2 ) hero . moveLeft ( 2 )" at bounding box center [1374, 375] width 337 height 604
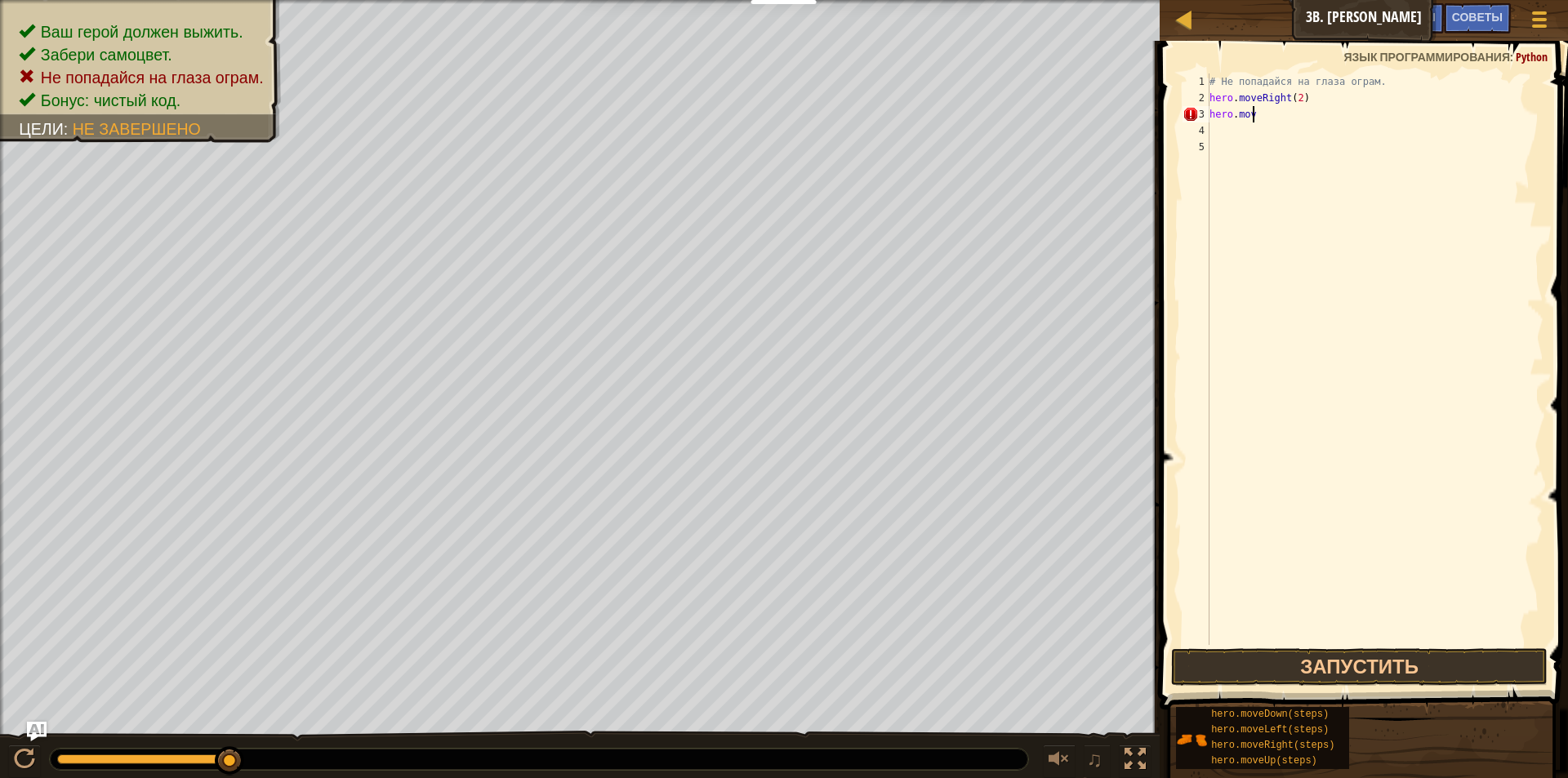
scroll to position [8, 1]
type textarea "h"
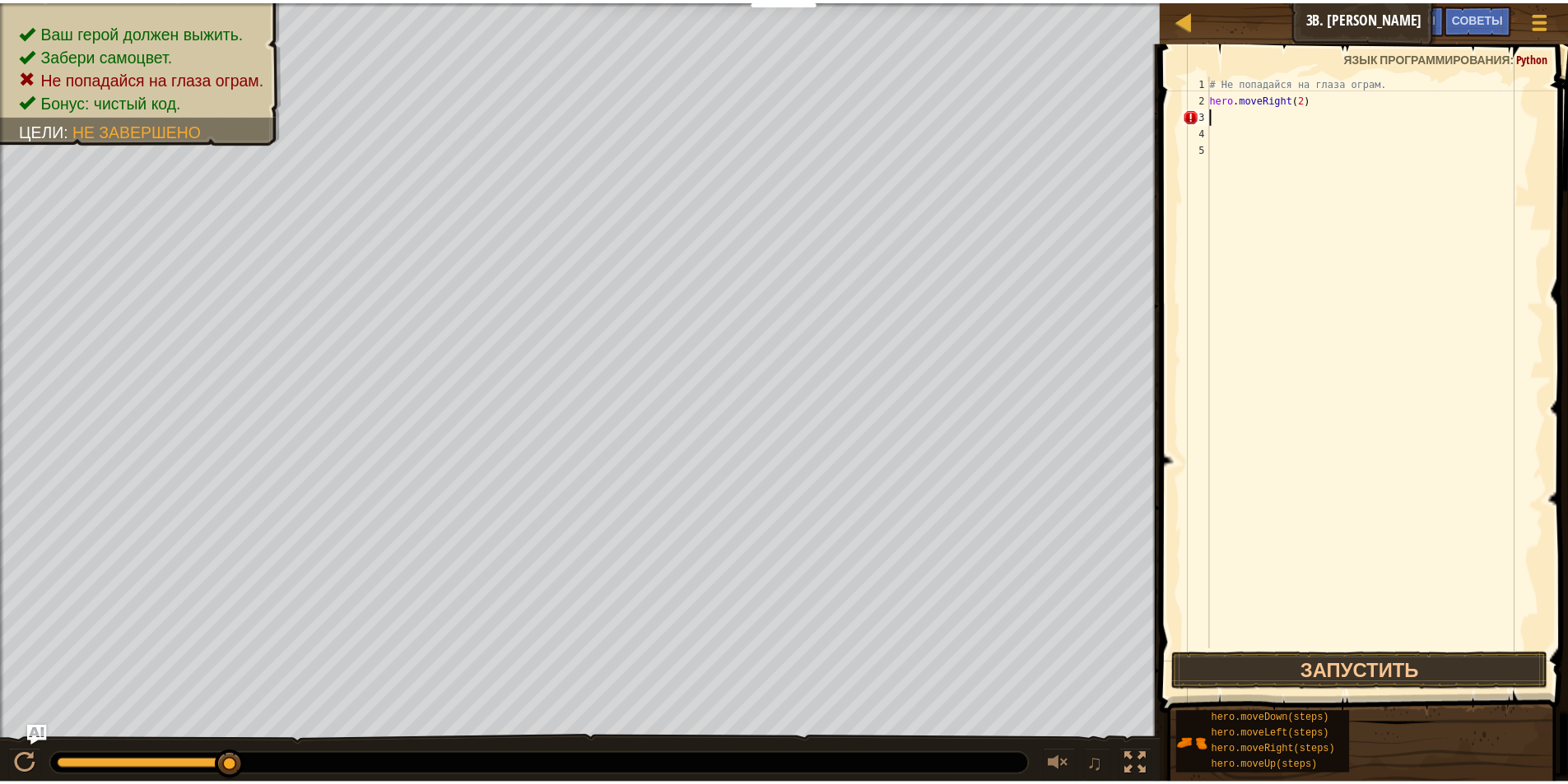
scroll to position [8, 0]
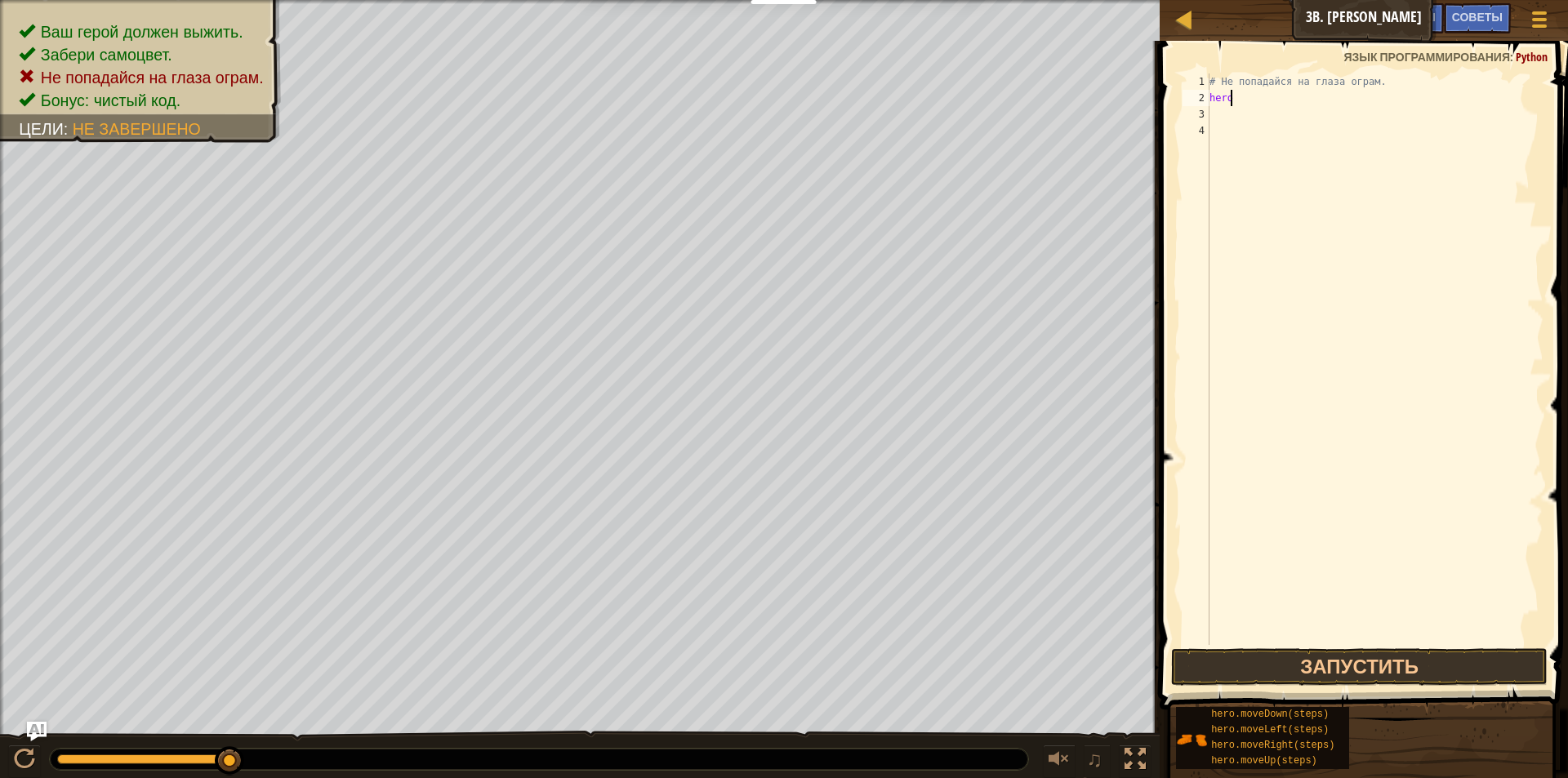
type textarea "h"
click at [1196, 662] on button "Запустить" at bounding box center [1359, 667] width 377 height 38
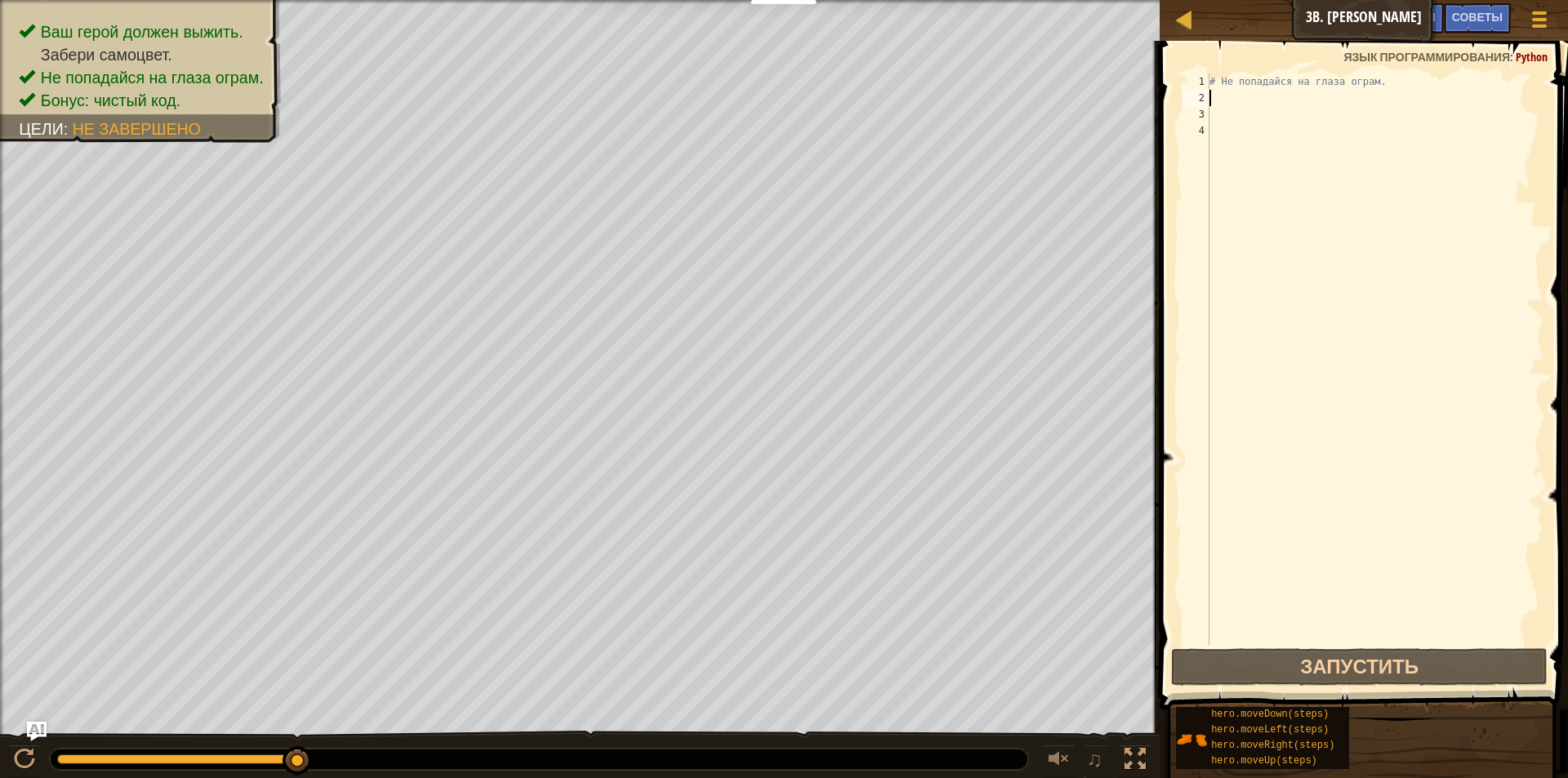
type textarea "h"
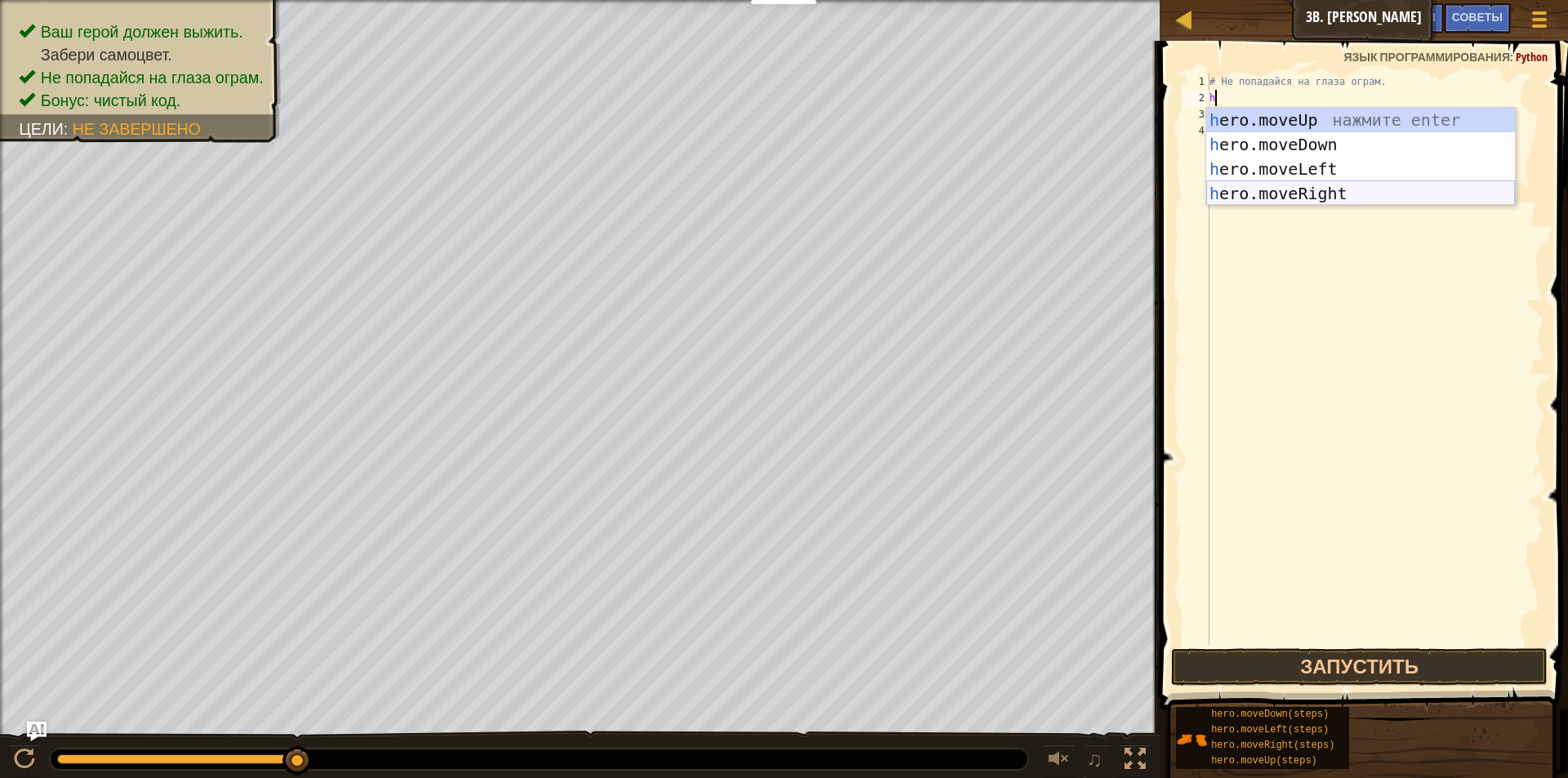
click at [1318, 185] on div "h ero.moveUp нажмите enter h ero.moveDown нажмите enter h ero.moveLeft нажмите …" at bounding box center [1359, 181] width 309 height 147
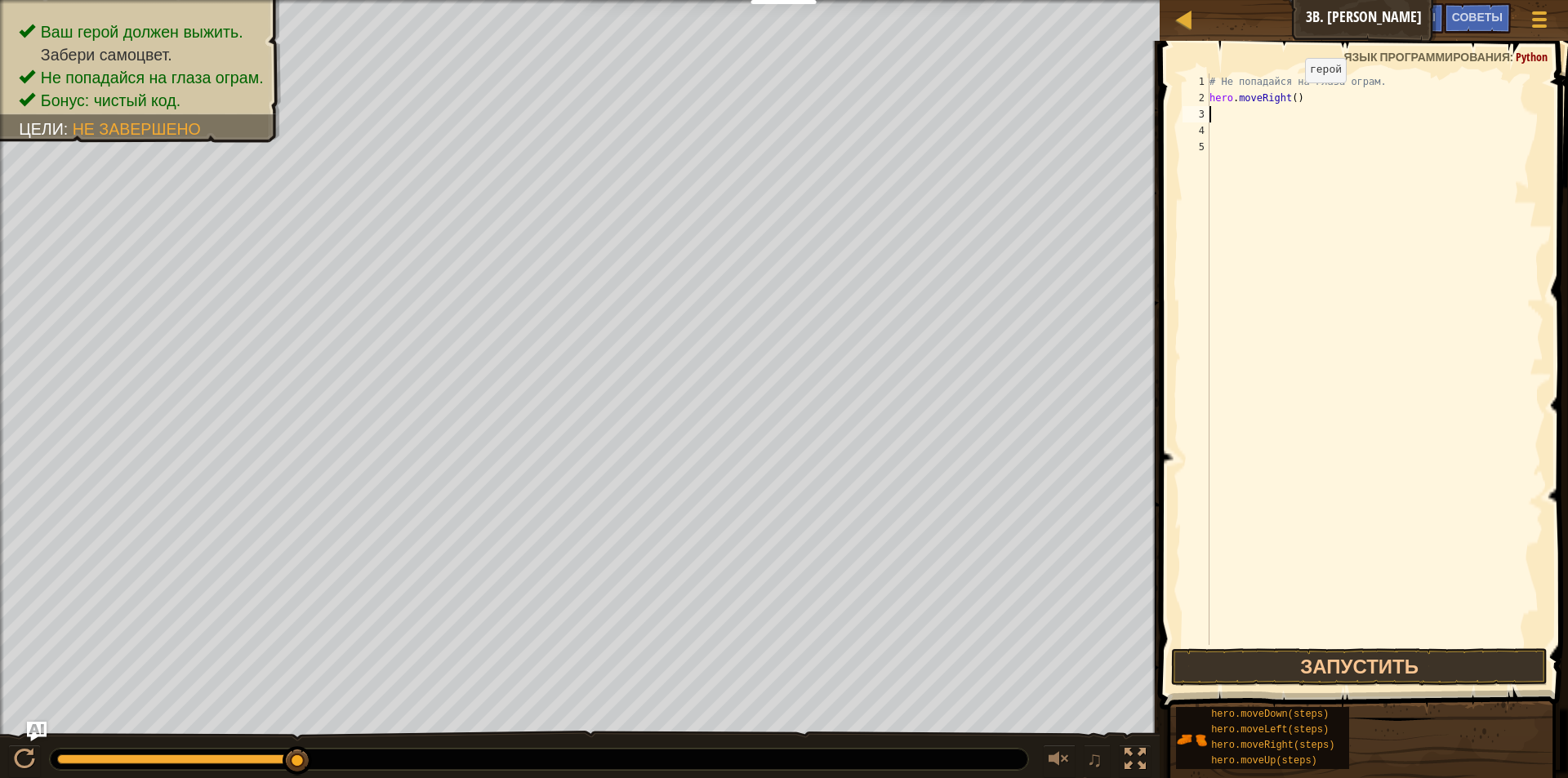
click at [1291, 99] on div "# Не попадайся на глаза ограм. hero . moveRight ( )" at bounding box center [1374, 375] width 337 height 604
click at [1298, 94] on div "# Не попадайся на глаза ограм. hero . moveRight ( )" at bounding box center [1374, 375] width 337 height 604
type textarea "hero.moveRight()"
click at [1384, 666] on button "Запустить" at bounding box center [1359, 667] width 377 height 38
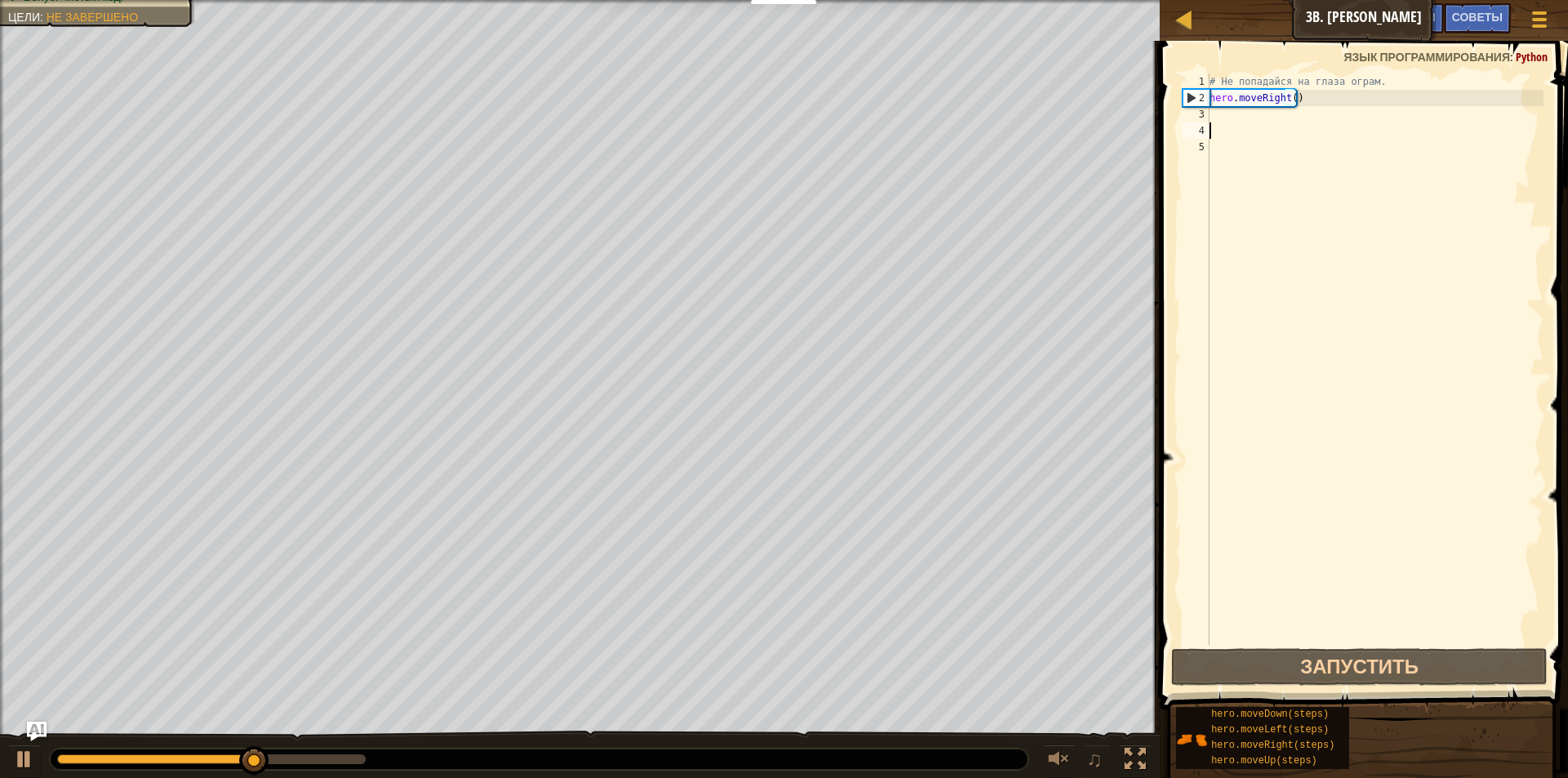
click at [1211, 124] on div "# Не попадайся на глаза ограм. hero . moveRight ( )" at bounding box center [1374, 375] width 337 height 604
type textarea "h"
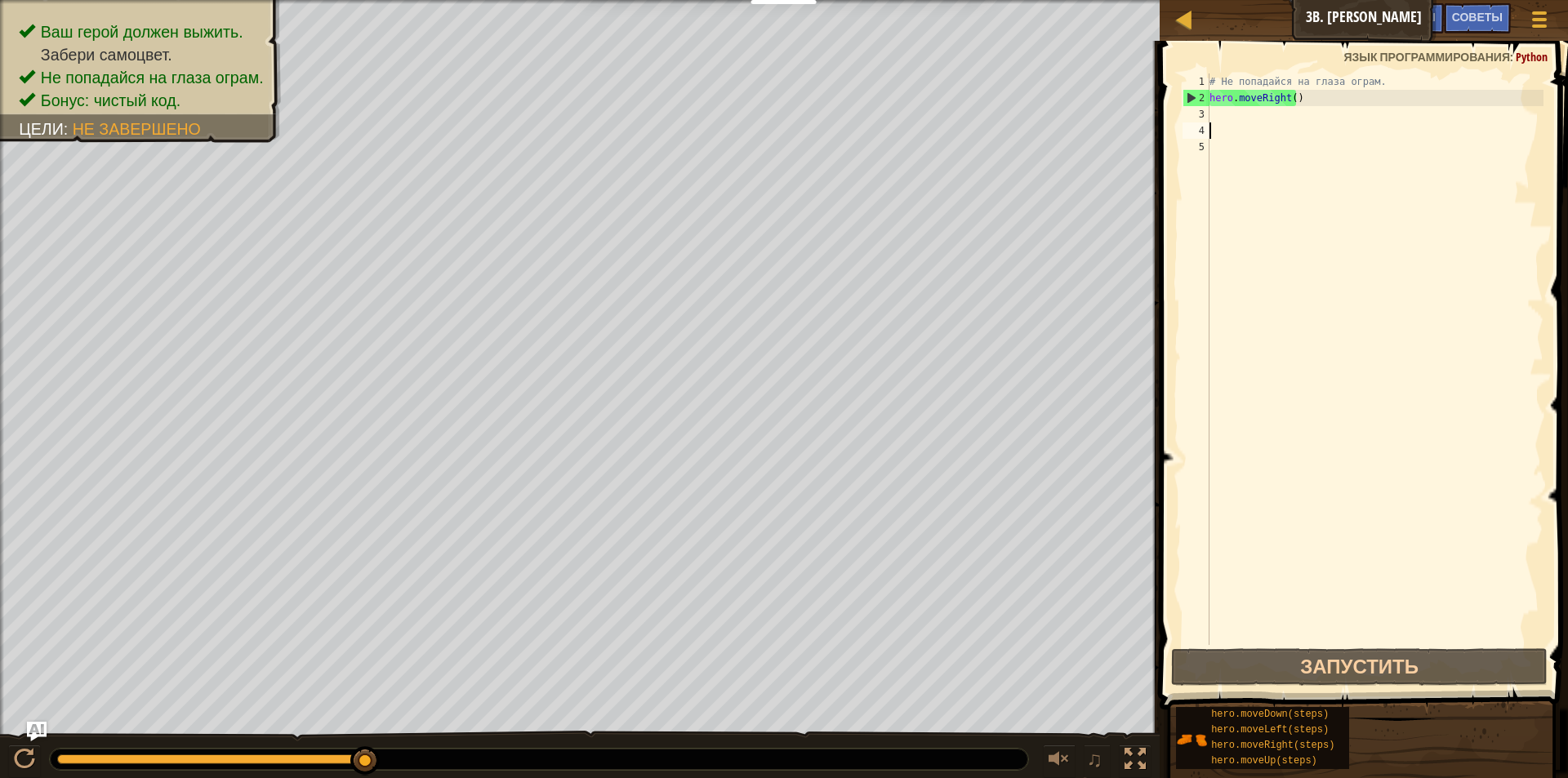
click at [1223, 112] on div "# Не попадайся на глаза ограм. hero . moveRight ( )" at bounding box center [1374, 375] width 337 height 604
type textarea "h"
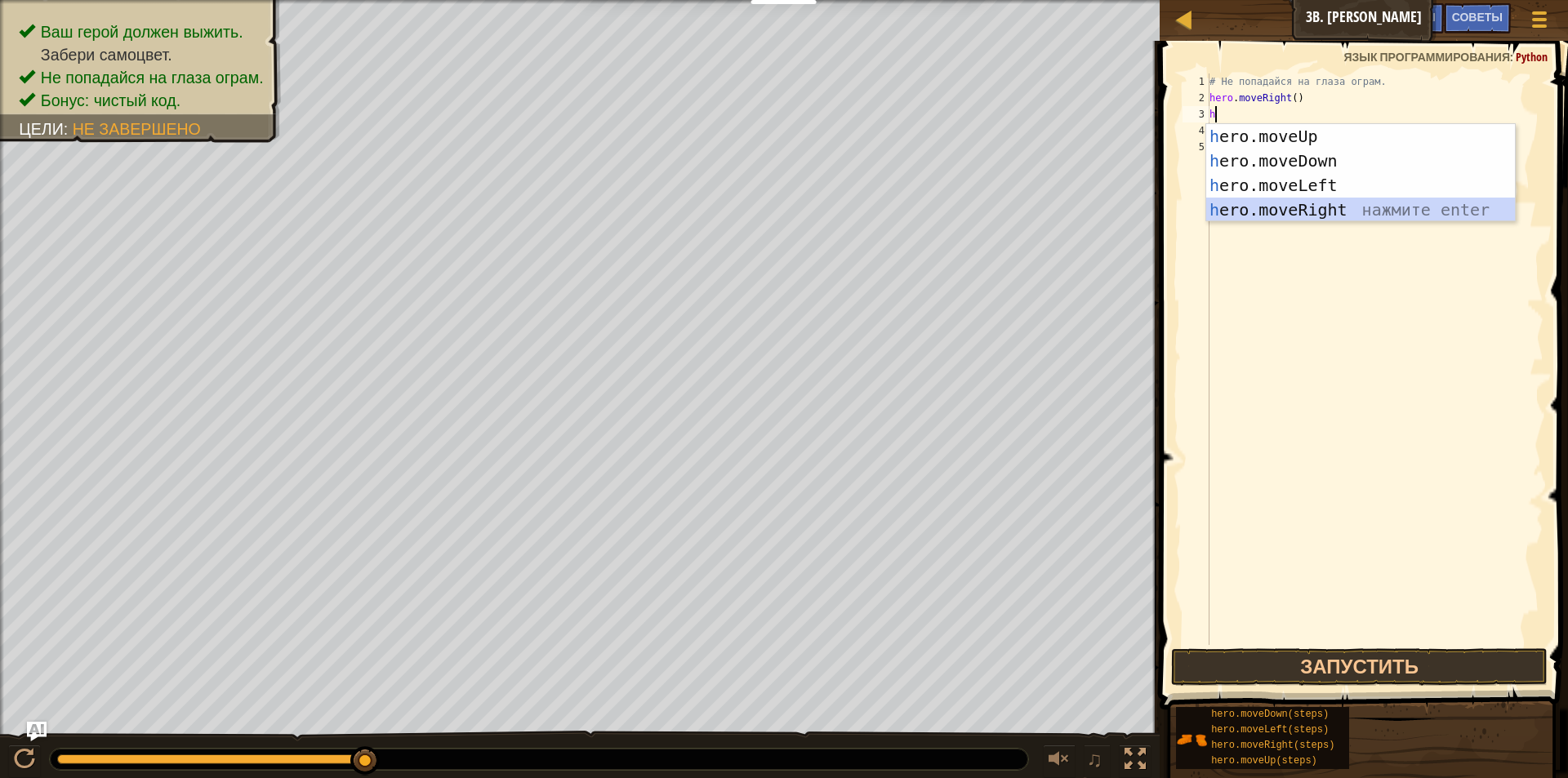
click at [1277, 205] on div "h ero.moveUp нажмите enter h ero.moveDown нажмите enter h ero.moveLeft нажмите …" at bounding box center [1359, 198] width 309 height 147
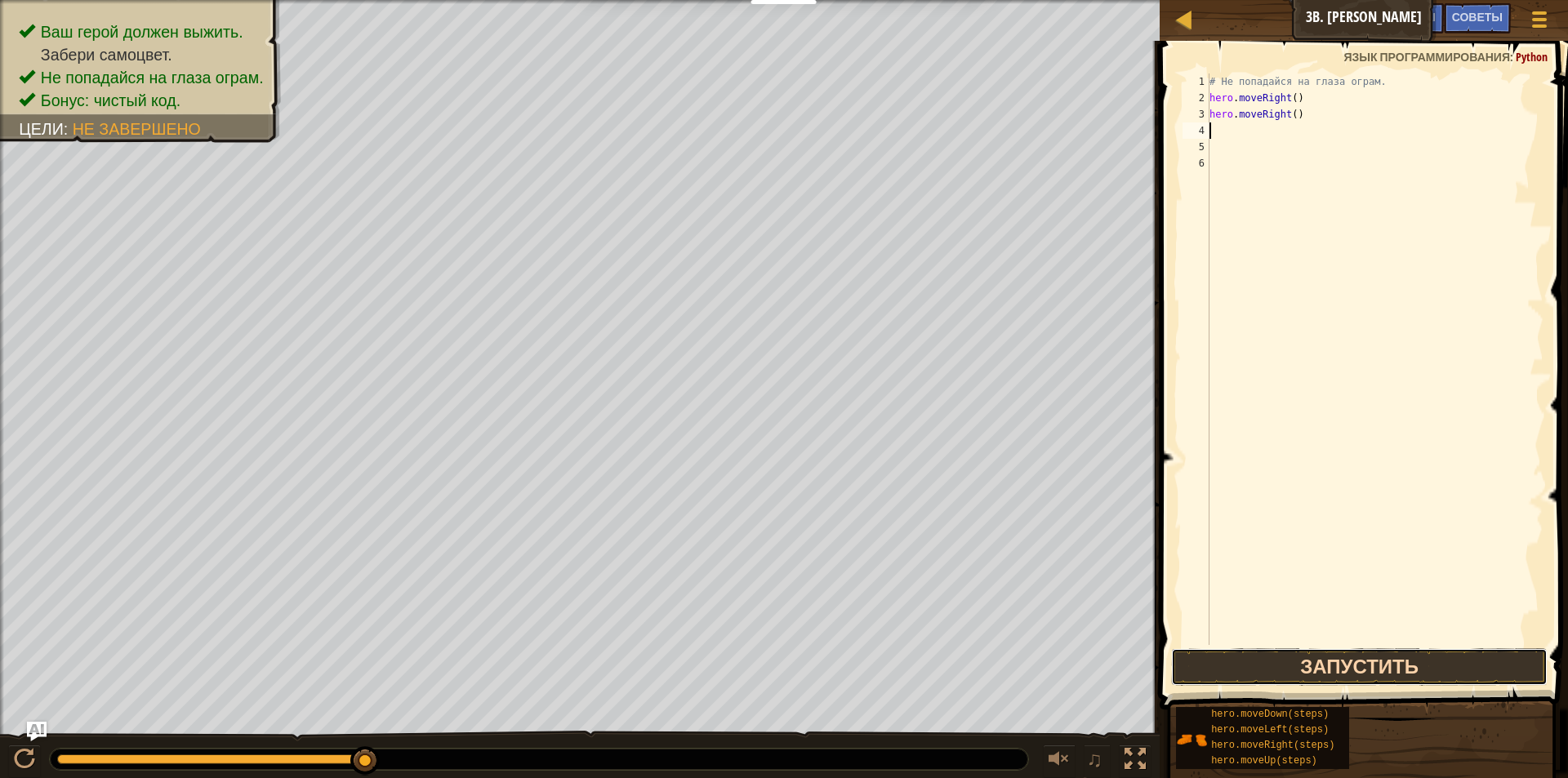
click at [1303, 668] on button "Запустить" at bounding box center [1359, 667] width 377 height 38
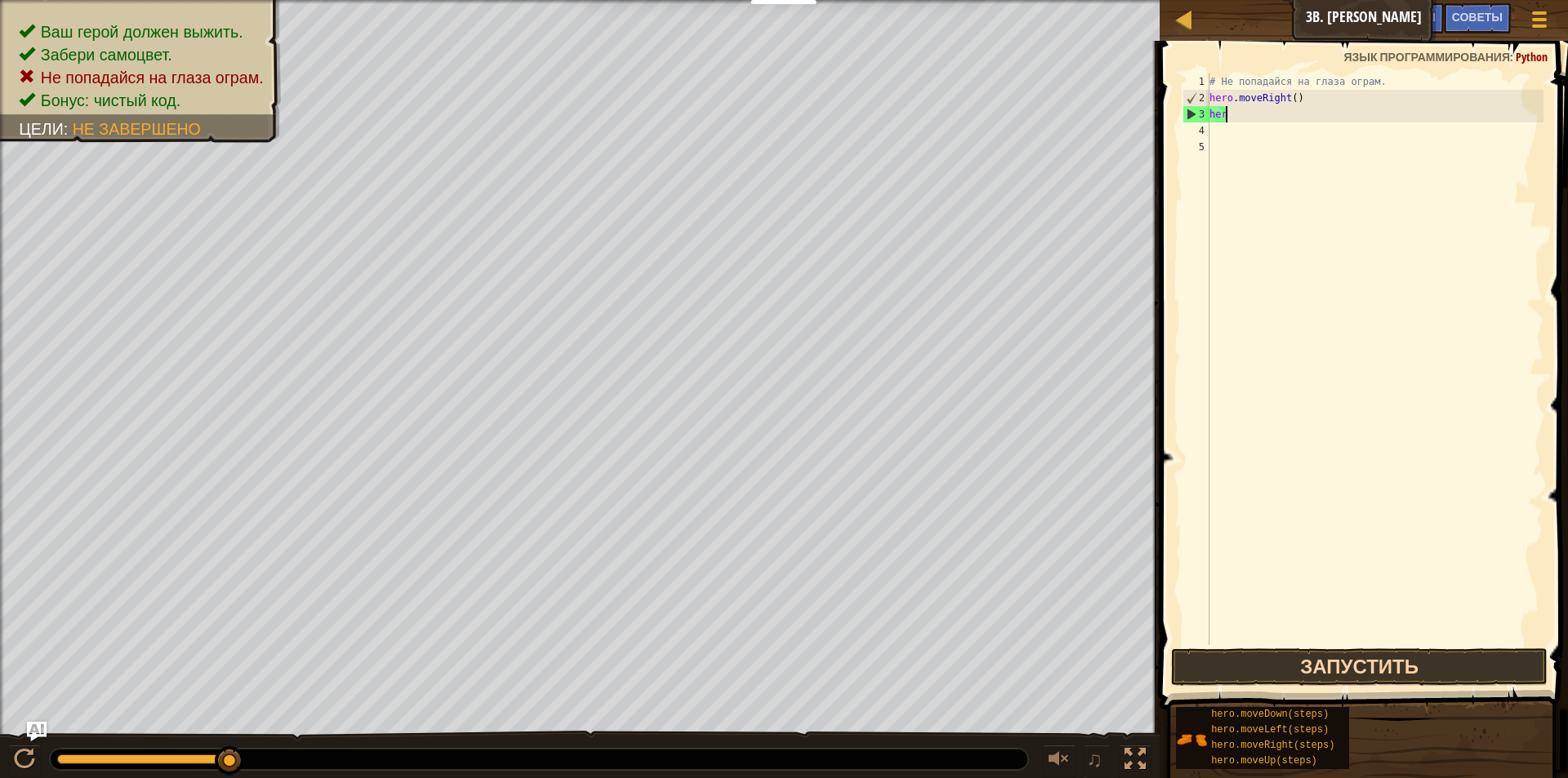
type textarea "h"
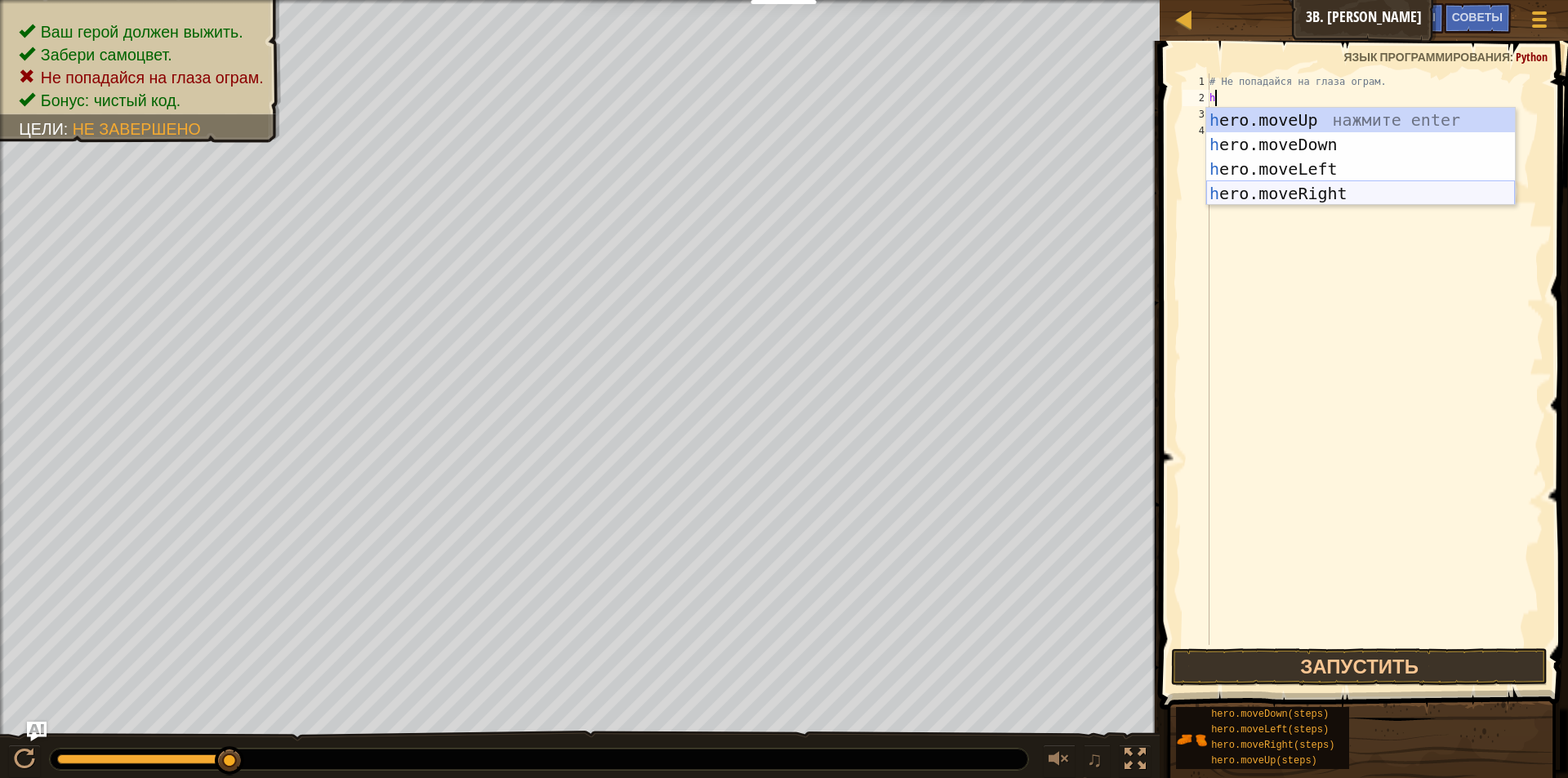
click at [1309, 186] on div "h ero.moveUp нажмите enter h ero.moveDown нажмите enter h ero.moveLeft нажмите …" at bounding box center [1359, 181] width 309 height 147
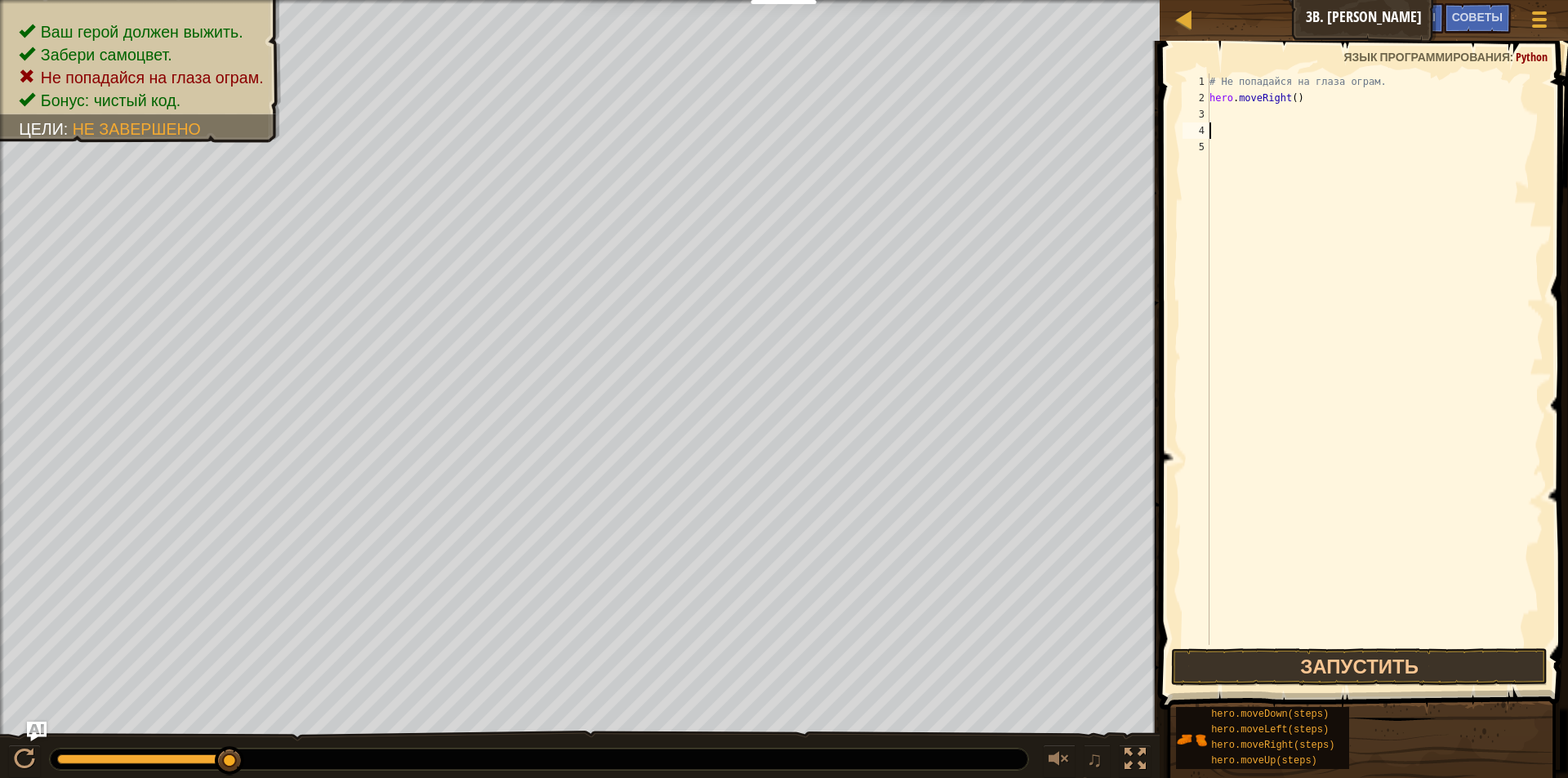
click at [1211, 130] on div "# Не попадайся на глаза ограм. hero . moveRight ( )" at bounding box center [1374, 375] width 337 height 604
type textarea "h"
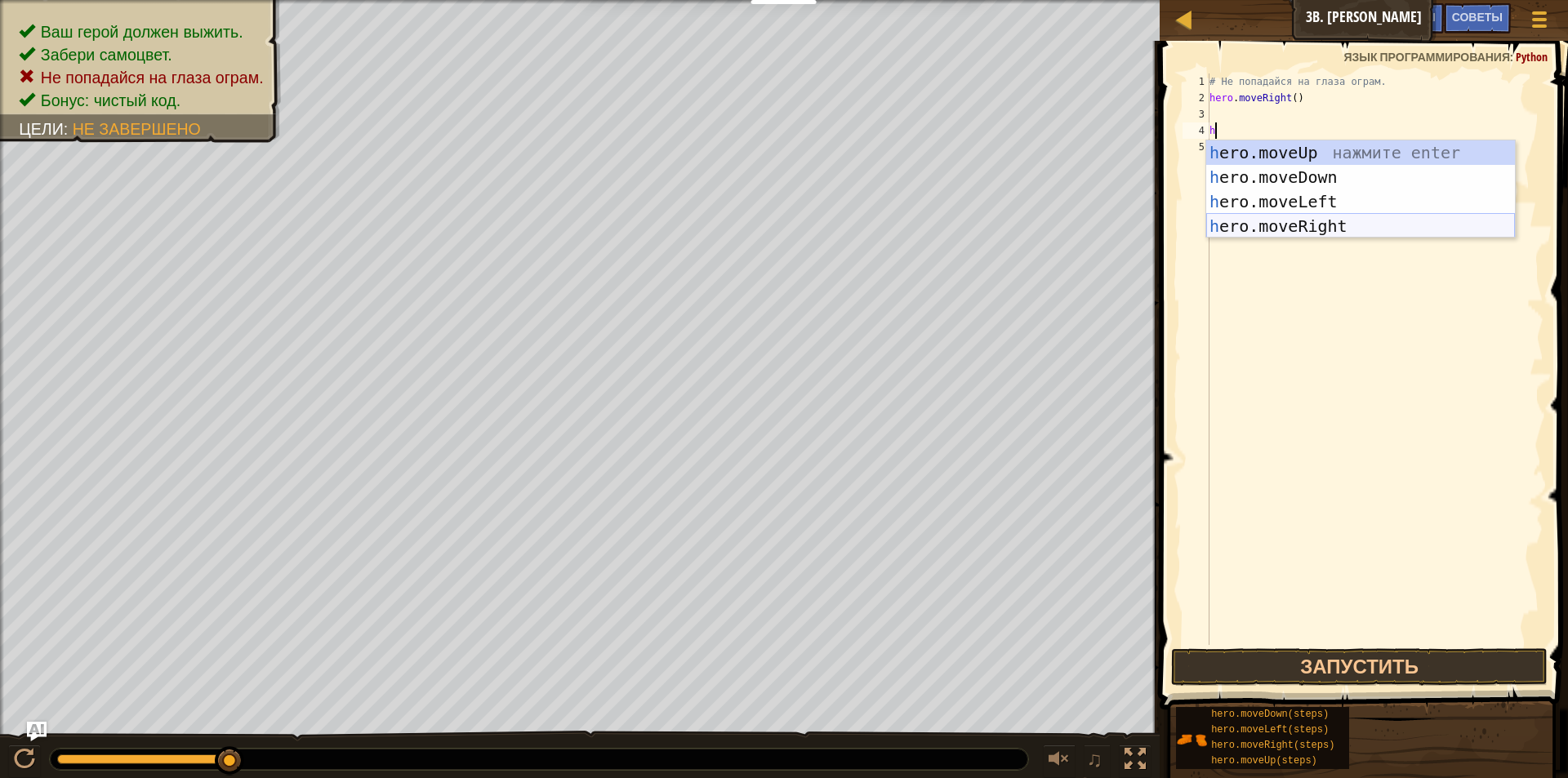
click at [1327, 220] on div "h ero.moveUp нажмите enter h ero.moveDown нажмите enter h ero.moveLeft нажмите …" at bounding box center [1359, 214] width 309 height 147
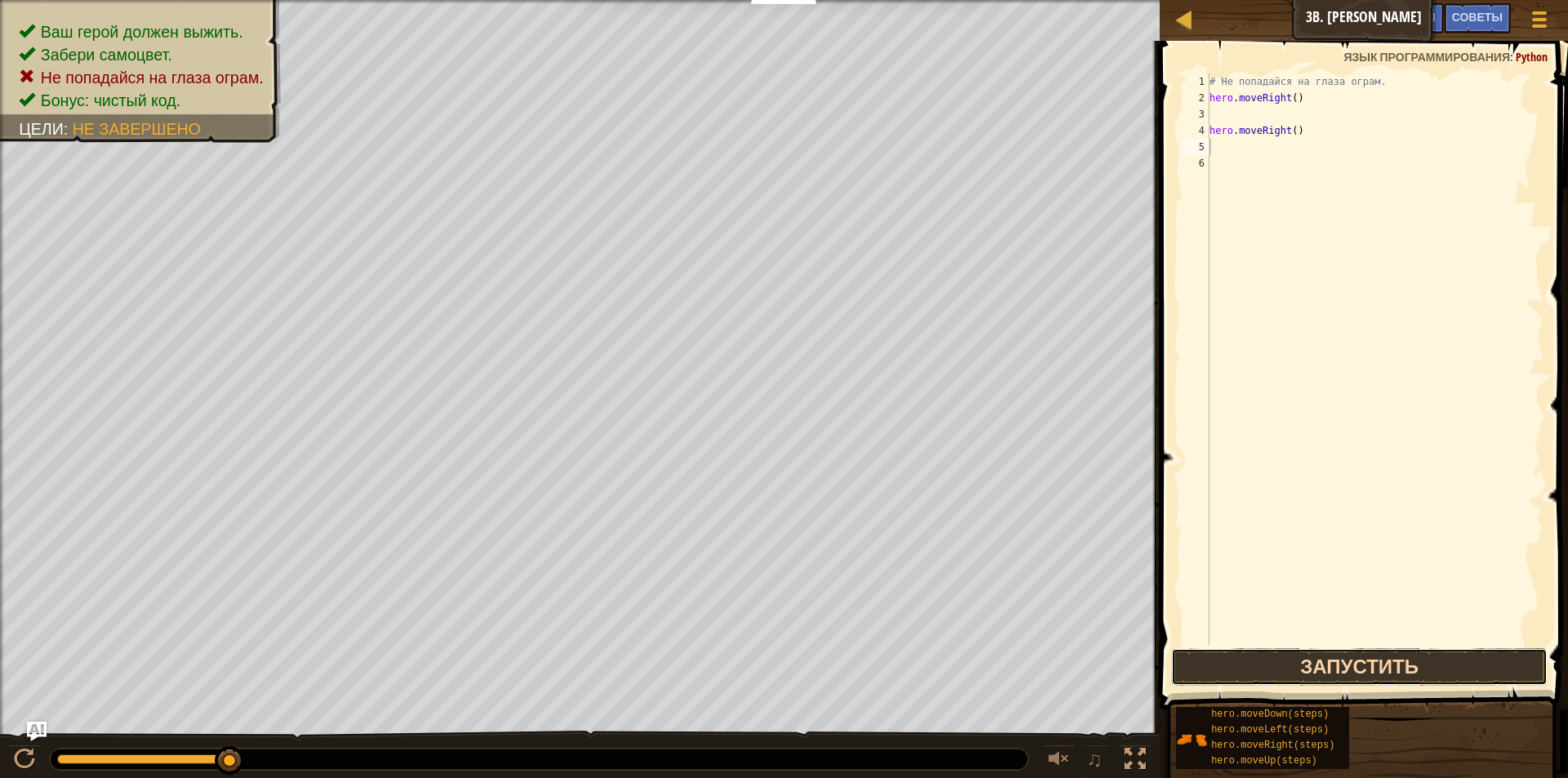
click at [1448, 668] on button "Запустить" at bounding box center [1359, 667] width 377 height 38
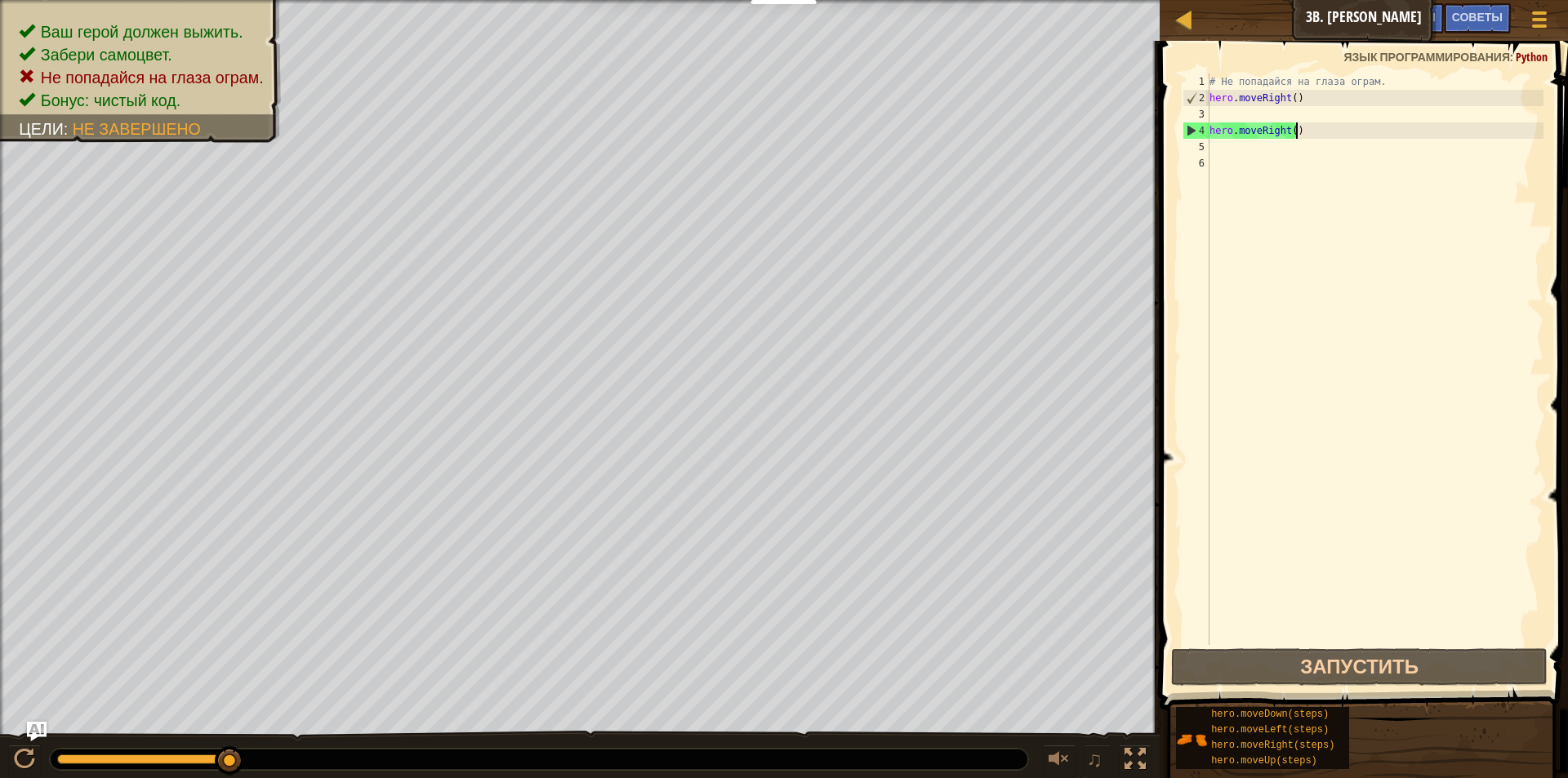
click at [1319, 132] on div "# Не попадайся на глаза ограм. hero . moveRight ( ) hero . moveRight ( )" at bounding box center [1374, 375] width 337 height 604
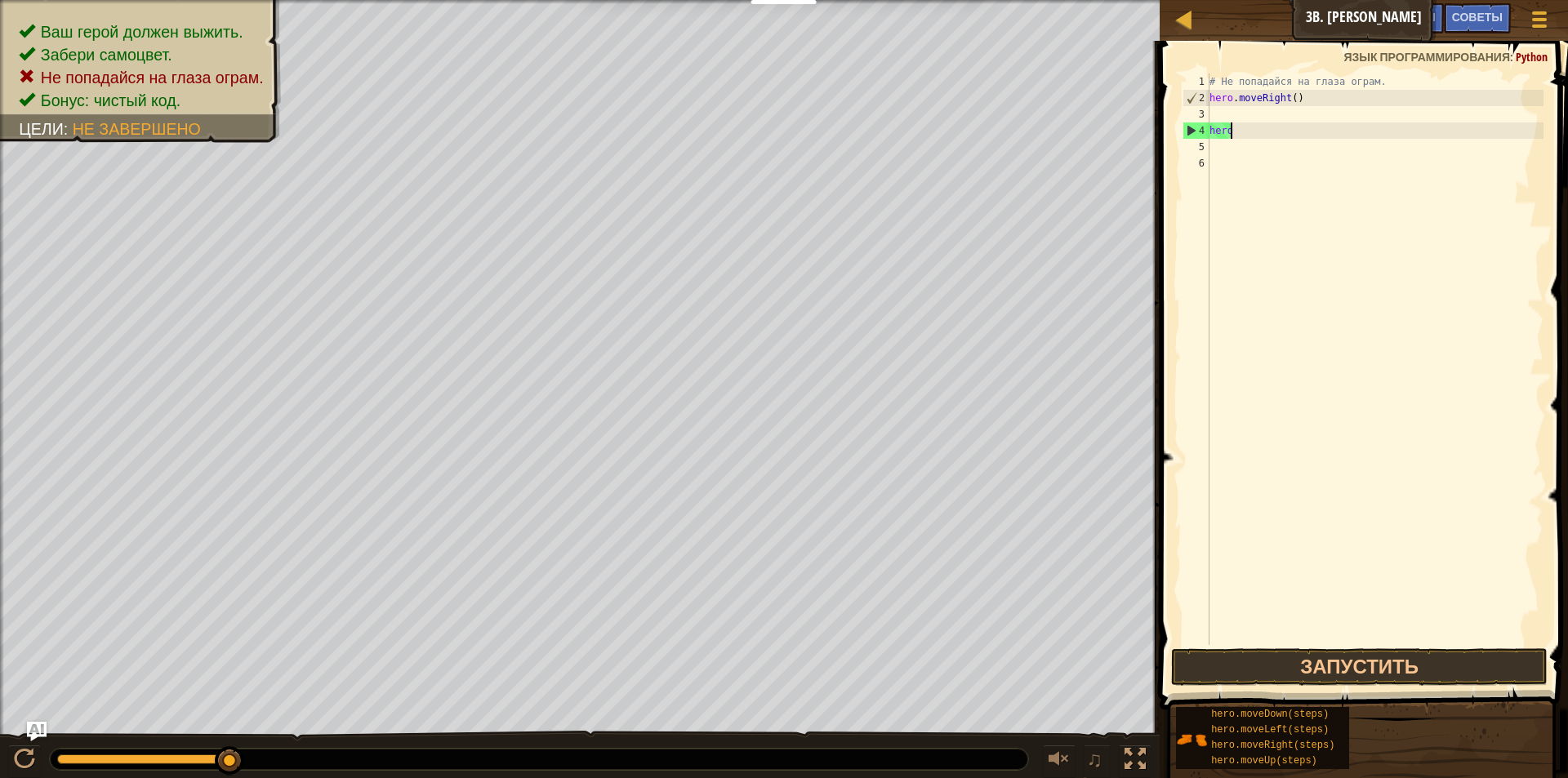
type textarea "h"
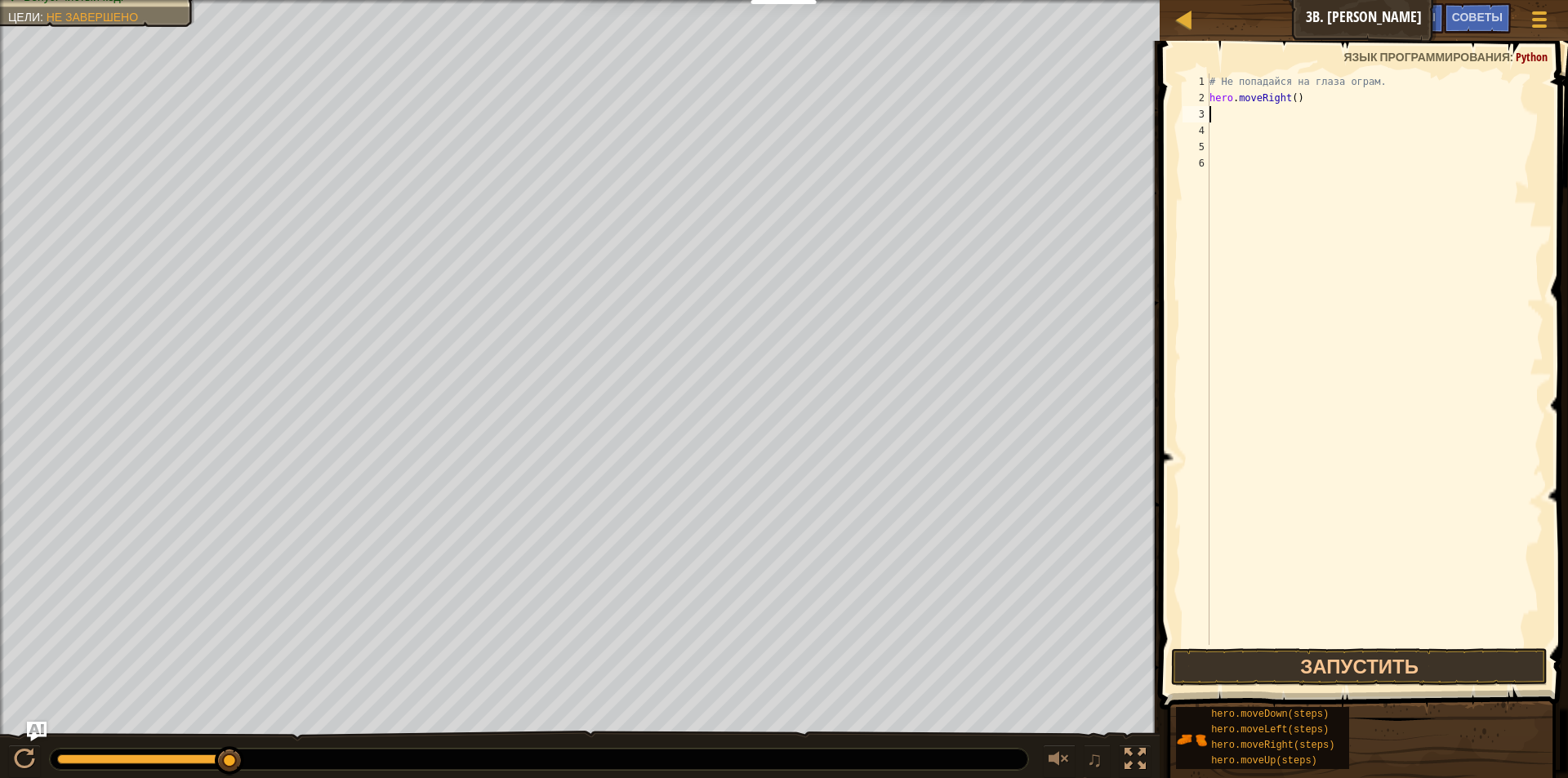
click at [1232, 108] on div "# Не попадайся на глаза ограм. hero . moveRight ( )" at bounding box center [1374, 375] width 337 height 604
click at [1390, 658] on button "Запустить" at bounding box center [1359, 667] width 377 height 38
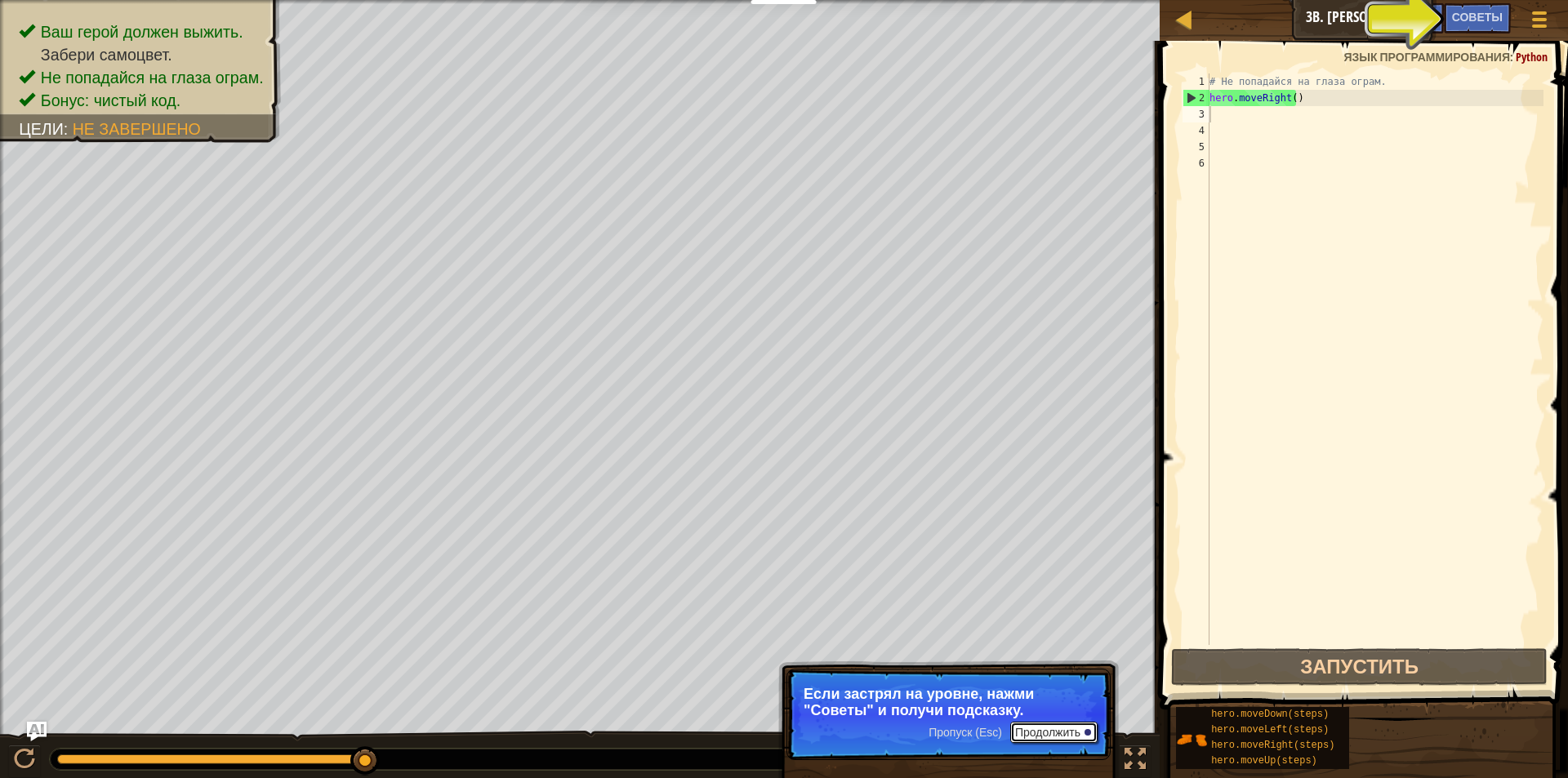
click at [1017, 728] on button "Продолжить" at bounding box center [1054, 732] width 88 height 22
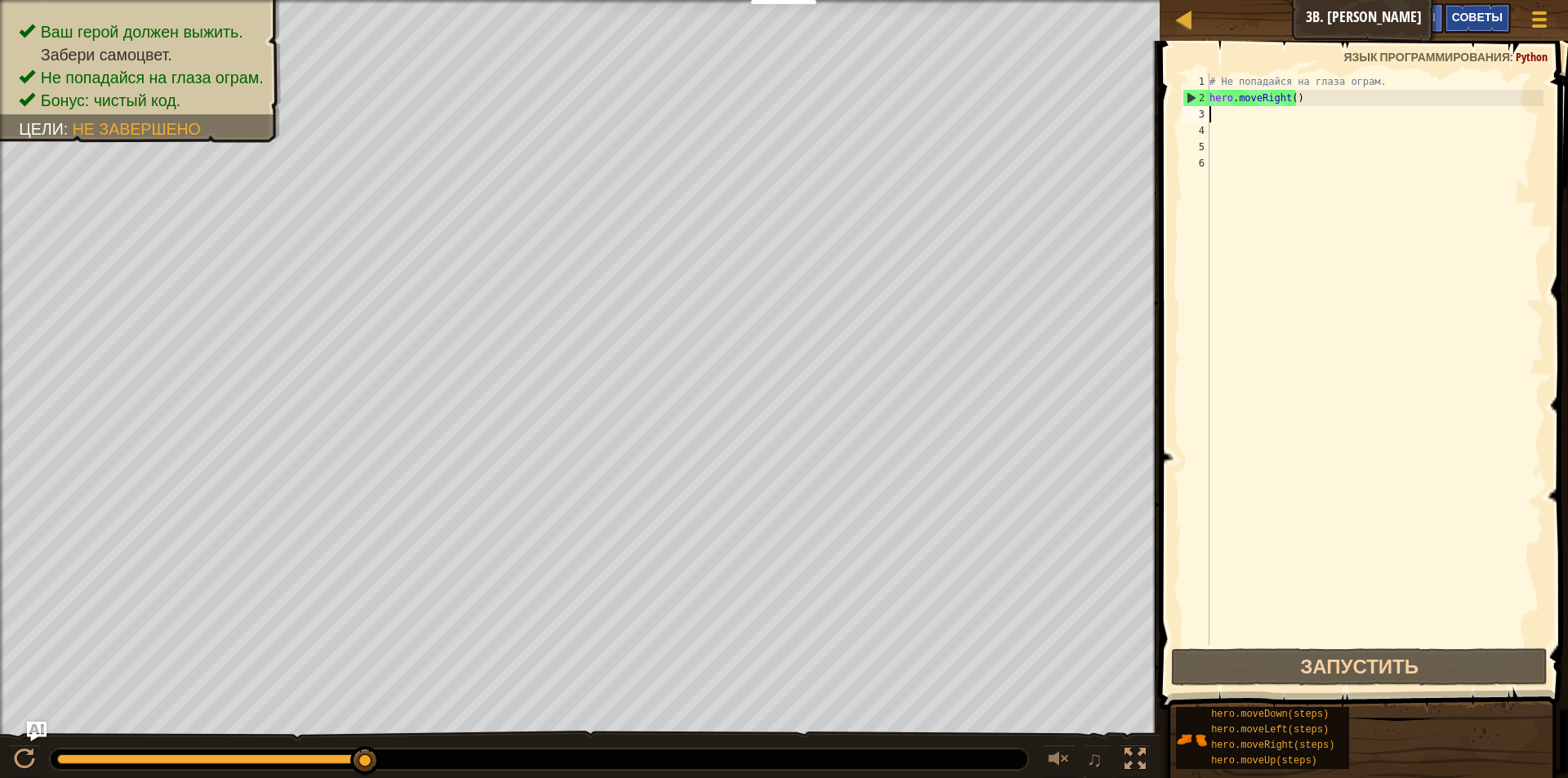
click at [1470, 22] on span "Советы" at bounding box center [1477, 17] width 51 height 15
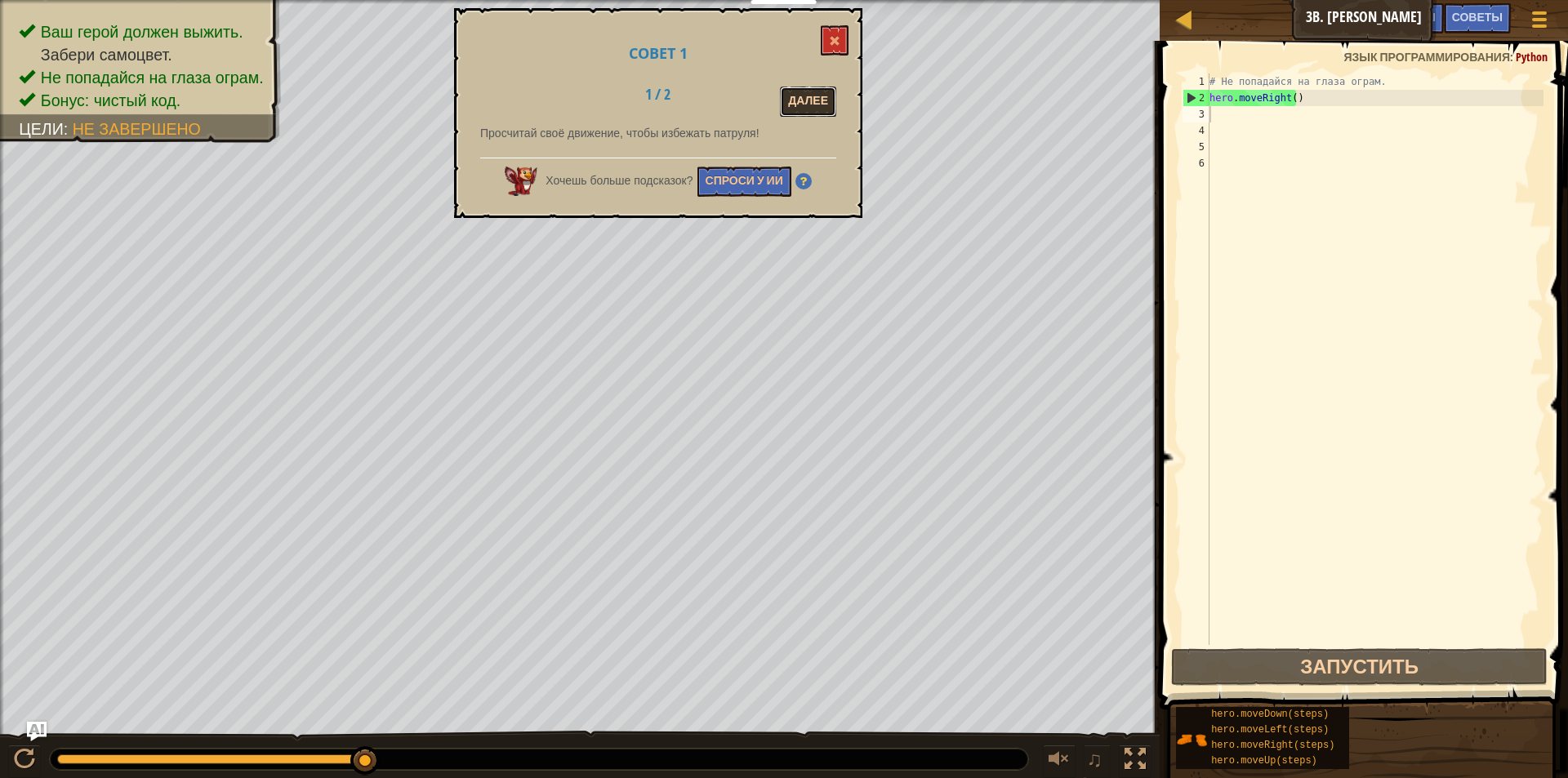
click at [793, 97] on button "Далее" at bounding box center [809, 102] width 57 height 30
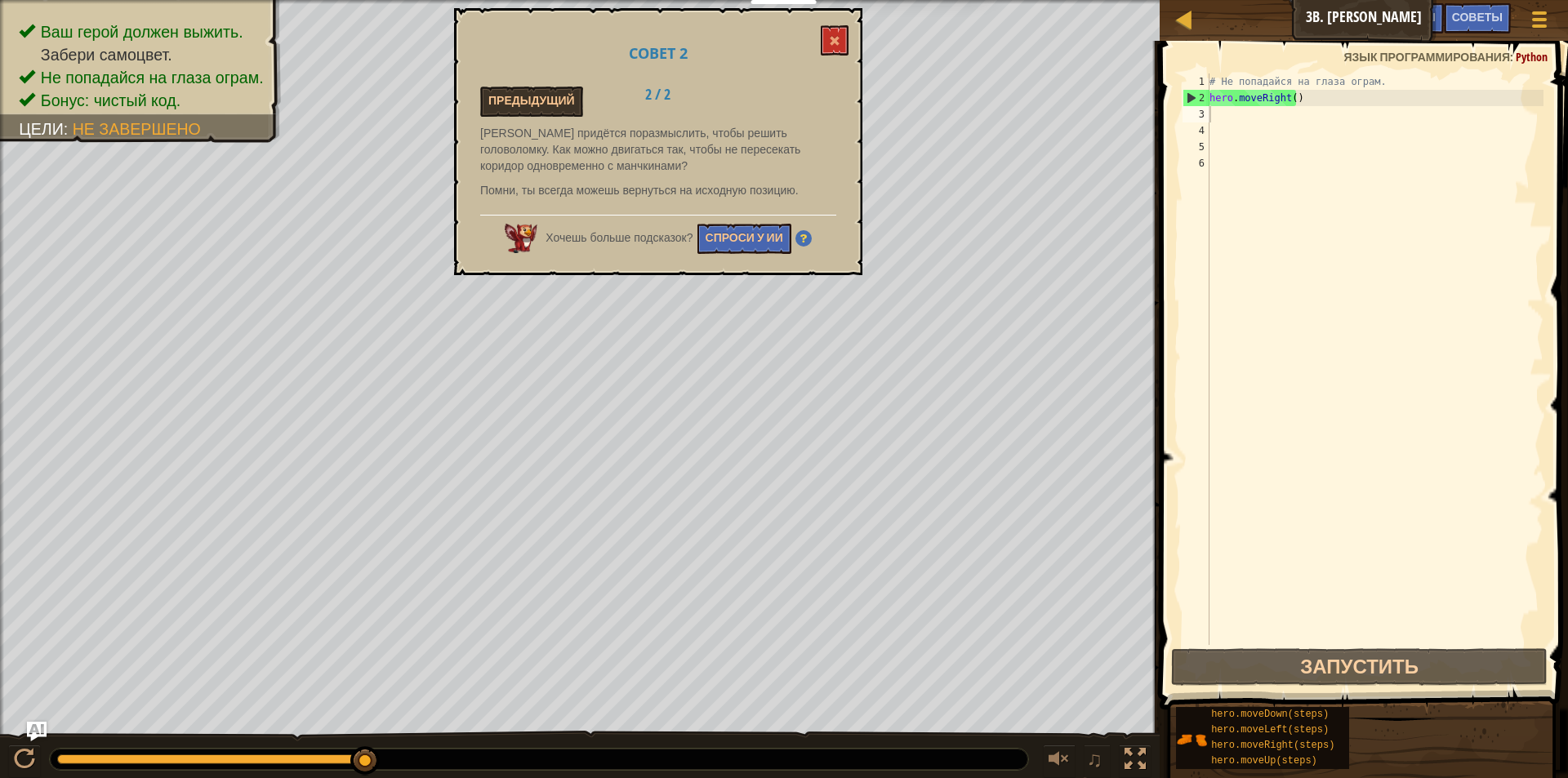
drag, startPoint x: 367, startPoint y: 753, endPoint x: 1567, endPoint y: 810, distance: 1201.4
click at [1567, 0] on html "Мои панели мониторинга CodeCombat Учительская Панель Панель учителя Ozaria Reso…" at bounding box center [784, 0] width 1568 height 0
click at [845, 34] on button at bounding box center [834, 41] width 27 height 30
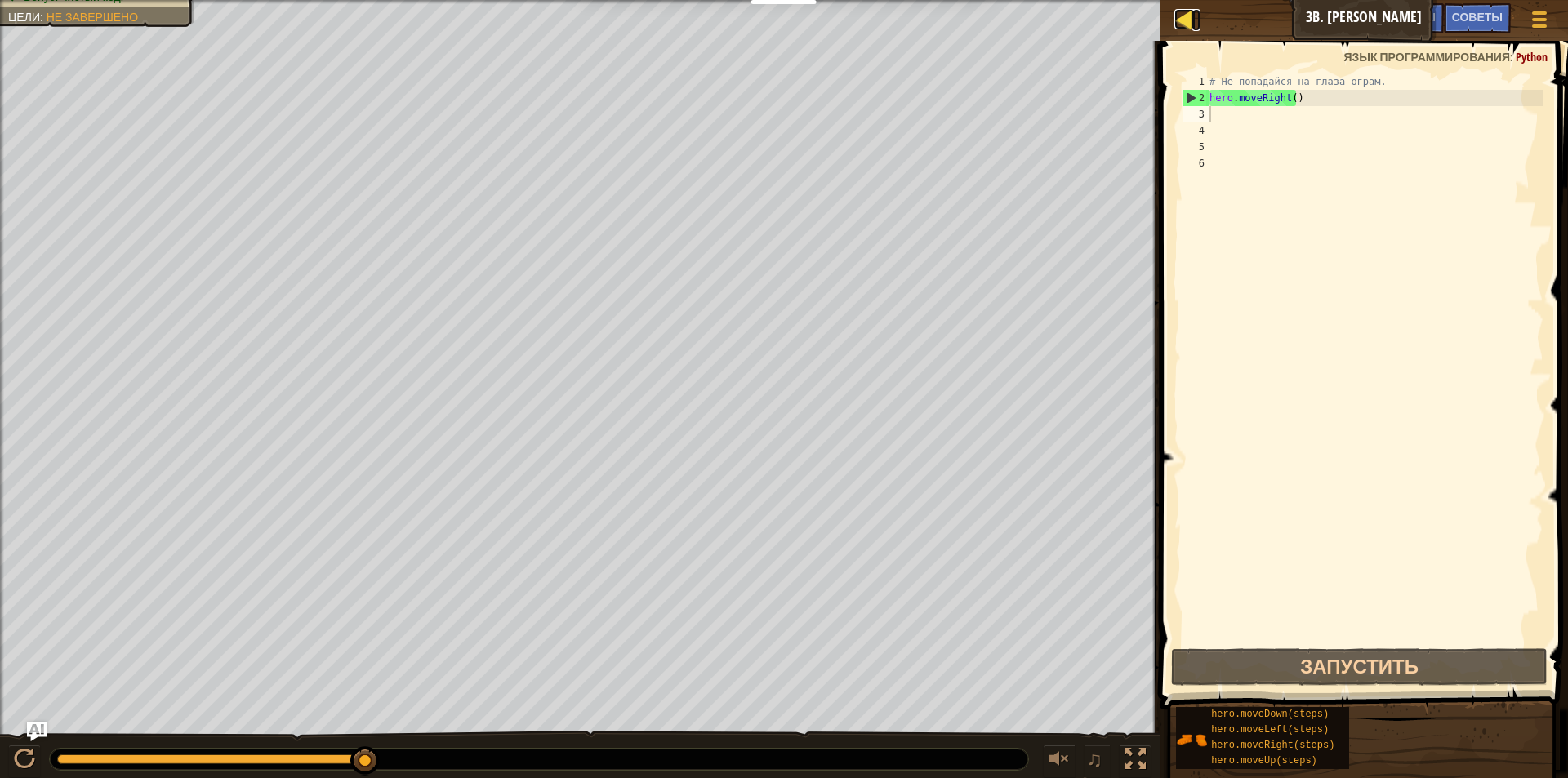
click at [1182, 23] on div at bounding box center [1185, 20] width 21 height 21
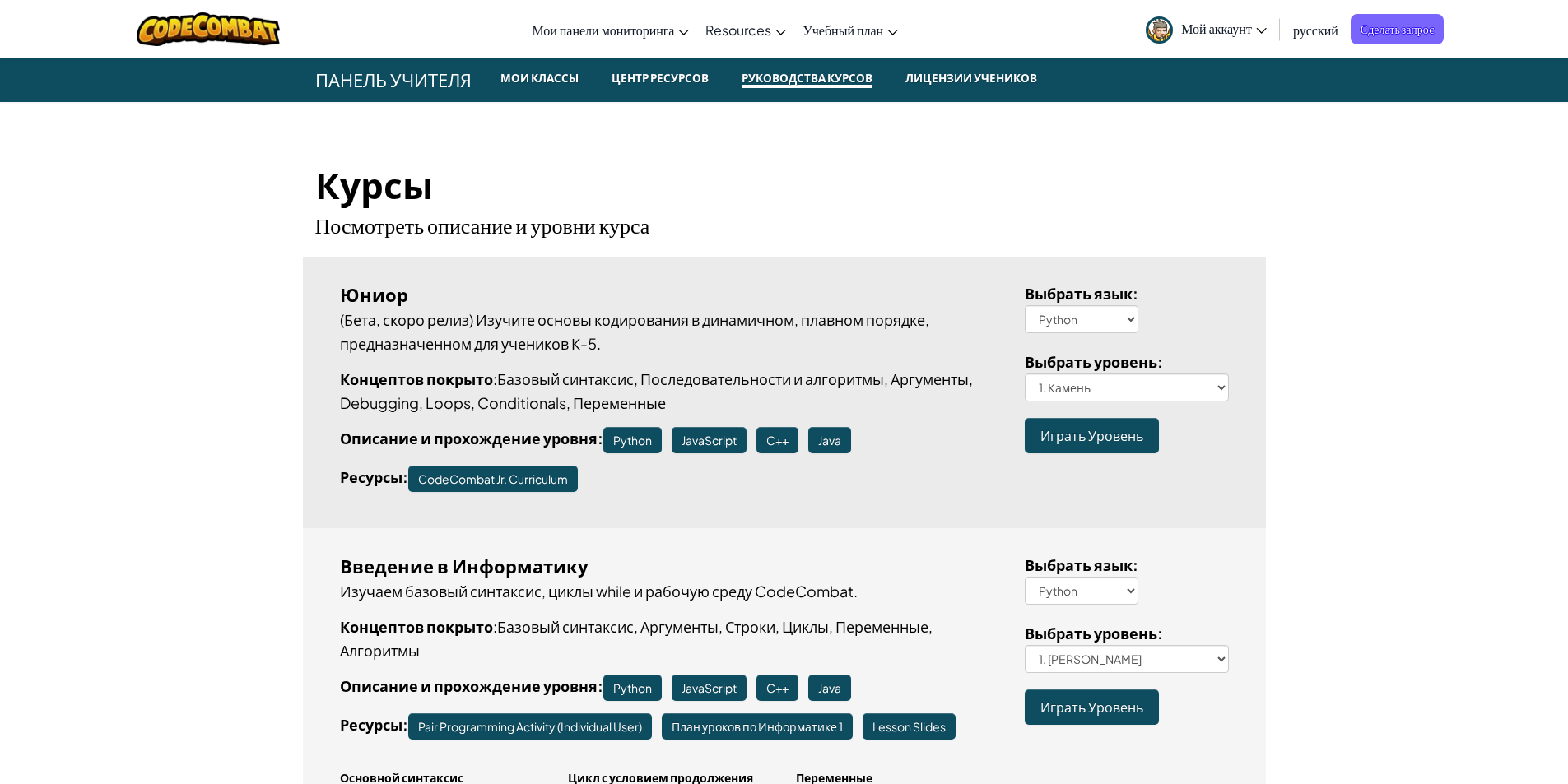
click at [1214, 22] on span "Мой аккаунт" at bounding box center [1224, 29] width 86 height 17
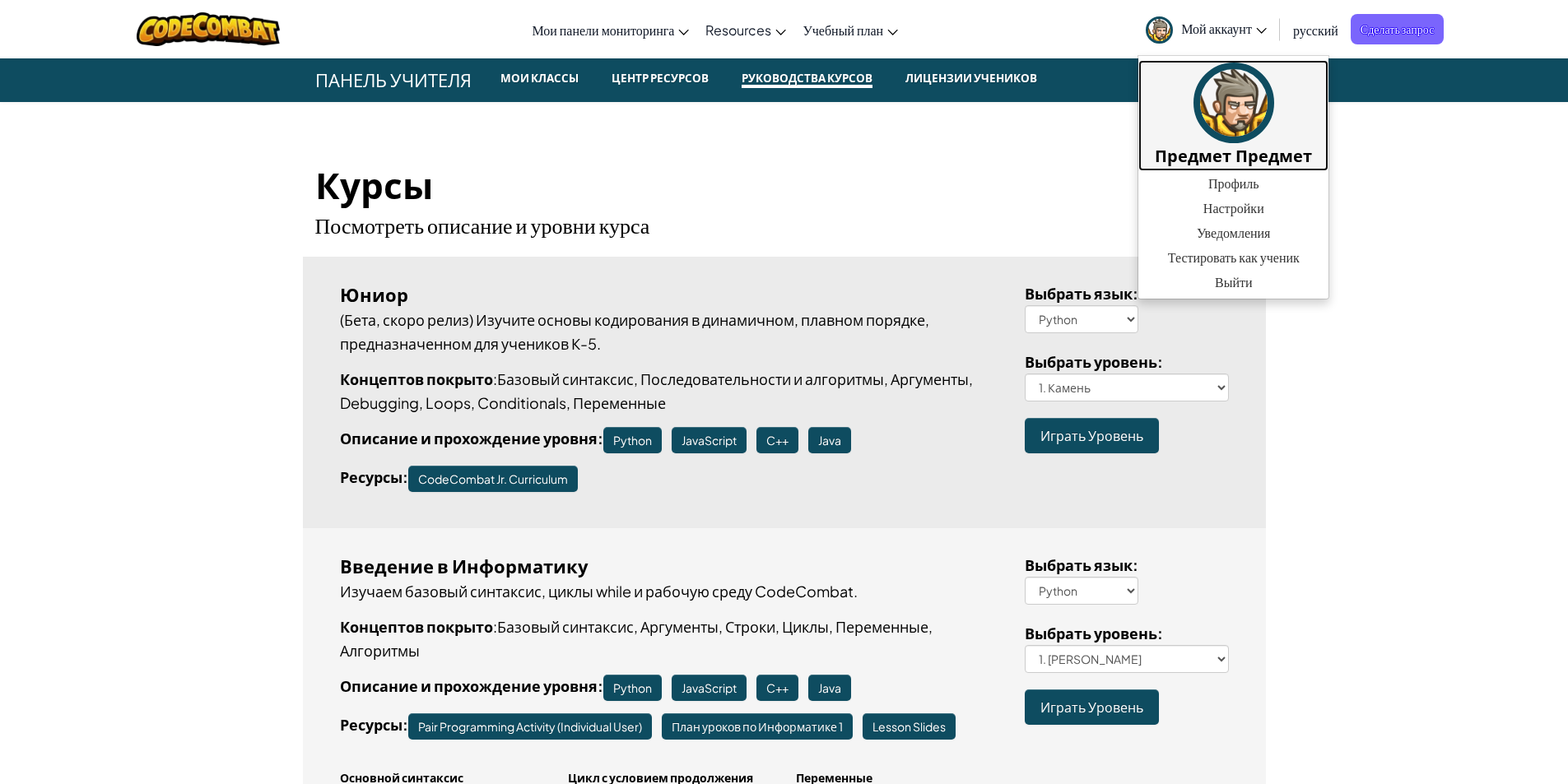
click at [1235, 127] on img at bounding box center [1233, 103] width 81 height 81
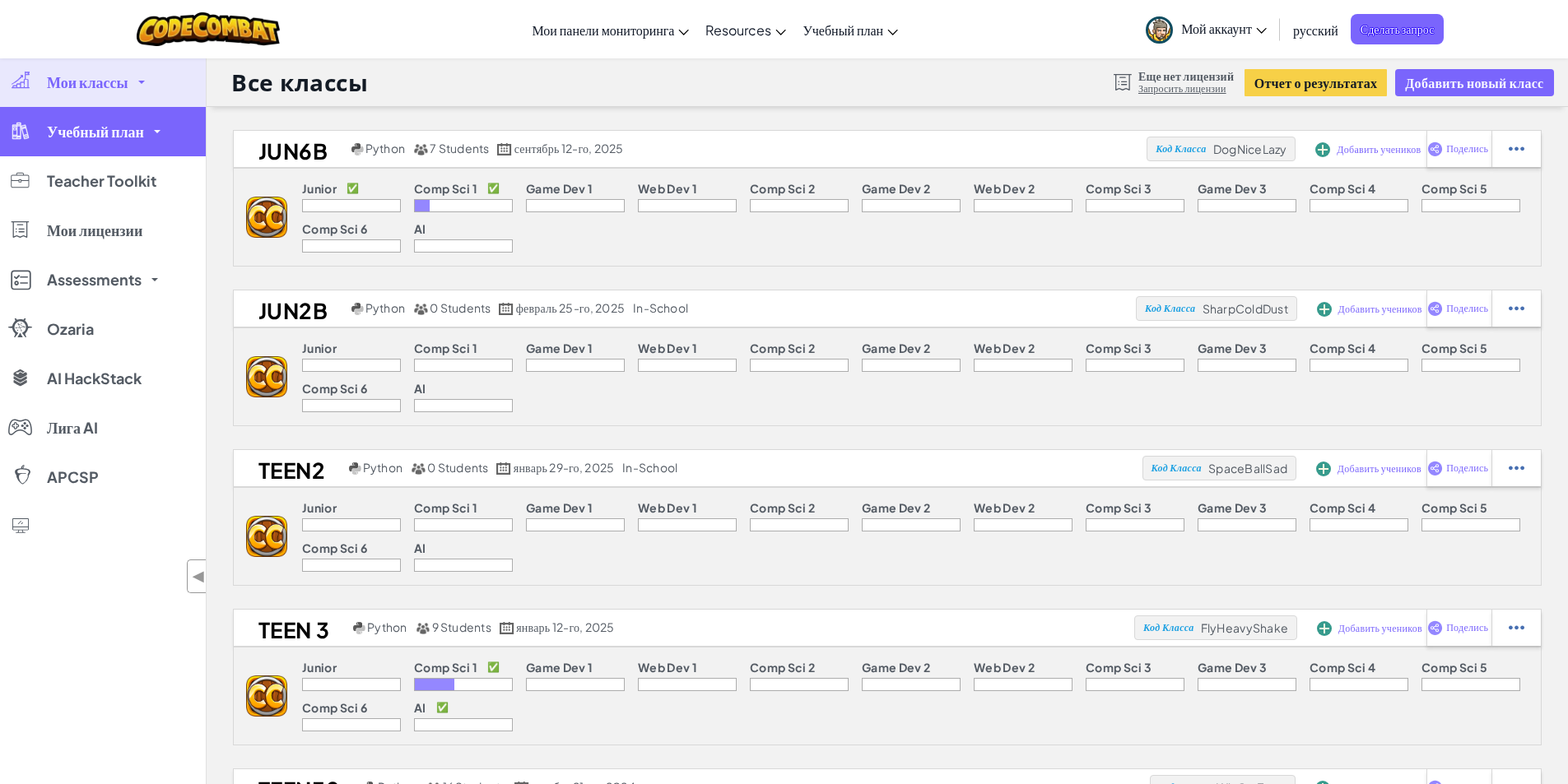
click at [118, 142] on link "Учебный план" at bounding box center [103, 132] width 205 height 49
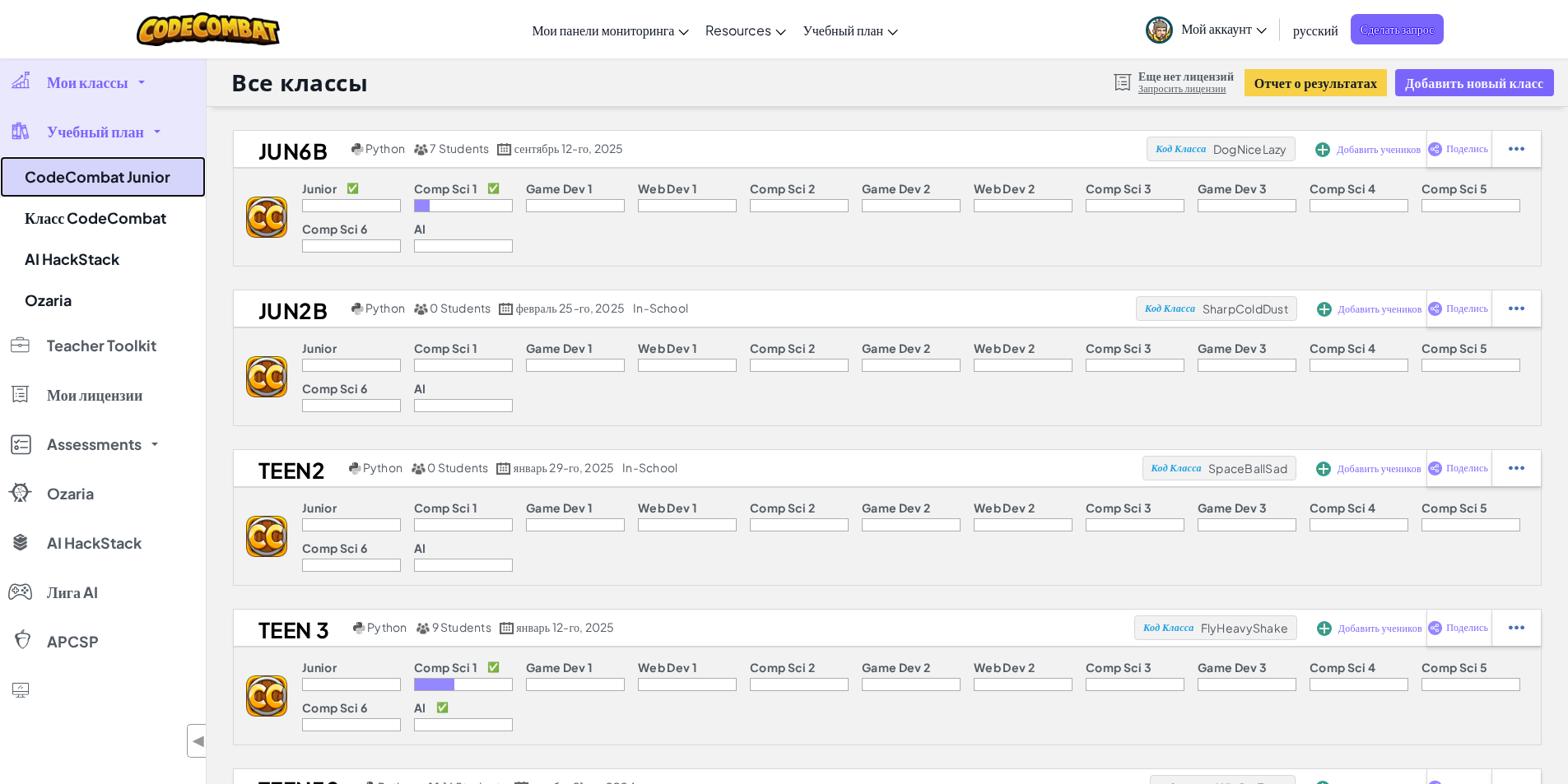
click at [111, 179] on link "CodeCombat Junior" at bounding box center [103, 176] width 205 height 41
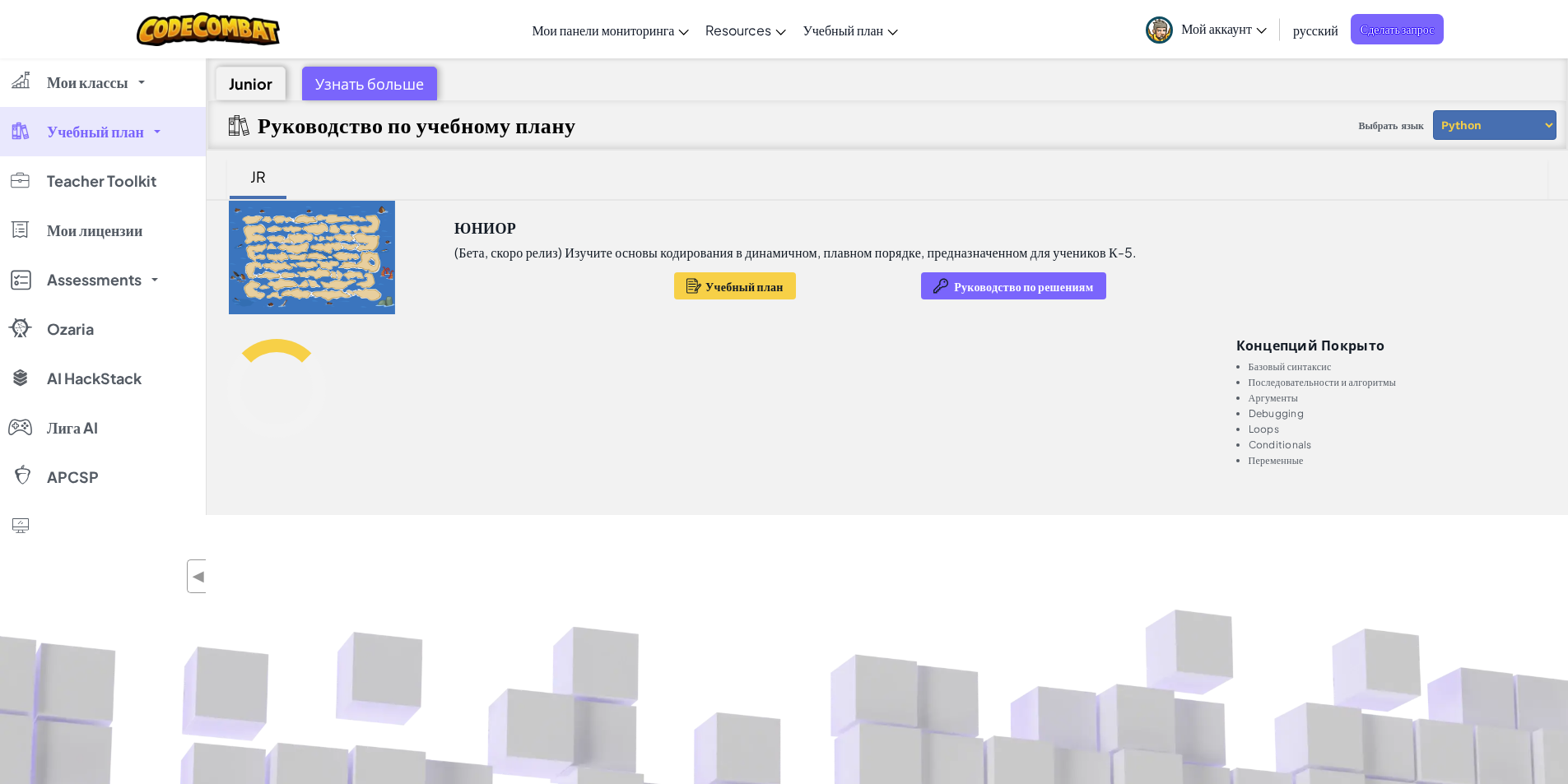
click at [95, 131] on span "Учебный план" at bounding box center [95, 132] width 97 height 15
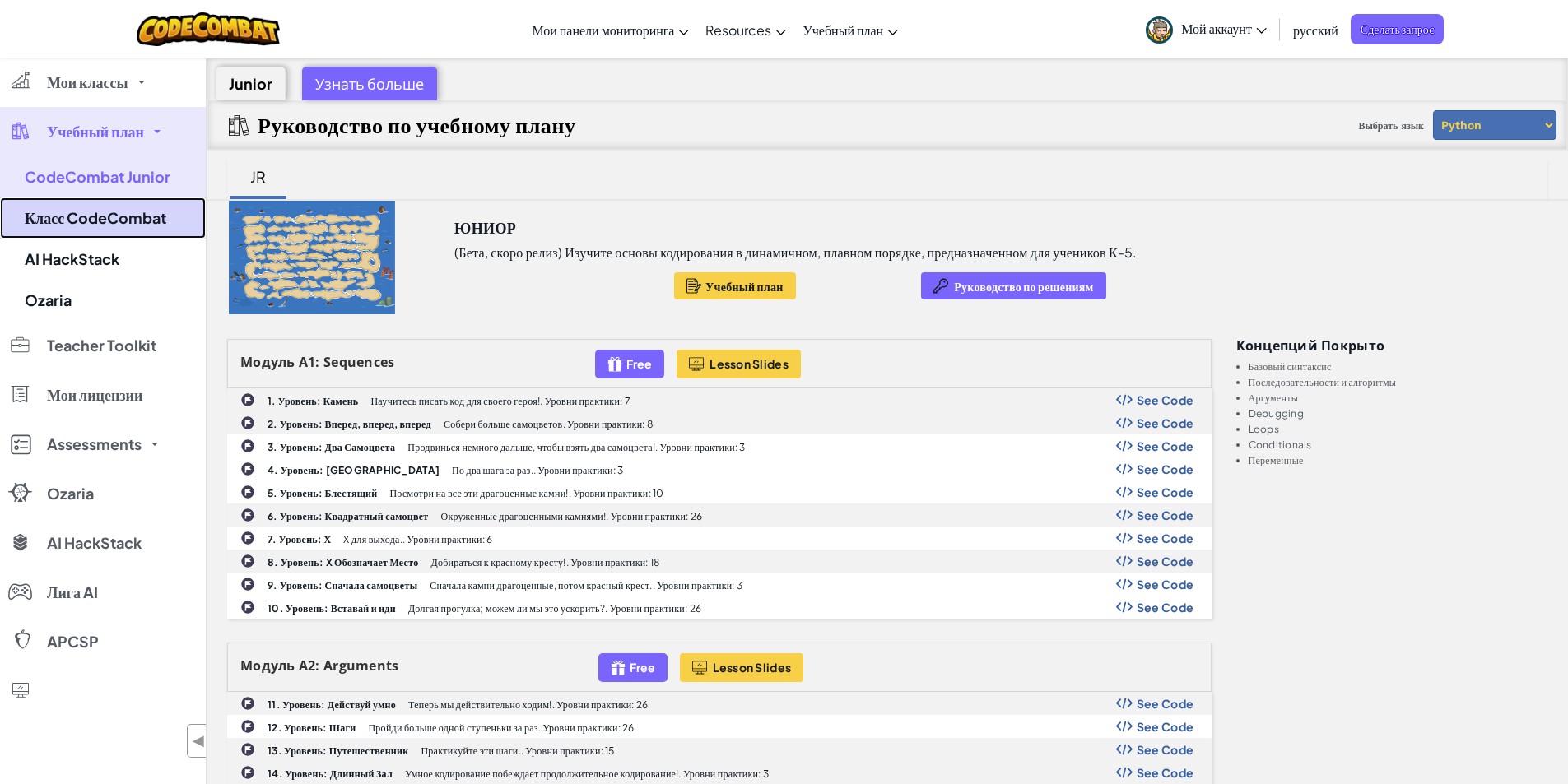
click at [92, 212] on link "Класс CodeCombat" at bounding box center [103, 218] width 205 height 41
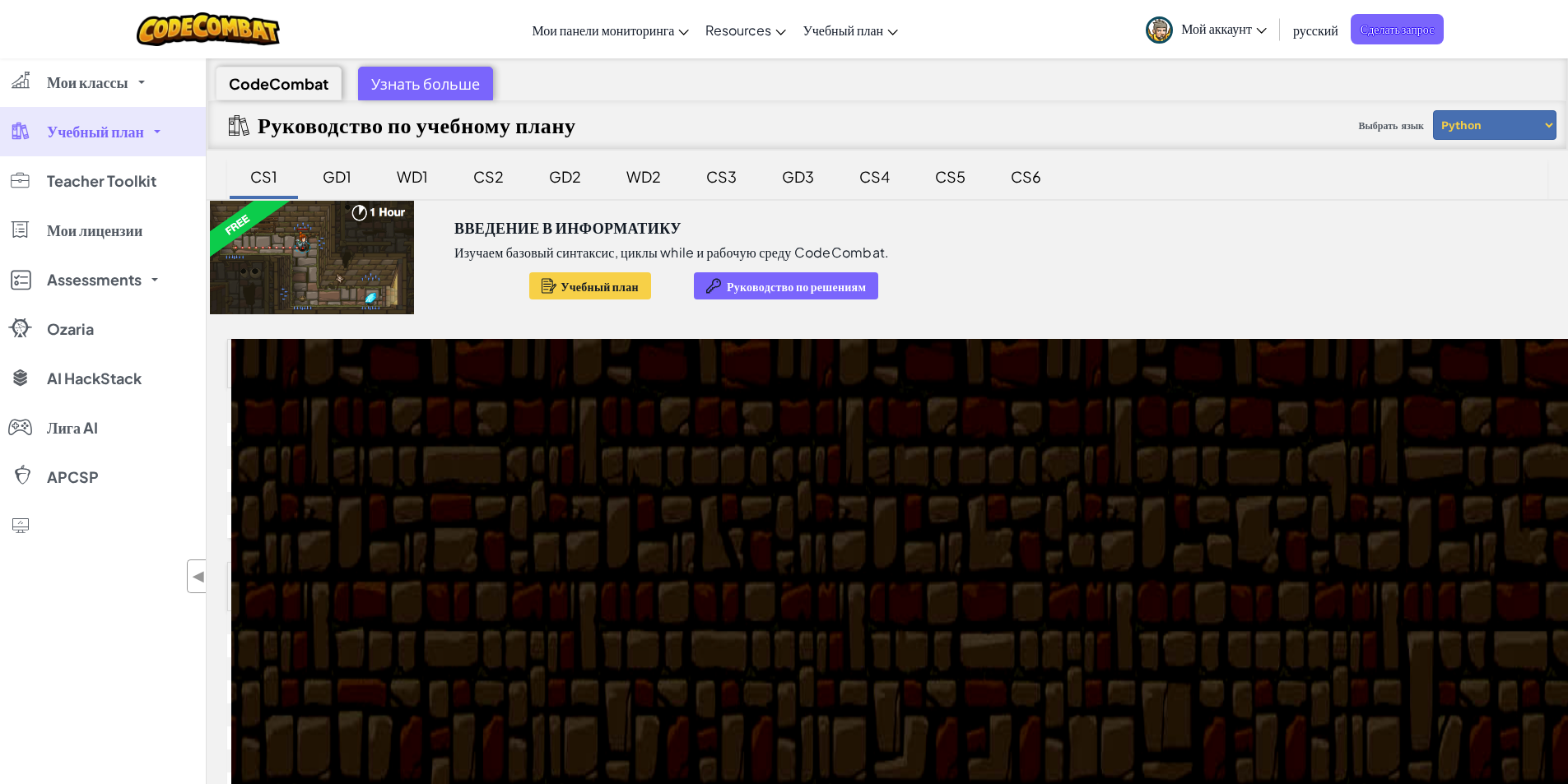
click at [126, 136] on span "Учебный план" at bounding box center [95, 132] width 97 height 15
